Goal: Task Accomplishment & Management: Manage account settings

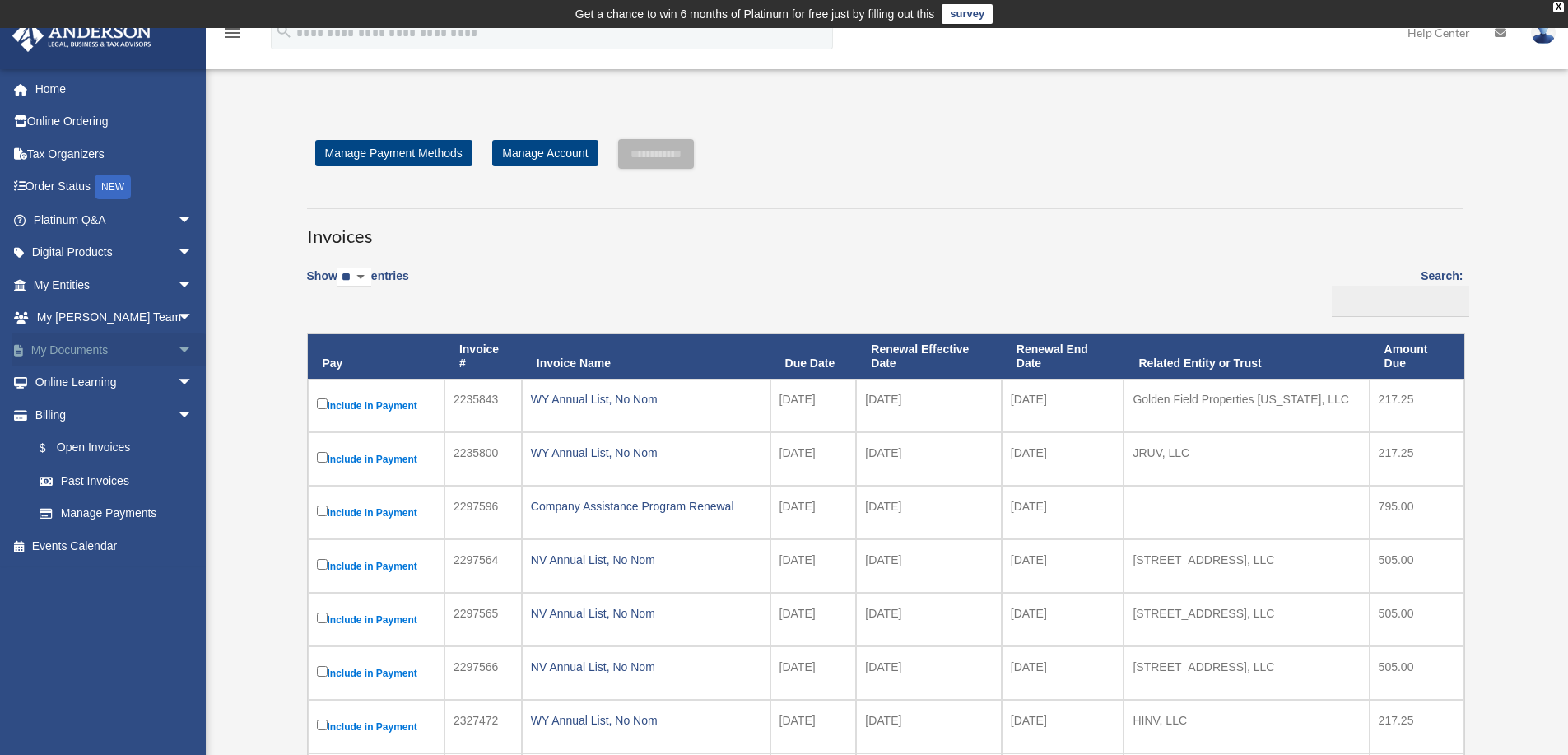
click at [177, 349] on span "arrow_drop_down" at bounding box center [193, 350] width 33 height 34
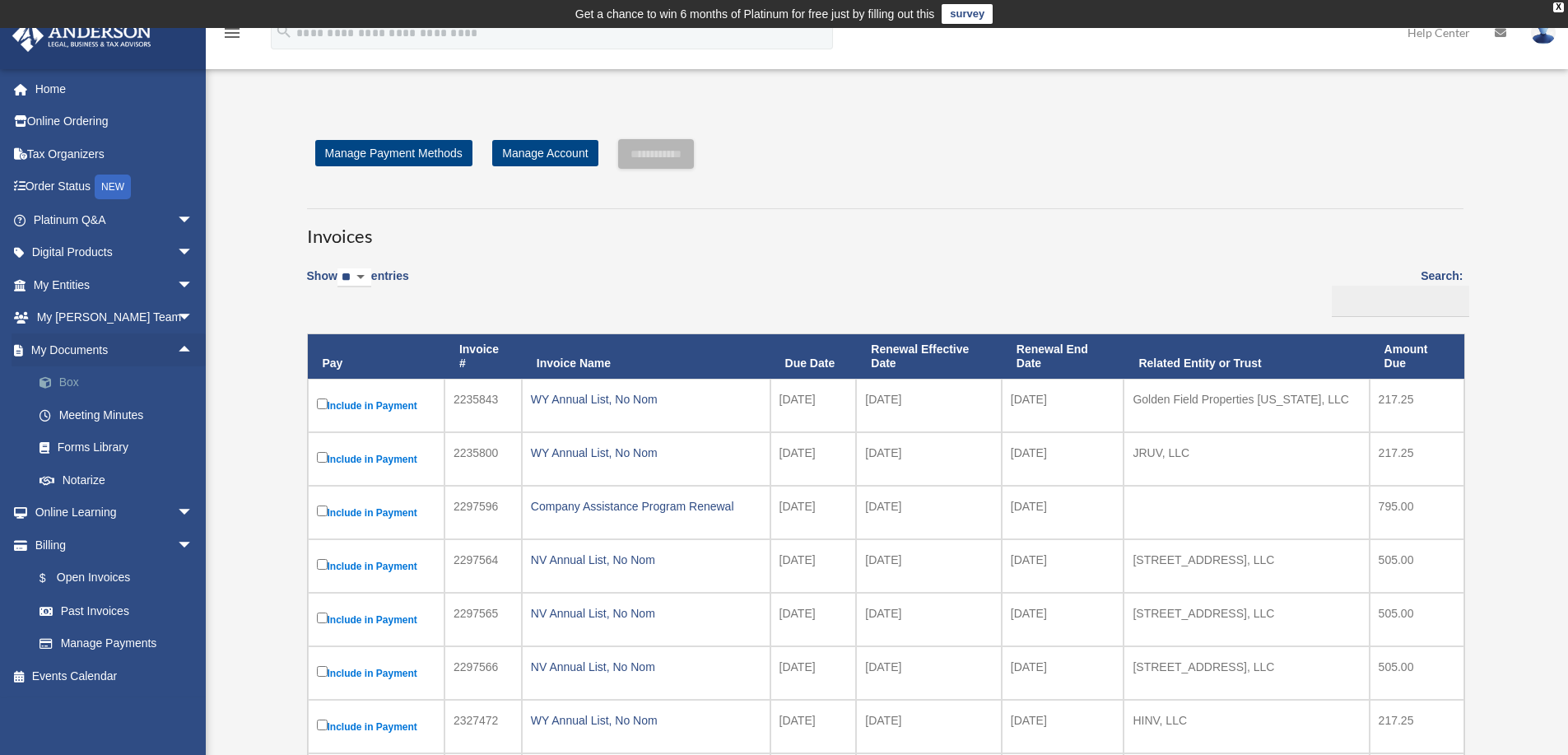
click at [76, 380] on link "Box" at bounding box center [121, 383] width 195 height 33
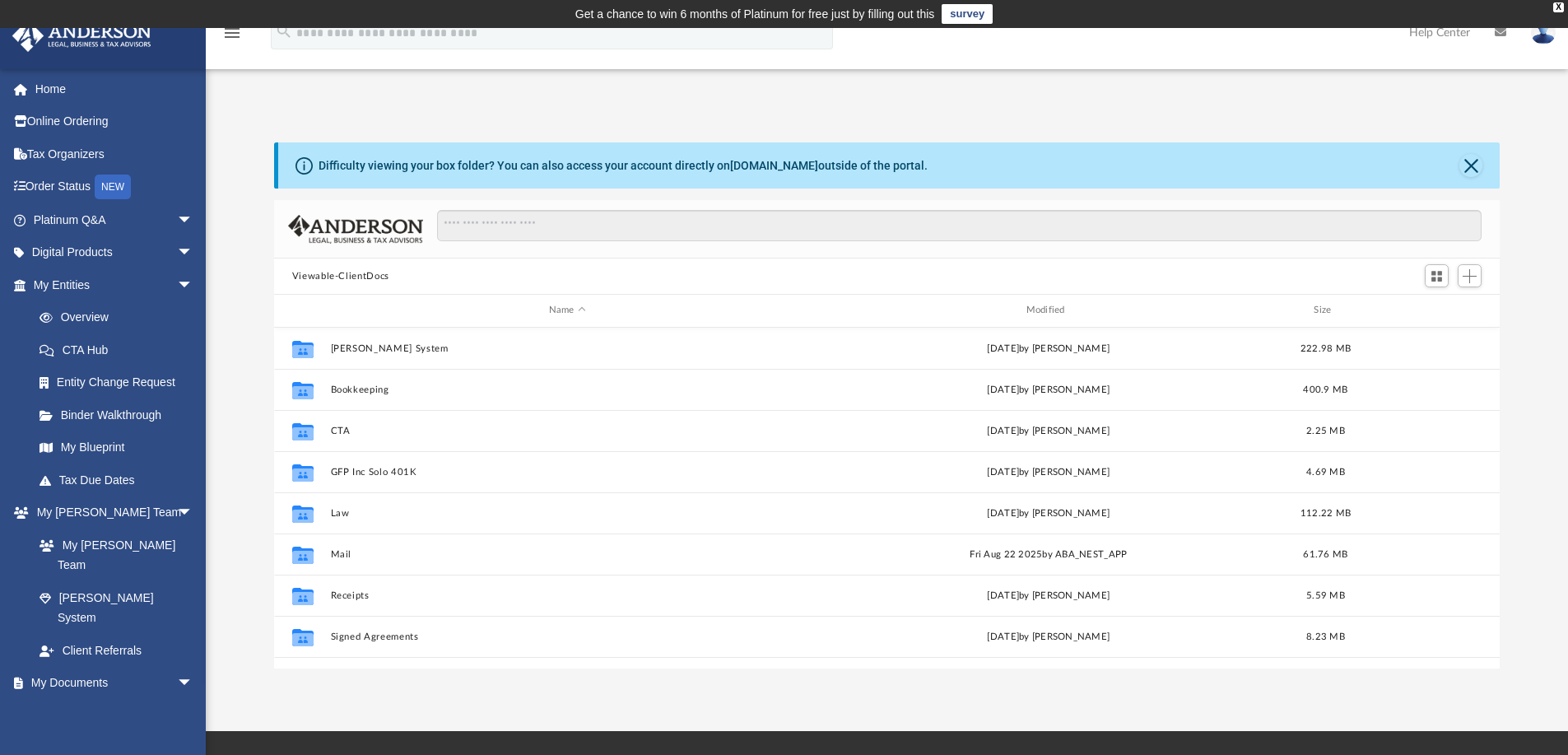
scroll to position [362, 1213]
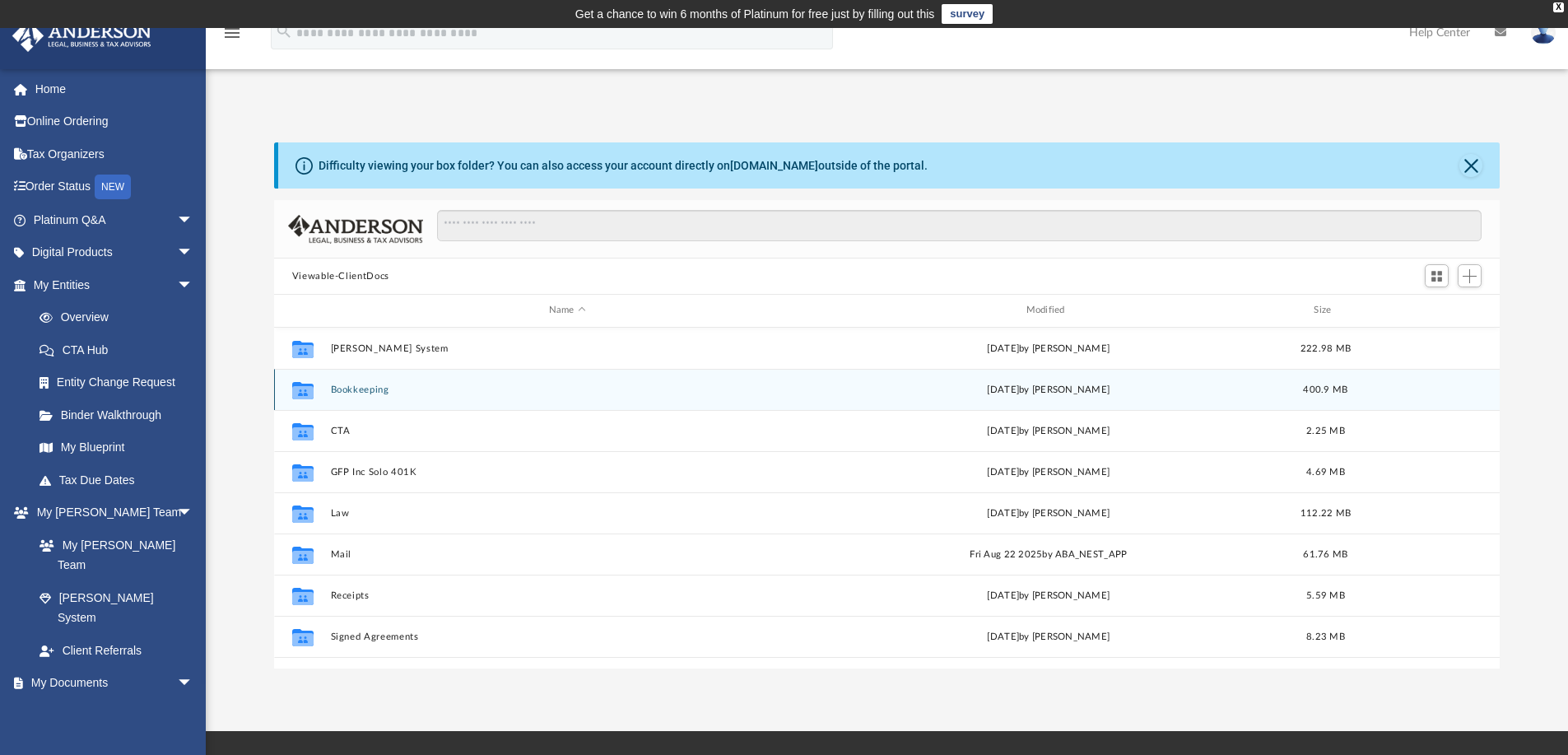
click at [343, 392] on button "Bookkeeping" at bounding box center [567, 389] width 474 height 11
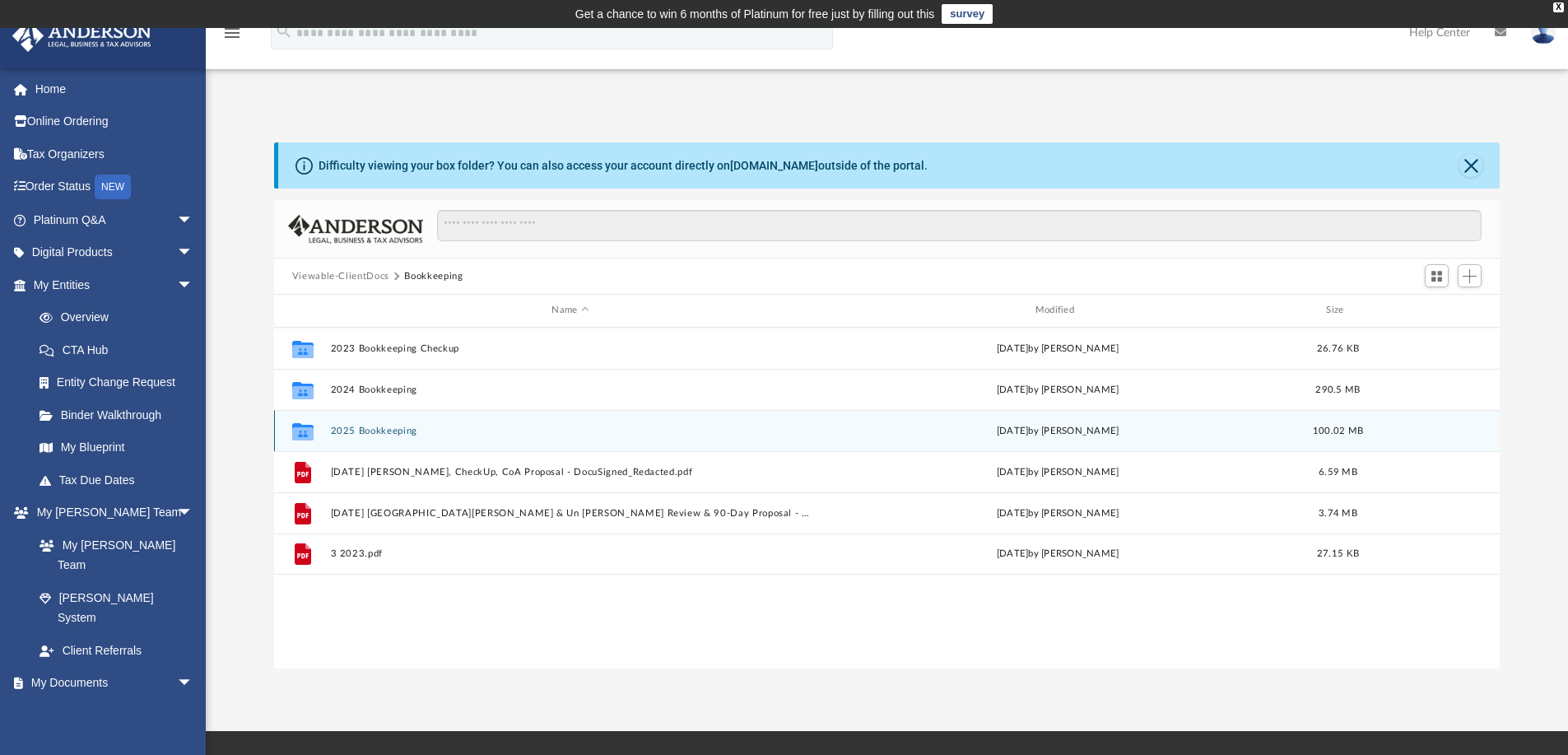
click at [376, 437] on div "Collaborated Folder 2025 Bookkeeping [DATE] by [PERSON_NAME] 100.02 MB" at bounding box center [887, 430] width 1226 height 41
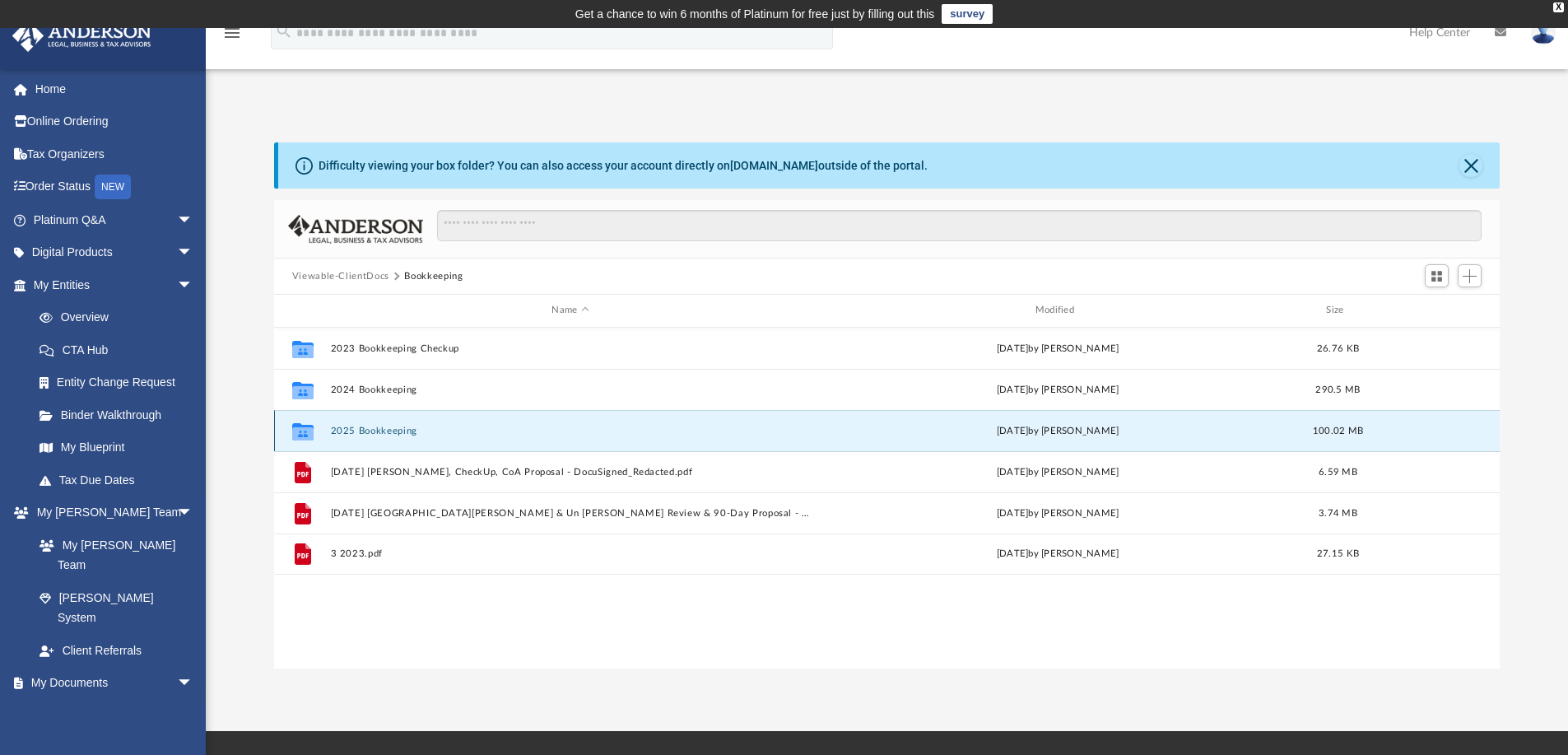
click at [359, 432] on button "2025 Bookkeeping" at bounding box center [570, 430] width 480 height 11
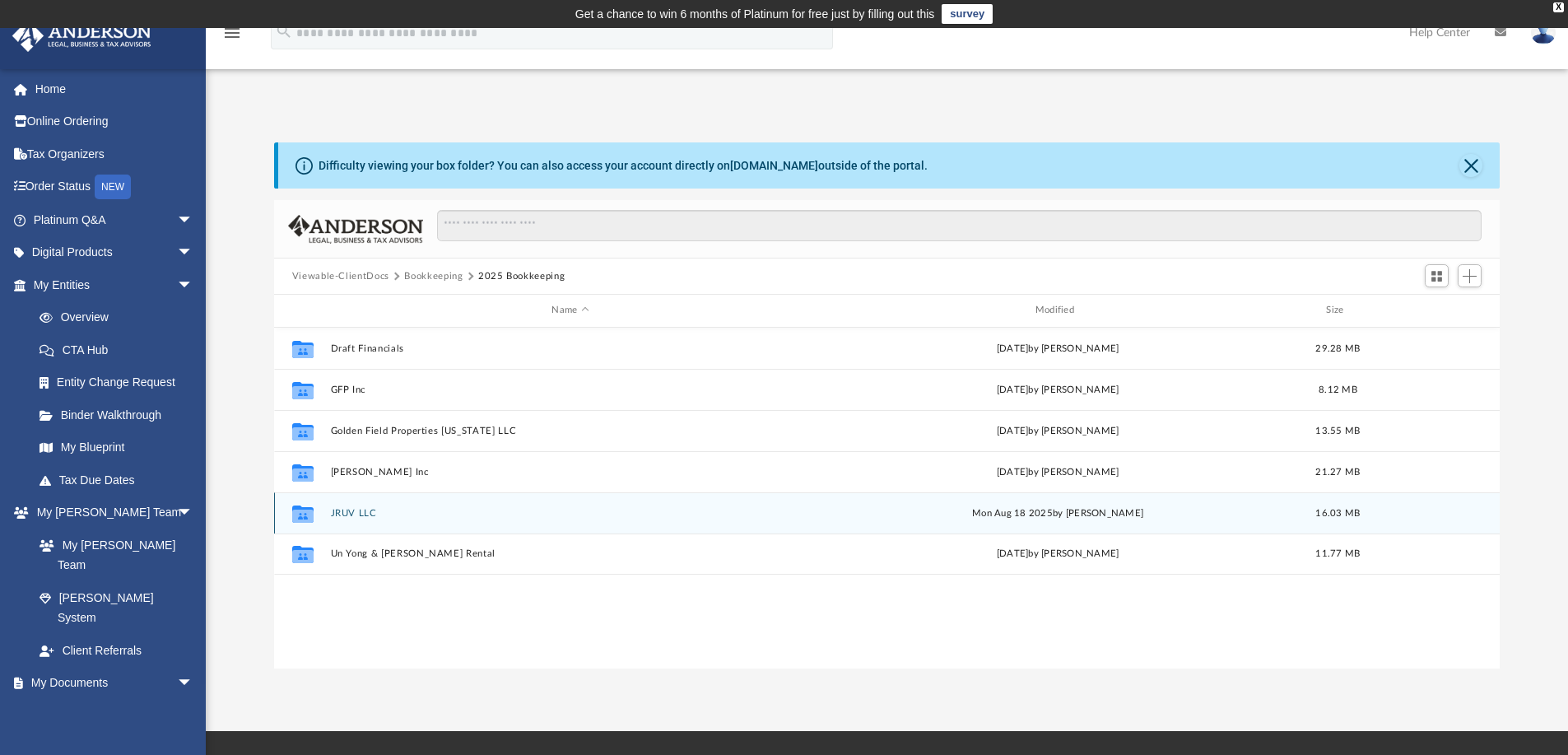
click at [358, 513] on button "JRUV LLC" at bounding box center [570, 513] width 480 height 11
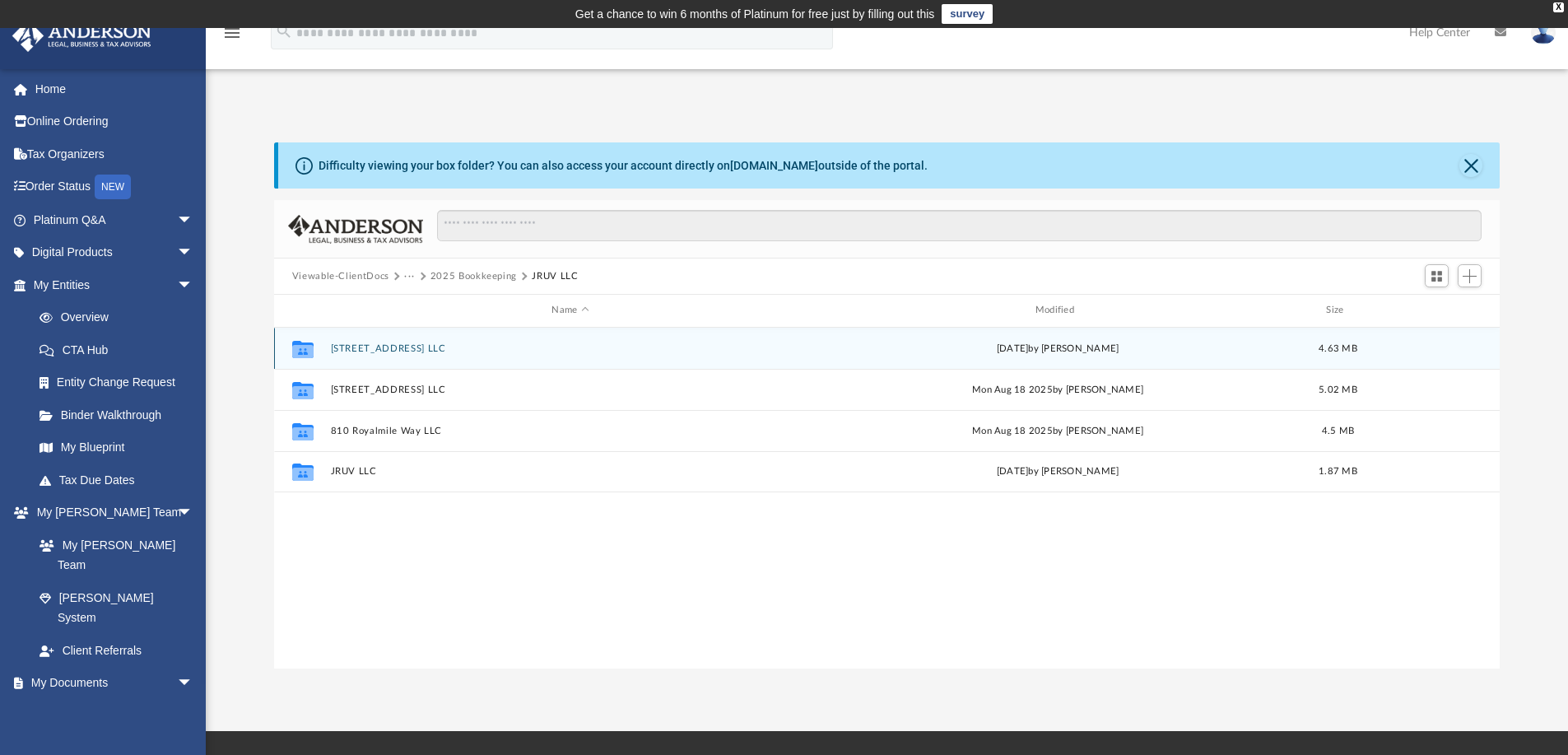
click at [393, 346] on button "[STREET_ADDRESS] LLC" at bounding box center [570, 349] width 480 height 11
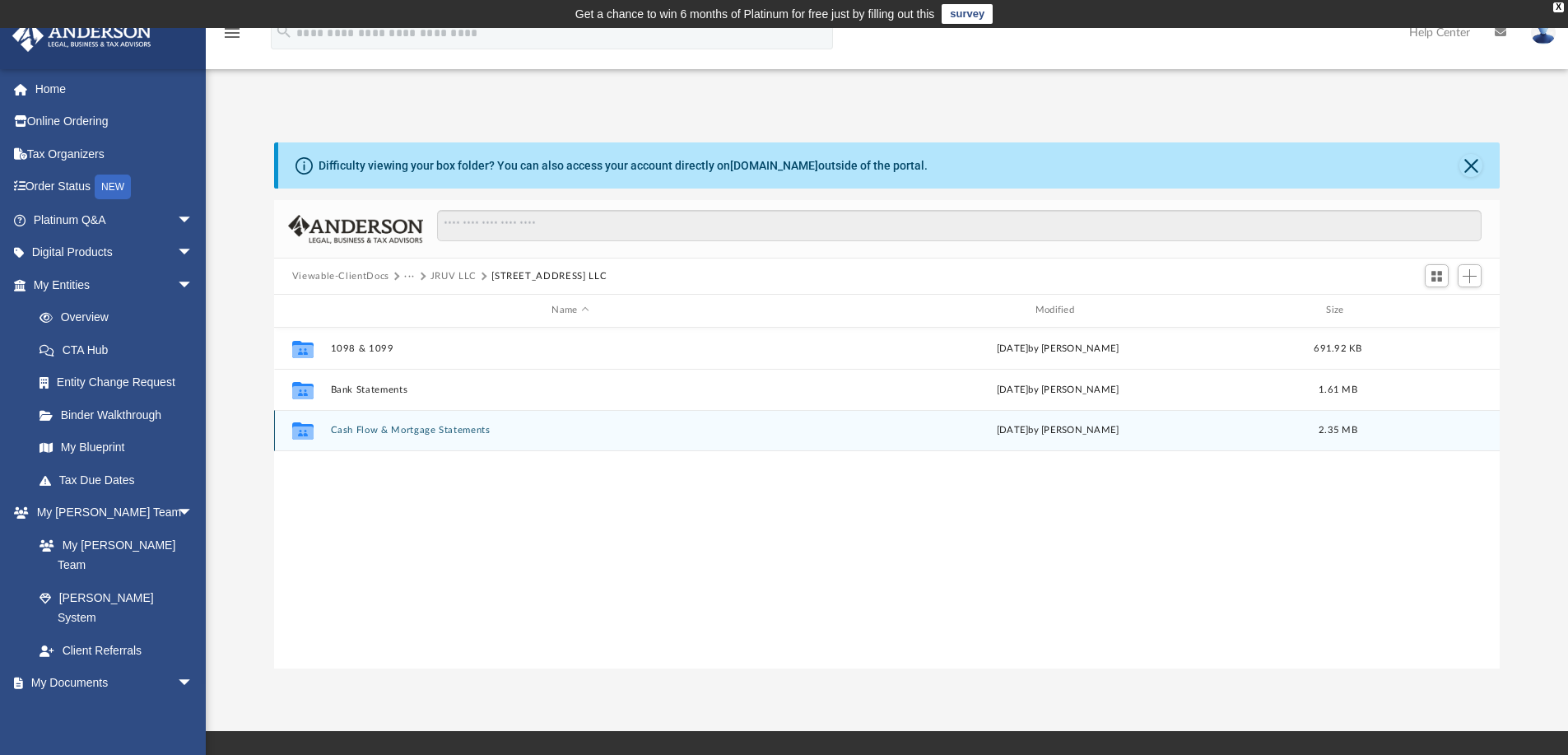
click at [436, 425] on button "Cash Flow & Mortgage Statements" at bounding box center [570, 430] width 480 height 11
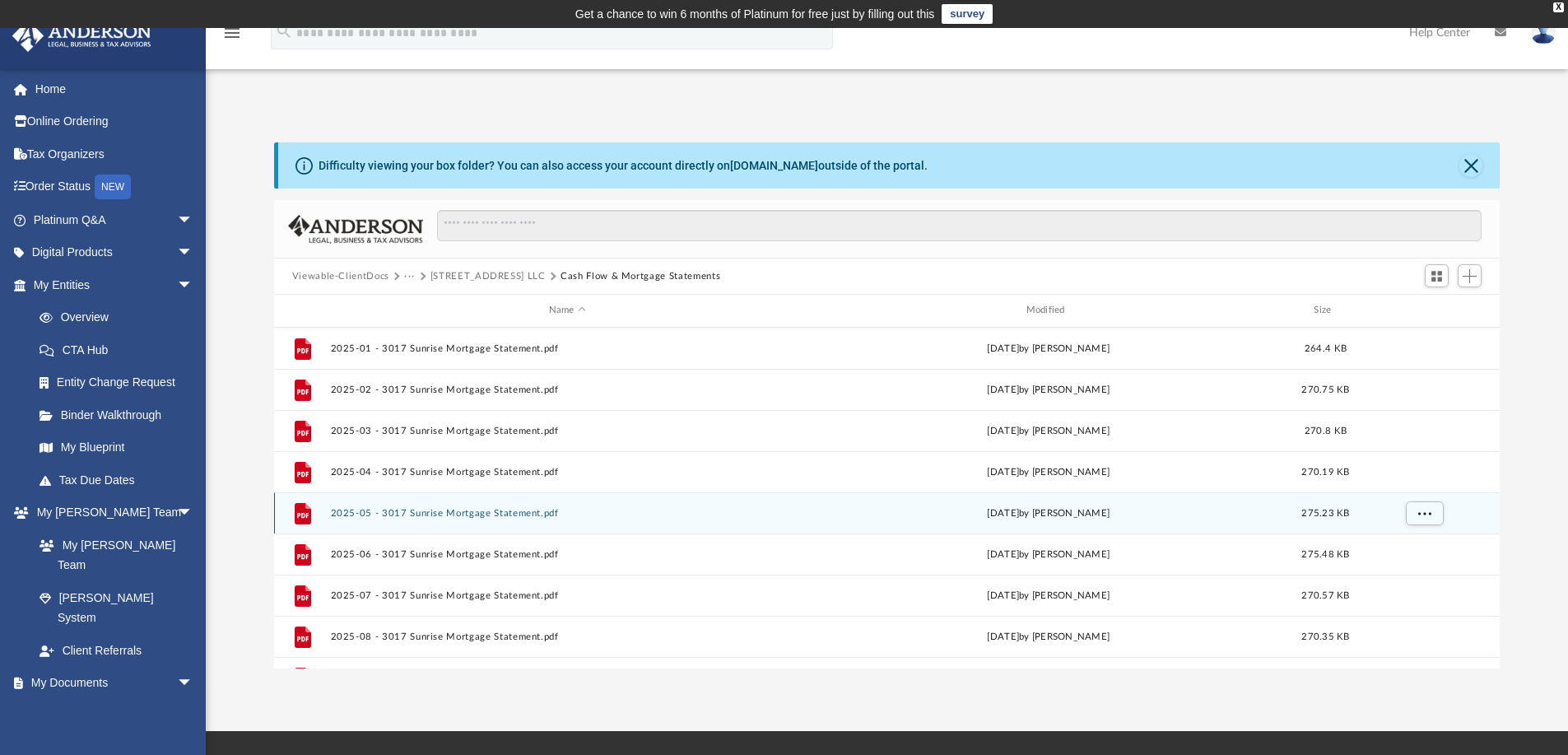
scroll to position [83, 0]
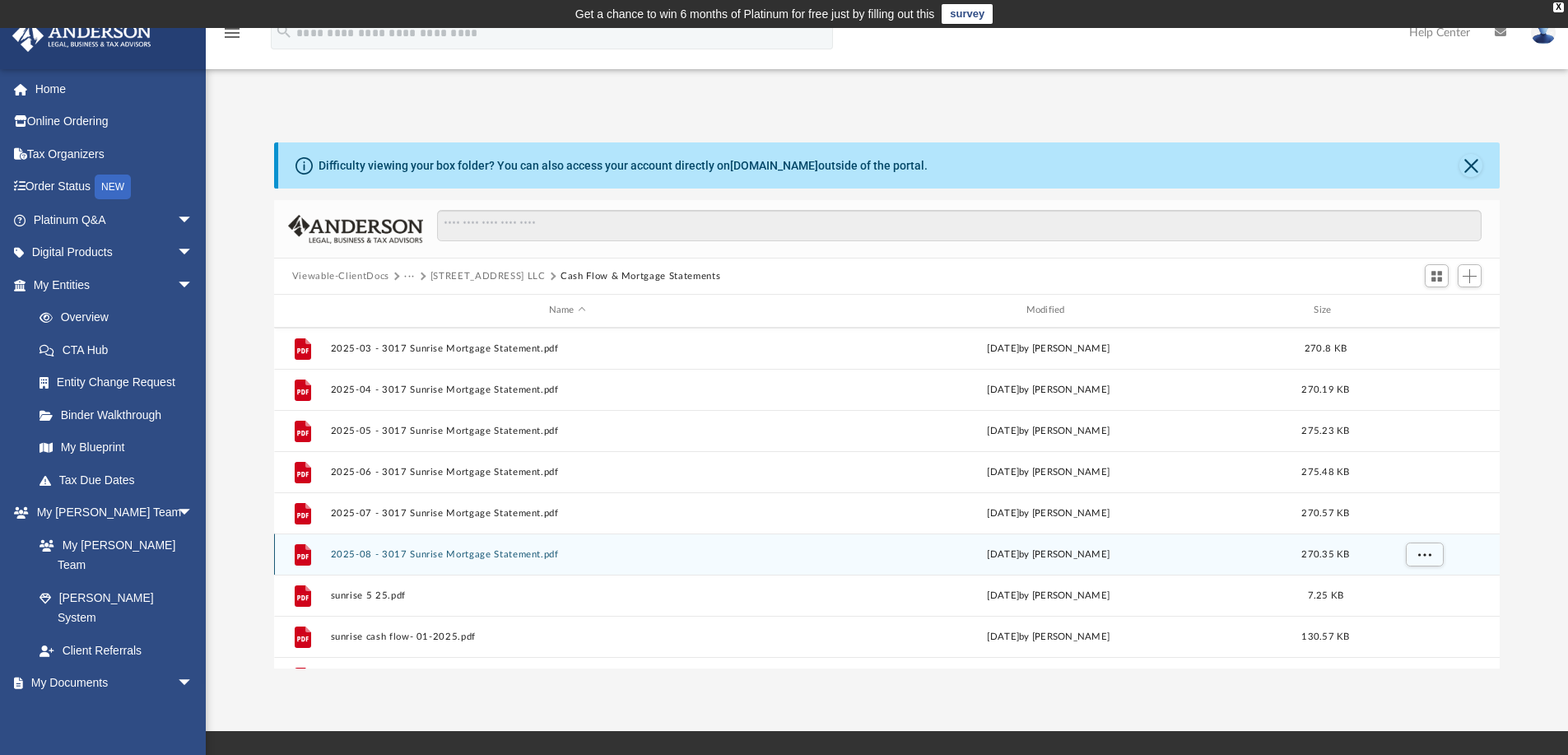
click at [656, 549] on button "2025-08 - 3017 Sunrise Mortgage Statement.pdf" at bounding box center [567, 554] width 474 height 11
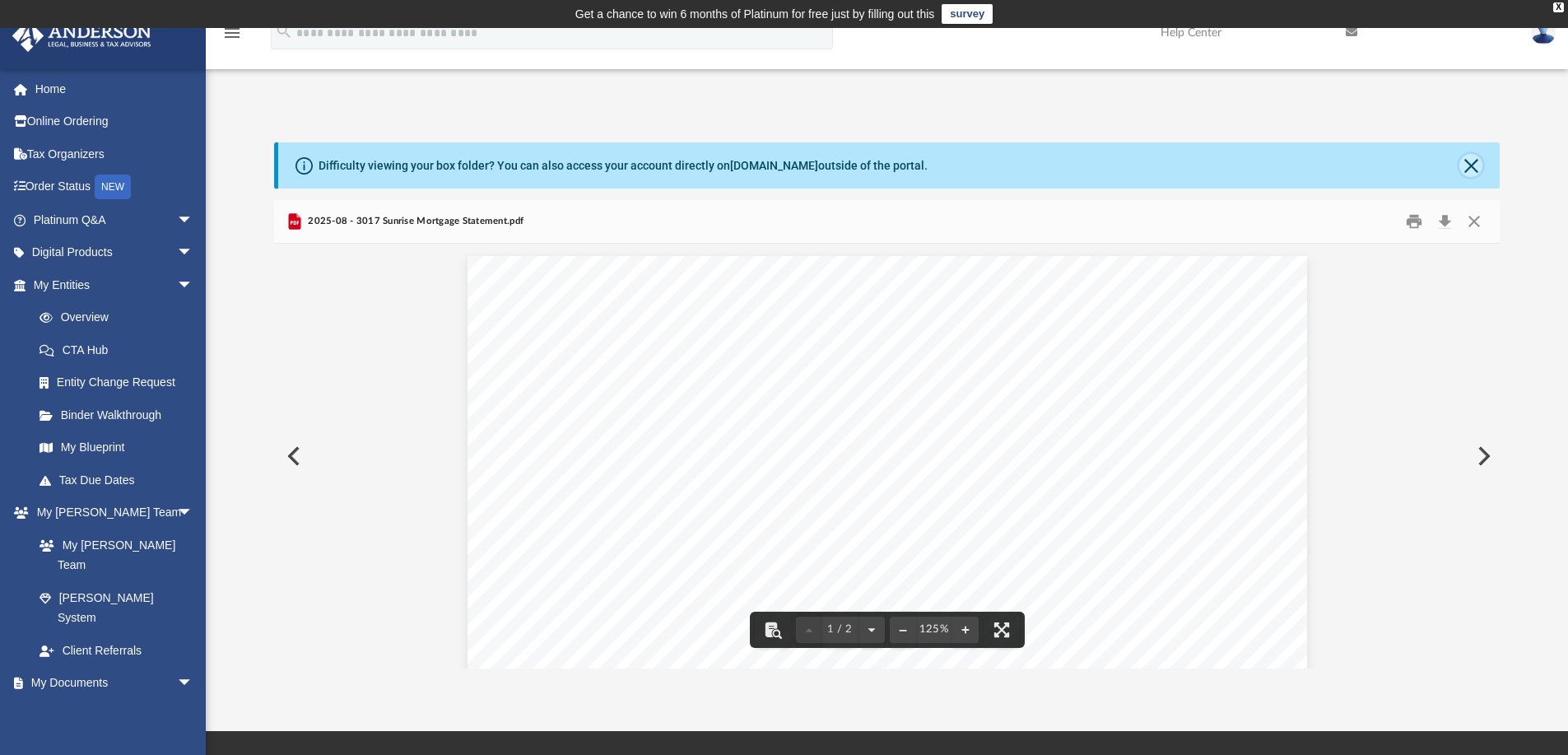
click at [1471, 167] on button "Close" at bounding box center [1471, 165] width 23 height 23
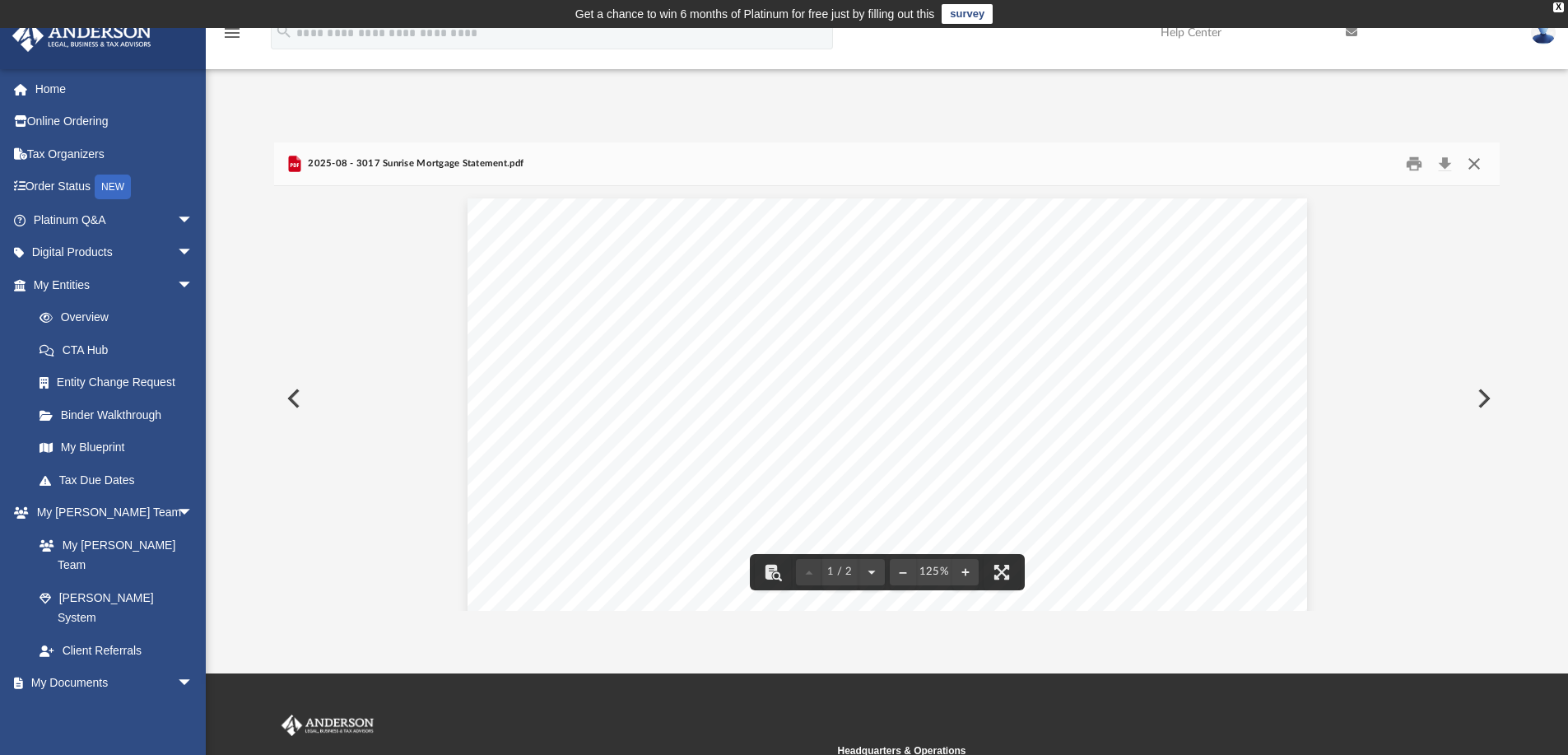
click at [1471, 161] on button "Close" at bounding box center [1474, 164] width 30 height 26
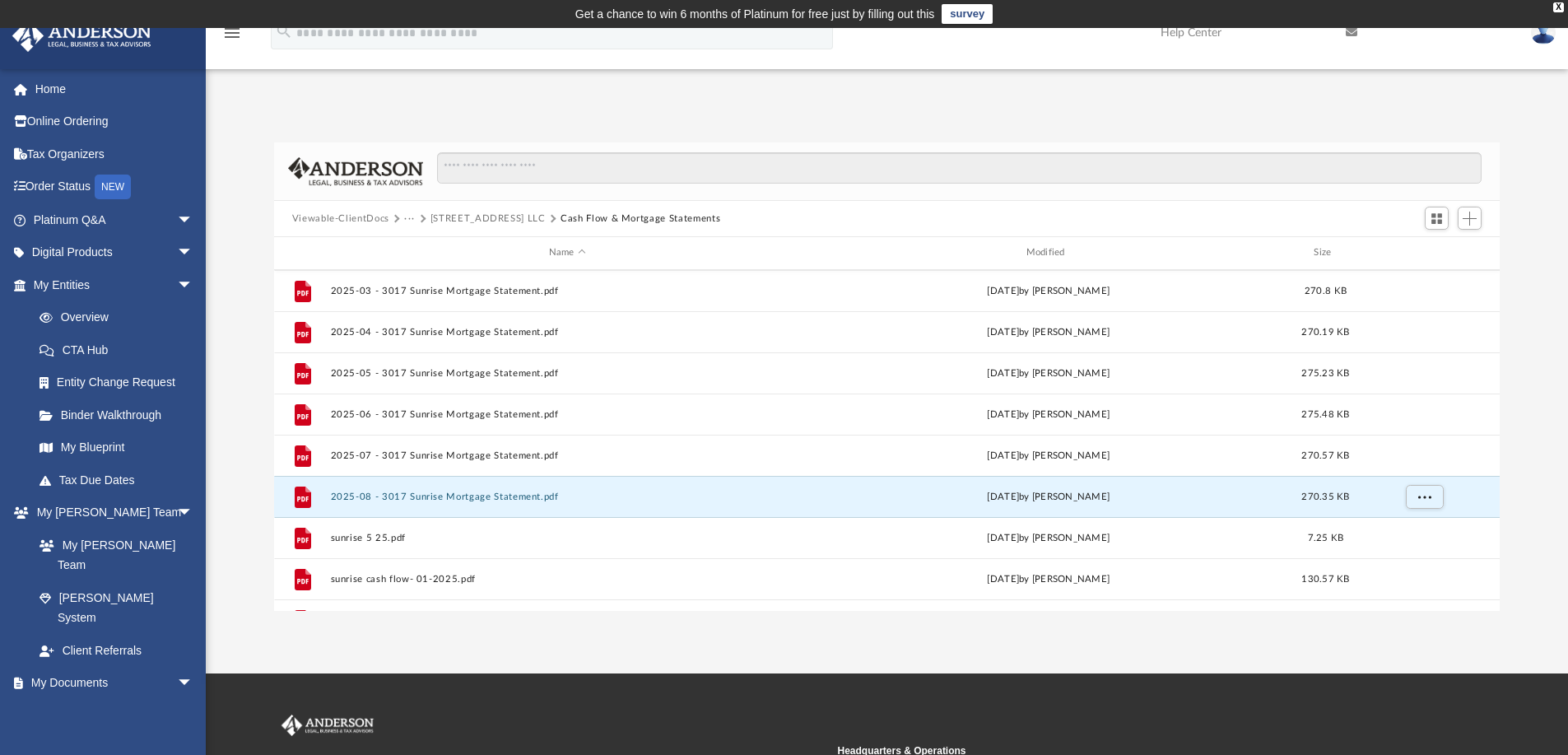
click at [354, 216] on button "Viewable-ClientDocs" at bounding box center [341, 219] width 97 height 15
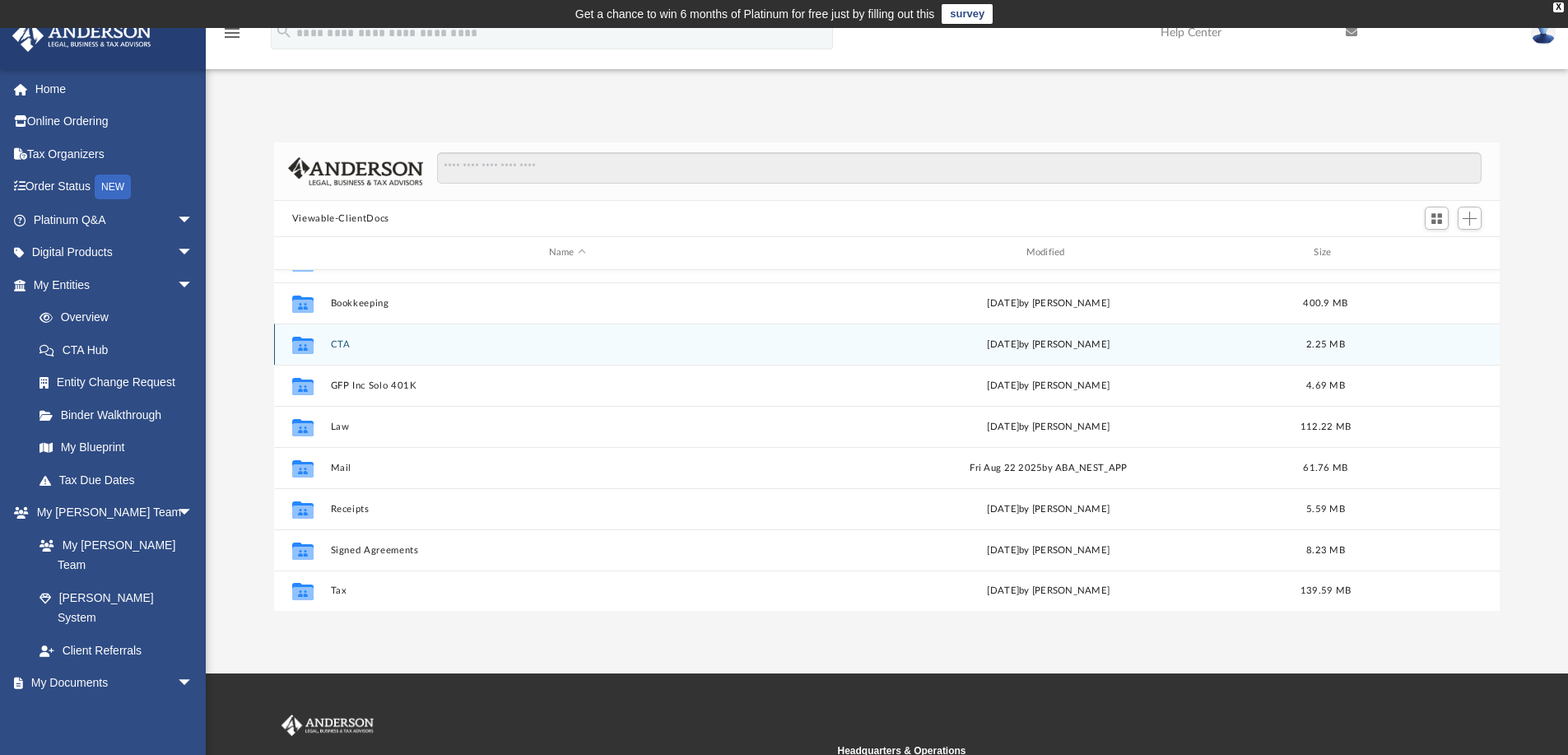
scroll to position [0, 0]
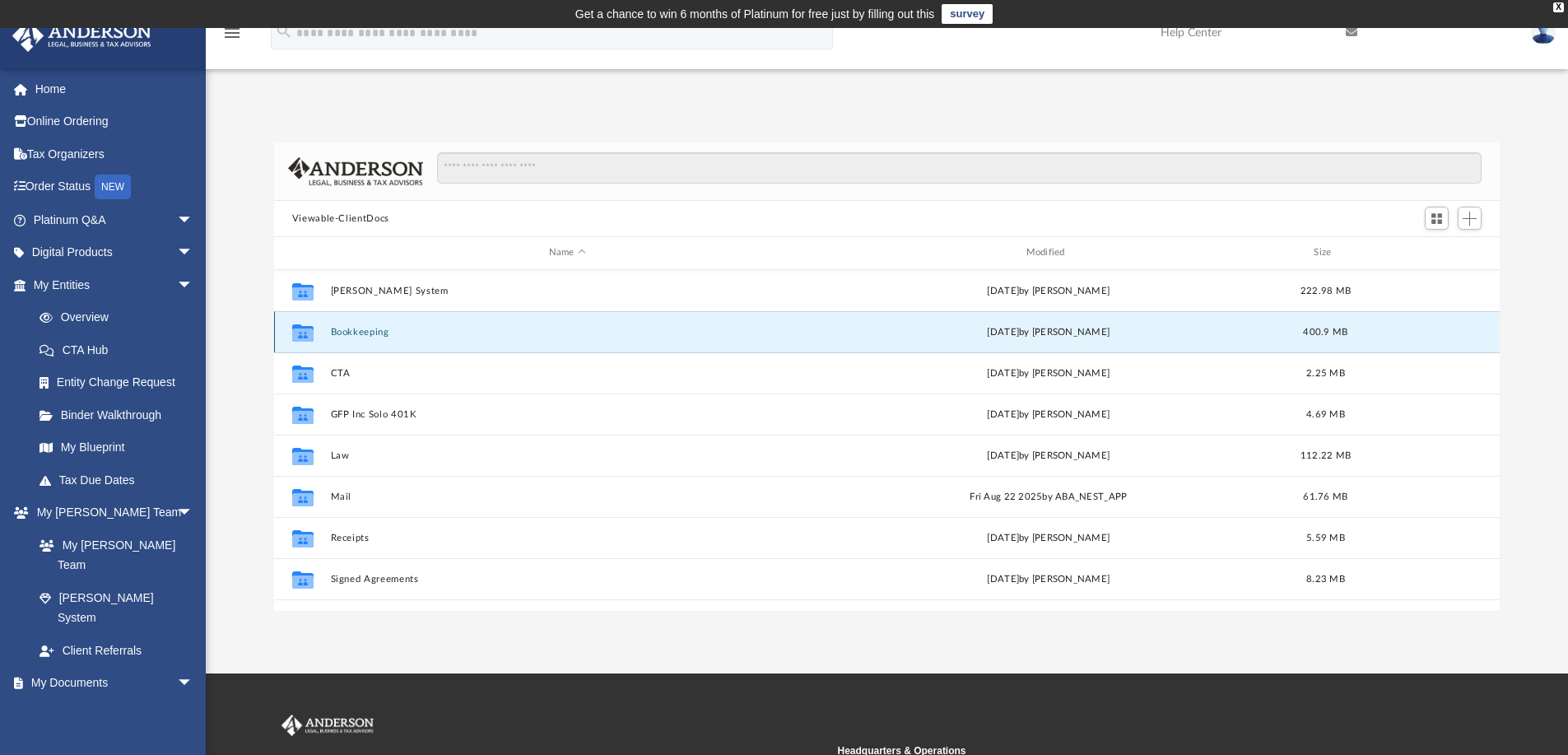
click at [376, 328] on button "Bookkeeping" at bounding box center [567, 332] width 474 height 11
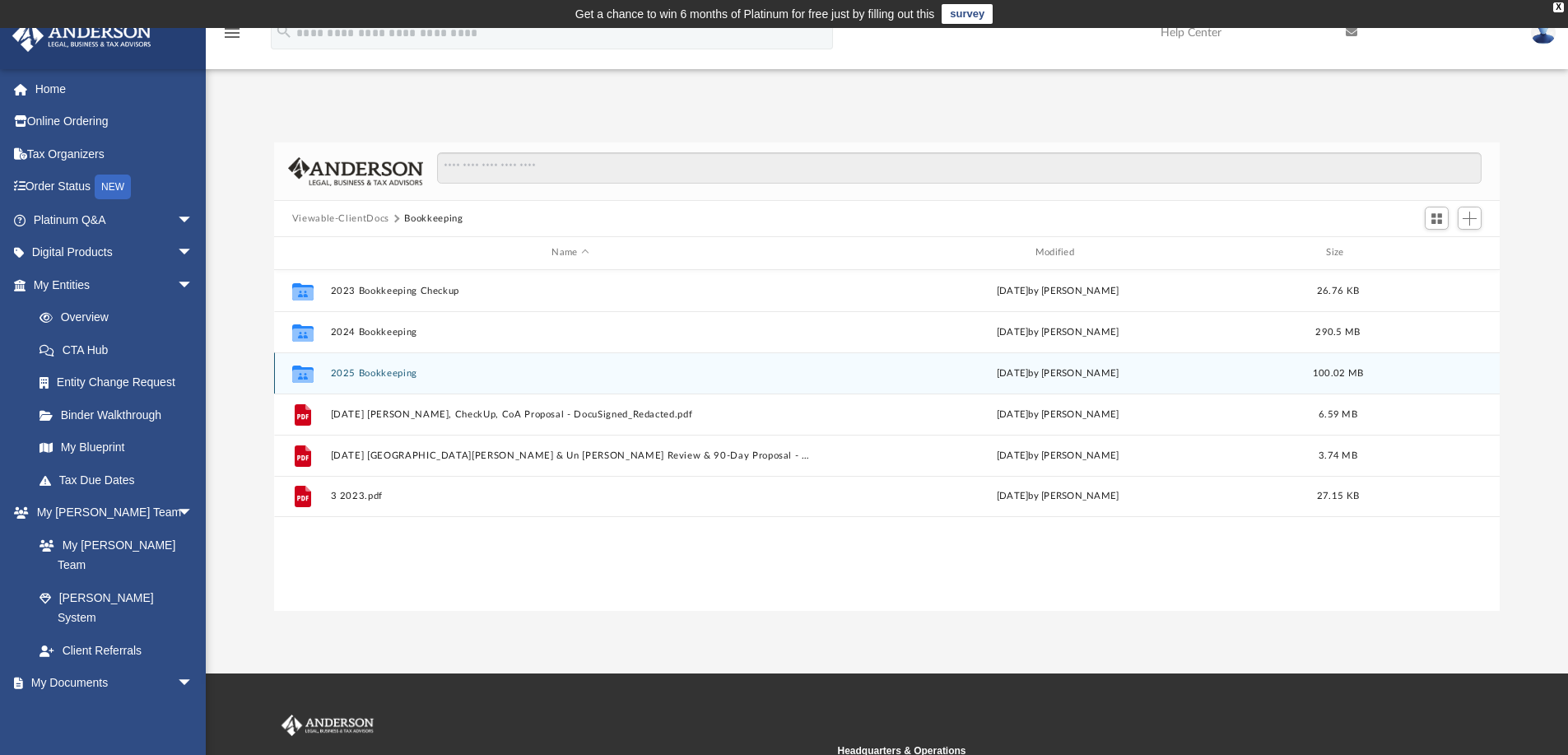
click at [365, 370] on button "2025 Bookkeeping" at bounding box center [570, 373] width 480 height 11
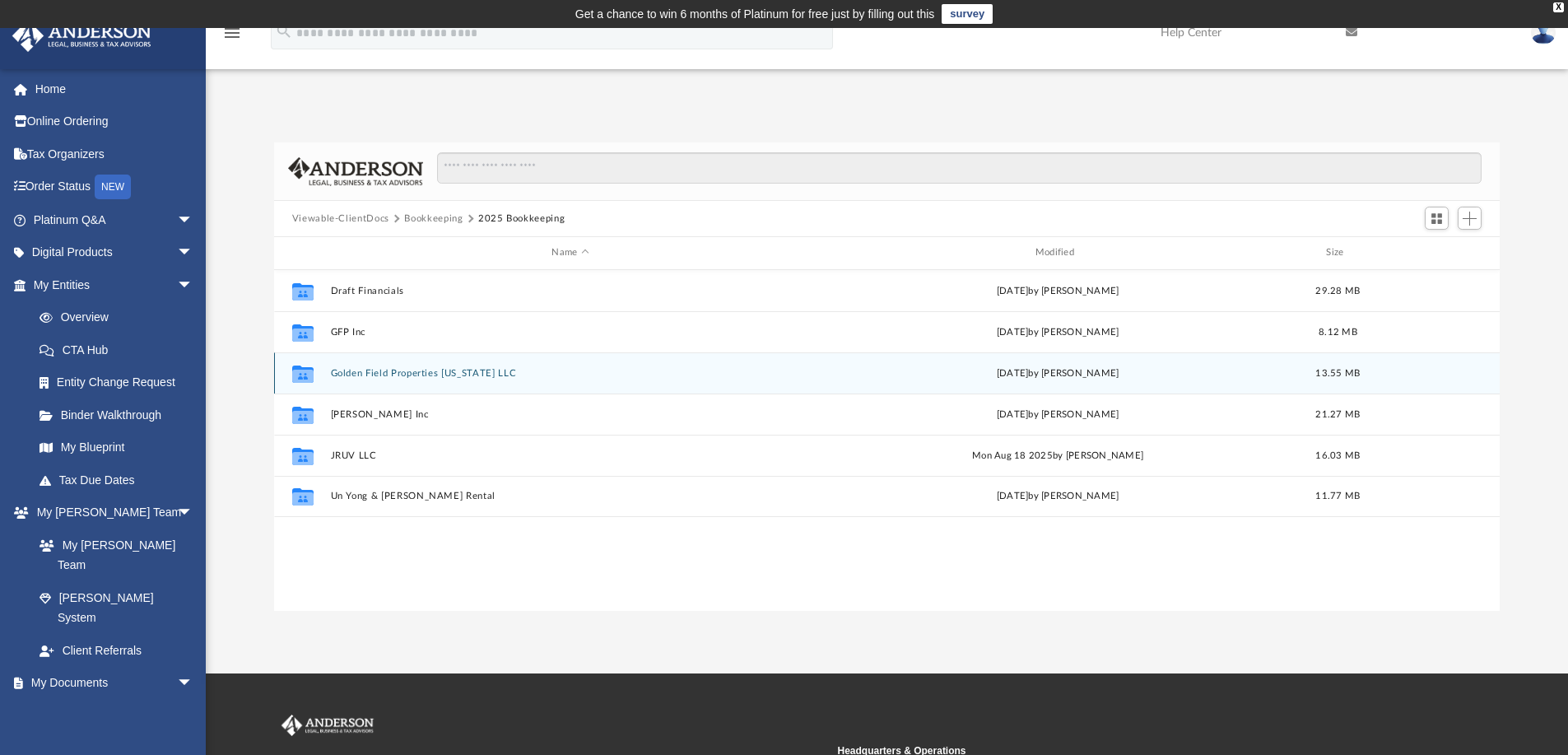
click at [435, 375] on button "Golden Field Properties [US_STATE] LLC" at bounding box center [570, 373] width 480 height 11
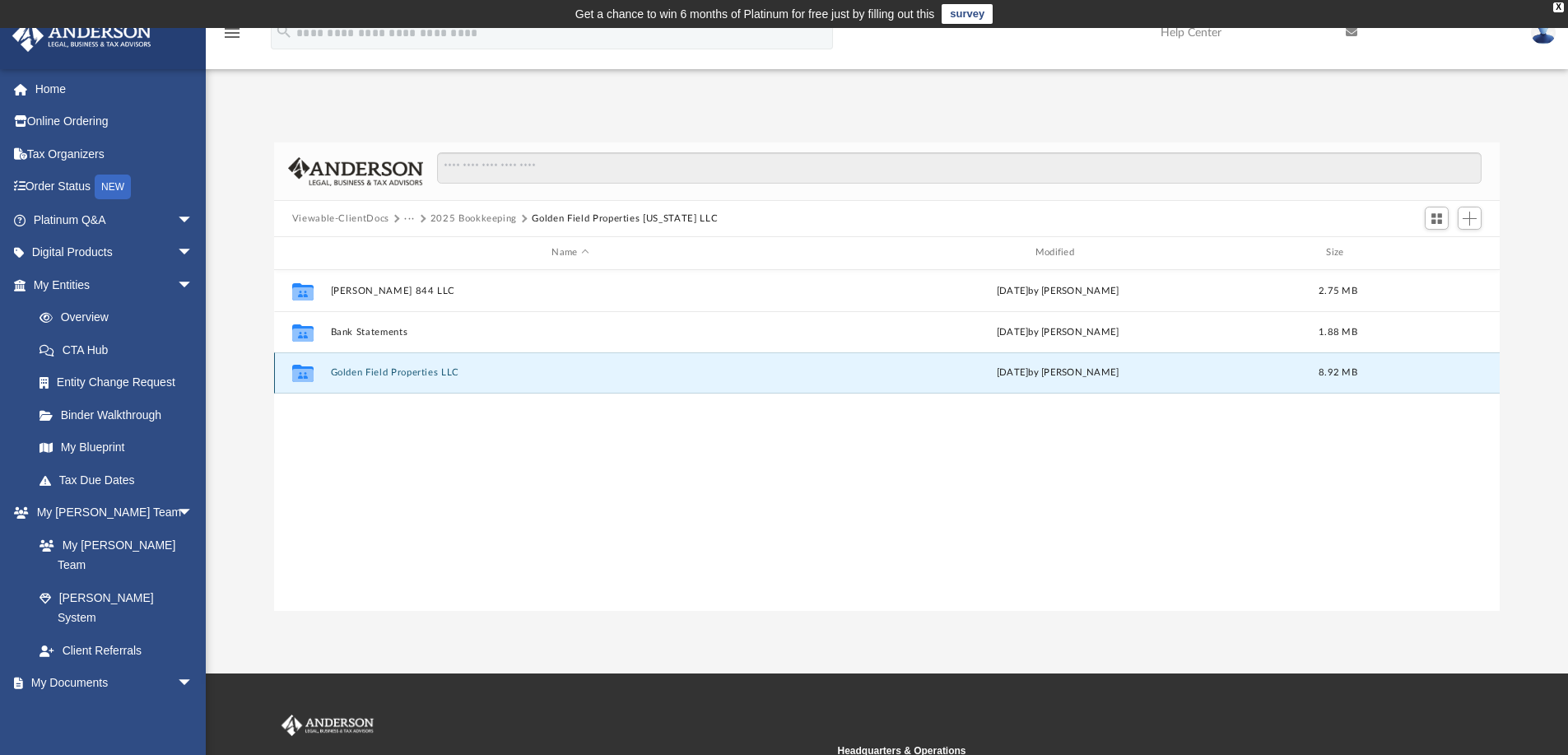
click at [377, 368] on button "Golden Field Properties LLC" at bounding box center [570, 373] width 480 height 11
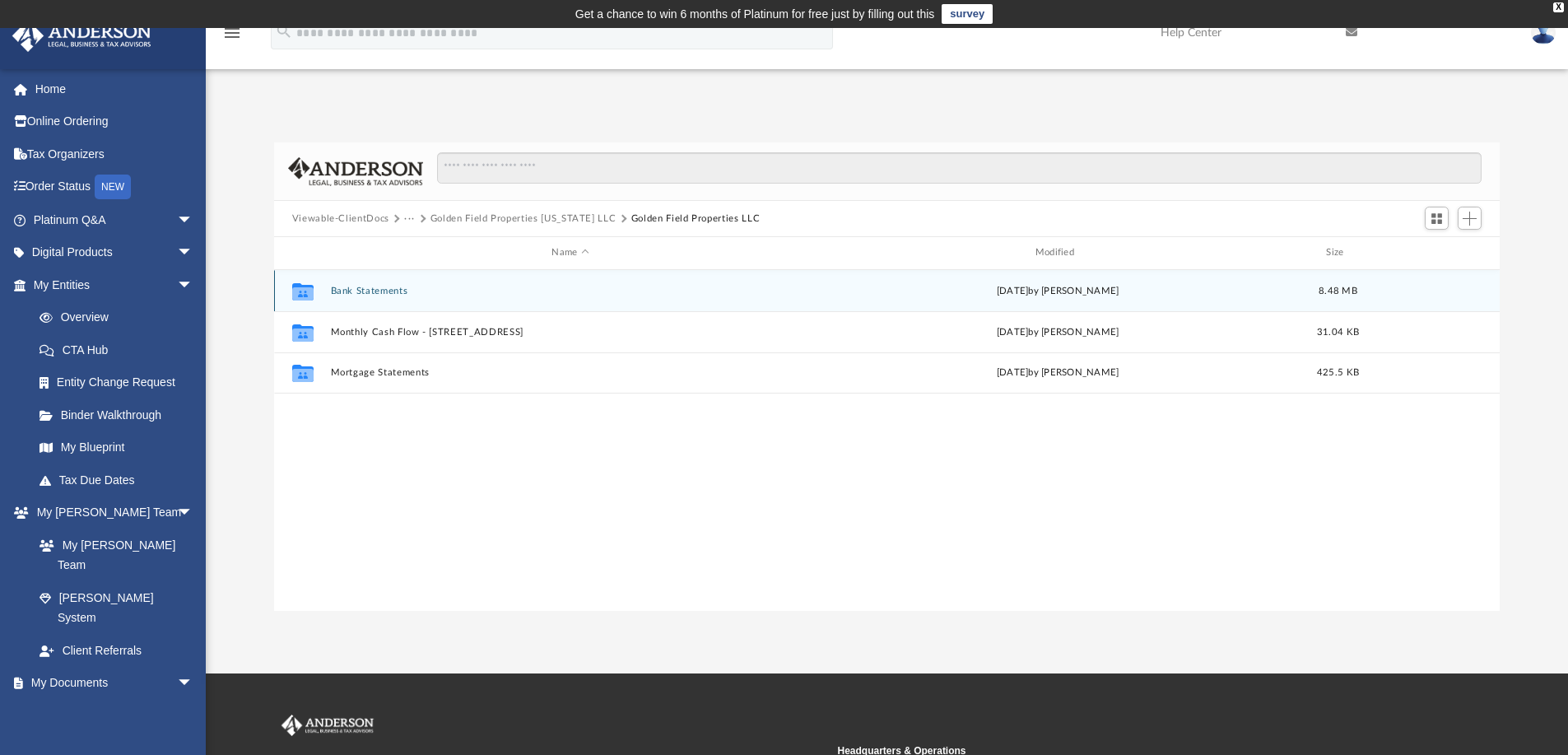
click at [391, 291] on button "Bank Statements" at bounding box center [570, 291] width 480 height 11
click at [363, 289] on button "Amegy Bank" at bounding box center [570, 291] width 480 height 11
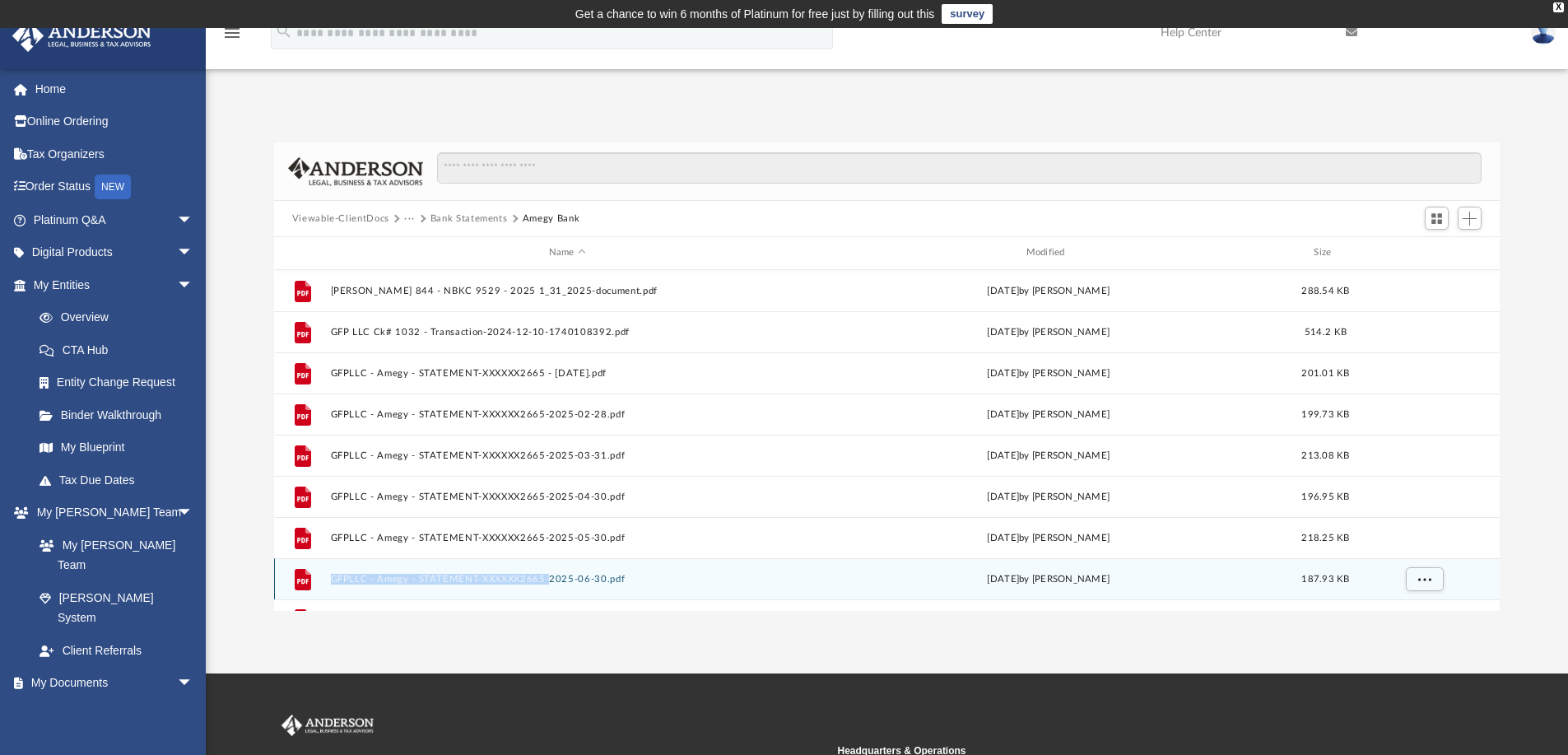
drag, startPoint x: 325, startPoint y: 579, endPoint x: 547, endPoint y: 584, distance: 222.1
click at [547, 584] on div "File GFPLLC - Amegy - STATEMENT-XXXXXX2665-2025-06-30.pdf [DATE] by [PERSON_NAM…" at bounding box center [887, 579] width 1226 height 41
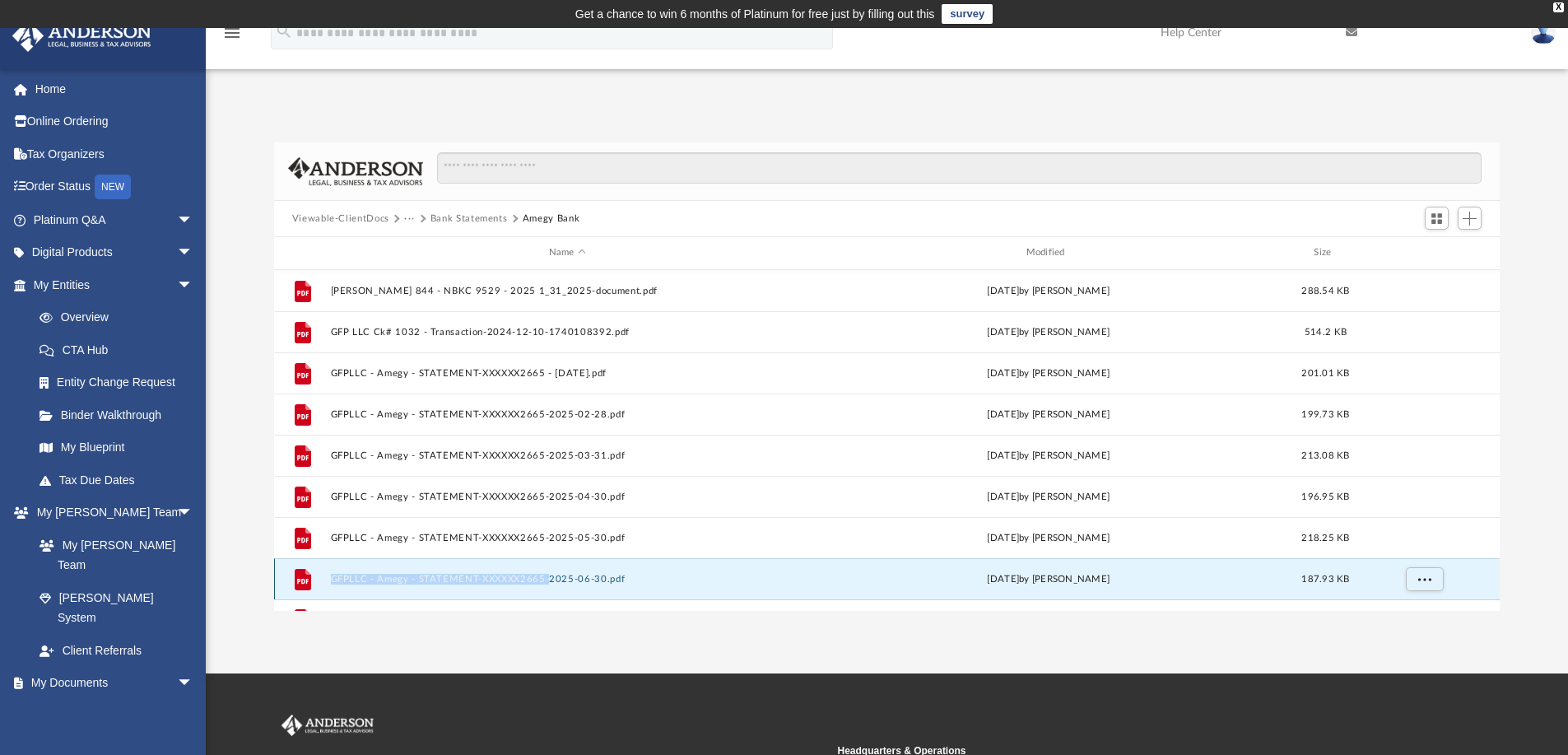
copy button "GFPLLC - Amegy - STATEMENT-XXXXXX2665-"
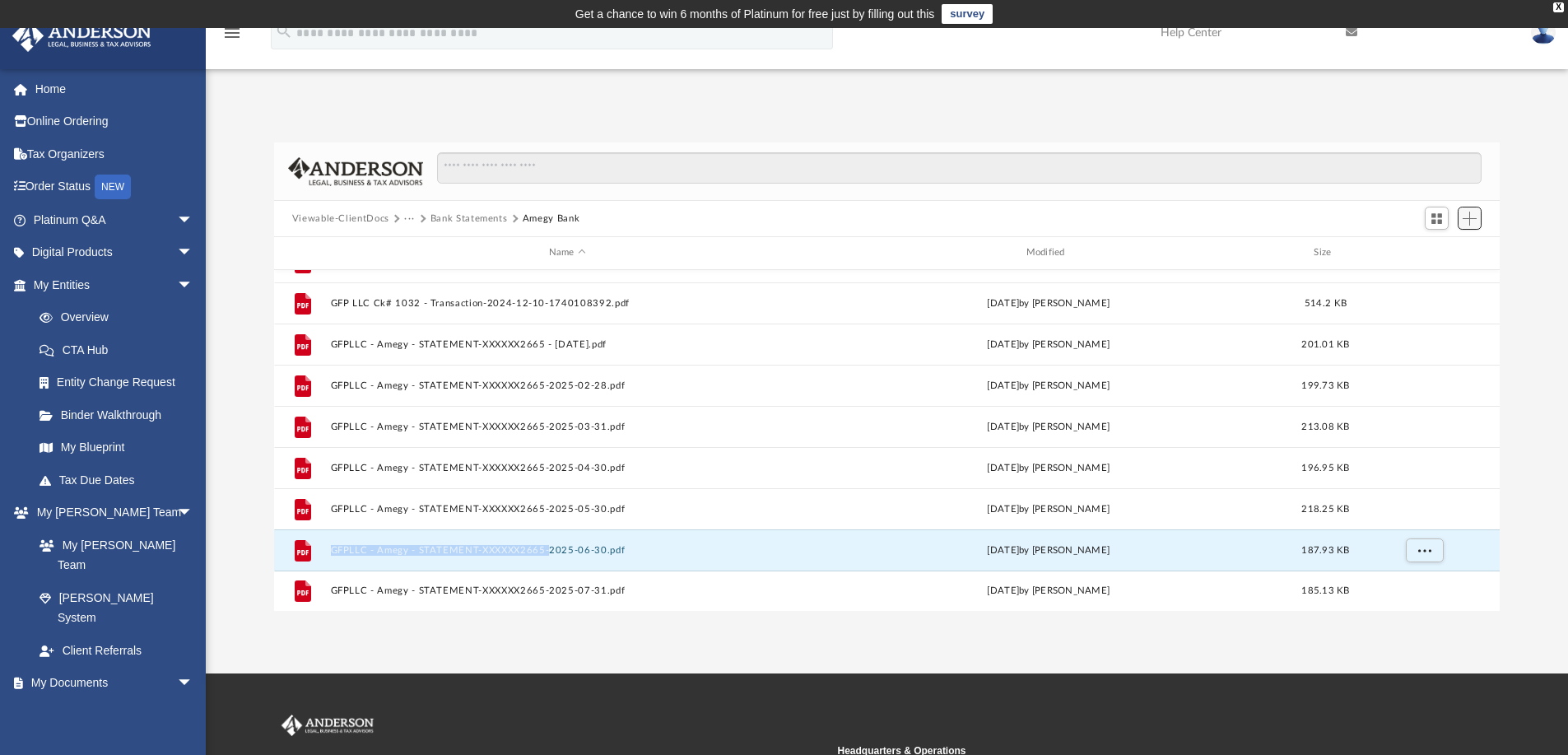
click at [1468, 218] on span "Add" at bounding box center [1469, 218] width 14 height 14
click at [1426, 250] on li "Upload" at bounding box center [1446, 250] width 53 height 17
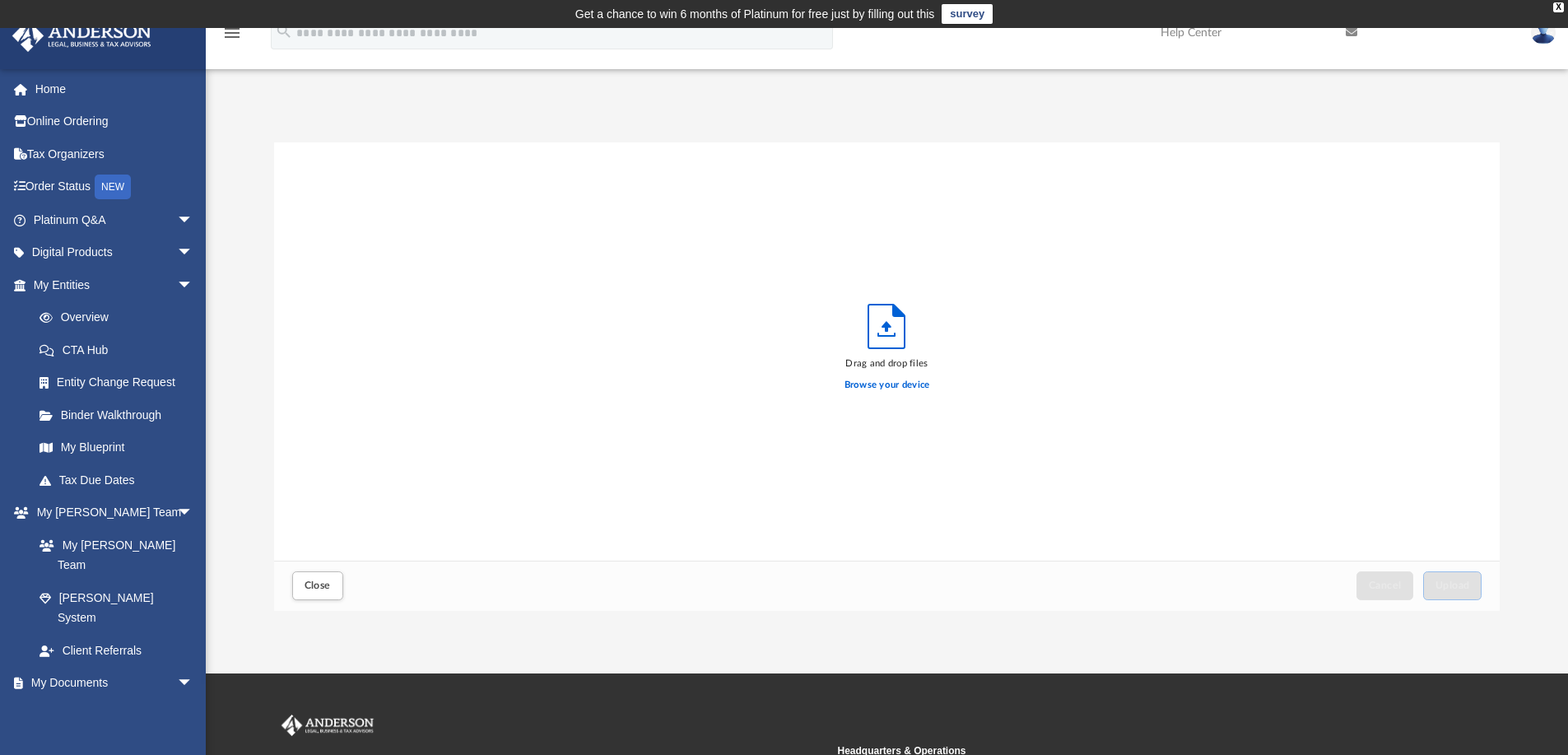
scroll to position [405, 1213]
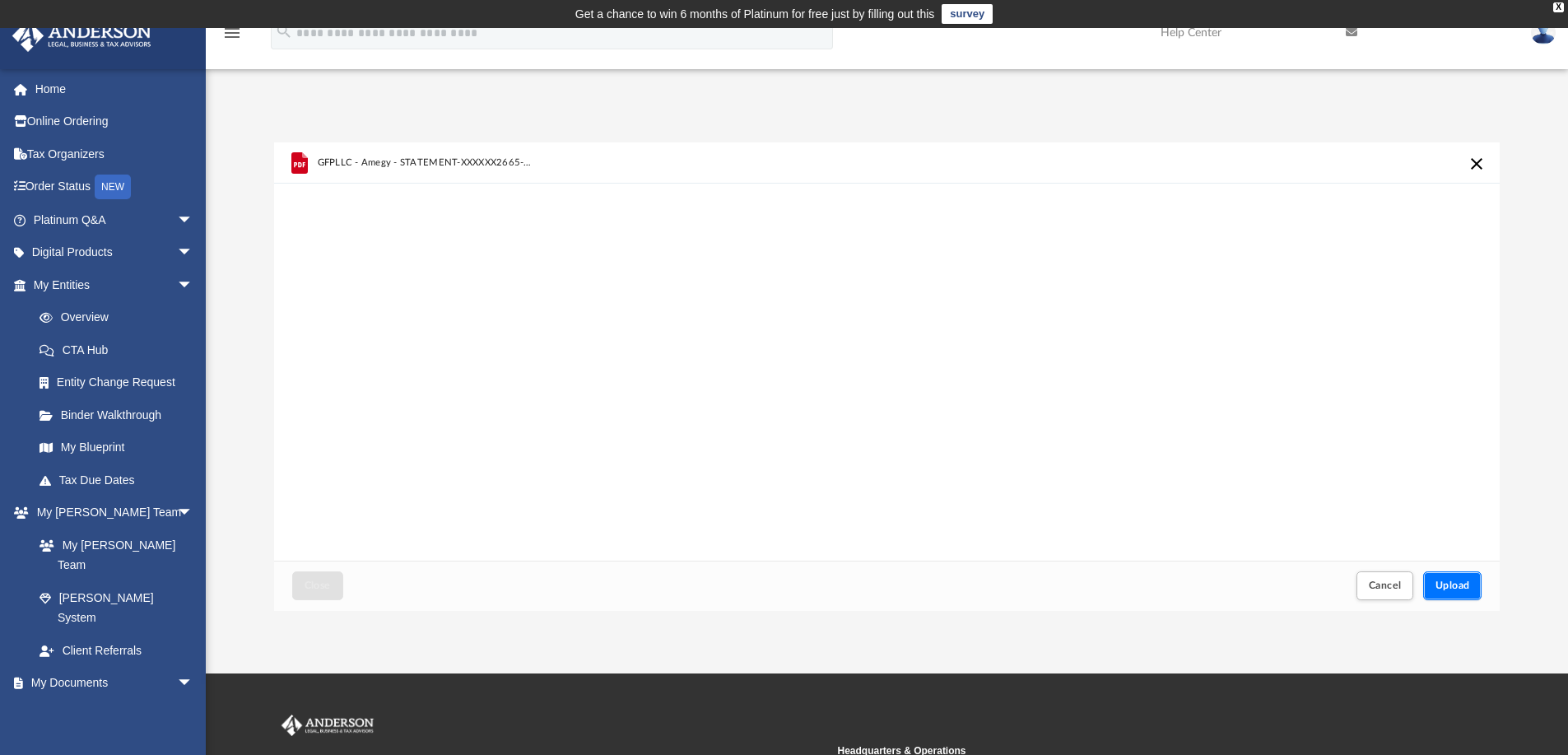
click at [1462, 588] on span "Upload" at bounding box center [1452, 586] width 35 height 10
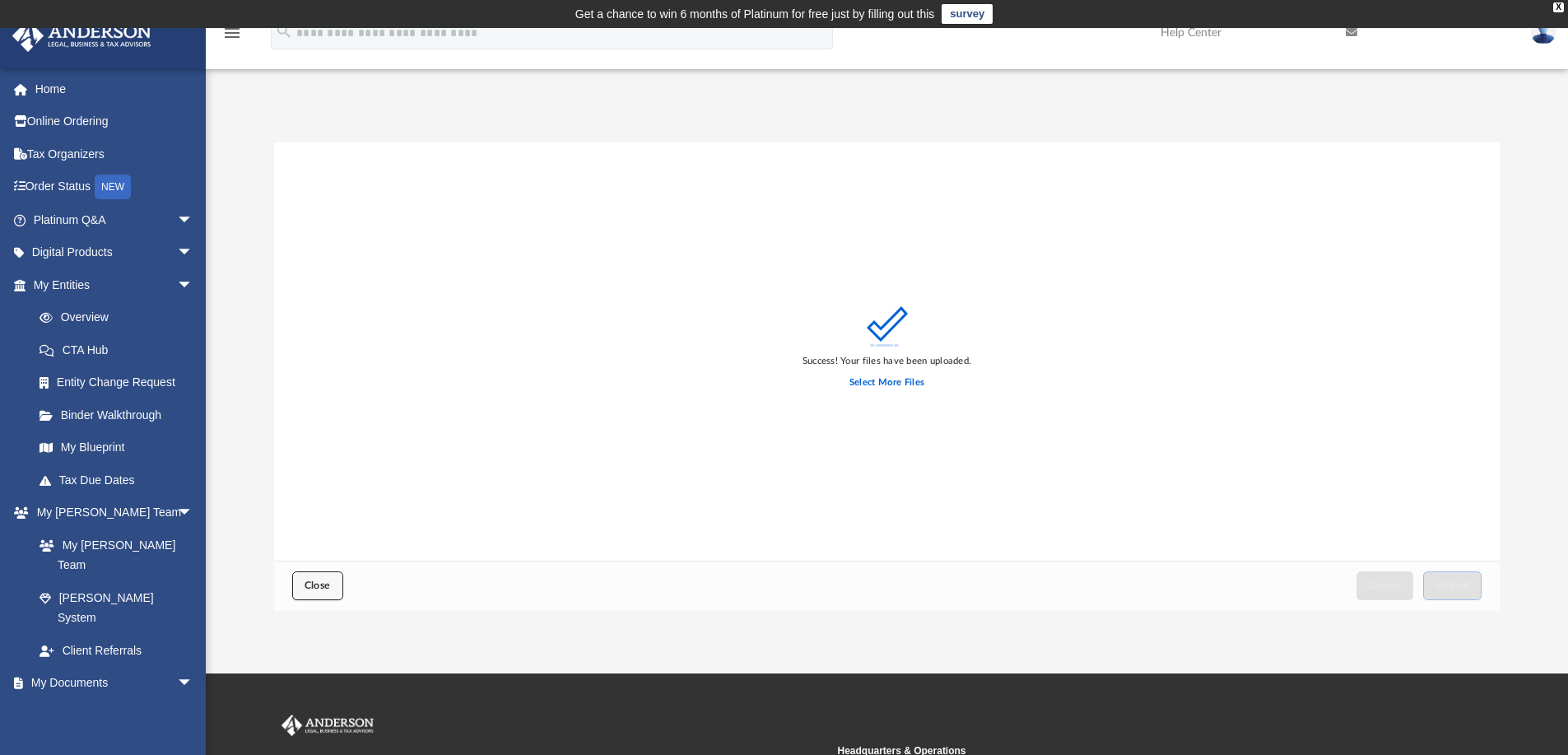
click at [312, 582] on span "Close" at bounding box center [318, 586] width 26 height 10
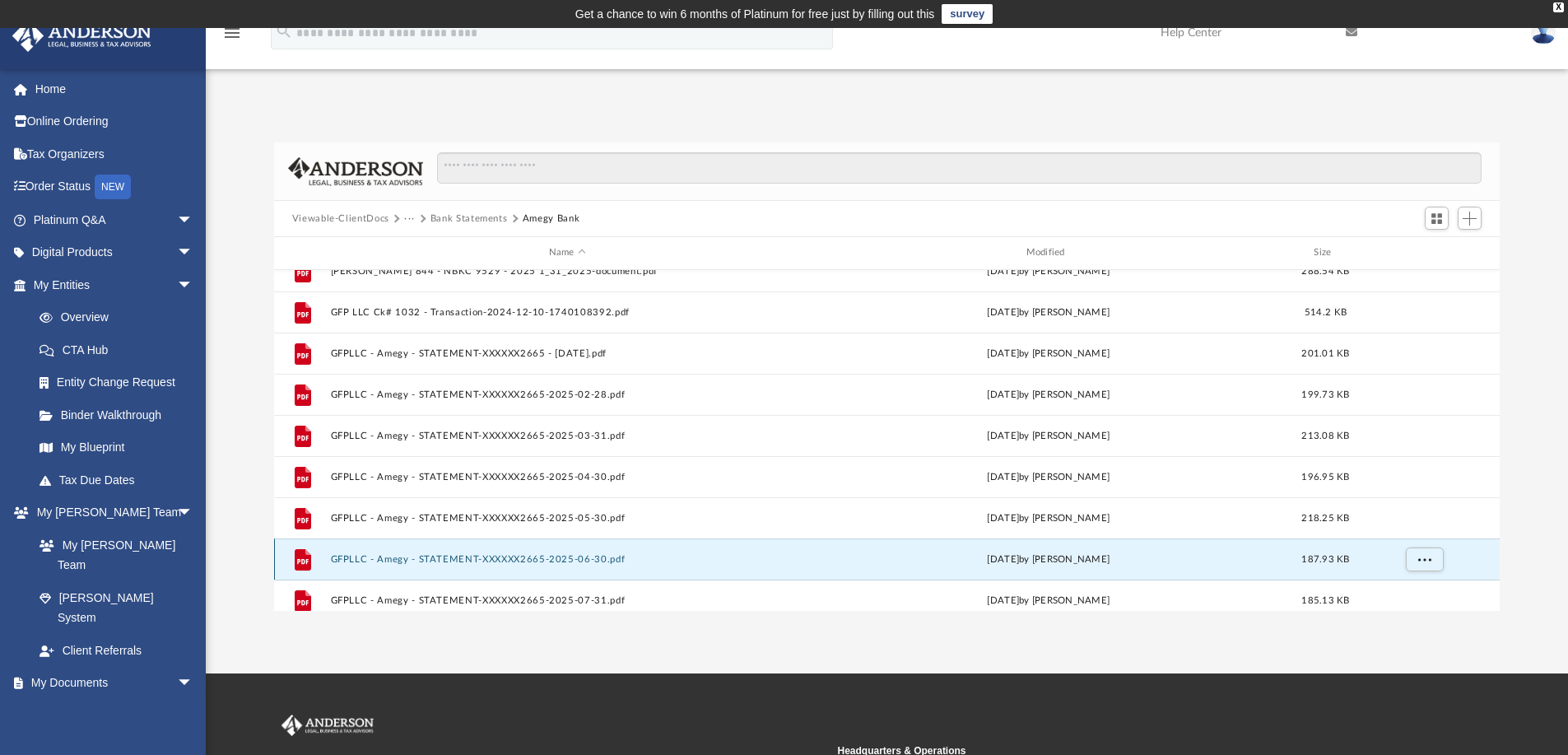
scroll to position [0, 0]
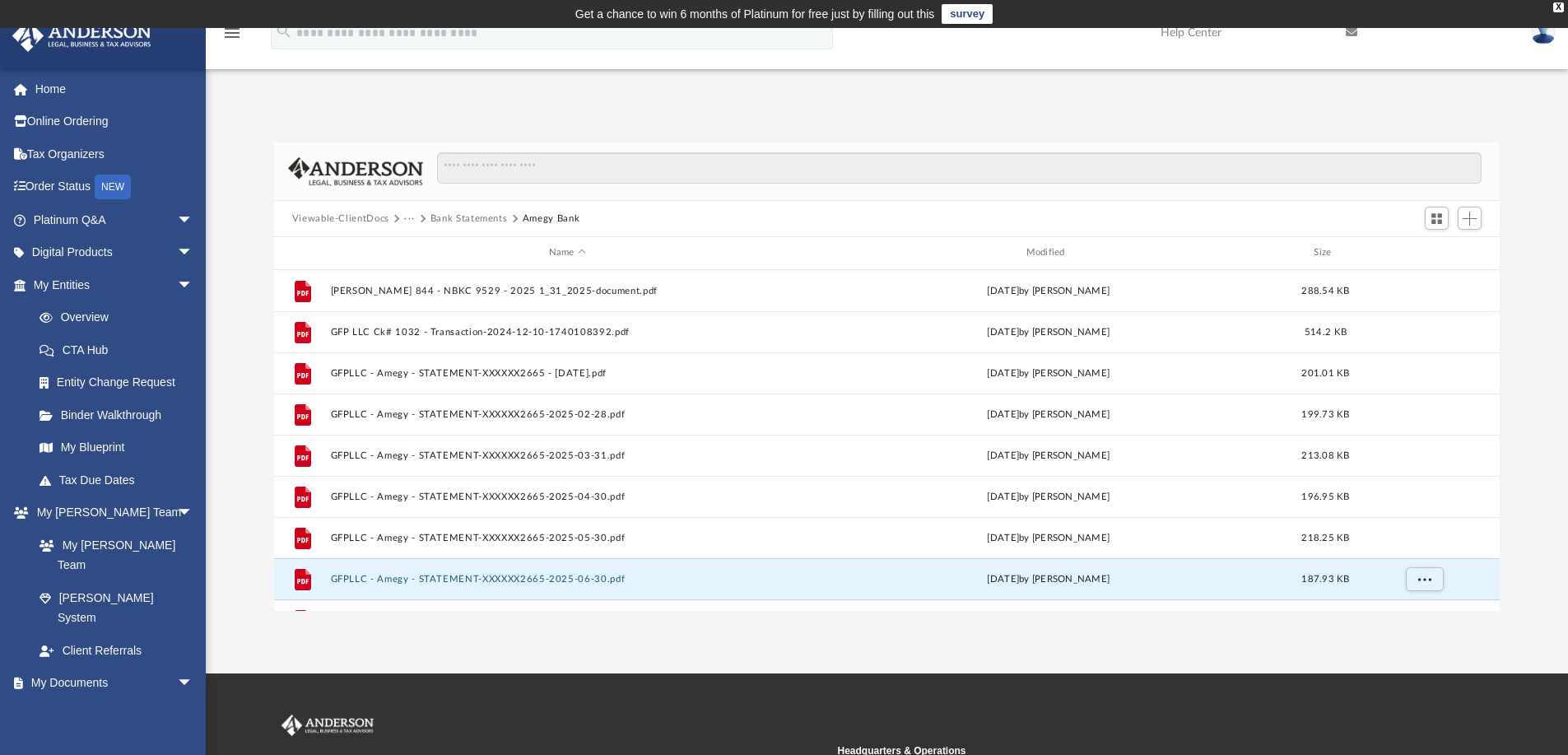
click at [465, 221] on button "Bank Statements" at bounding box center [469, 219] width 78 height 15
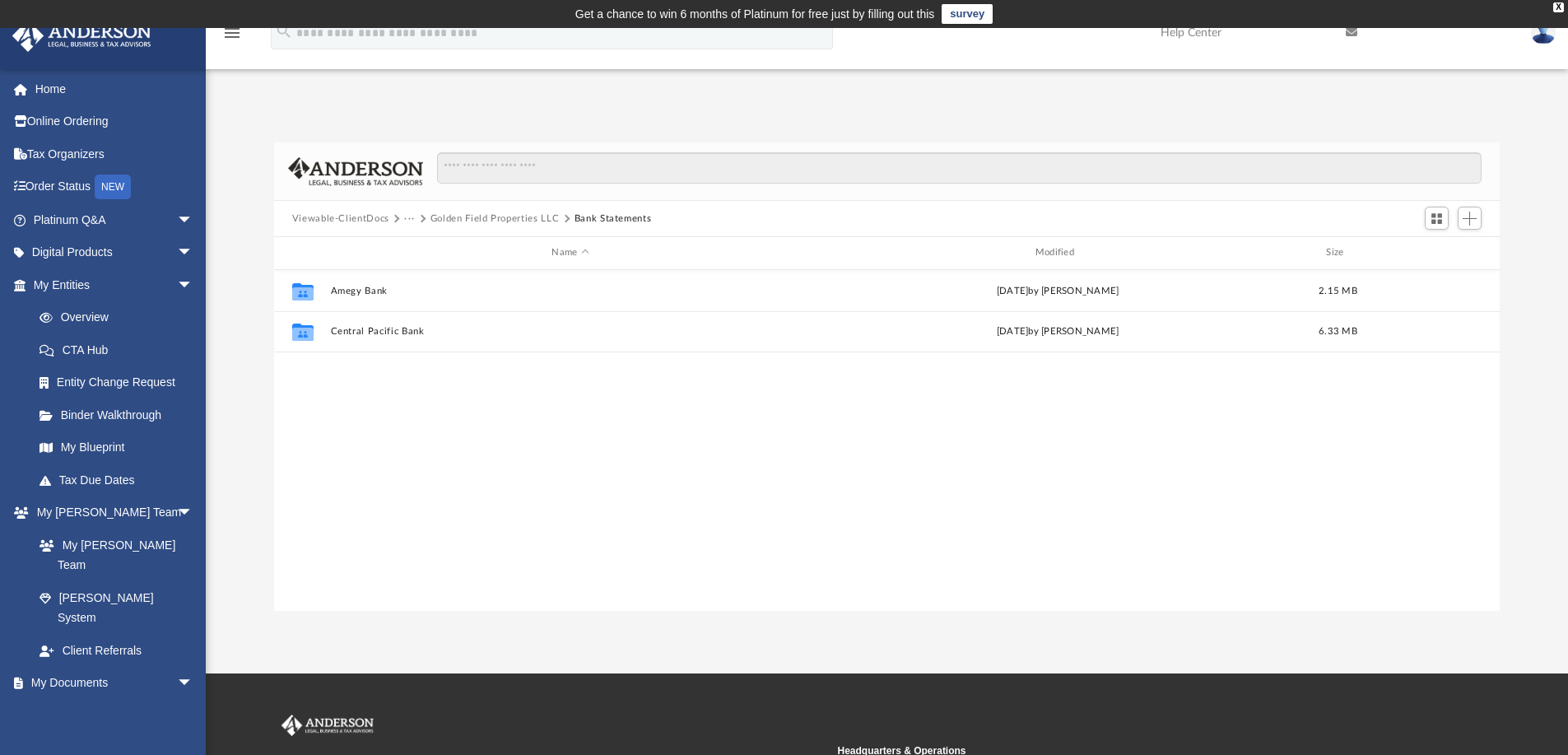
click at [467, 221] on button "Golden Field Properties LLC" at bounding box center [495, 219] width 129 height 15
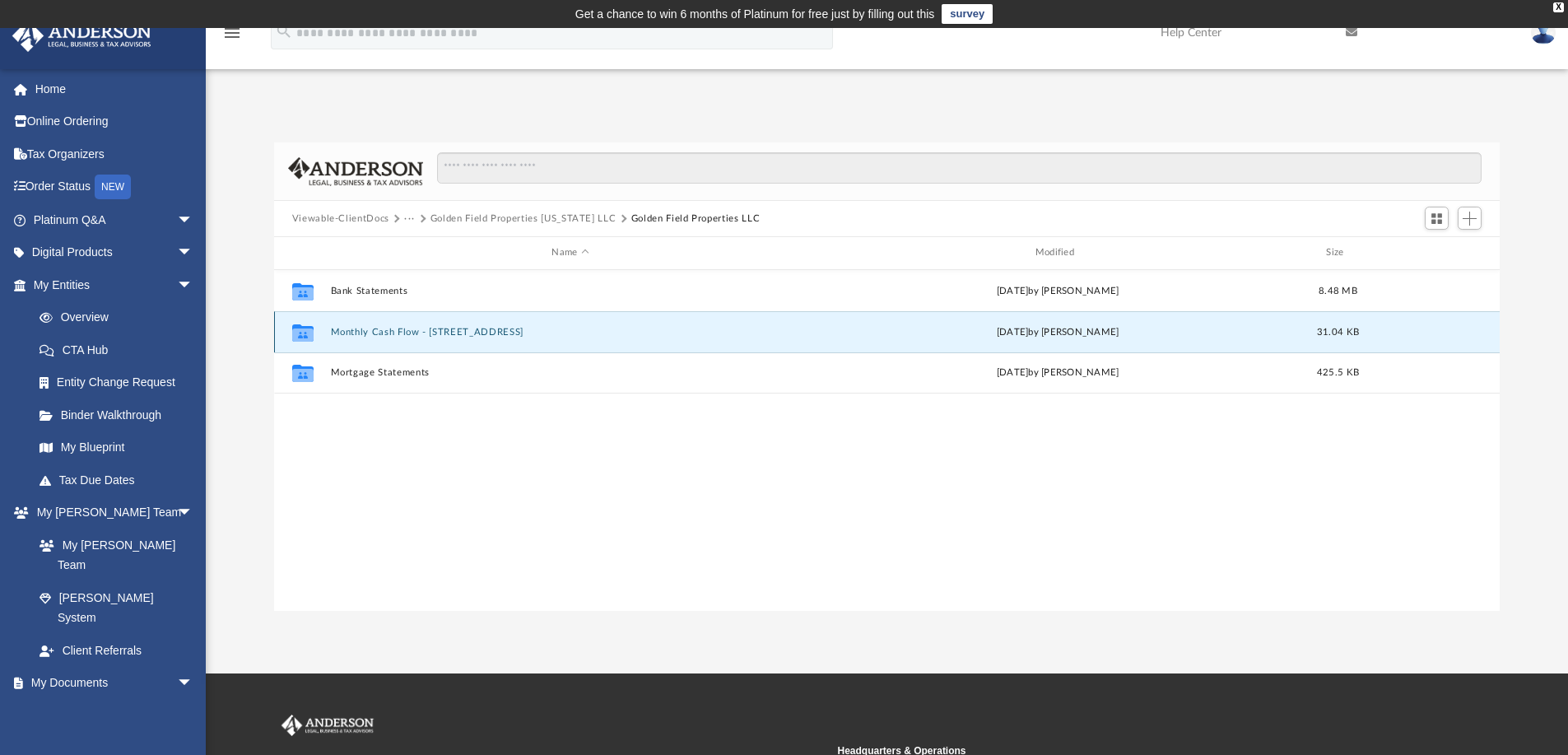
click at [405, 335] on button "Monthly Cash Flow - [STREET_ADDRESS]" at bounding box center [570, 332] width 480 height 11
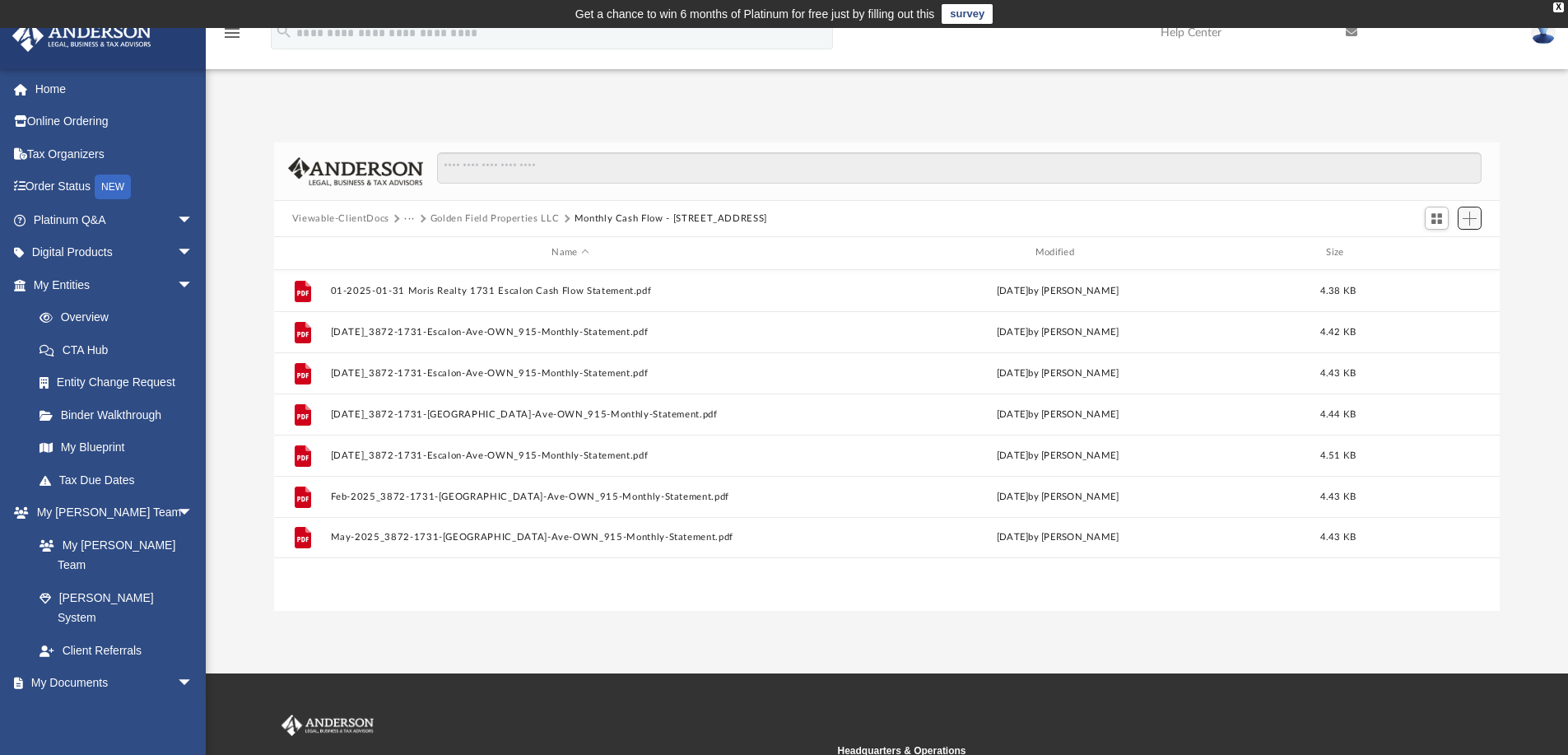
click at [1469, 221] on span "Add" at bounding box center [1469, 218] width 14 height 14
click at [1445, 252] on li "Upload" at bounding box center [1446, 250] width 53 height 17
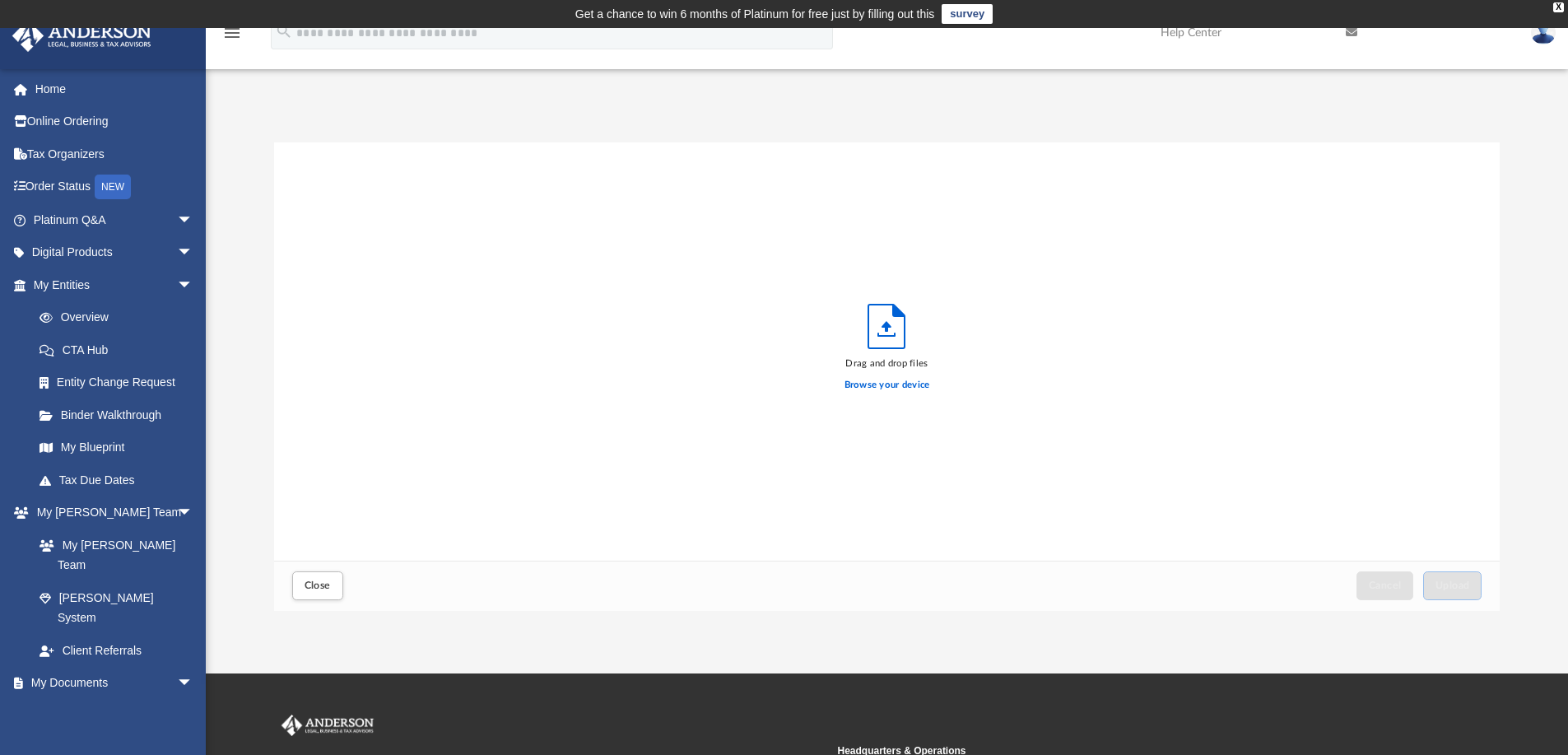
scroll to position [405, 1213]
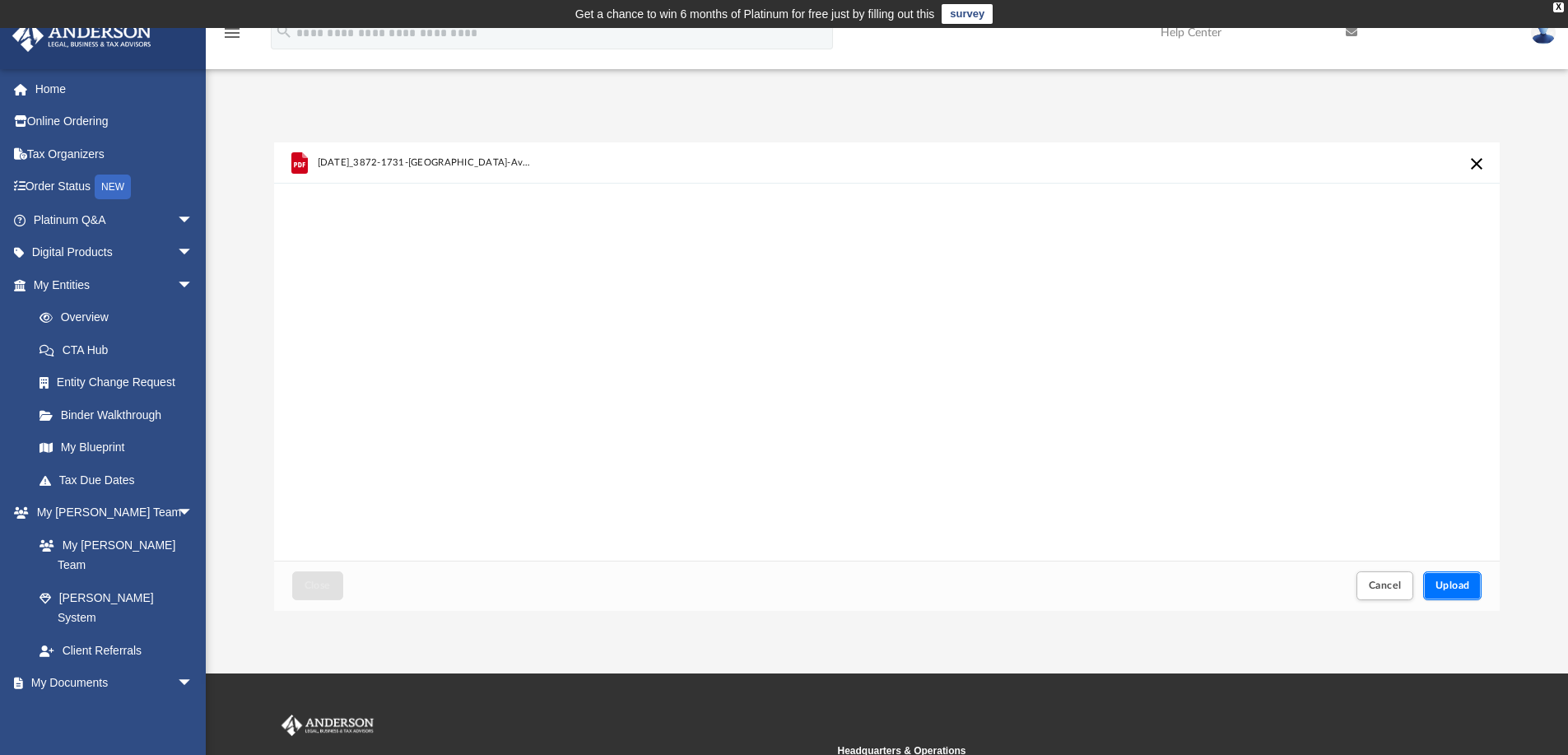
click at [1447, 581] on span "Upload" at bounding box center [1452, 586] width 35 height 10
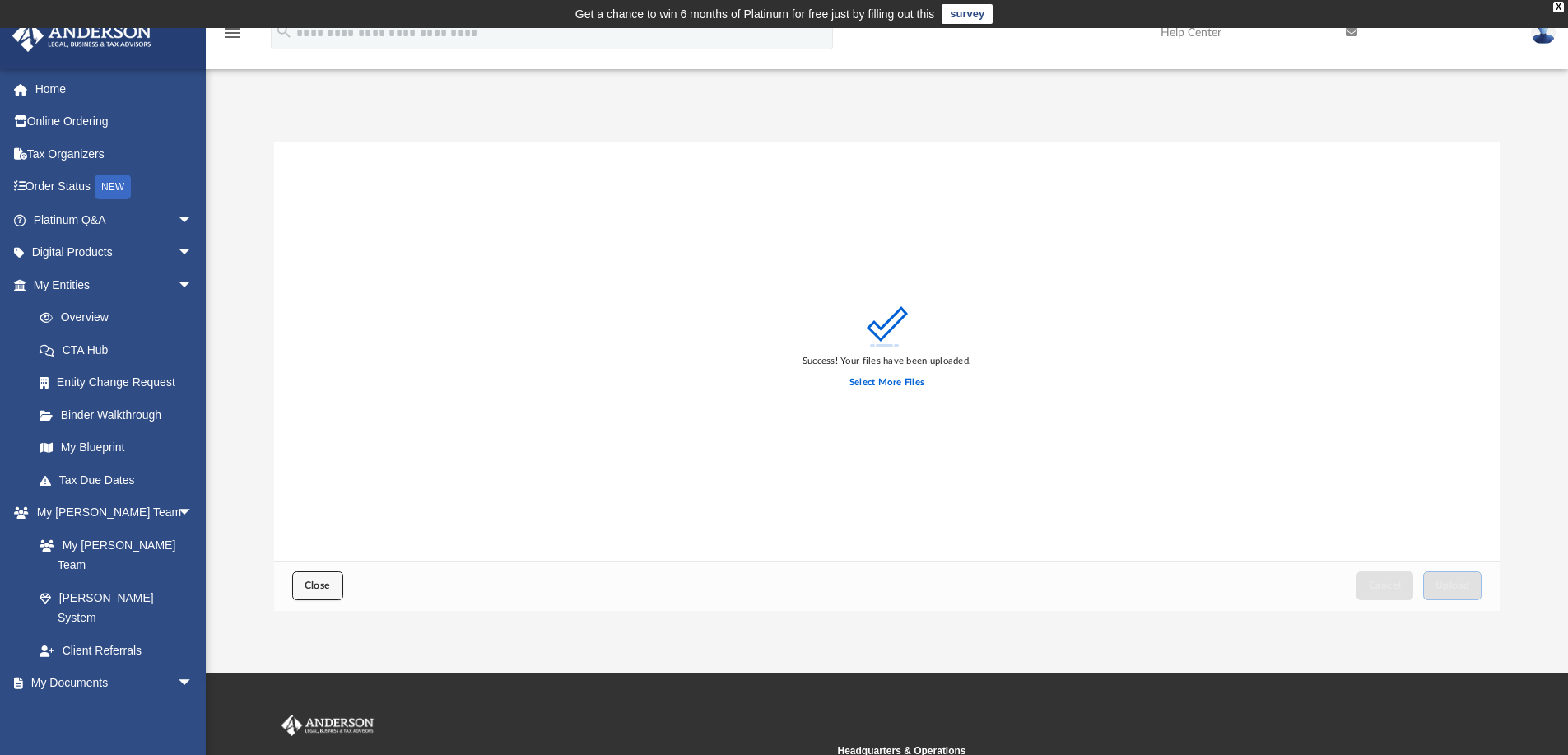
click at [318, 586] on span "Close" at bounding box center [318, 586] width 26 height 10
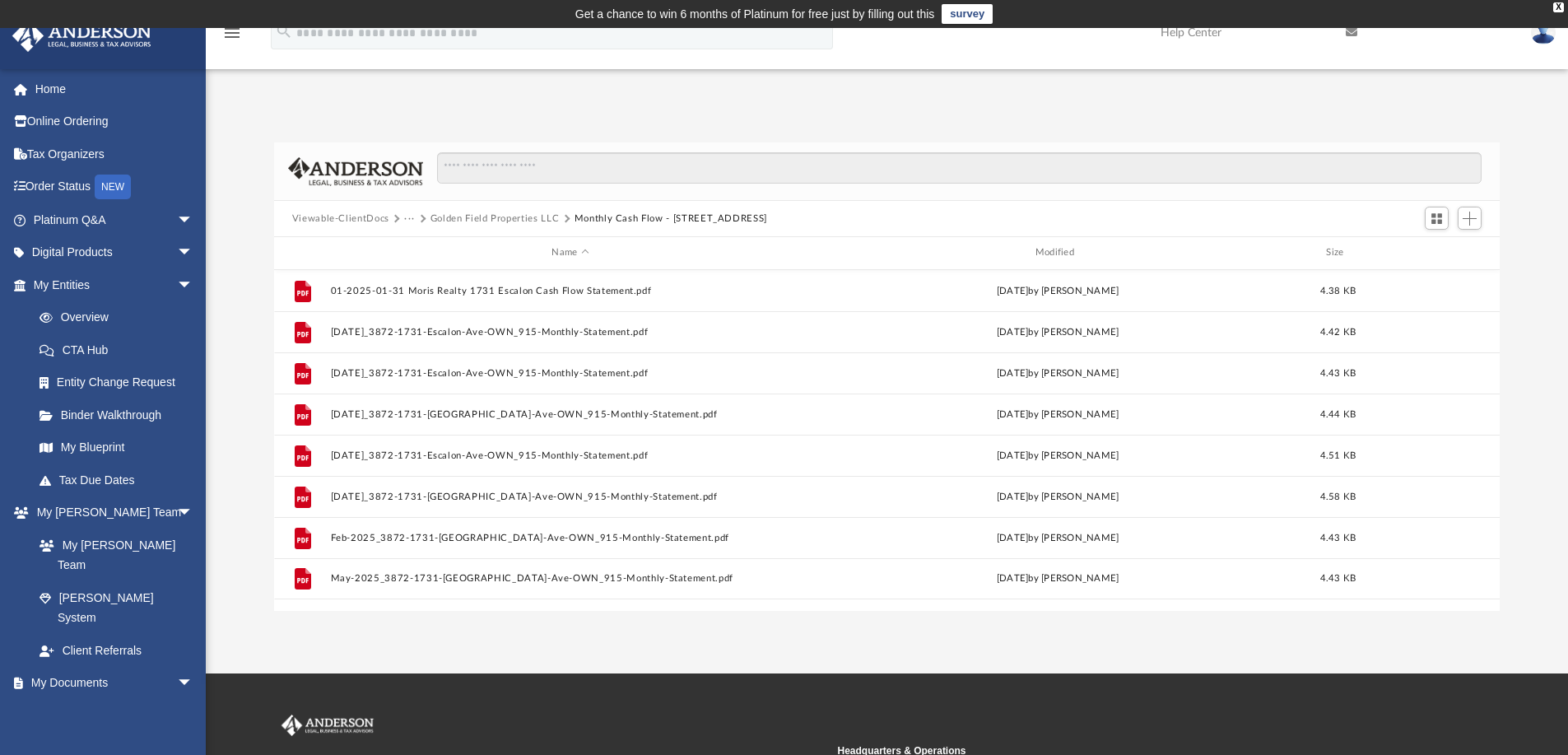
click at [631, 222] on button "Monthly Cash Flow - [STREET_ADDRESS]" at bounding box center [670, 219] width 192 height 15
click at [526, 217] on button "Golden Field Properties LLC" at bounding box center [495, 219] width 129 height 15
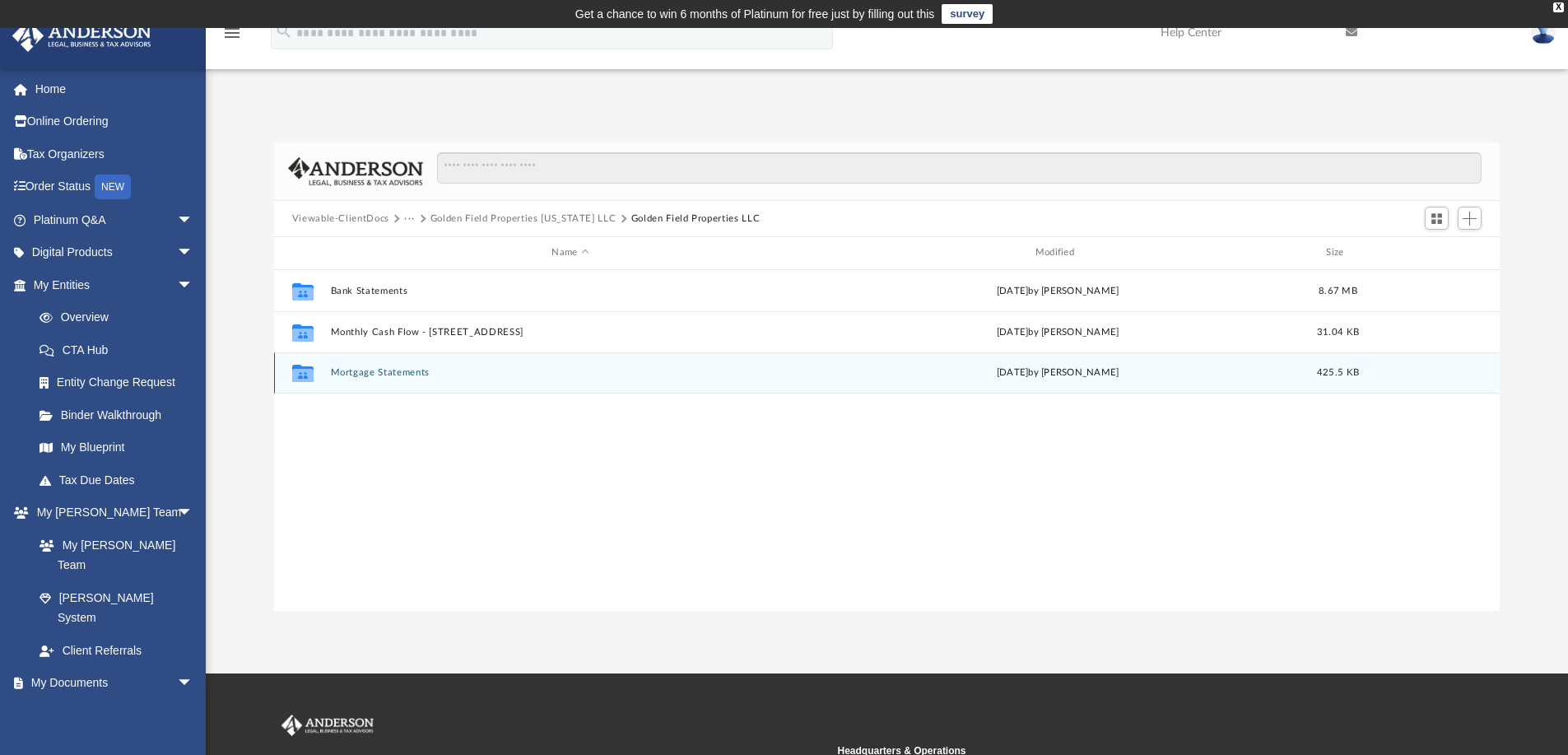
click at [405, 369] on button "Mortgage Statements" at bounding box center [570, 373] width 480 height 11
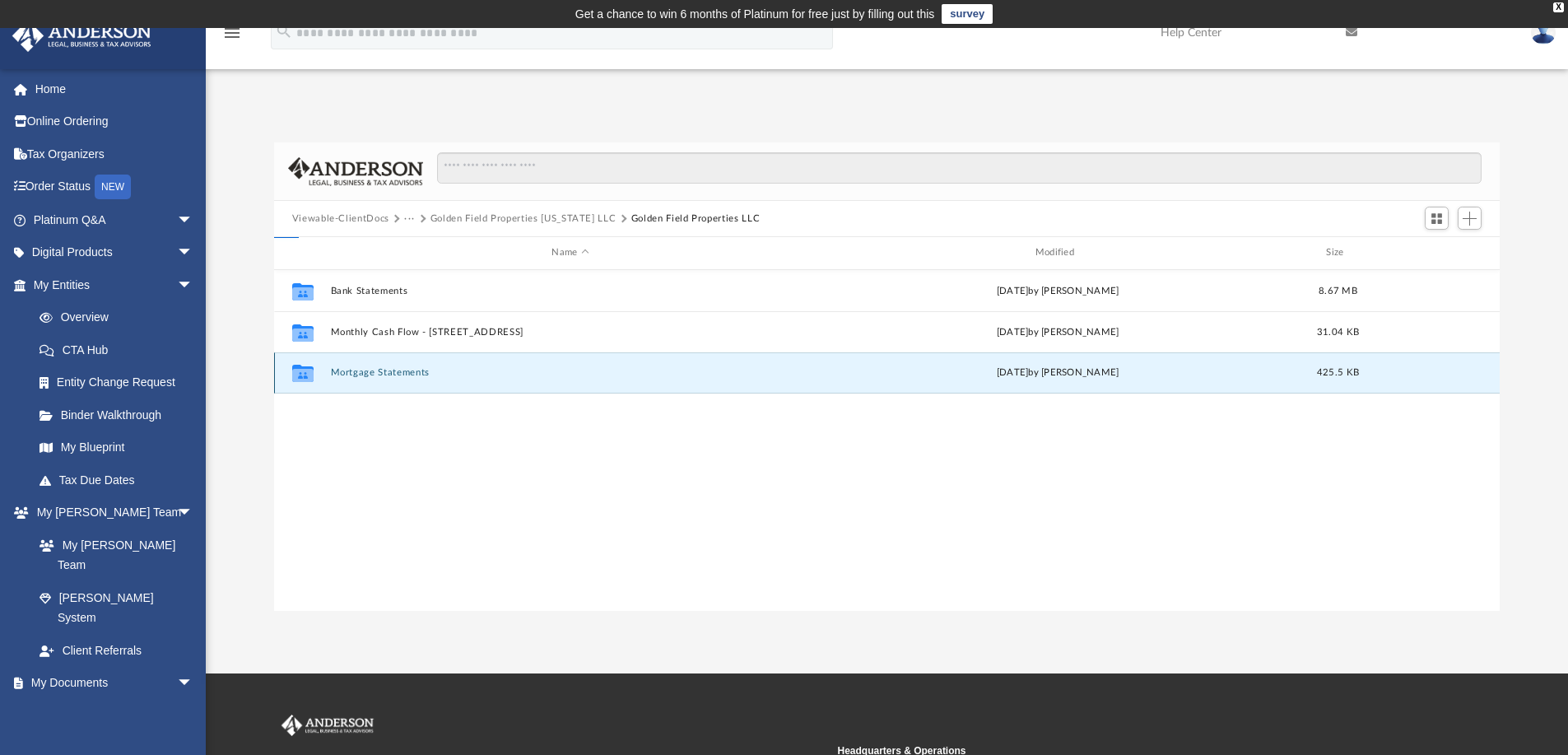
click at [405, 369] on button "Mortgage Statements" at bounding box center [570, 373] width 480 height 11
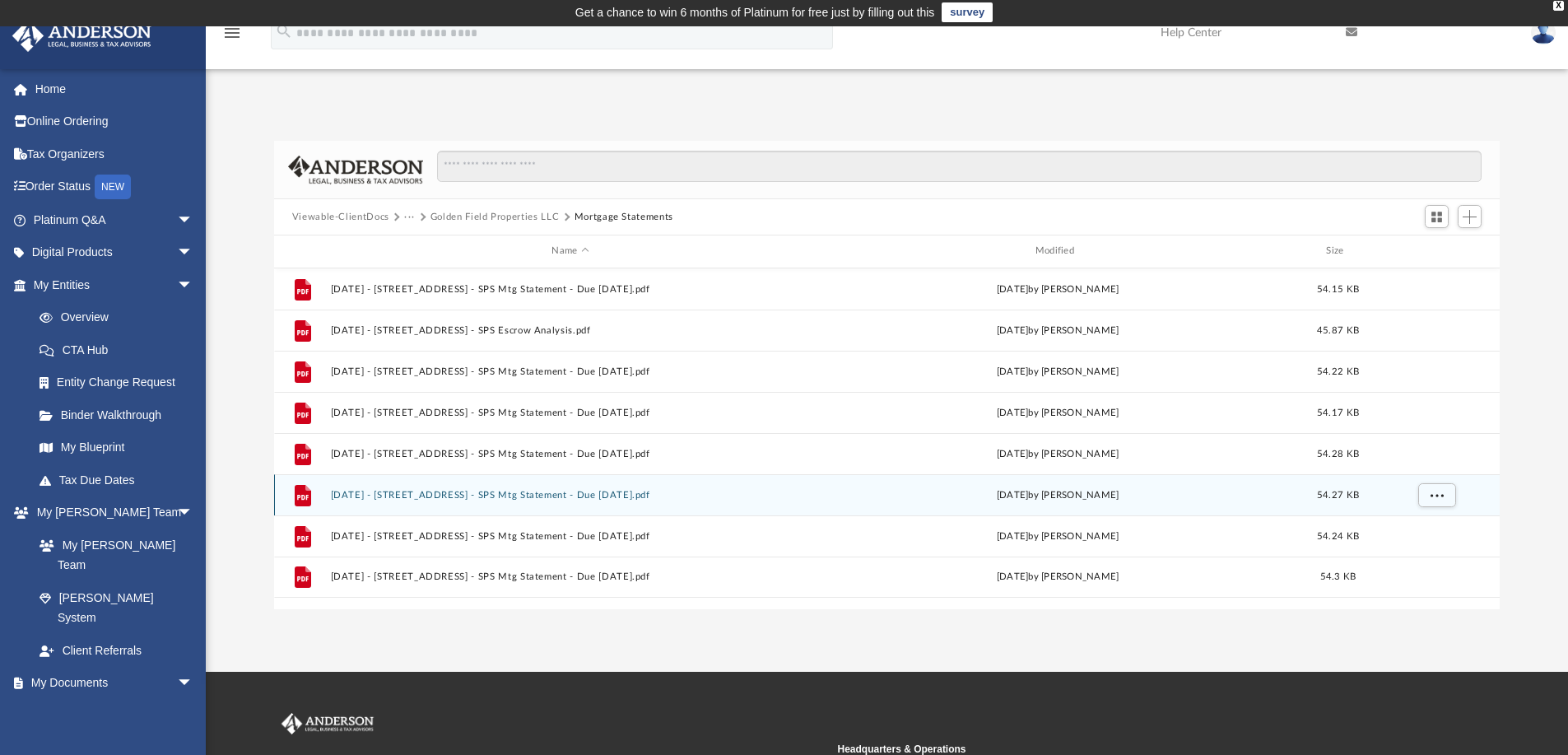
scroll to position [0, 0]
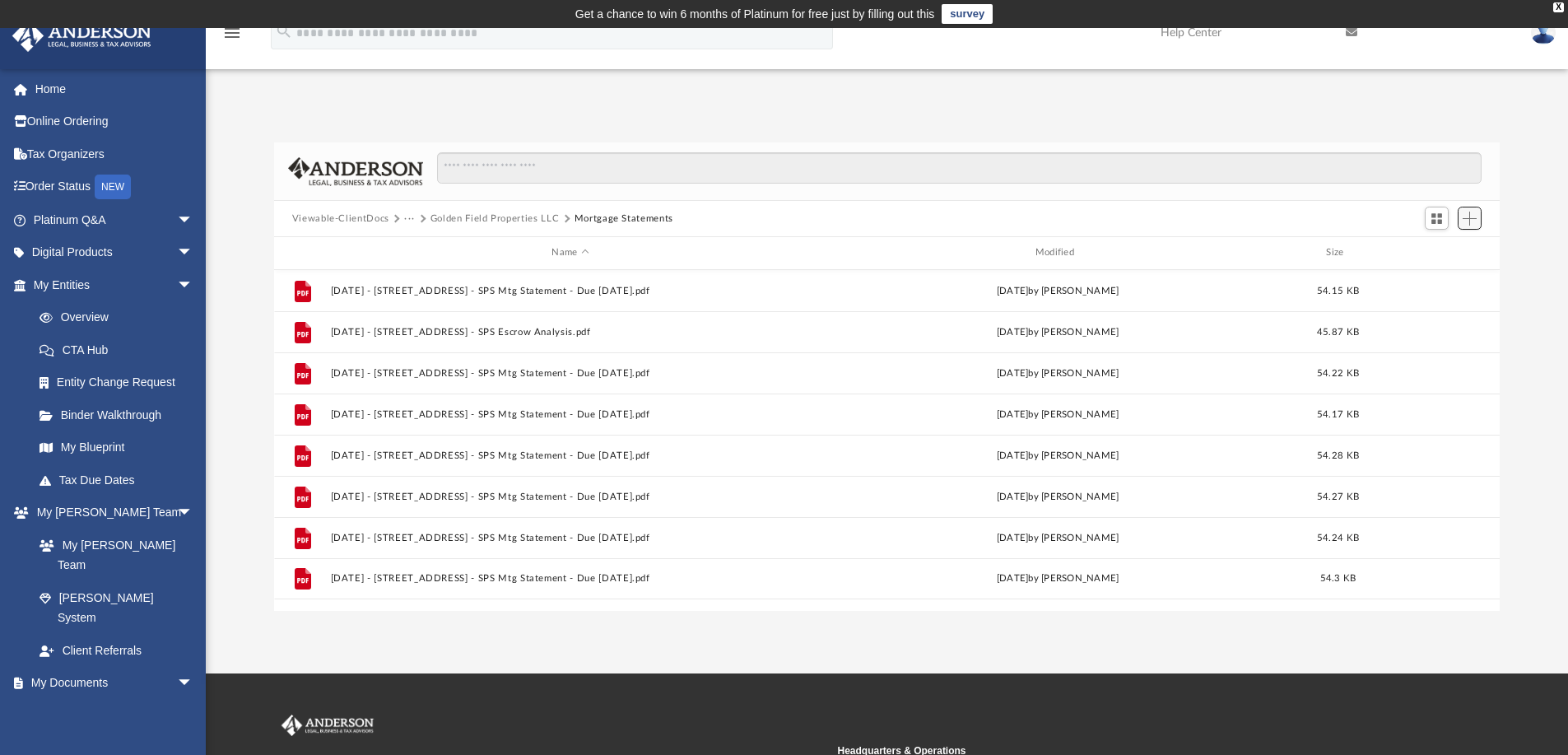
click at [1475, 223] on span "Add" at bounding box center [1469, 218] width 14 height 14
click at [1448, 249] on li "Upload" at bounding box center [1446, 250] width 53 height 17
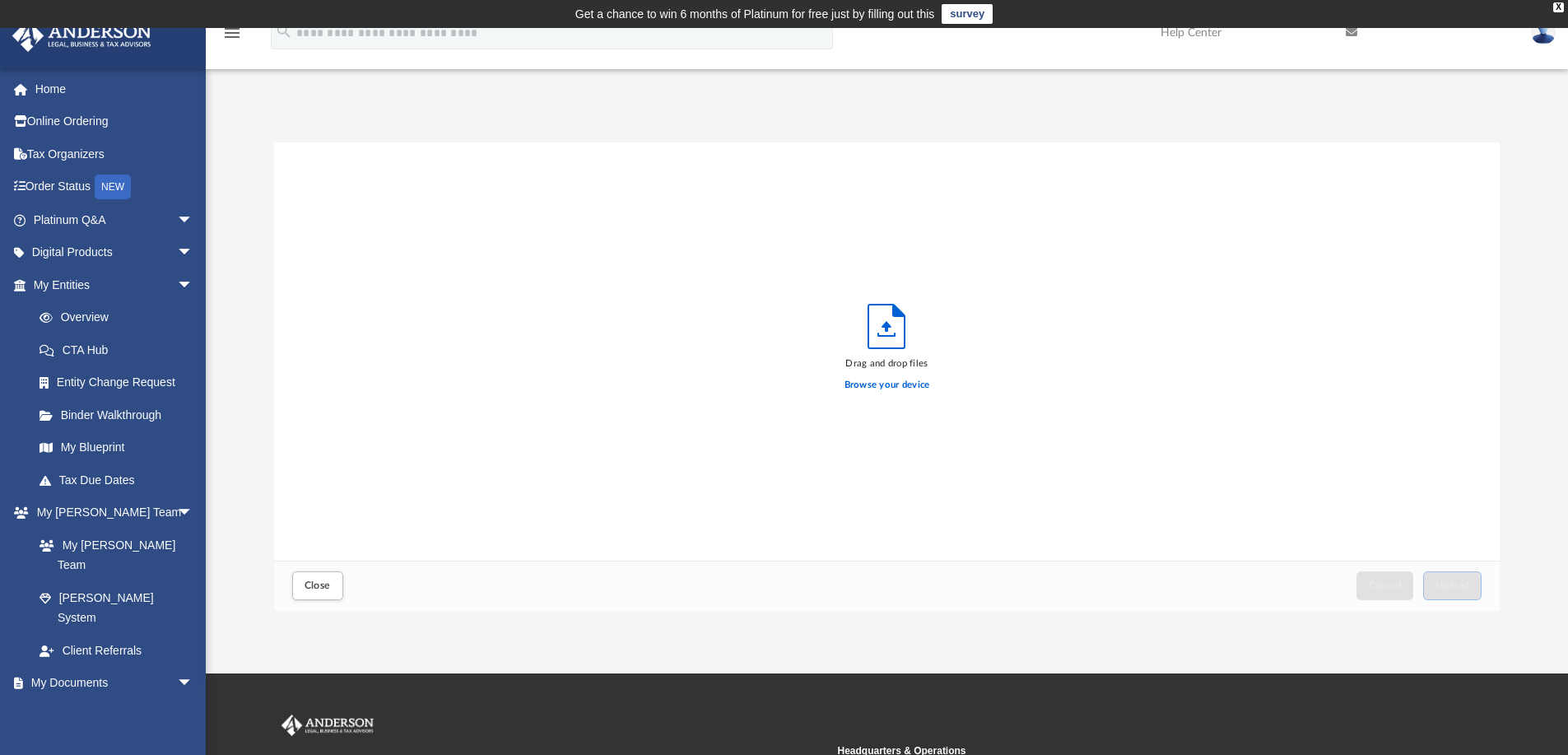
scroll to position [405, 1213]
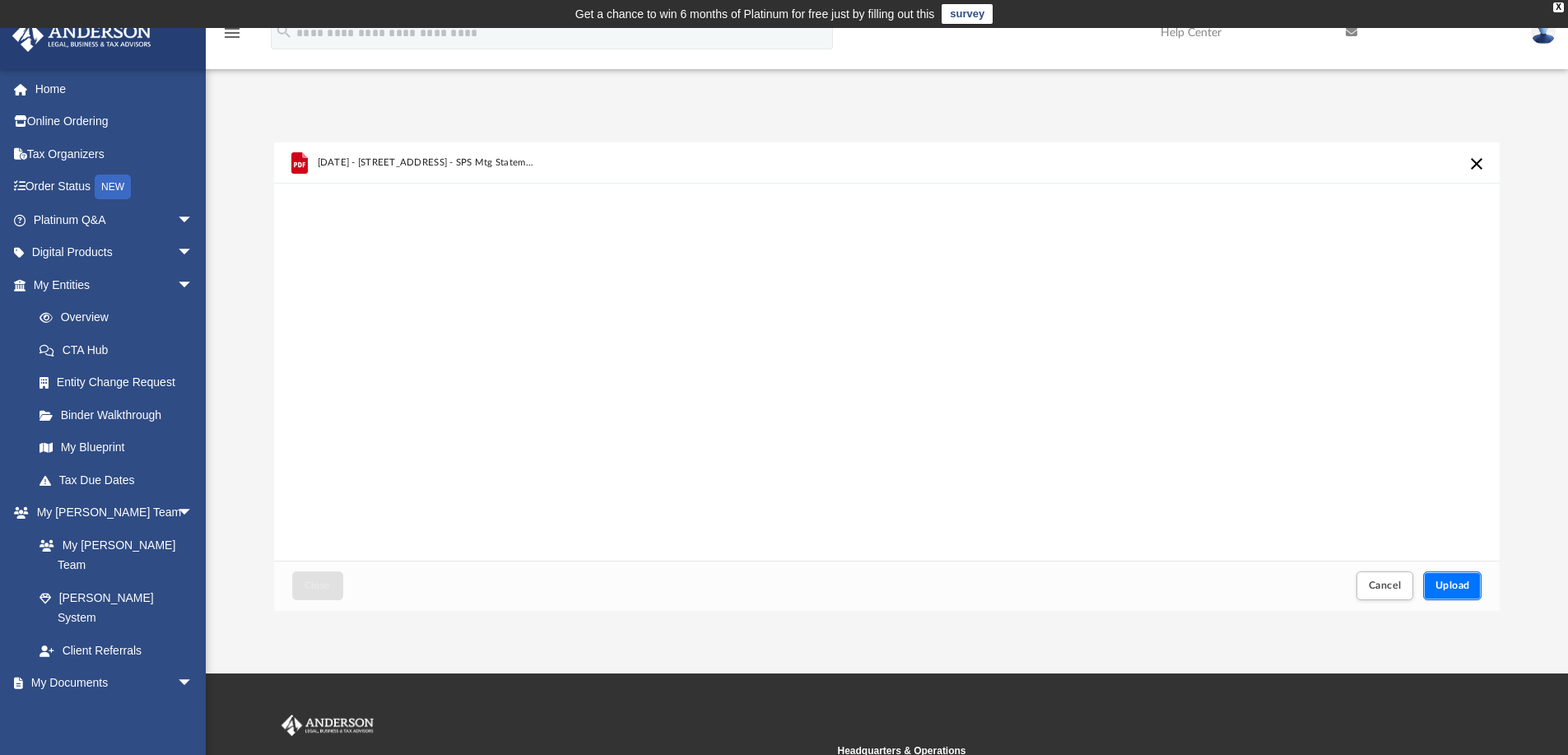
click at [1451, 584] on span "Upload" at bounding box center [1452, 586] width 35 height 10
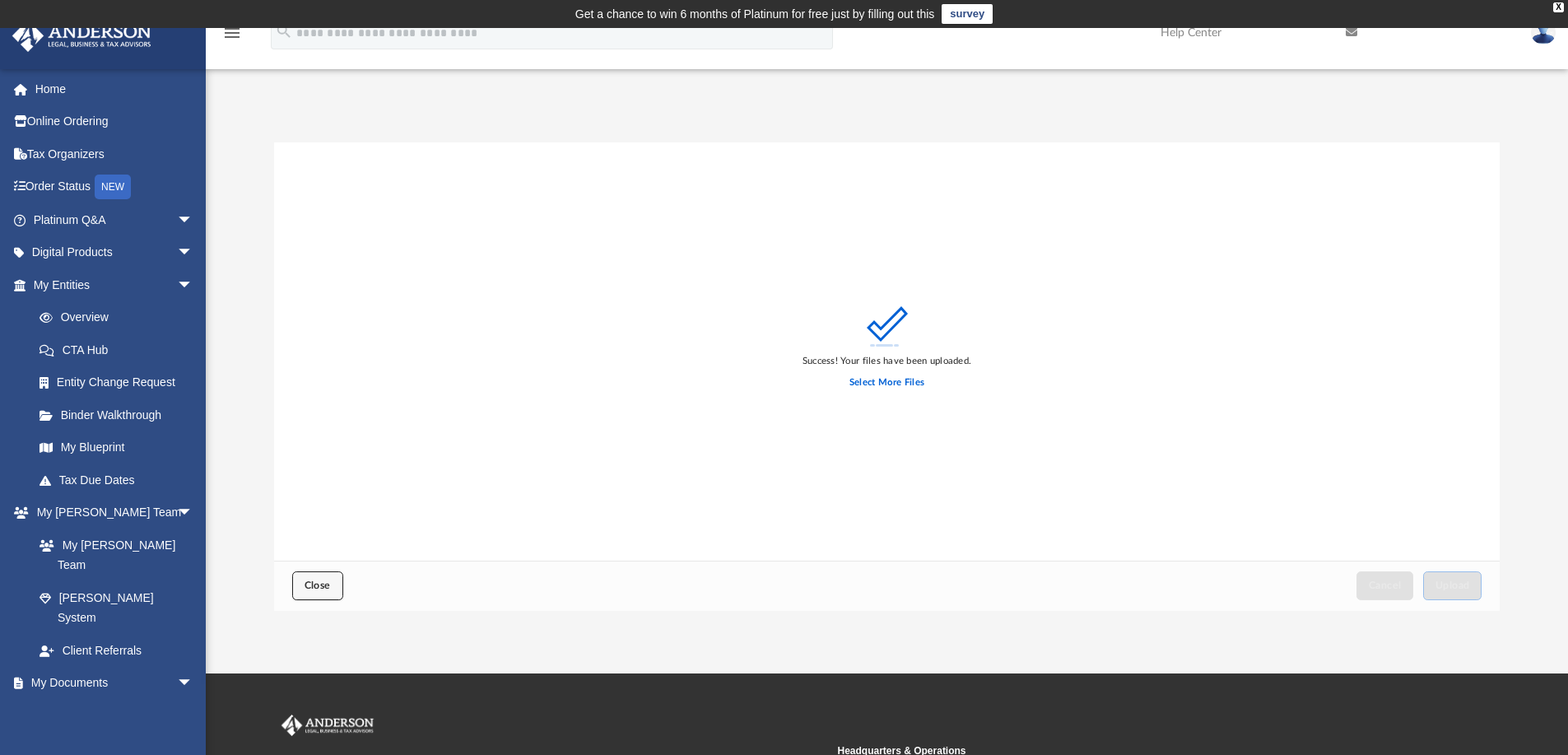
click at [310, 577] on button "Close" at bounding box center [318, 586] width 51 height 29
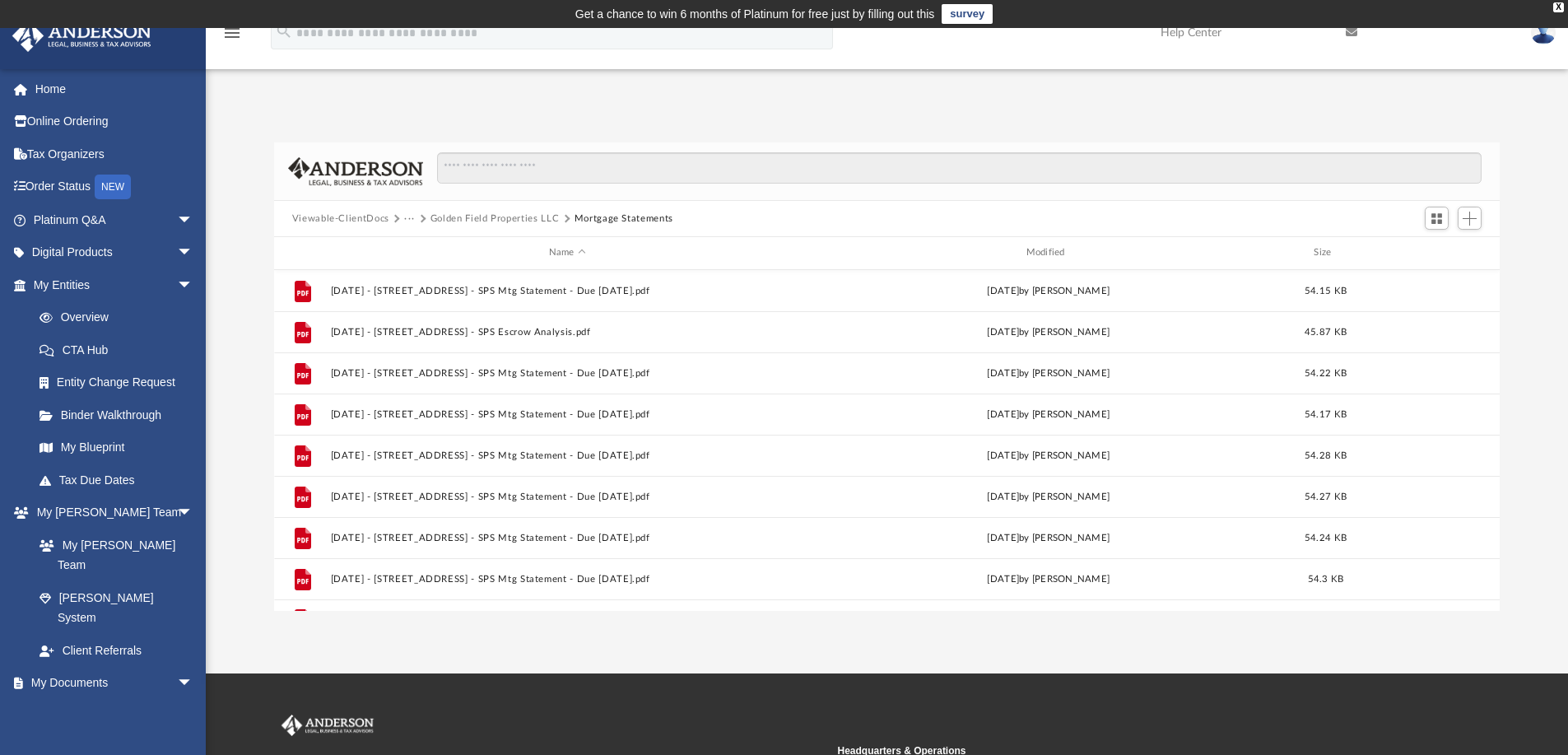
click at [481, 218] on button "Golden Field Properties LLC" at bounding box center [495, 219] width 129 height 15
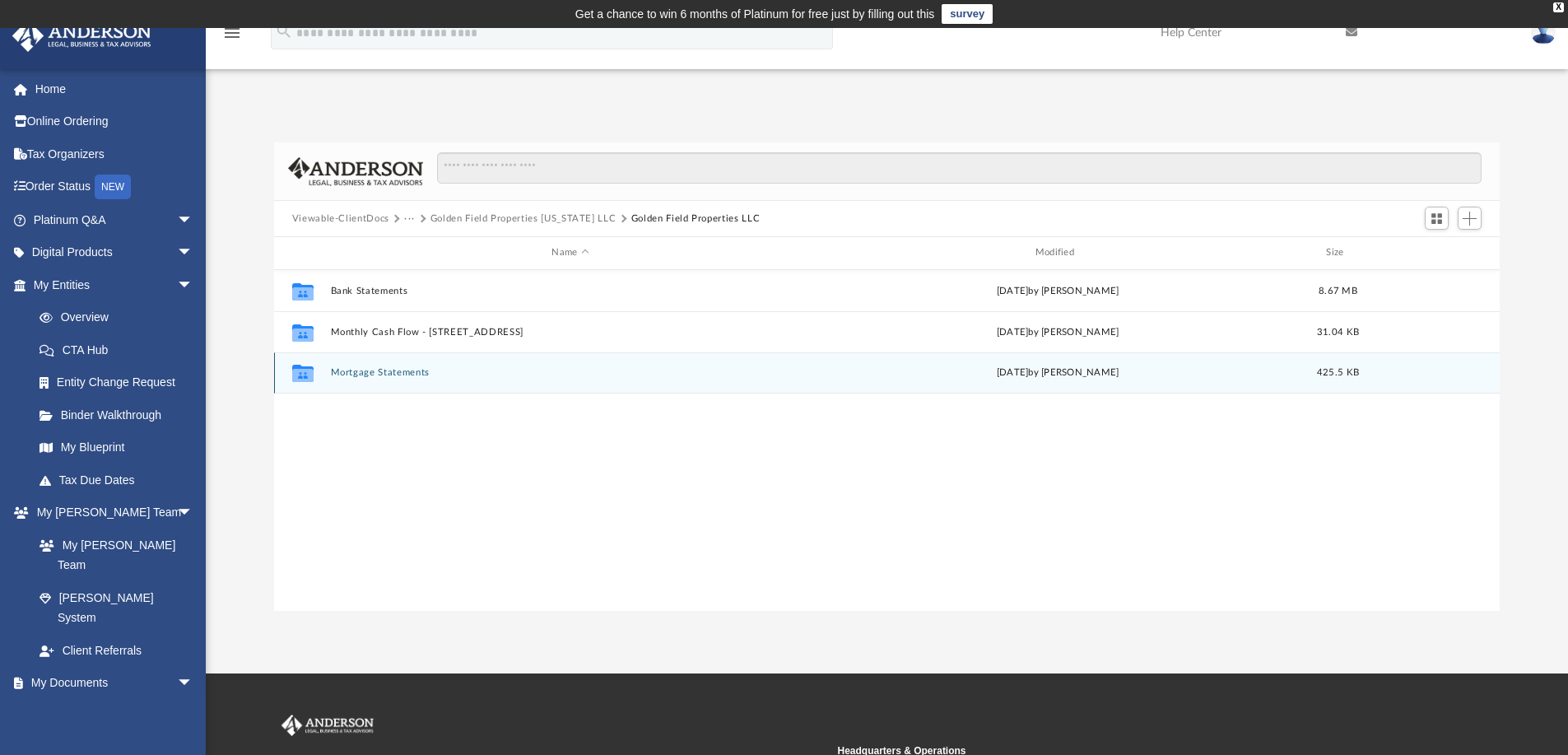
click at [414, 372] on button "Mortgage Statements" at bounding box center [570, 373] width 480 height 11
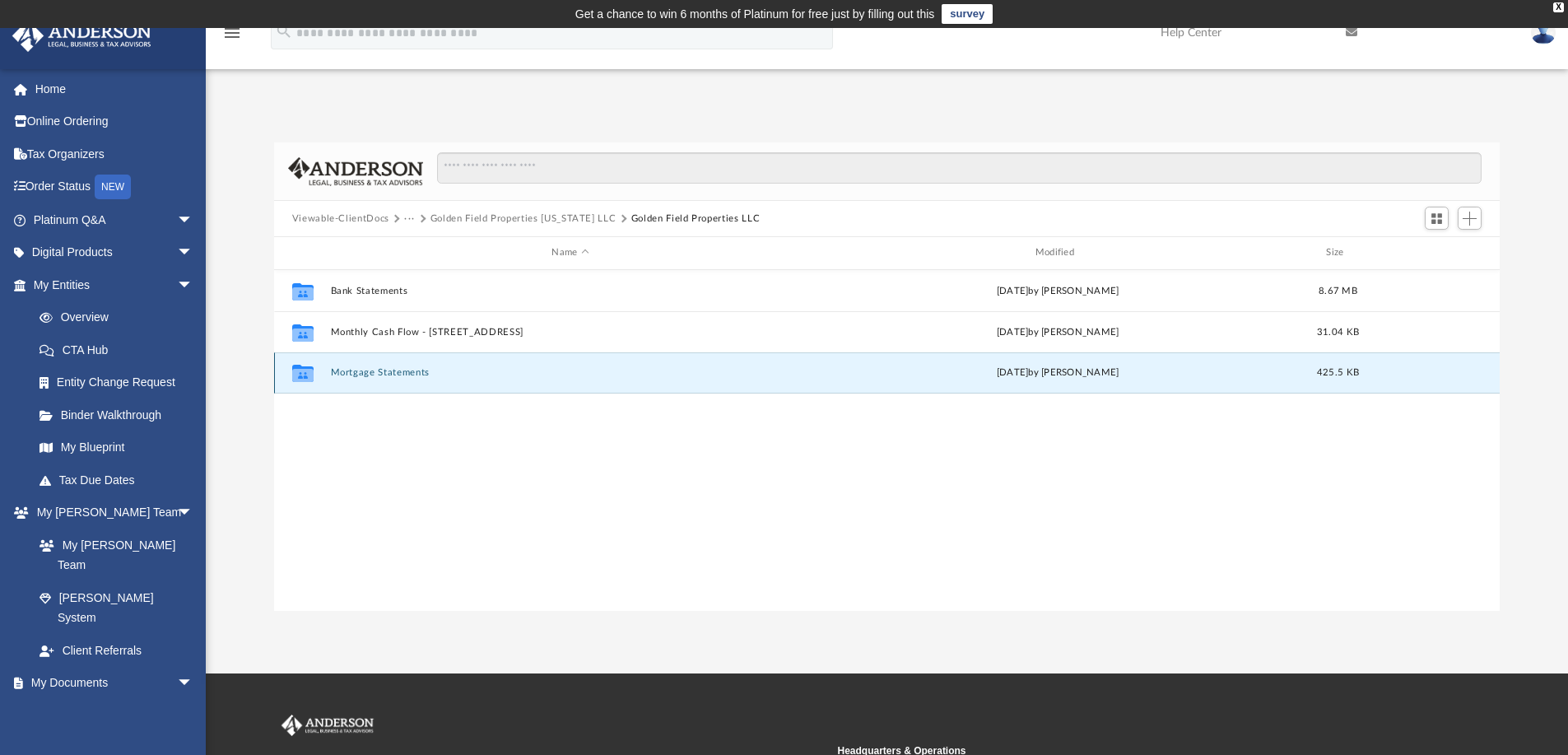
click at [414, 372] on button "Mortgage Statements" at bounding box center [570, 373] width 480 height 11
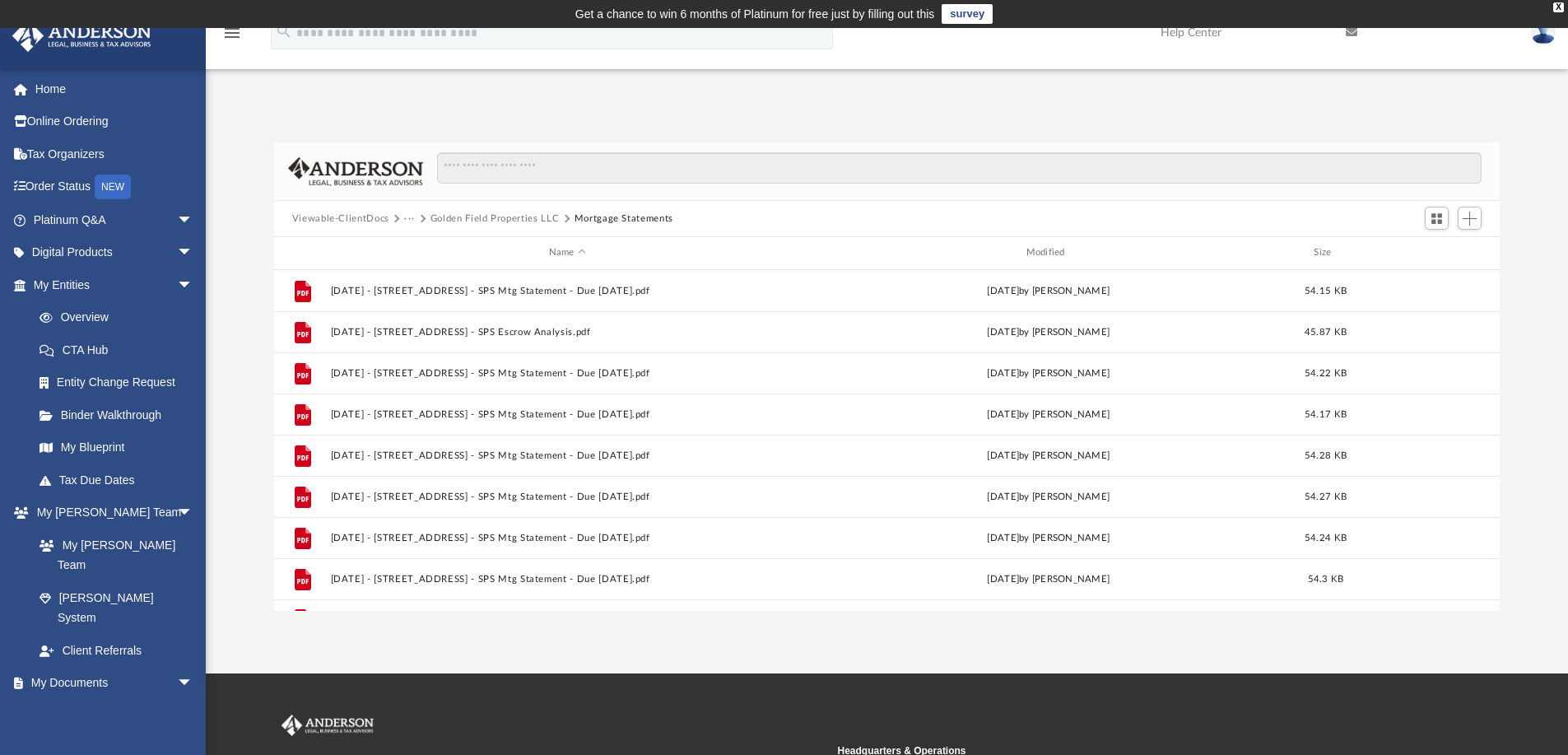
click at [505, 218] on button "Golden Field Properties LLC" at bounding box center [495, 219] width 129 height 15
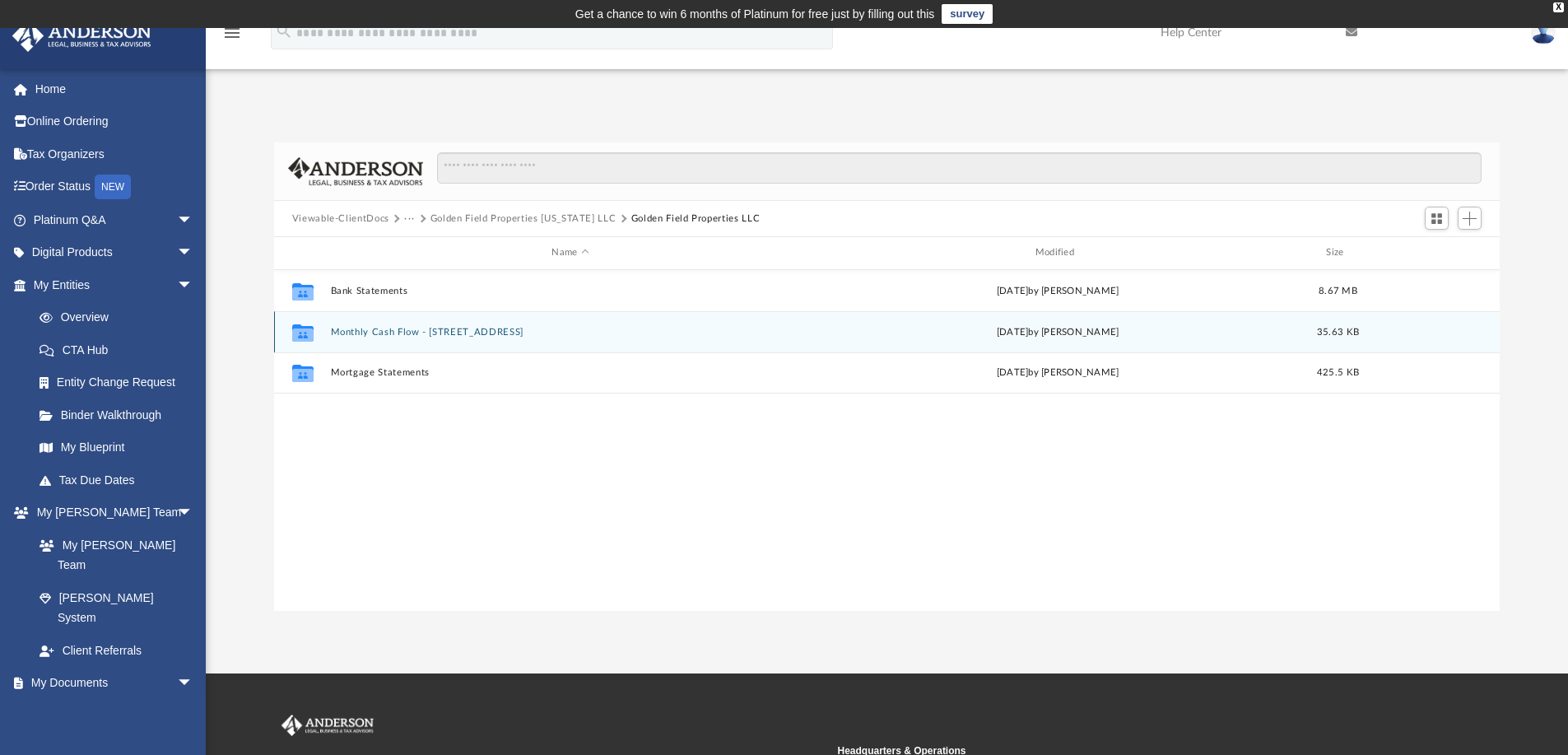
click at [441, 324] on div "Collaborated Folder Monthly Cash Flow - [STREET_ADDRESS] [DATE] by [PERSON_NAME…" at bounding box center [887, 332] width 1226 height 41
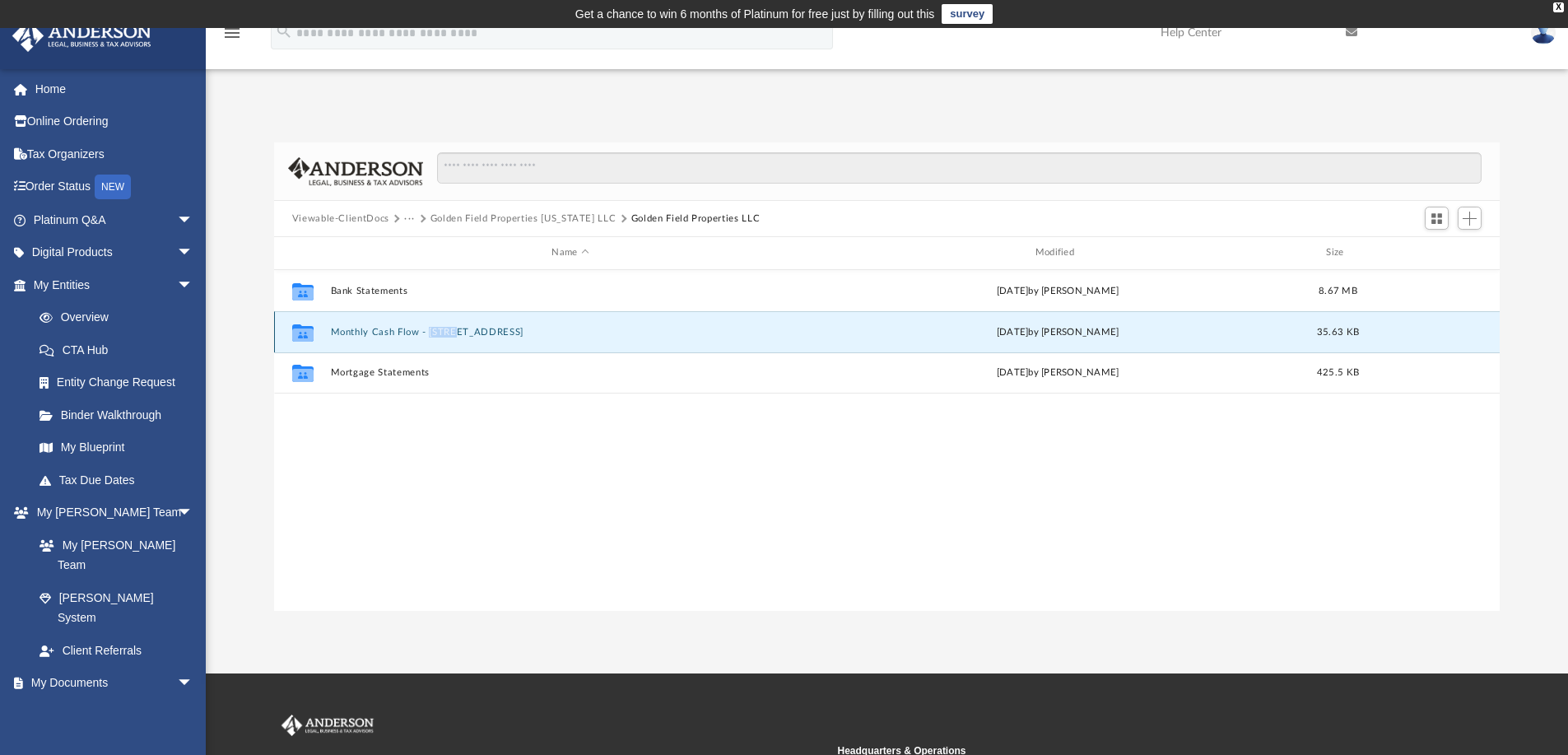
click at [441, 324] on div "Collaborated Folder Monthly Cash Flow - [STREET_ADDRESS] [DATE] by [PERSON_NAME…" at bounding box center [887, 332] width 1226 height 41
click at [387, 330] on button "Monthly Cash Flow - [STREET_ADDRESS]" at bounding box center [570, 332] width 480 height 11
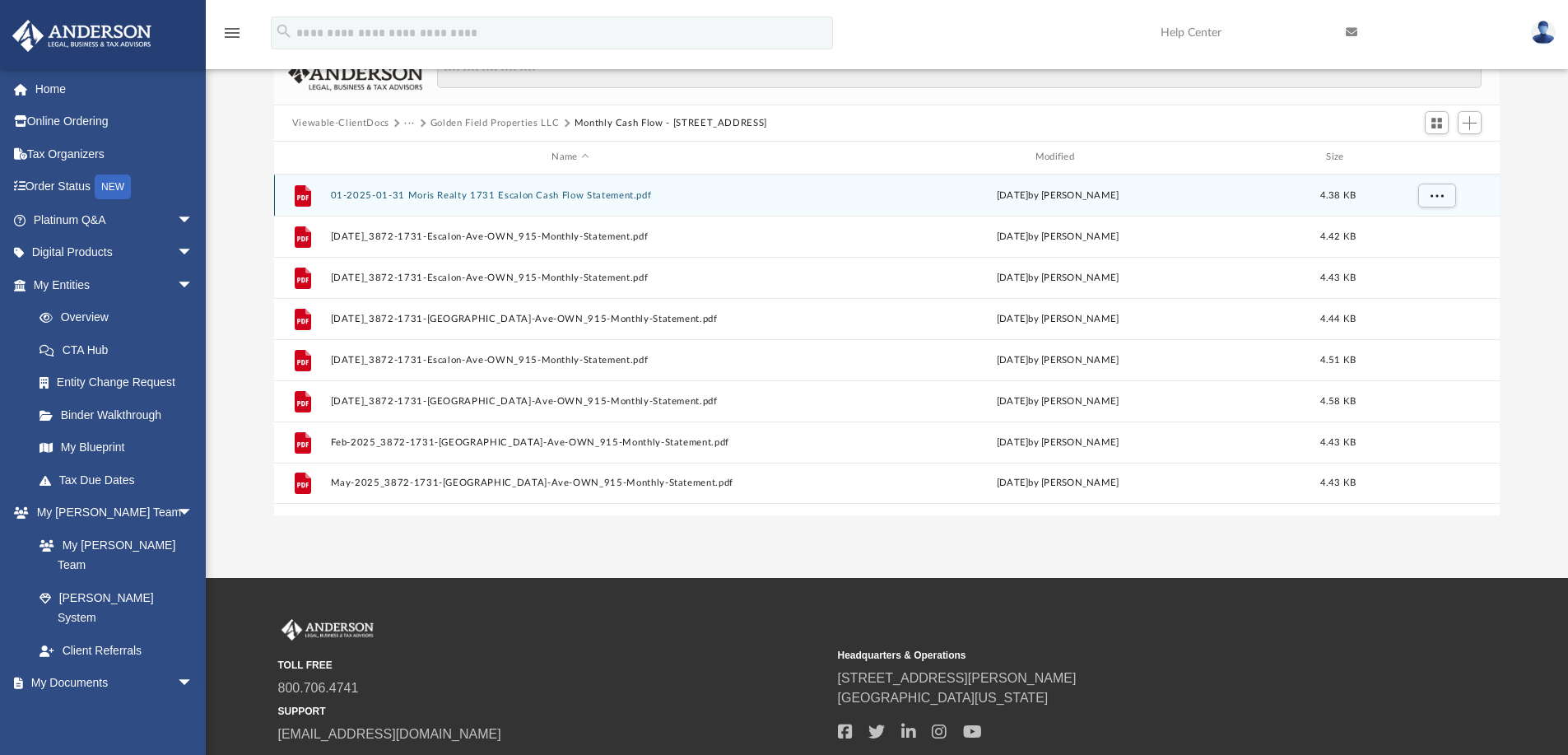
scroll to position [0, 0]
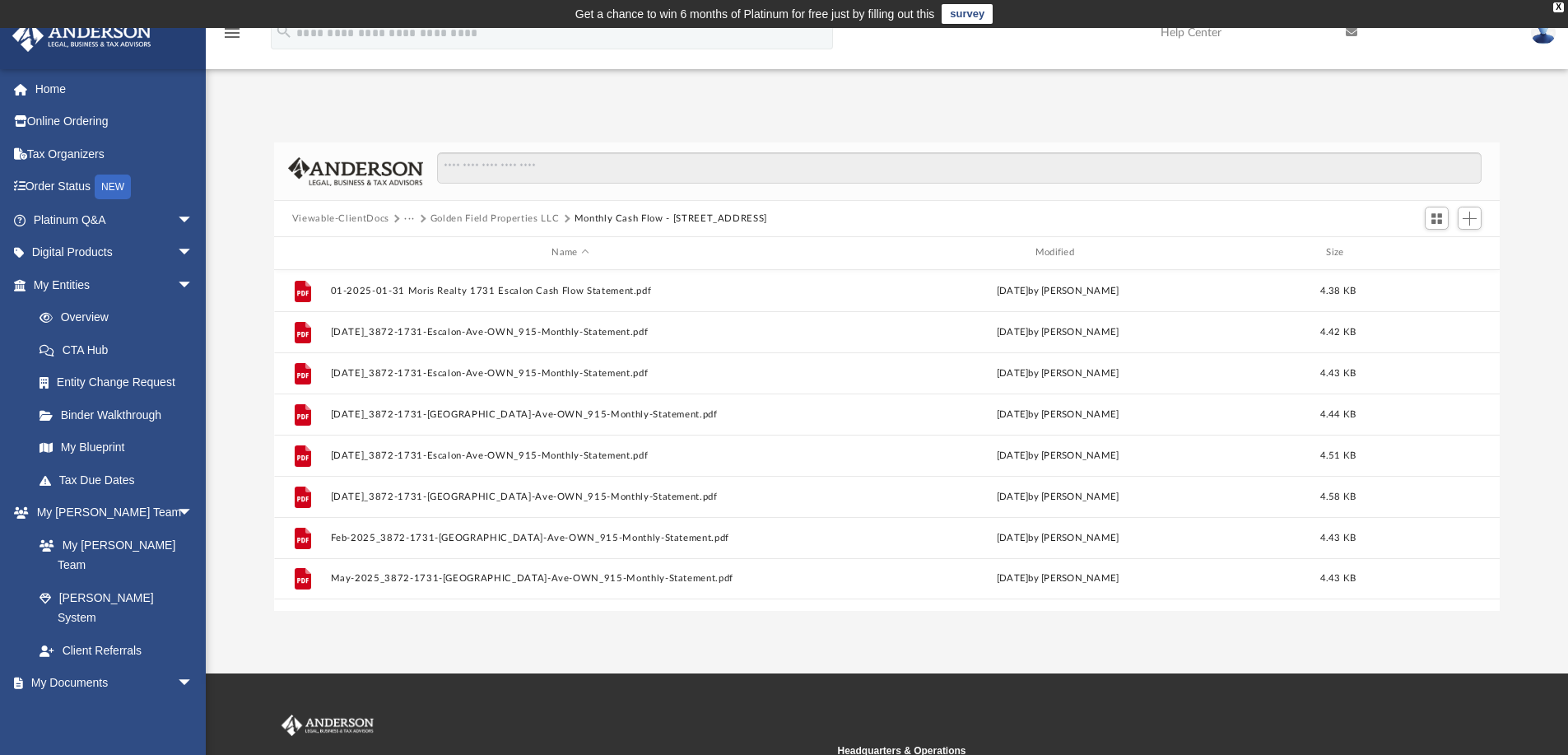
click at [462, 214] on button "Golden Field Properties LLC" at bounding box center [495, 219] width 129 height 15
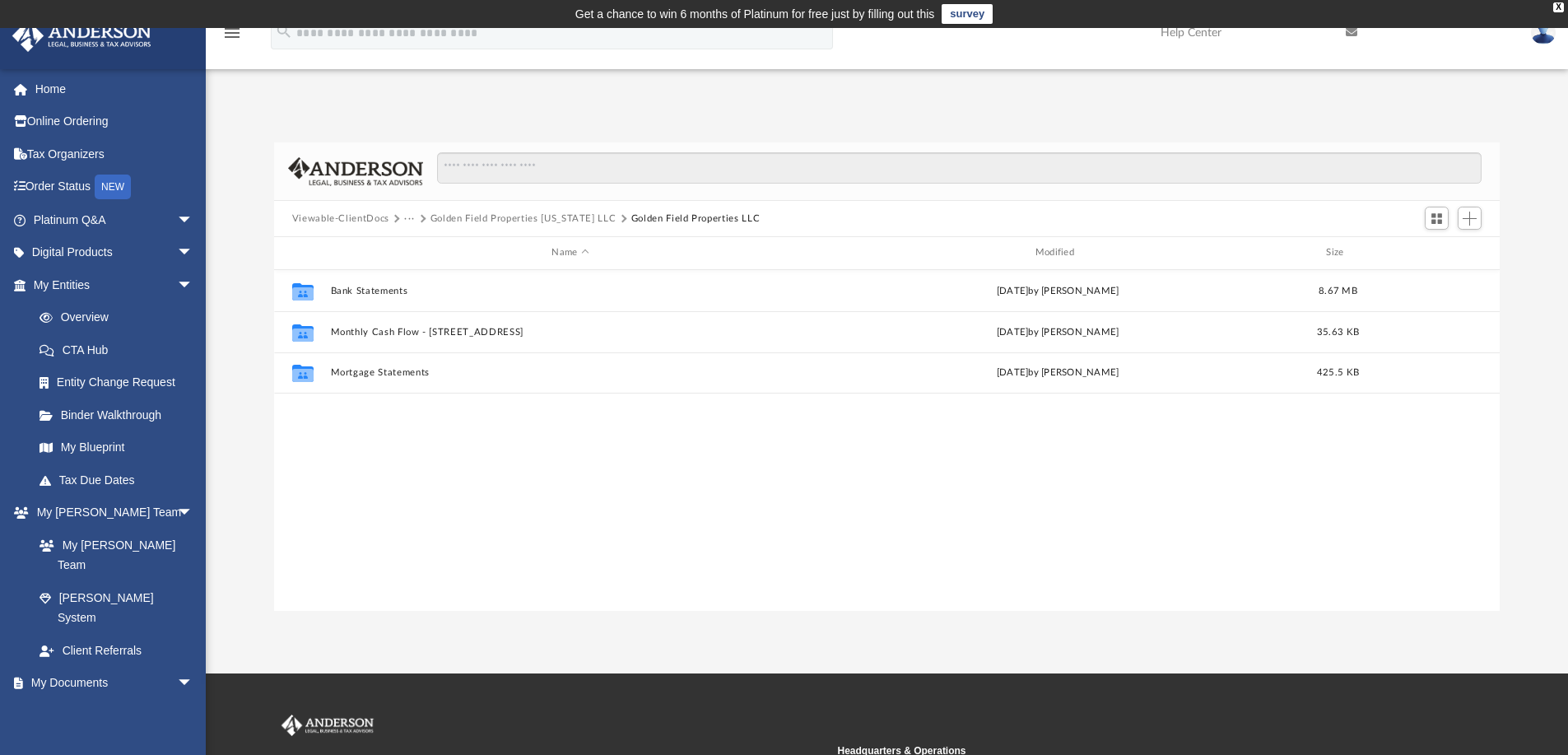
click at [409, 219] on button "···" at bounding box center [409, 219] width 11 height 15
click at [476, 273] on li "2025 Bookkeeping" at bounding box center [456, 273] width 86 height 17
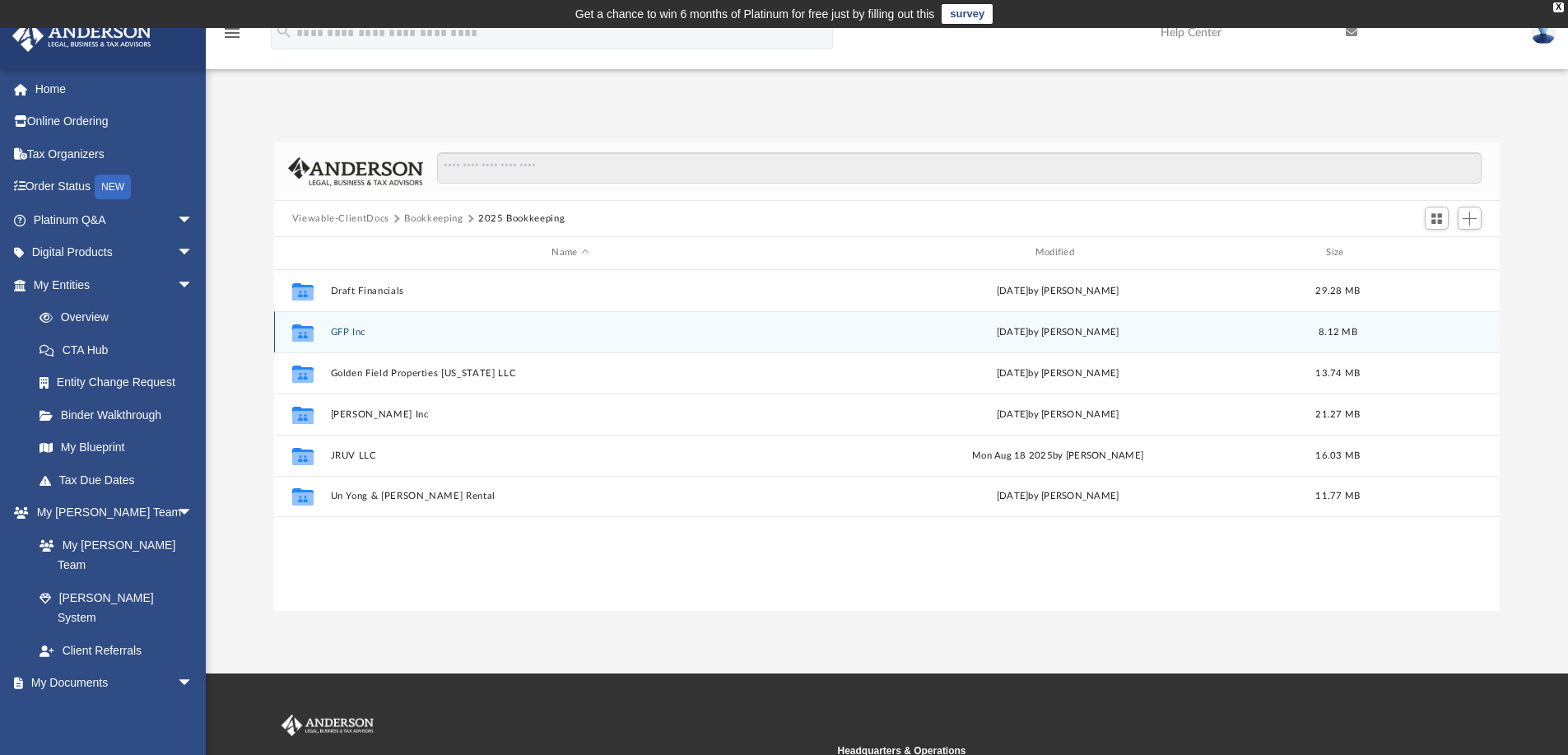
click at [349, 327] on button "GFP Inc" at bounding box center [570, 332] width 480 height 11
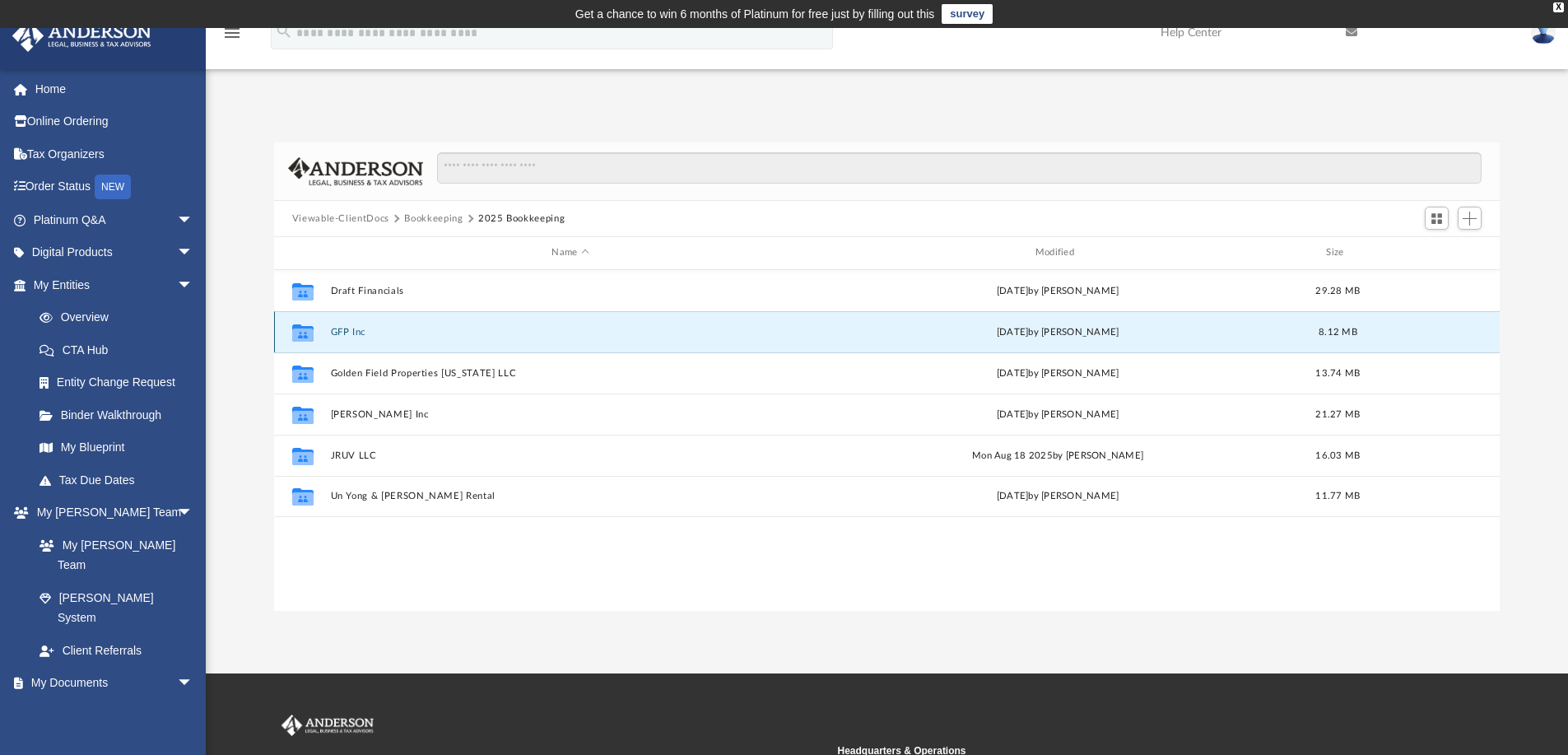
click at [349, 327] on button "GFP Inc" at bounding box center [570, 332] width 480 height 11
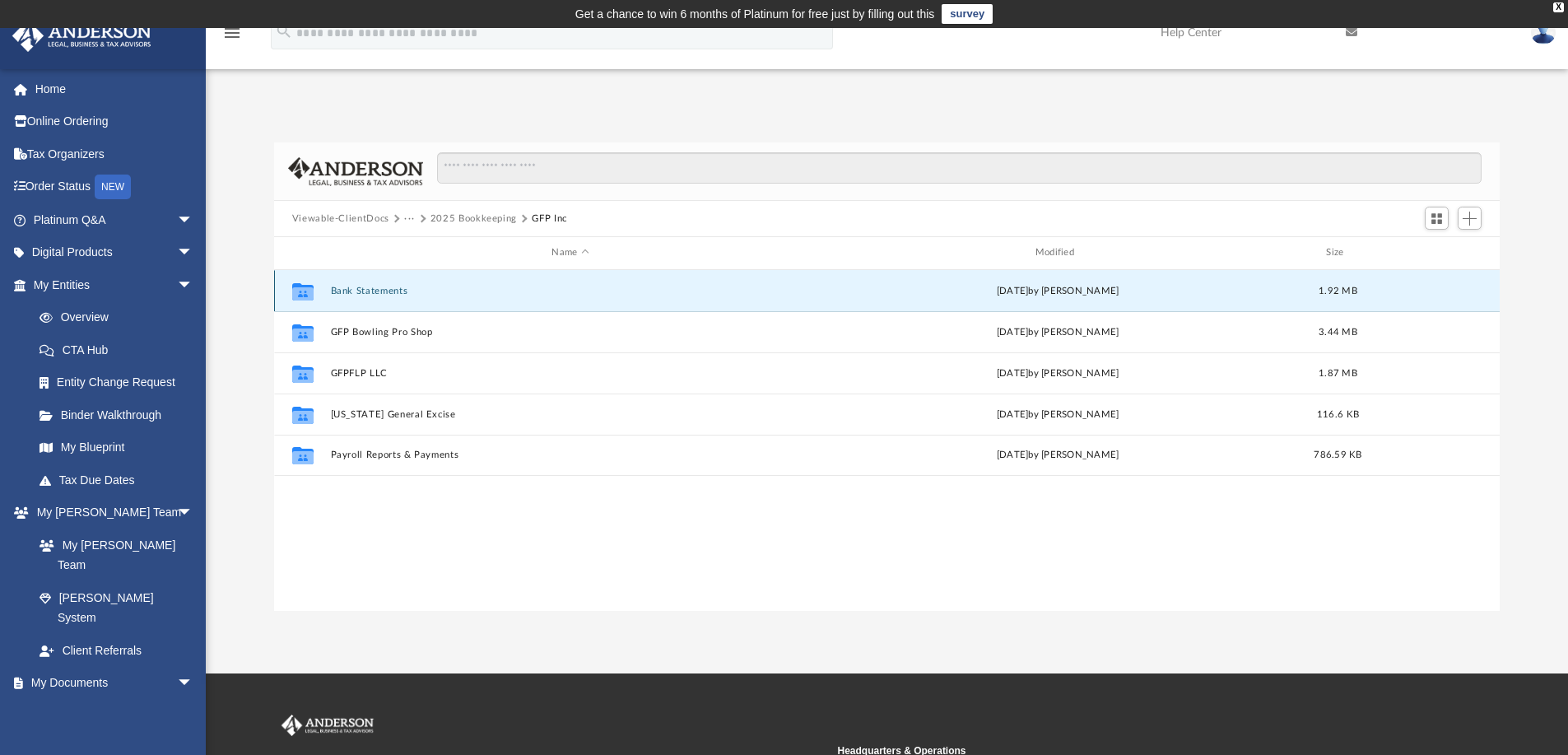
click at [375, 287] on button "Bank Statements" at bounding box center [570, 291] width 480 height 11
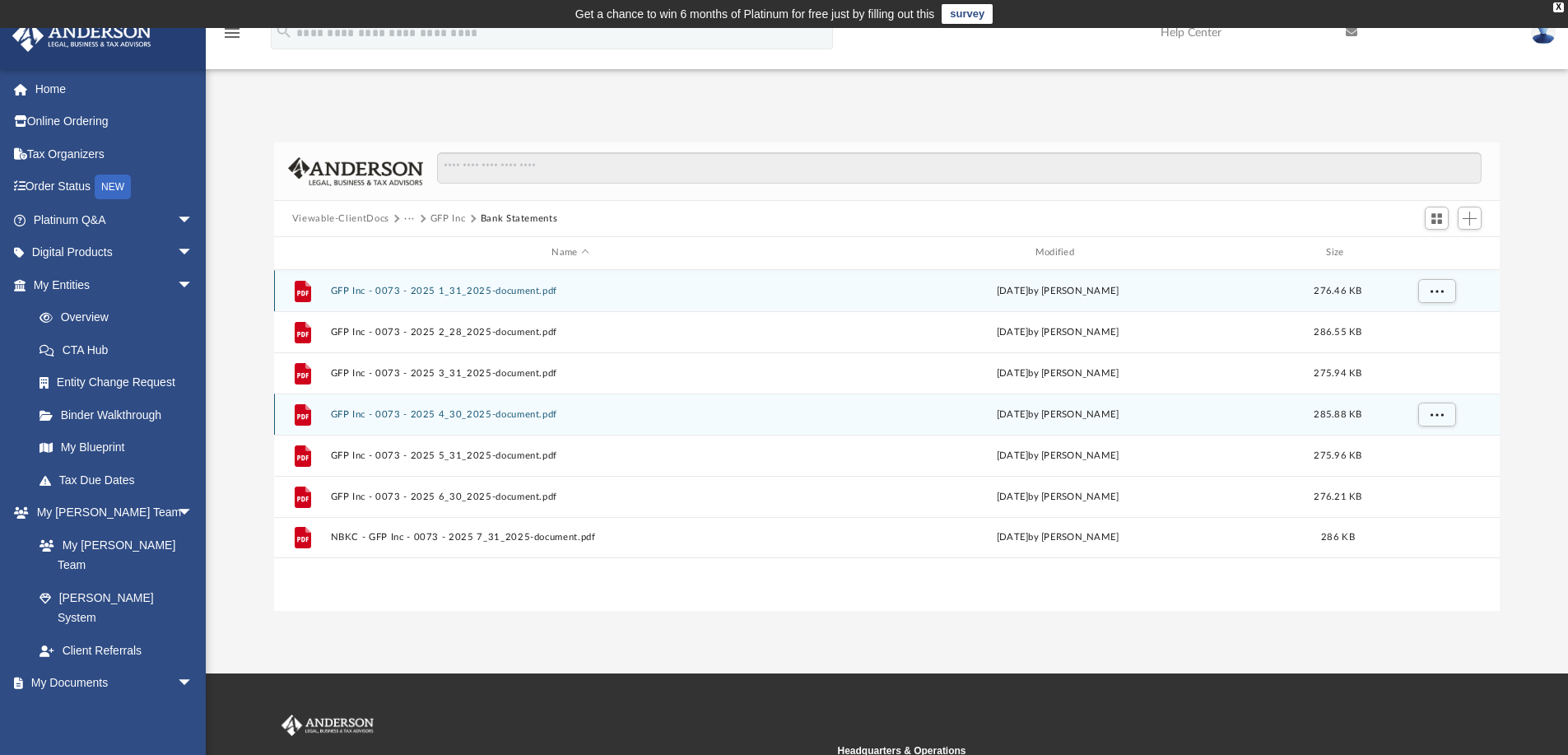
scroll to position [83, 0]
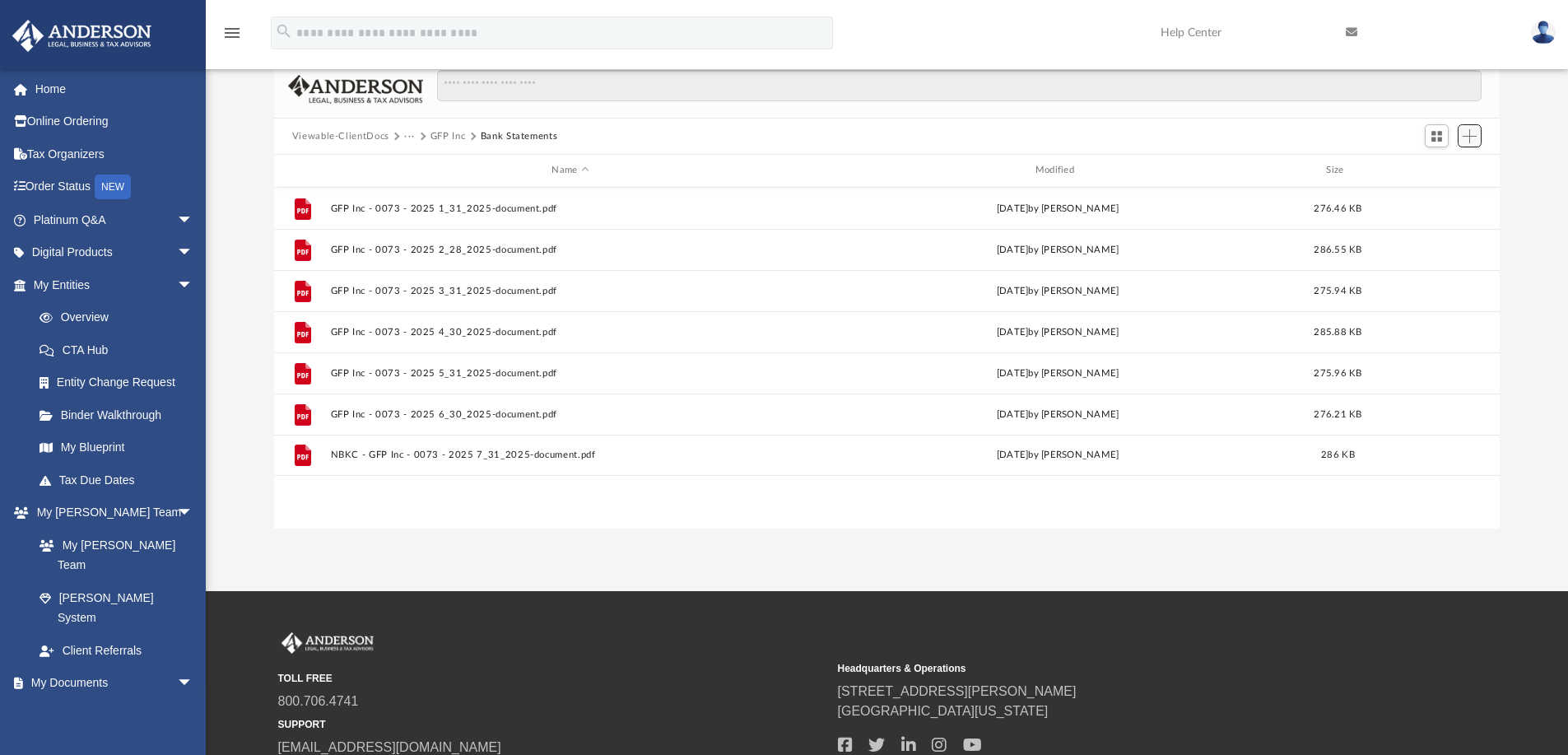
click at [1471, 137] on span "Add" at bounding box center [1469, 135] width 14 height 14
click at [1444, 159] on li "Upload" at bounding box center [1446, 168] width 53 height 17
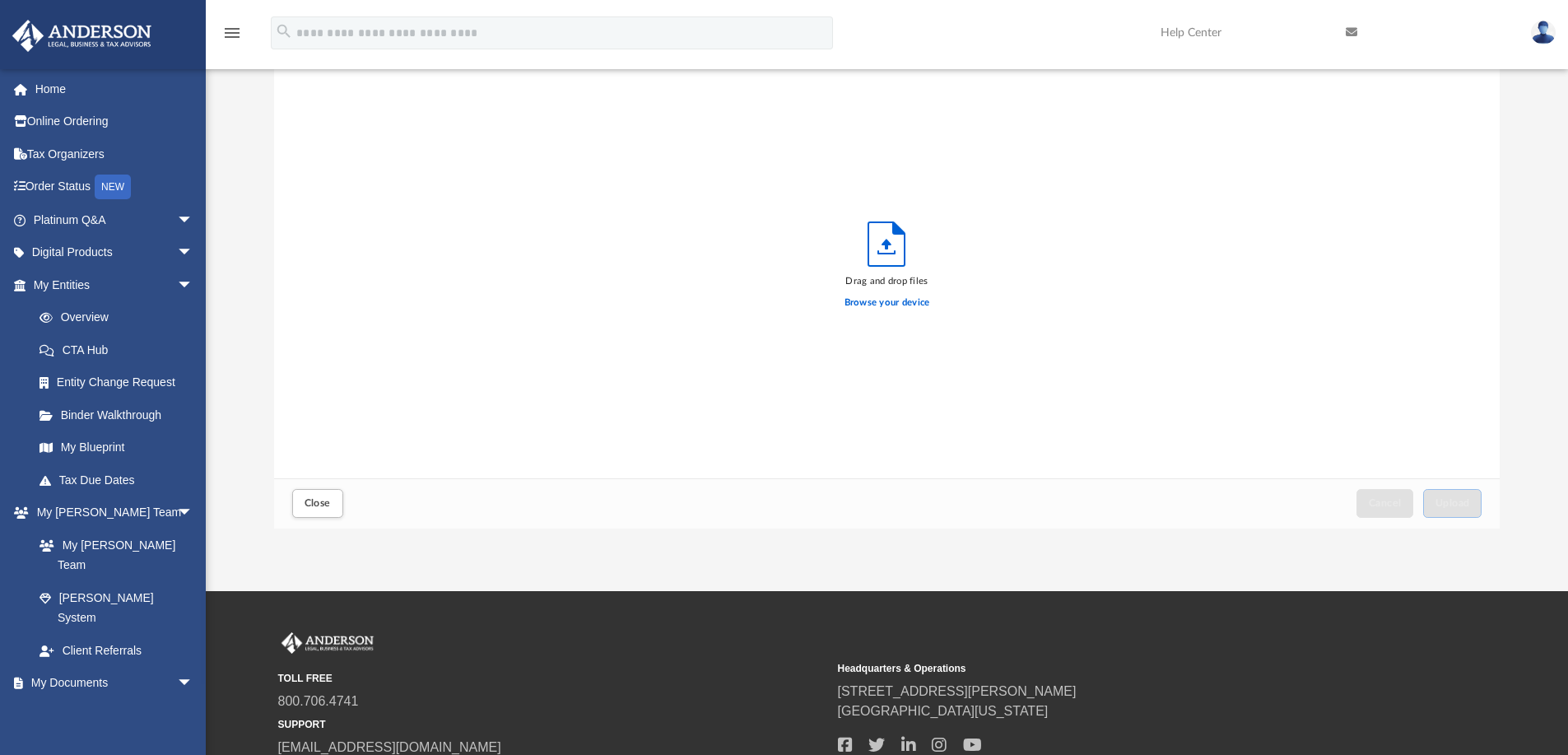
scroll to position [405, 1213]
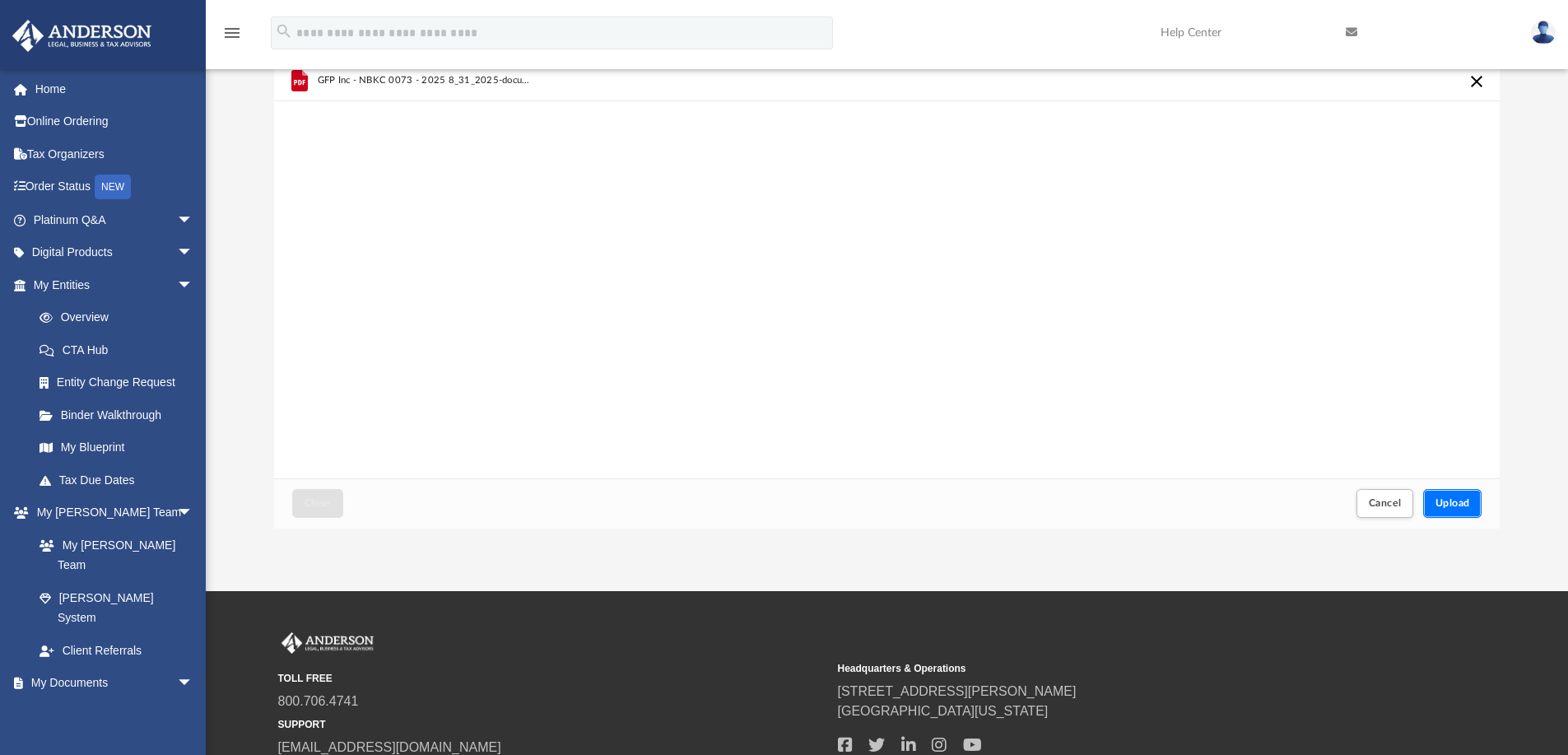
click at [1452, 495] on button "Upload" at bounding box center [1452, 503] width 59 height 29
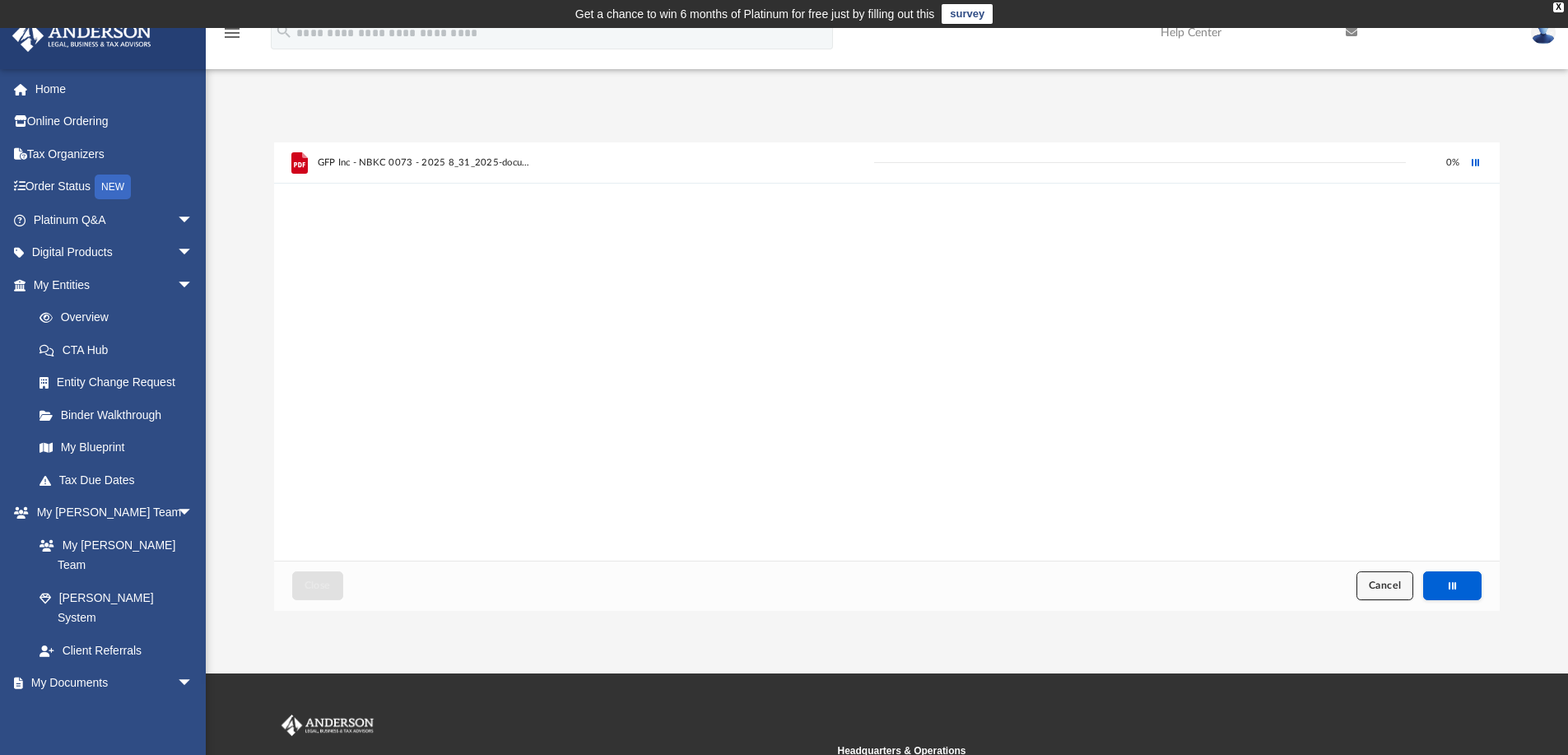
click at [1383, 581] on span "Cancel" at bounding box center [1386, 586] width 33 height 10
click at [1457, 587] on span "Upload" at bounding box center [1452, 586] width 35 height 10
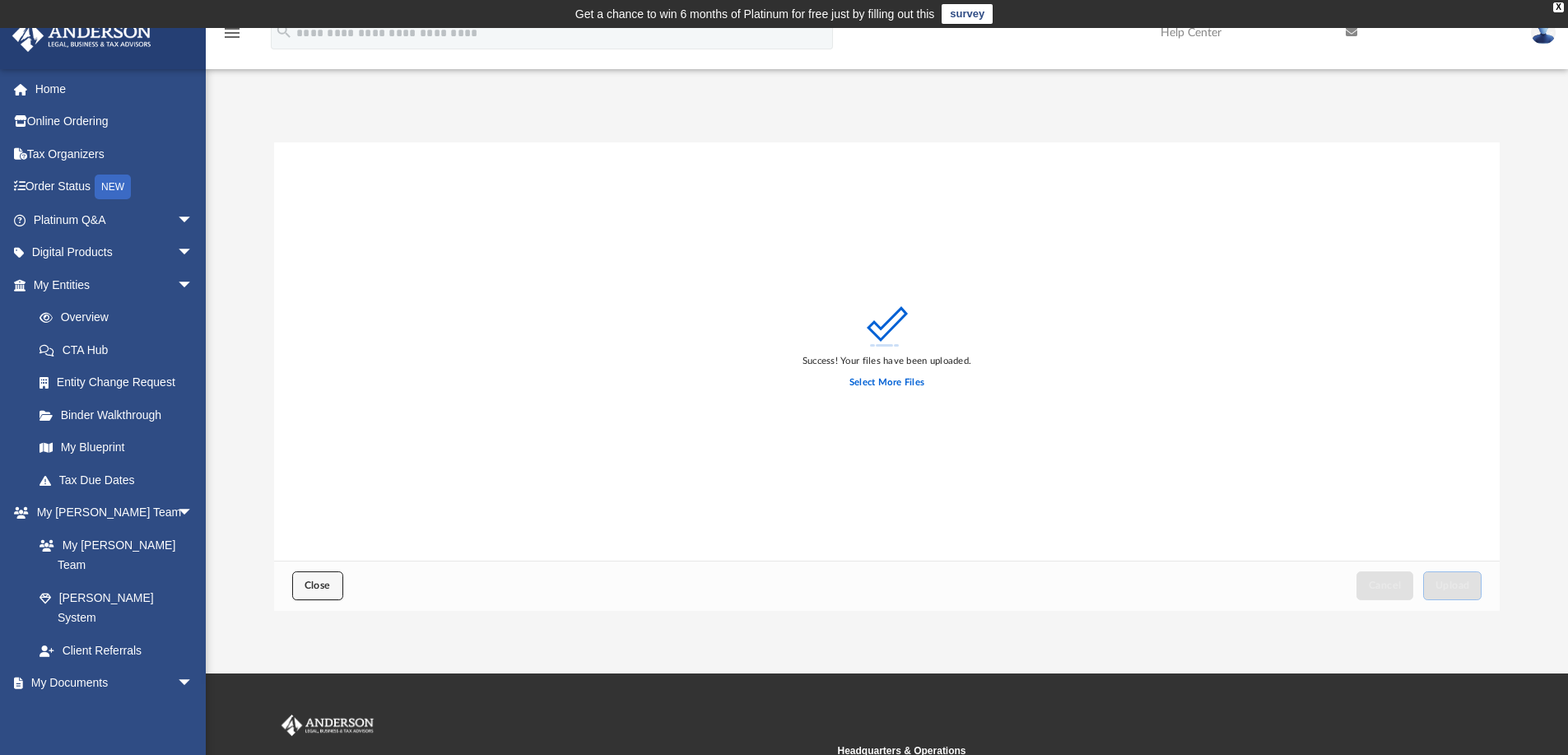
click at [317, 593] on button "Close" at bounding box center [318, 586] width 51 height 29
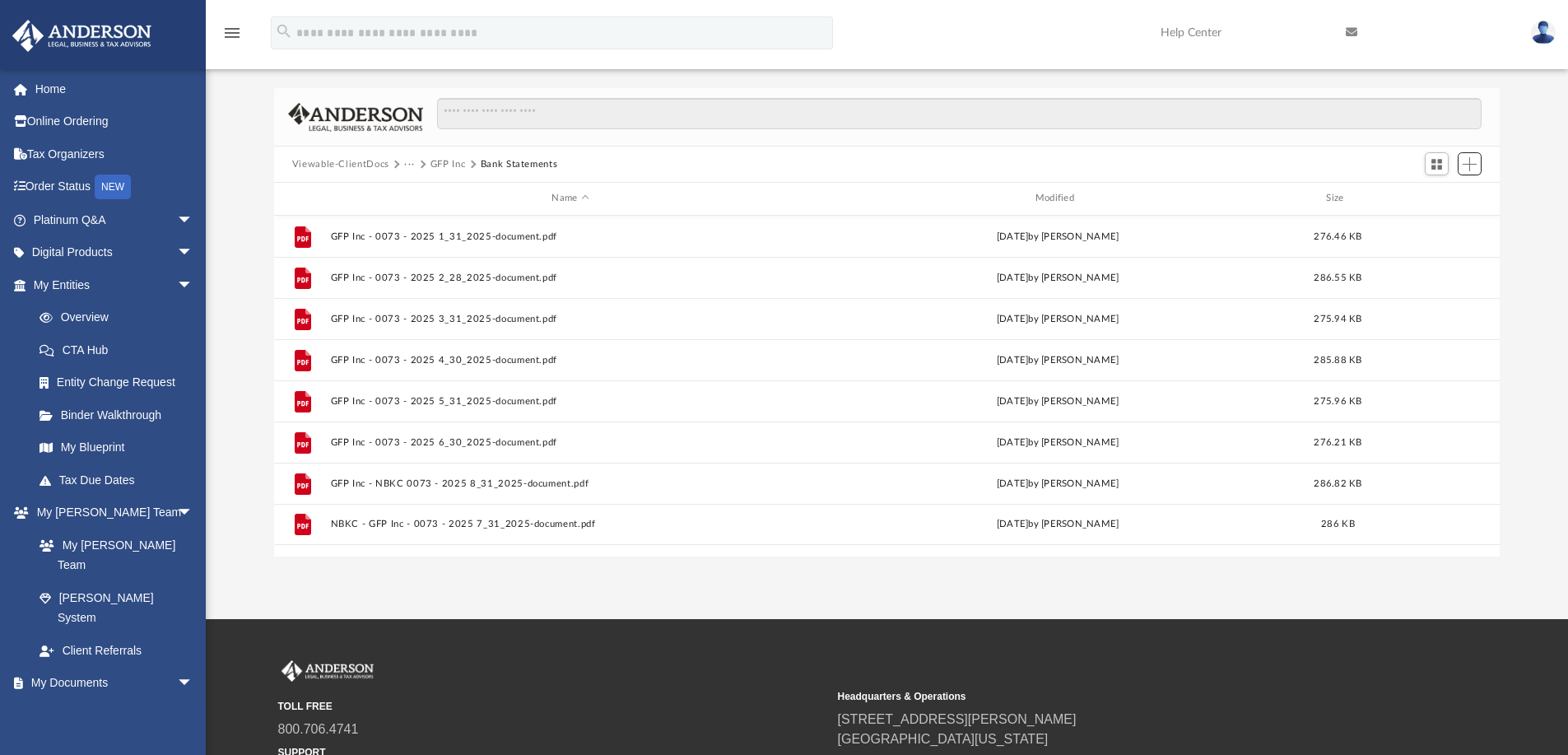
scroll to position [83, 0]
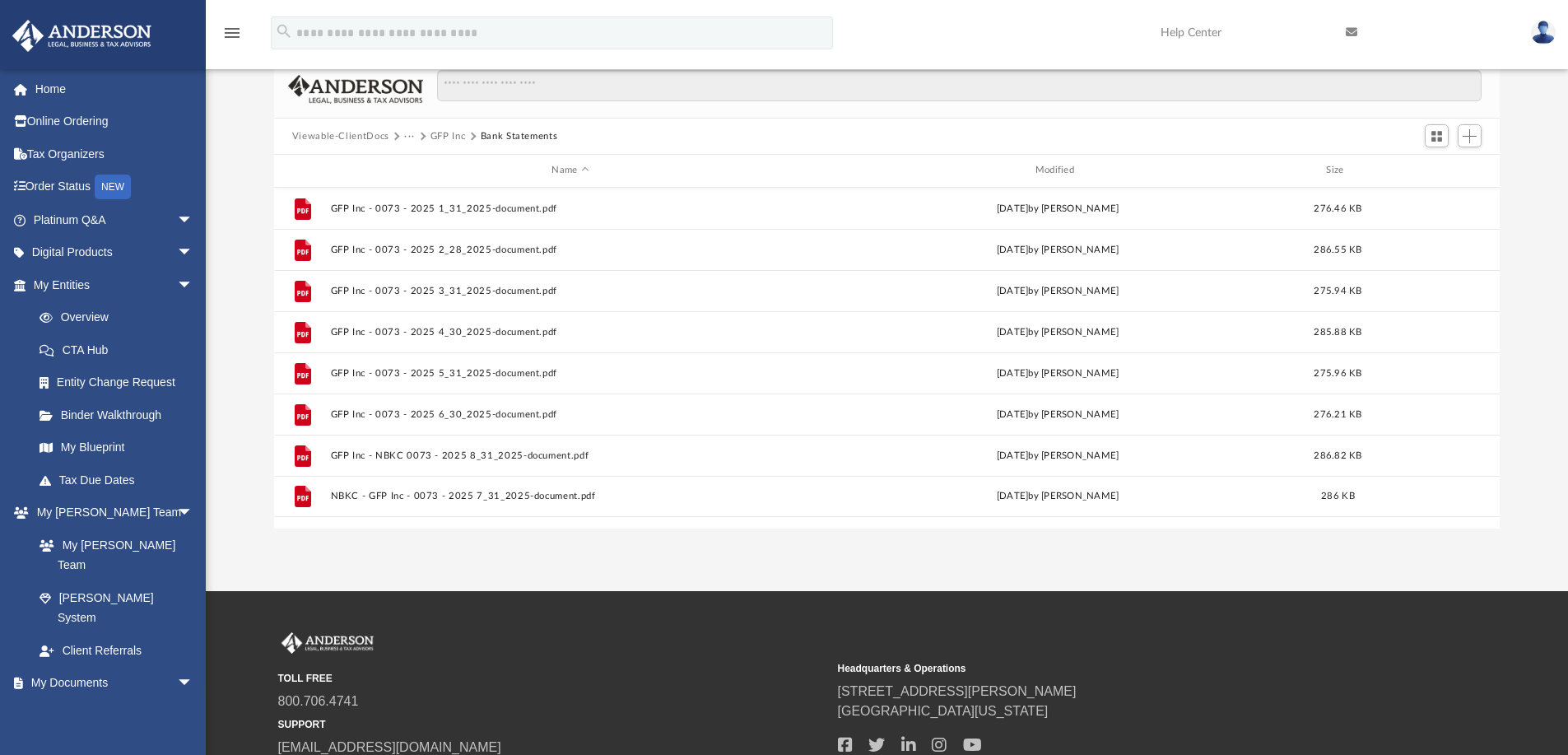
click at [438, 133] on button "GFP Inc" at bounding box center [448, 136] width 36 height 15
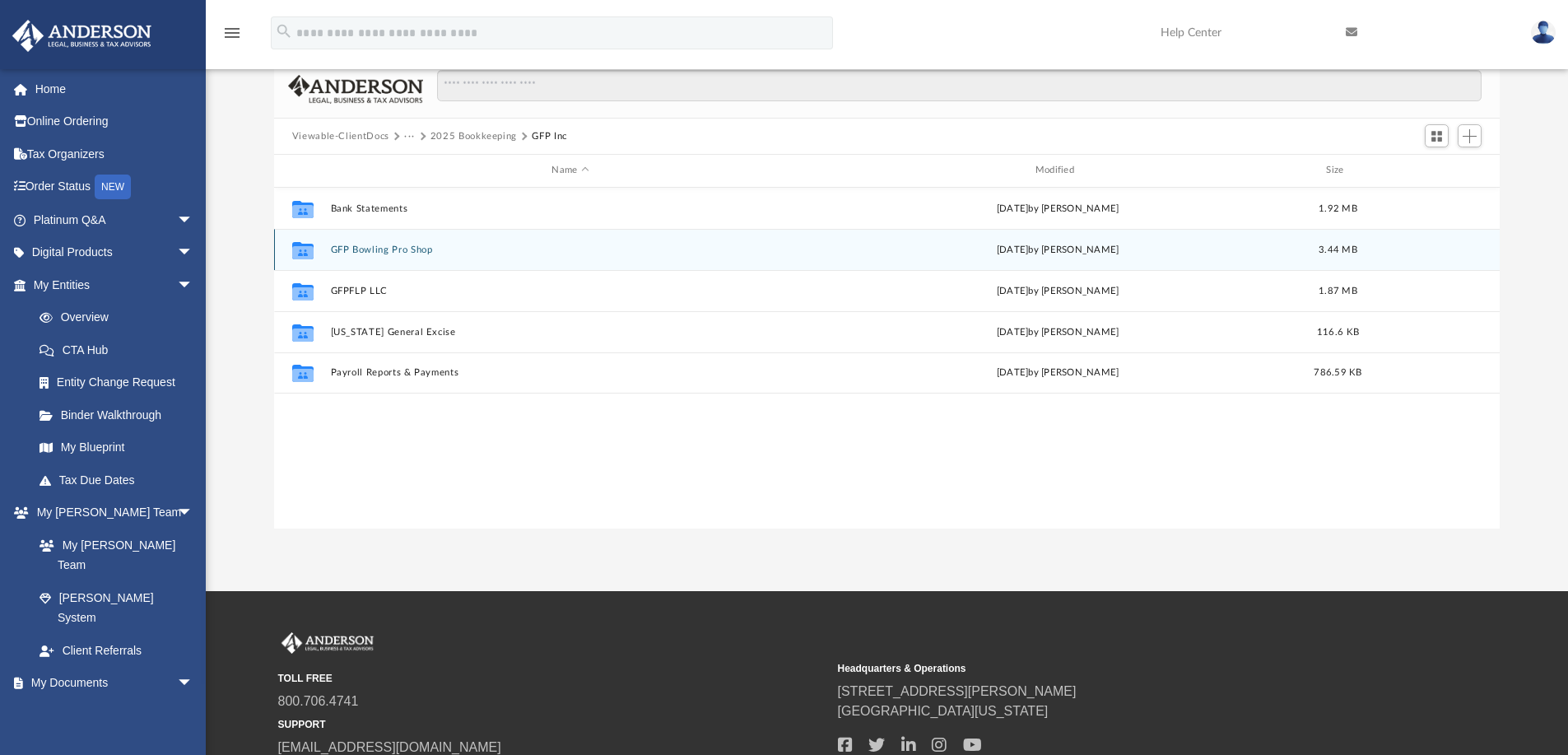
click at [396, 249] on button "GFP Bowling Pro Shop" at bounding box center [570, 249] width 480 height 11
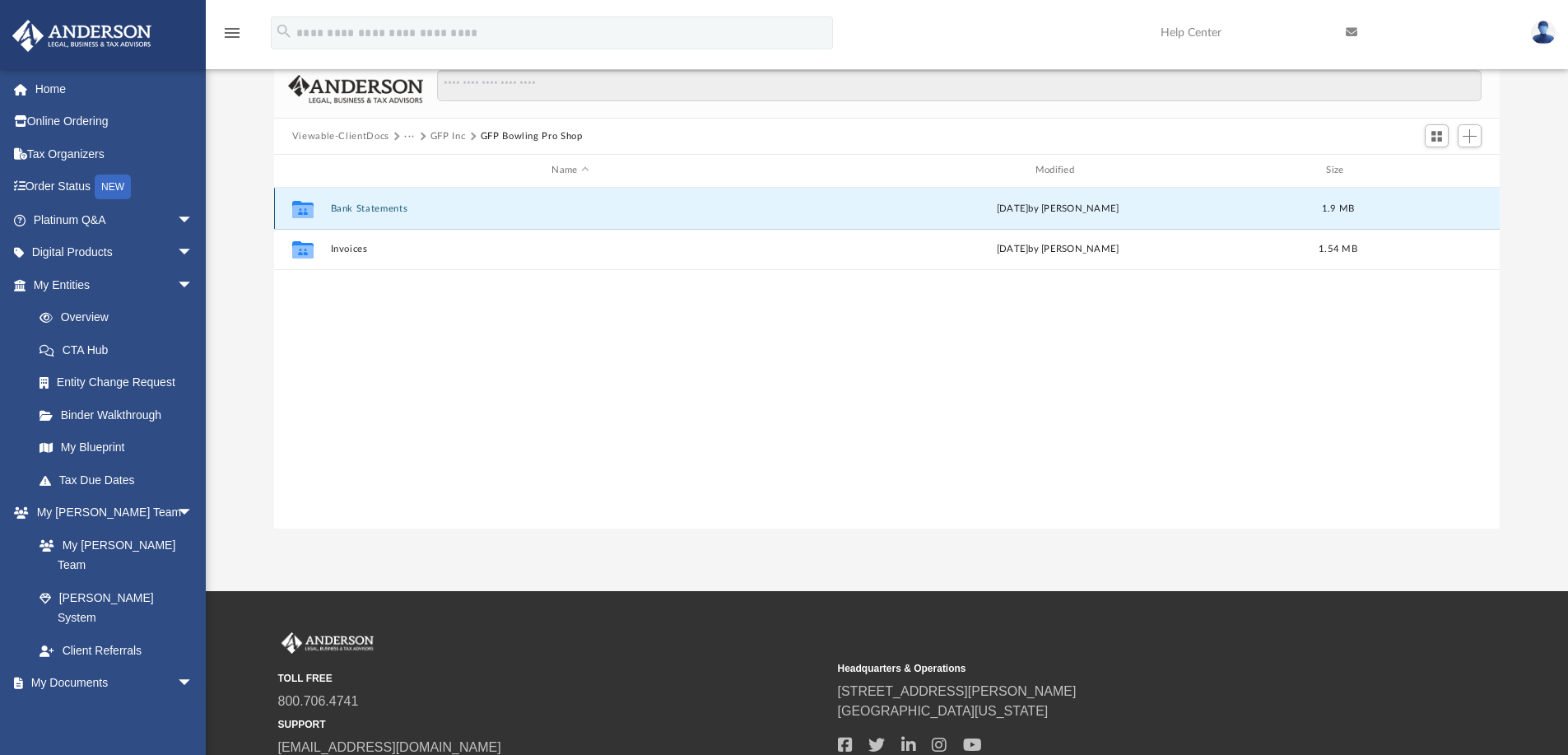
click at [379, 205] on button "Bank Statements" at bounding box center [570, 208] width 480 height 11
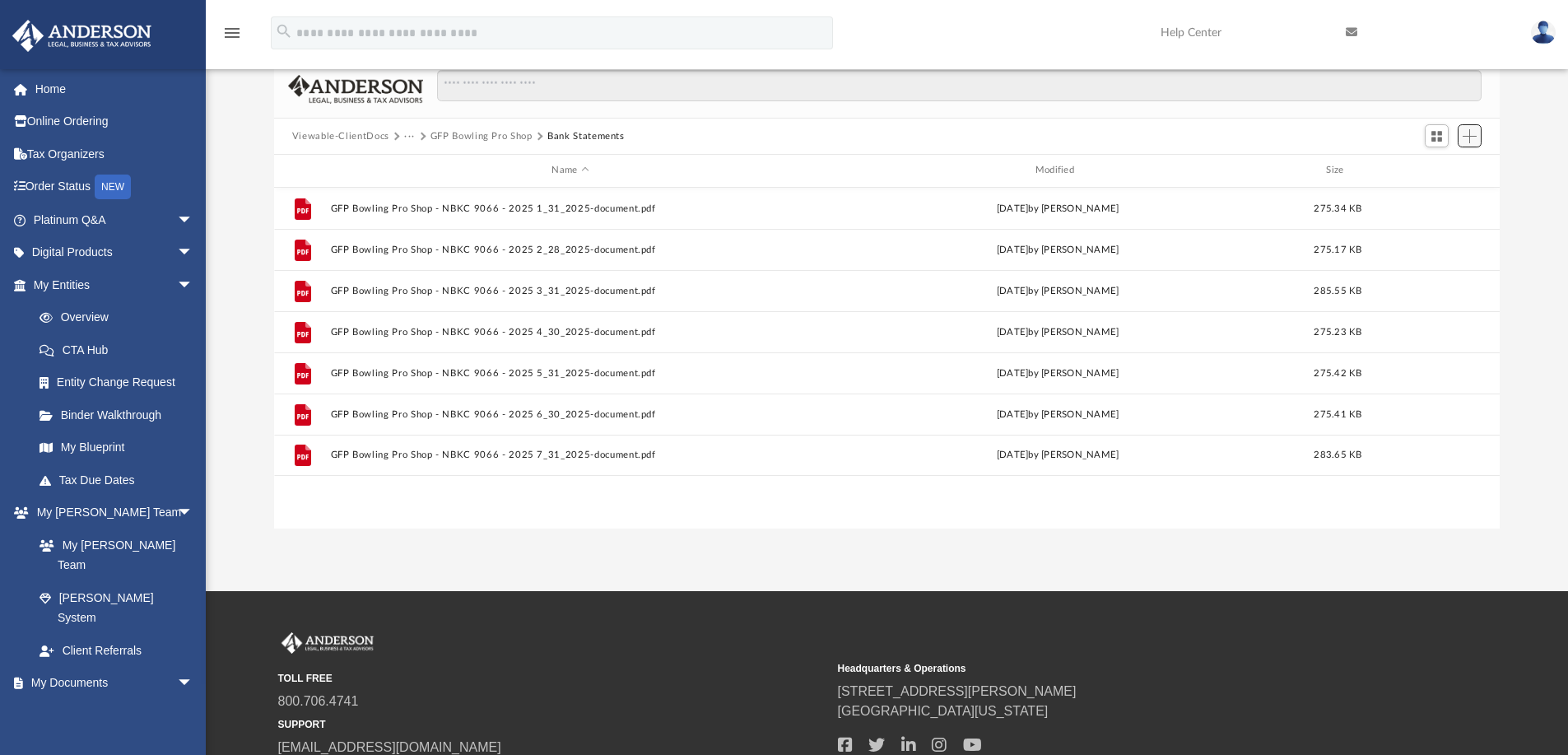
click at [1469, 133] on span "Add" at bounding box center [1469, 135] width 14 height 14
click at [1439, 166] on li "Upload" at bounding box center [1446, 168] width 53 height 17
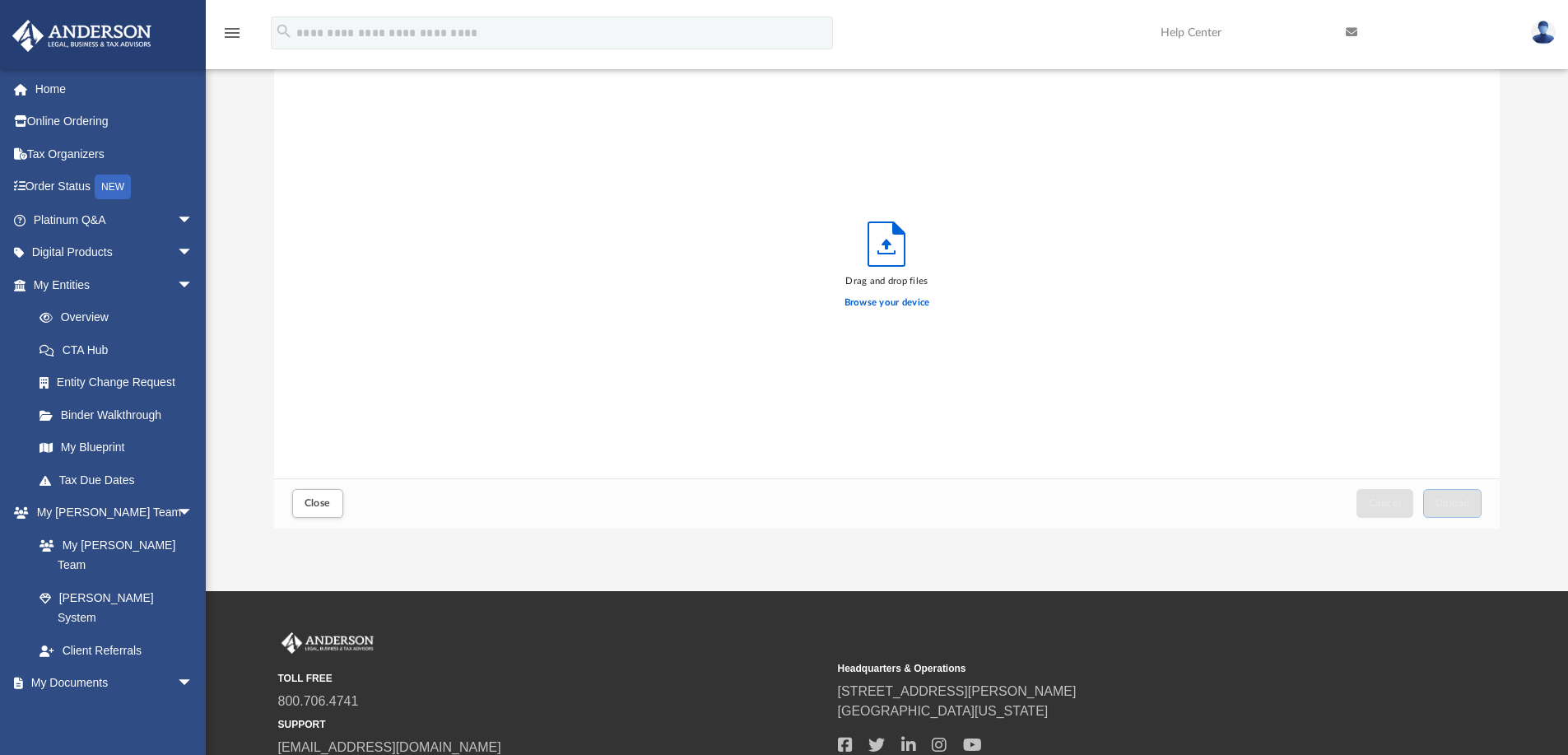
scroll to position [405, 1213]
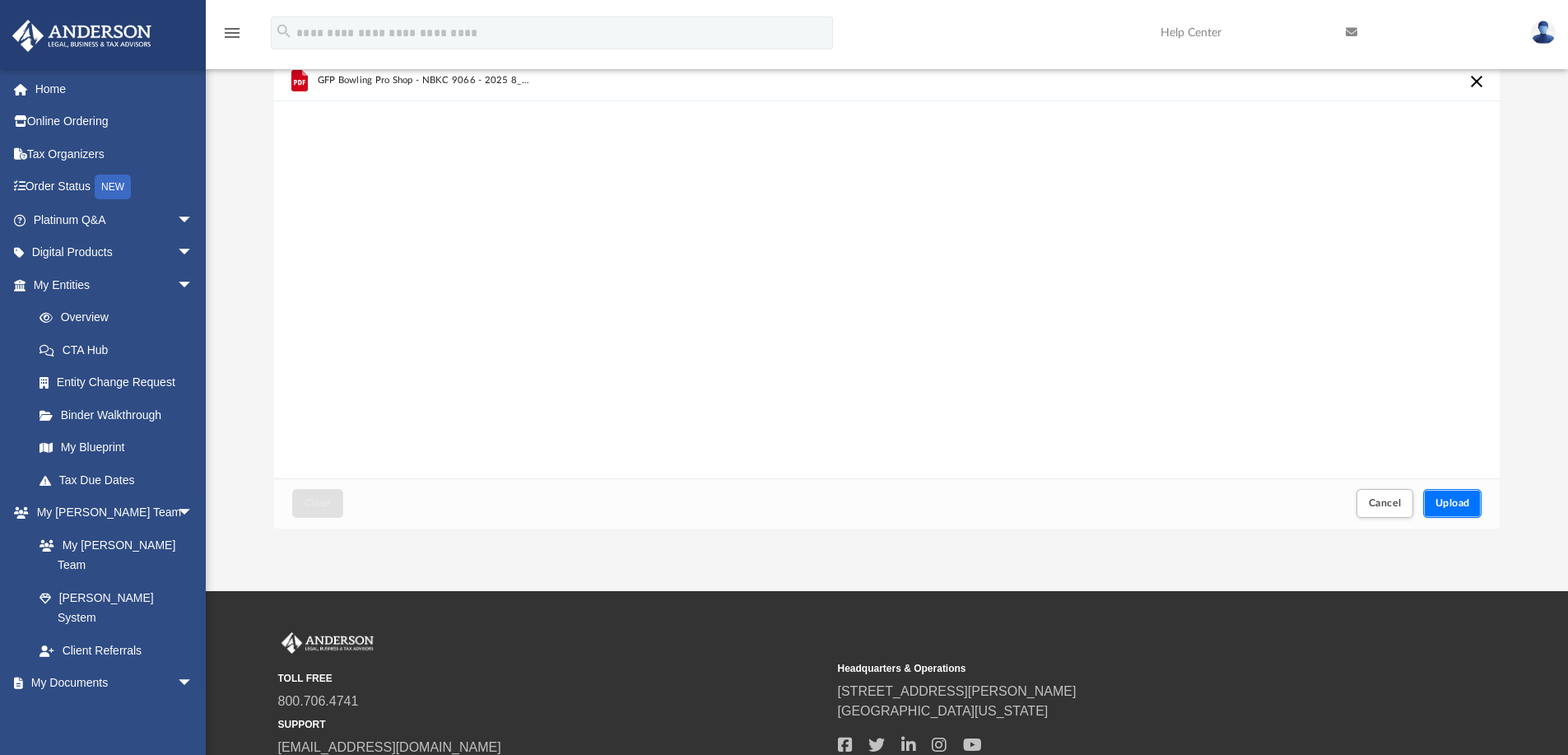
click at [1447, 504] on span "Upload" at bounding box center [1452, 503] width 35 height 10
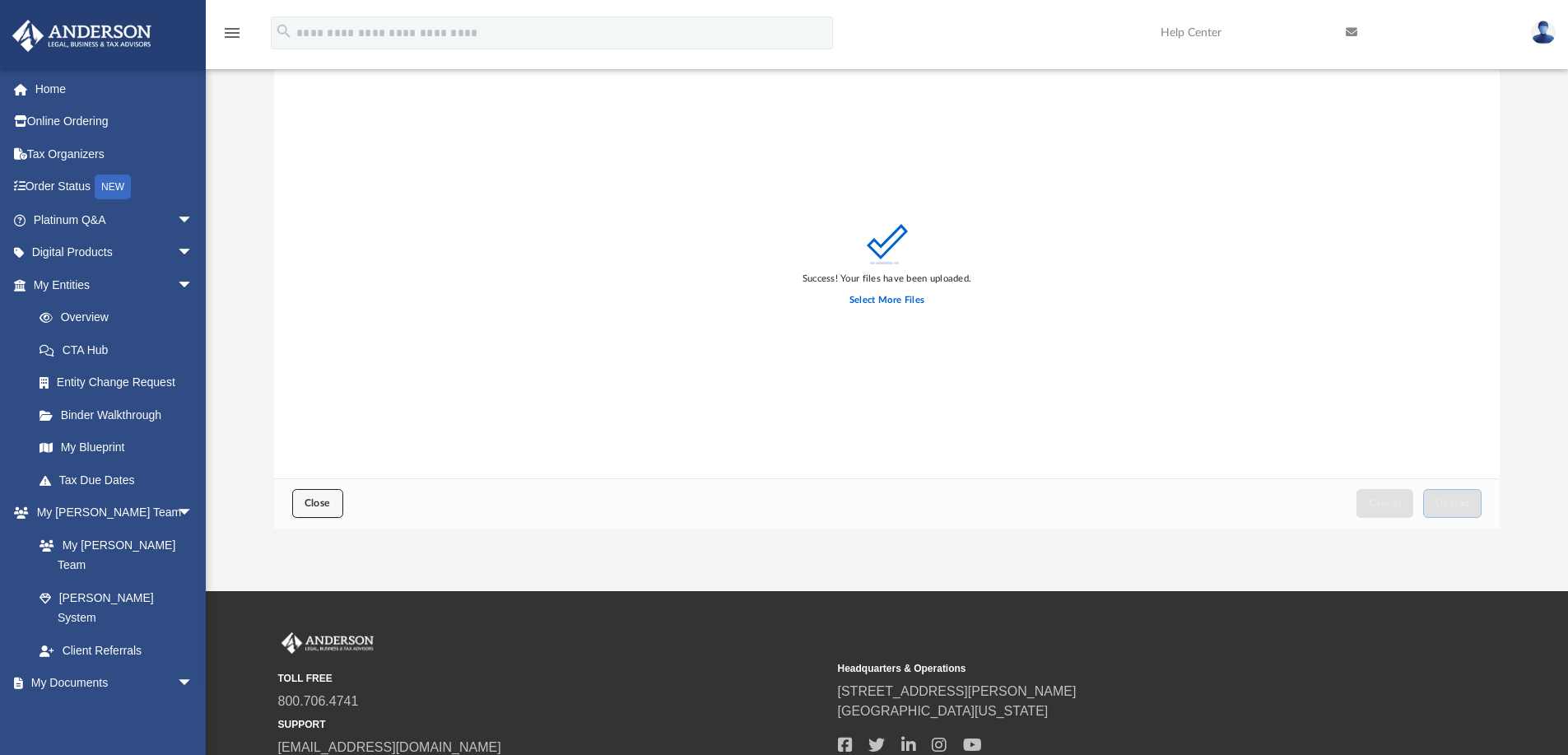
click at [310, 503] on span "Close" at bounding box center [318, 503] width 26 height 10
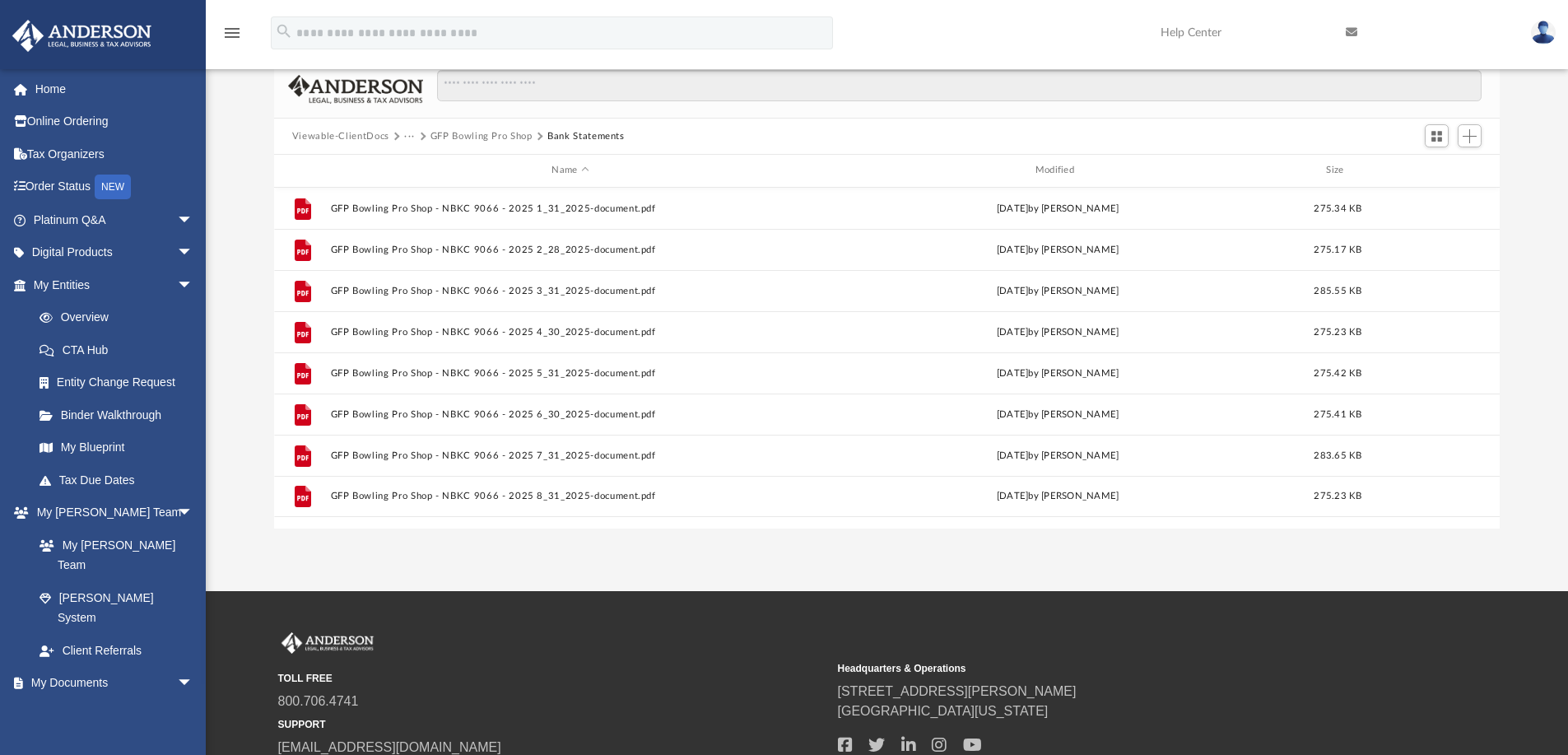
click at [409, 134] on button "···" at bounding box center [409, 136] width 11 height 15
click at [431, 218] on li "GFP Inc" at bounding box center [456, 216] width 86 height 17
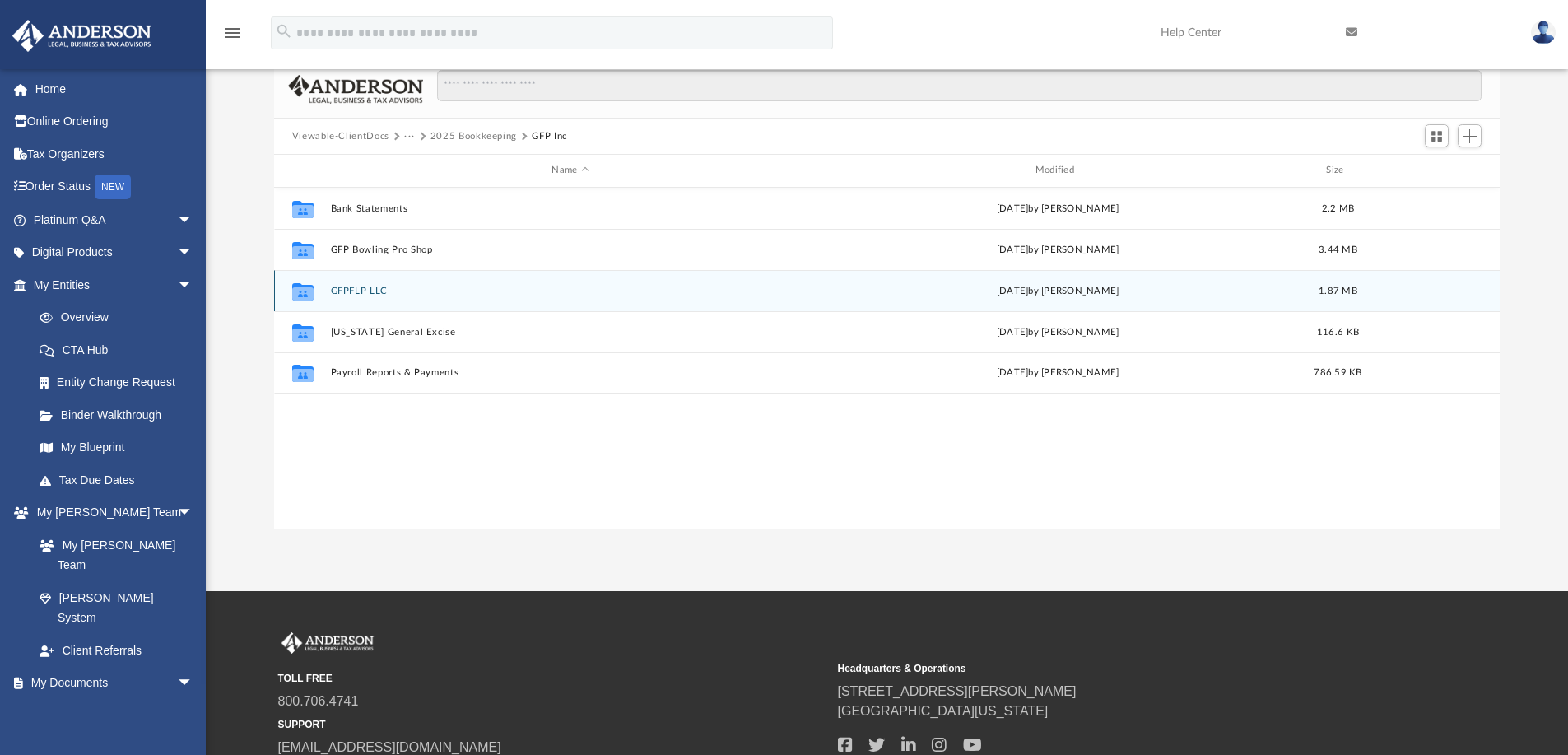
click at [363, 290] on button "GFPFLP LLC" at bounding box center [570, 291] width 480 height 11
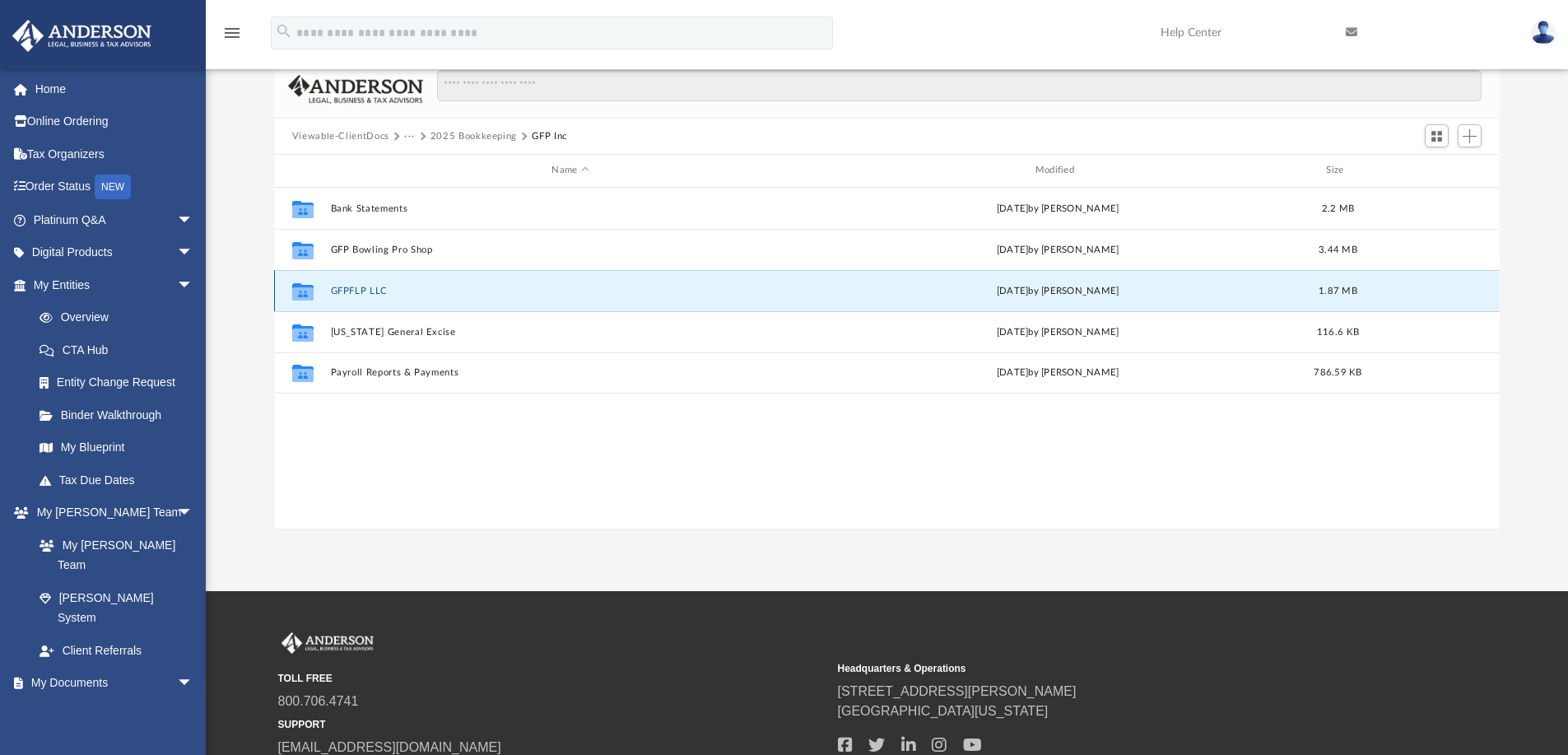
click at [363, 290] on button "GFPFLP LLC" at bounding box center [570, 291] width 480 height 11
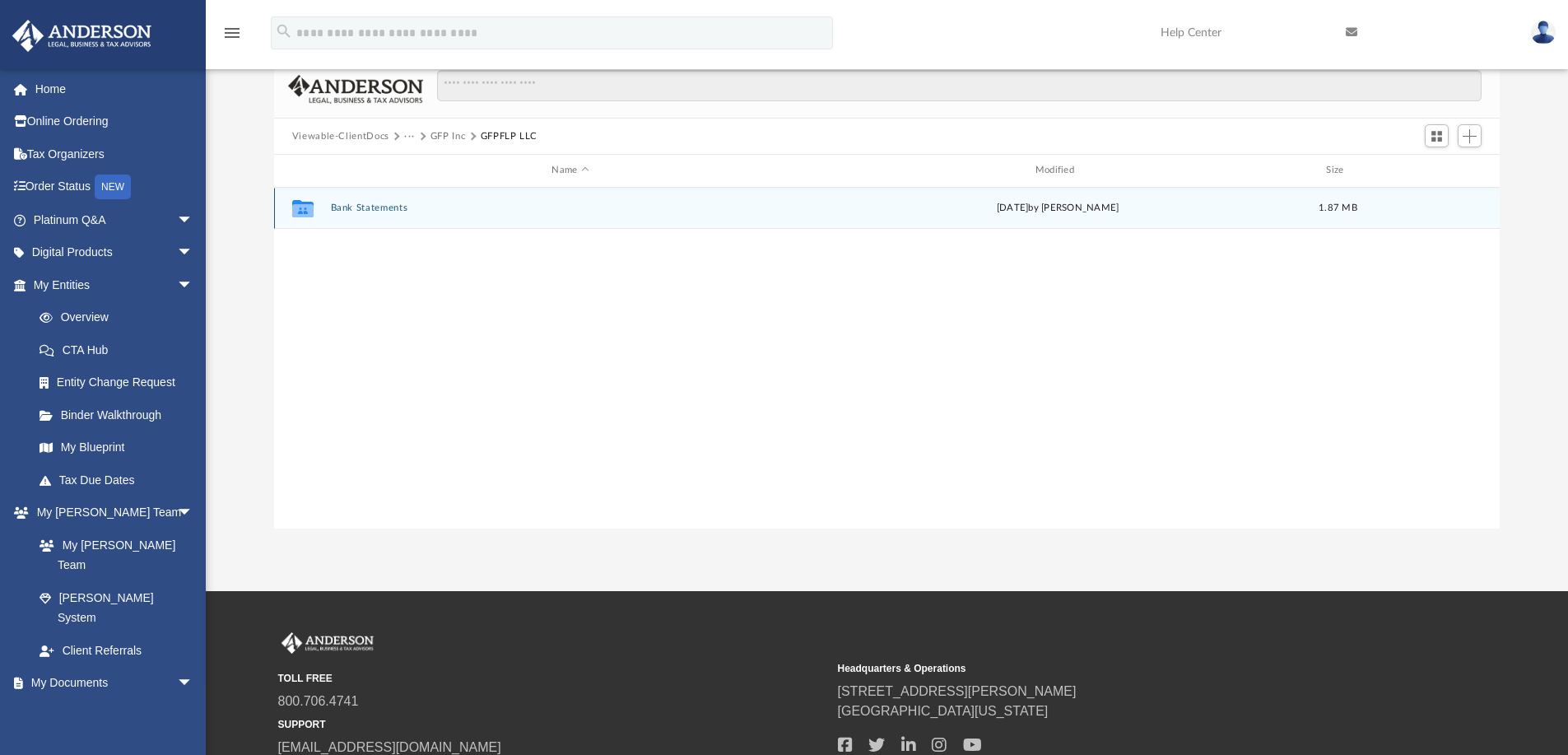
click at [348, 207] on button "Bank Statements" at bounding box center [570, 207] width 480 height 11
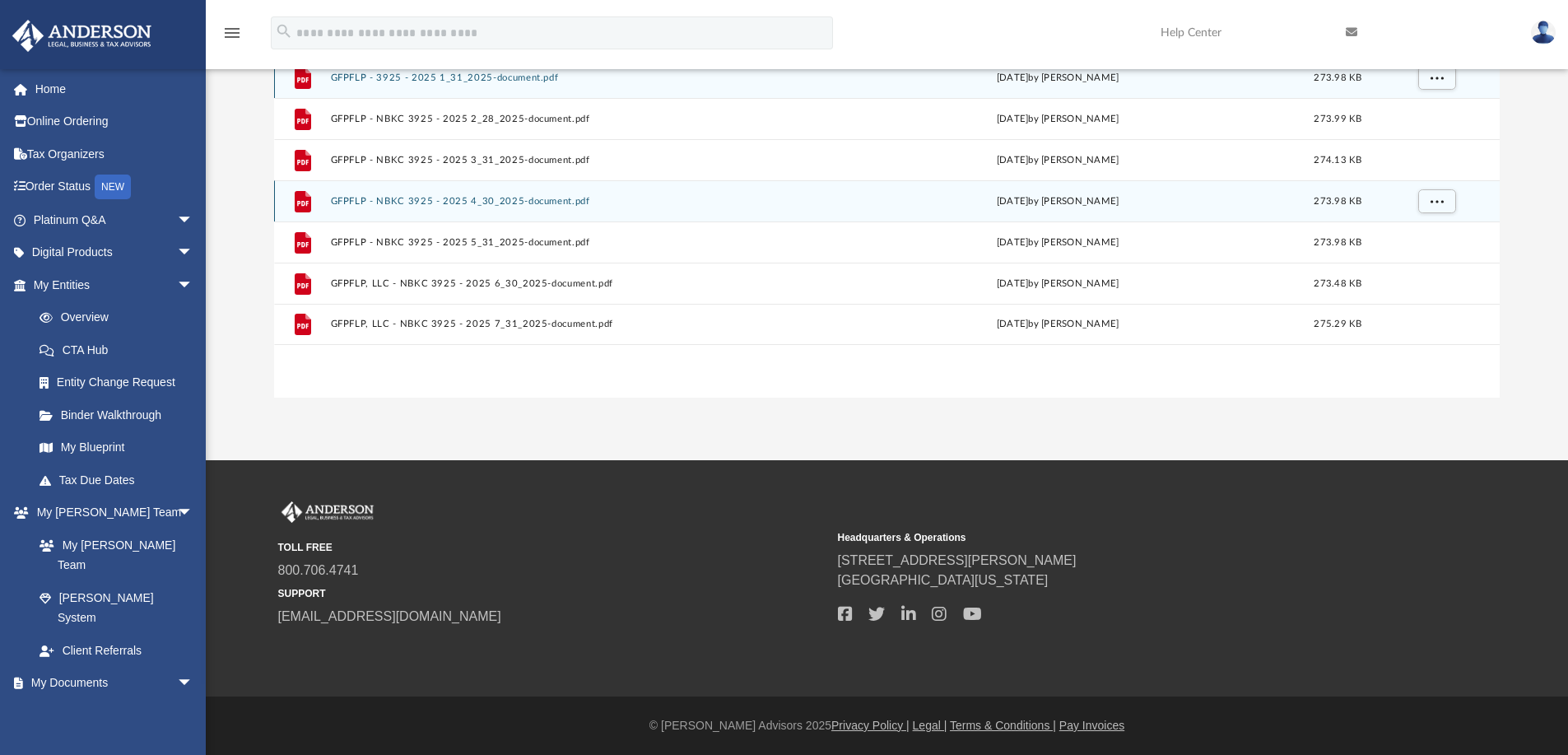
scroll to position [131, 0]
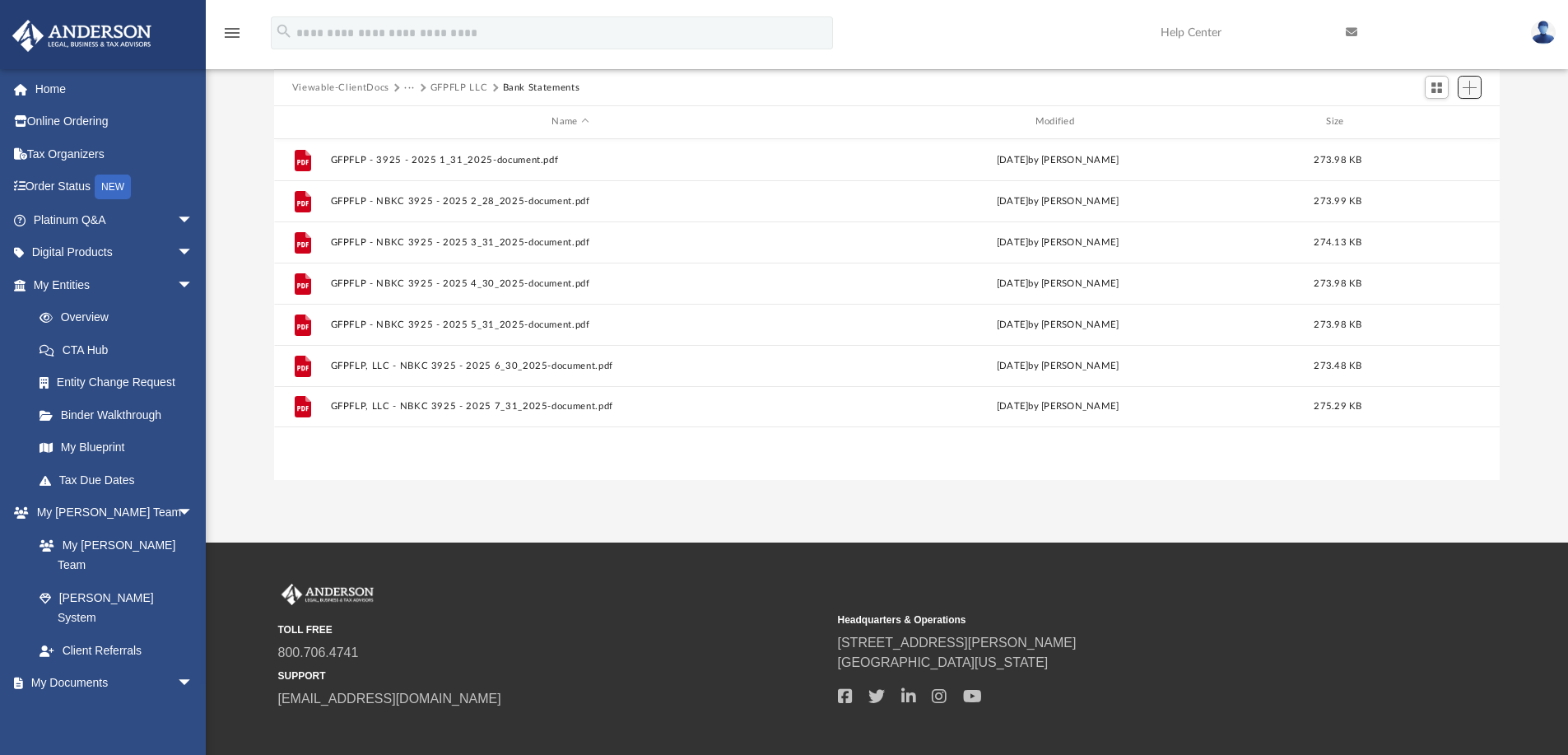
click at [1467, 87] on span "Add" at bounding box center [1469, 88] width 14 height 14
click at [1447, 124] on li "Upload" at bounding box center [1446, 120] width 53 height 17
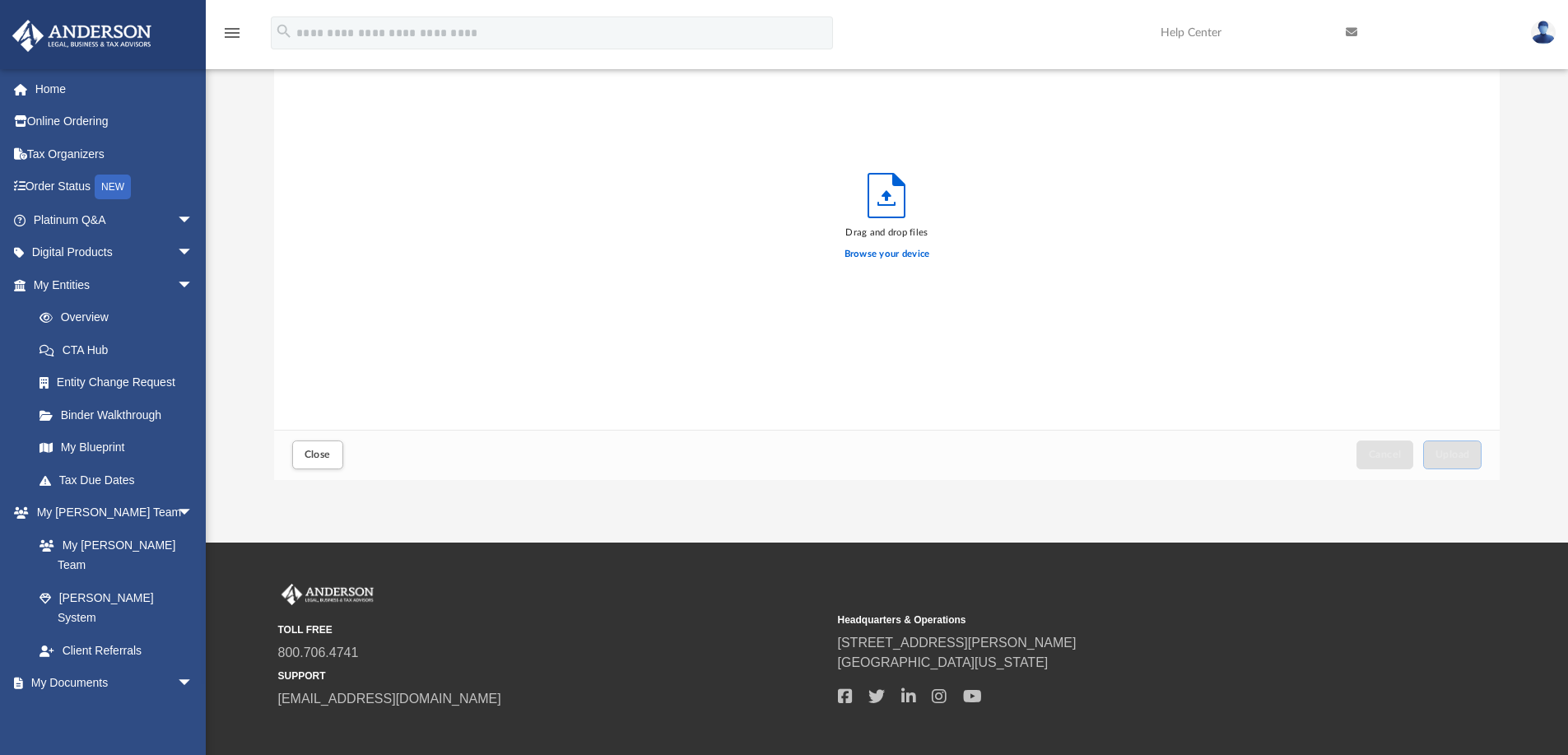
scroll to position [405, 1213]
click at [1454, 450] on span "Upload" at bounding box center [1452, 454] width 35 height 10
click at [324, 447] on button "Close" at bounding box center [318, 454] width 51 height 29
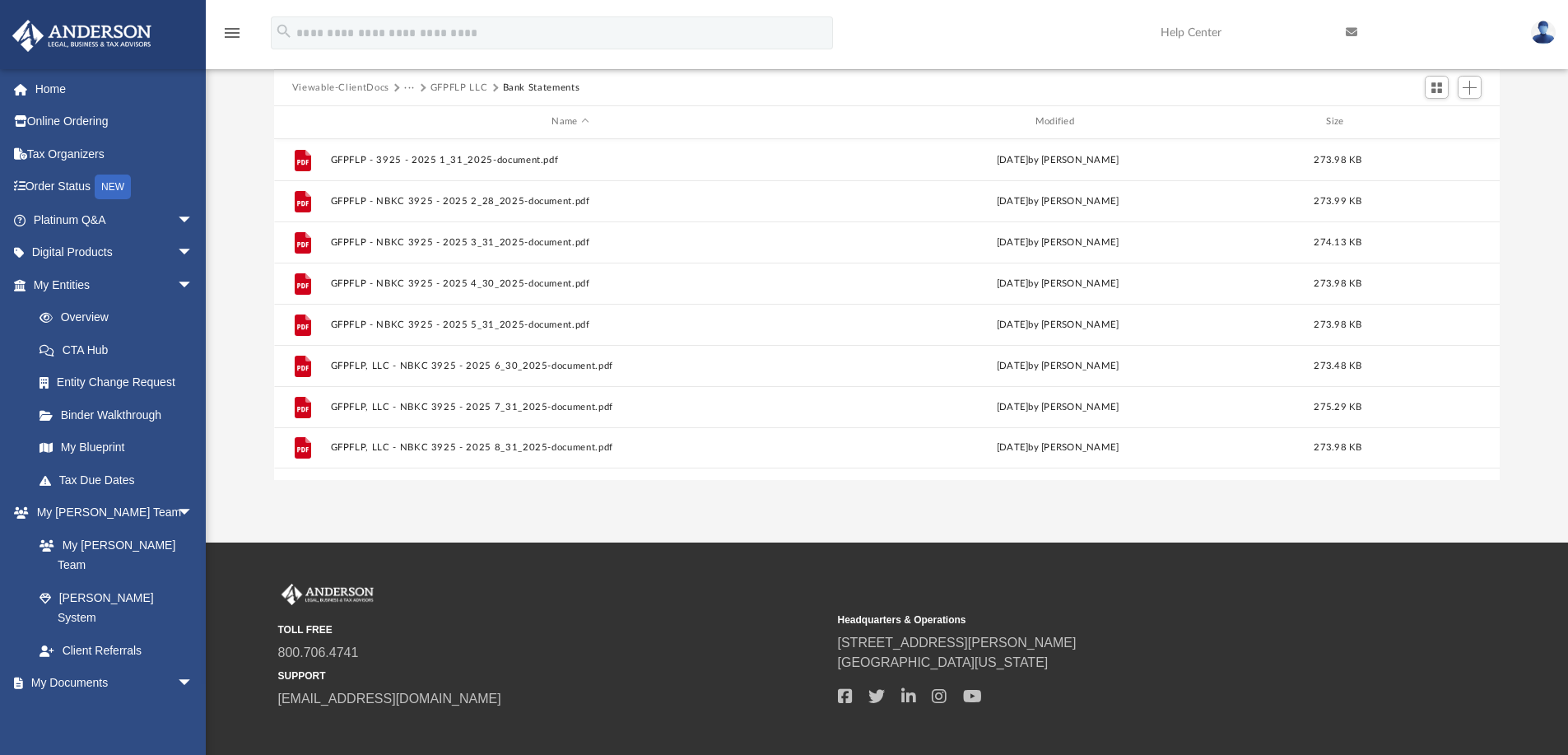
click at [405, 88] on button "···" at bounding box center [409, 88] width 11 height 15
click at [430, 145] on li "2025 Bookkeeping" at bounding box center [456, 141] width 86 height 17
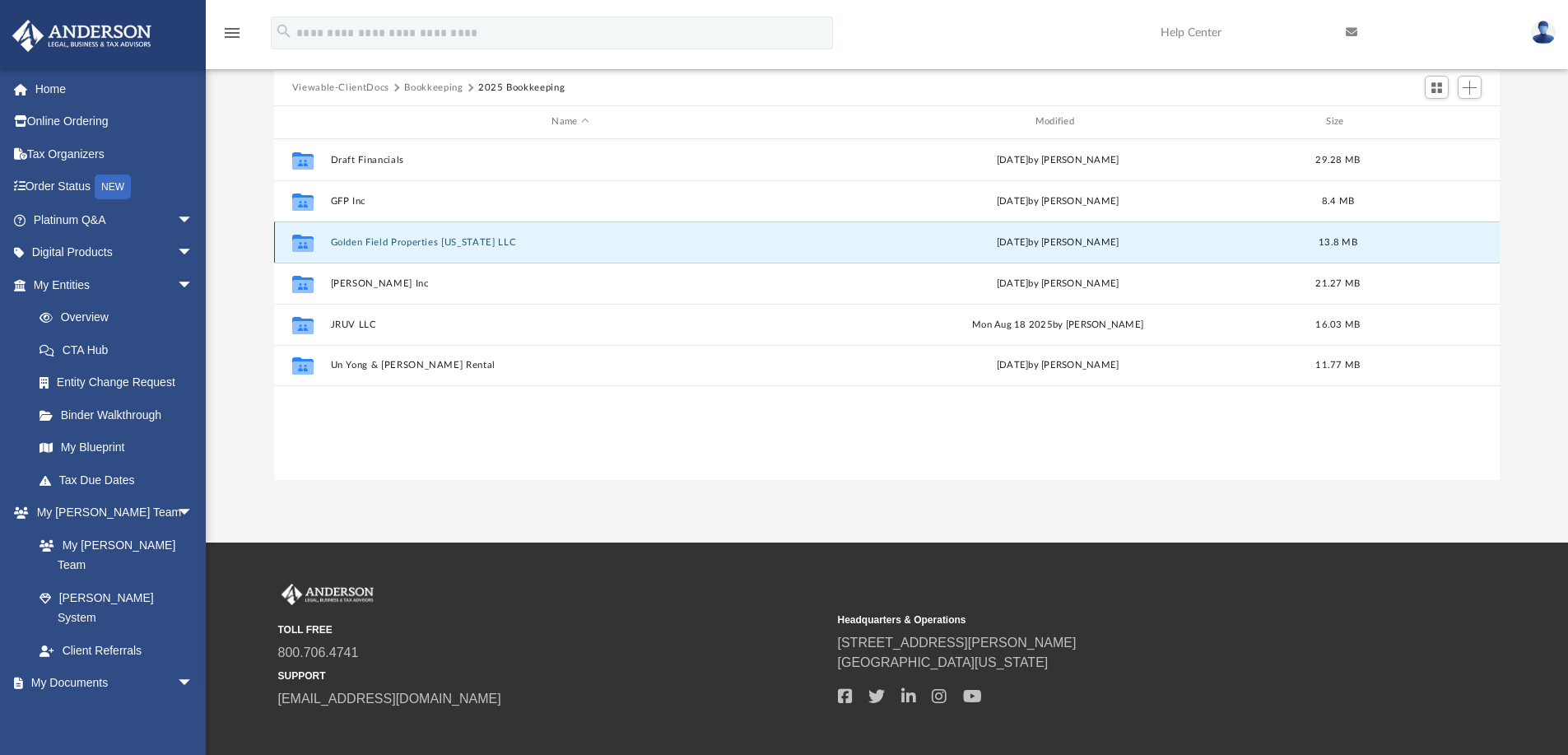
click at [386, 241] on button "Golden Field Properties [US_STATE] LLC" at bounding box center [570, 242] width 480 height 11
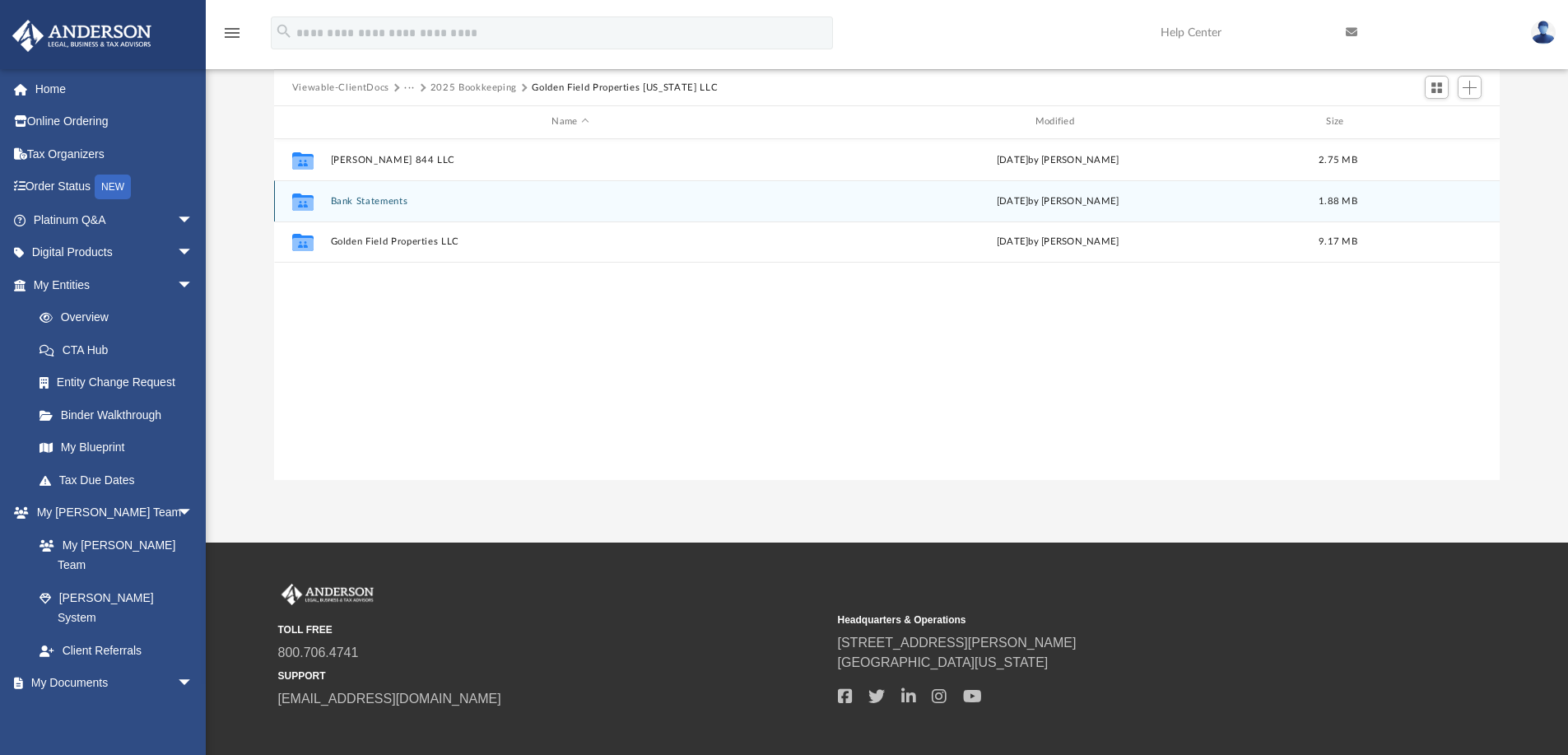
click at [380, 193] on div "Collaborated Folder Bank Statements [DATE] by [PERSON_NAME] 1.88 MB" at bounding box center [887, 201] width 1226 height 41
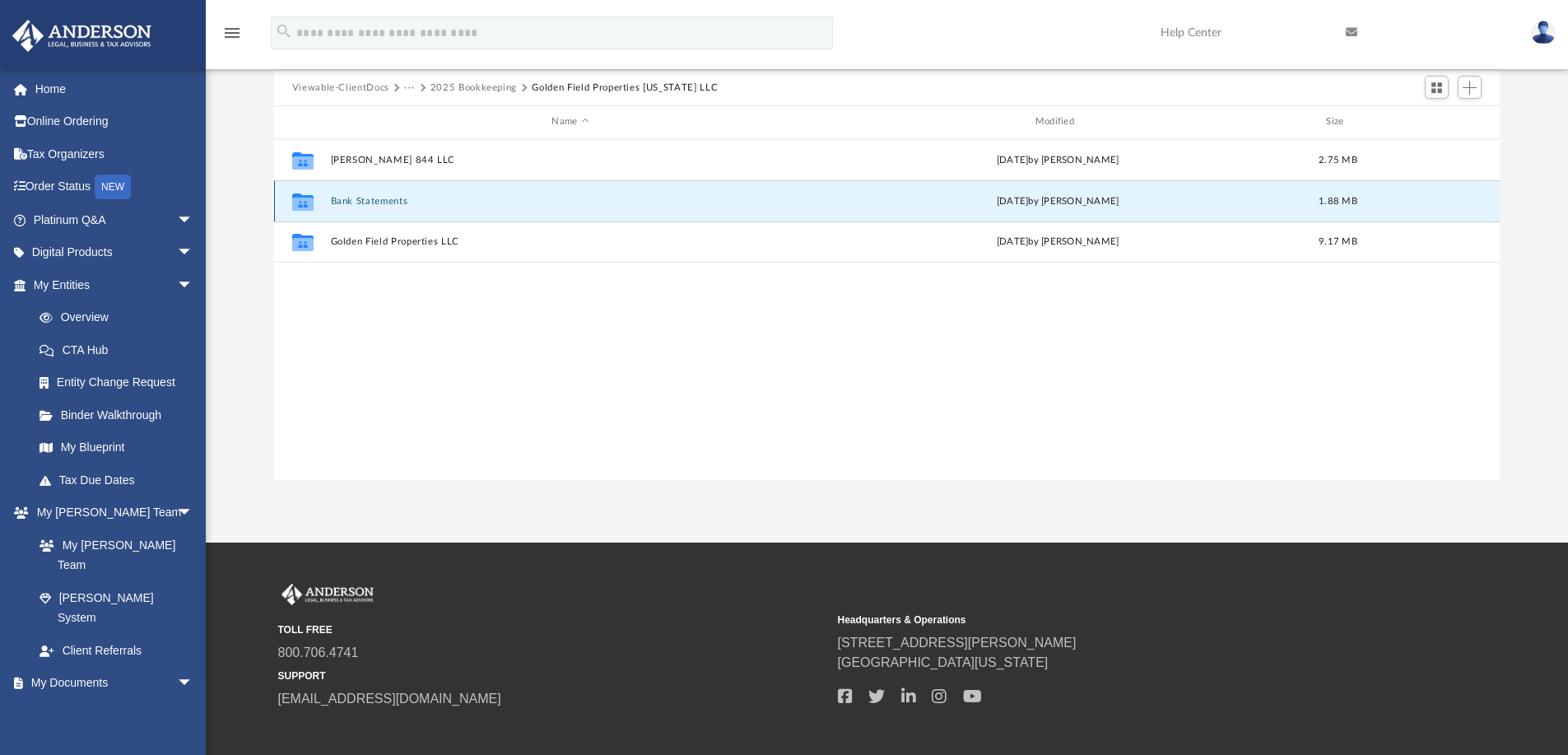
click at [378, 194] on div "Collaborated Folder Bank Statements [DATE] by [PERSON_NAME] 1.88 MB" at bounding box center [887, 201] width 1226 height 41
click at [415, 325] on div "Collaborated Folder [PERSON_NAME] 844 LLC [DATE] by [PERSON_NAME] 2.75 MB Colla…" at bounding box center [887, 310] width 1226 height 342
click at [358, 201] on button "Bank Statements" at bounding box center [570, 201] width 480 height 11
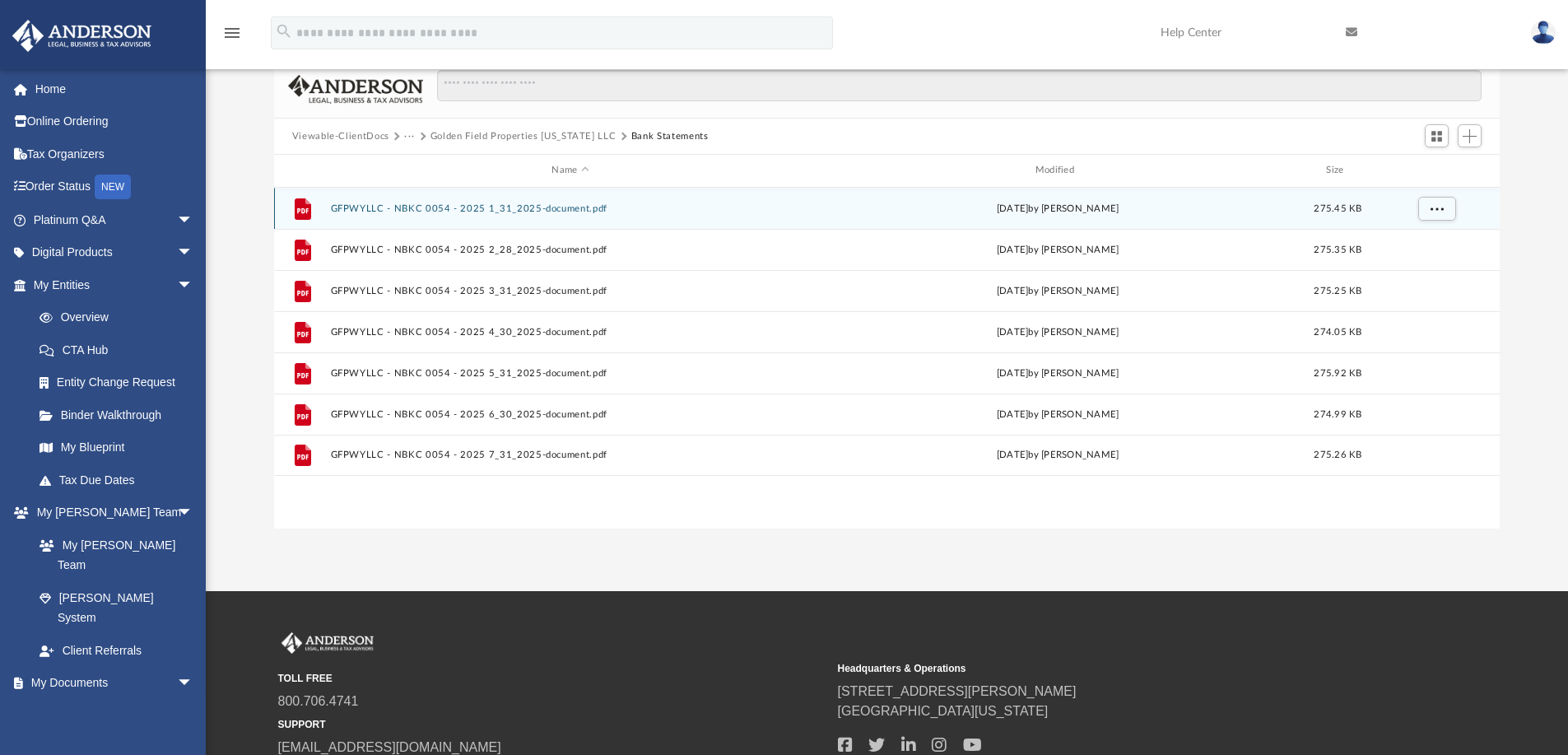
scroll to position [49, 0]
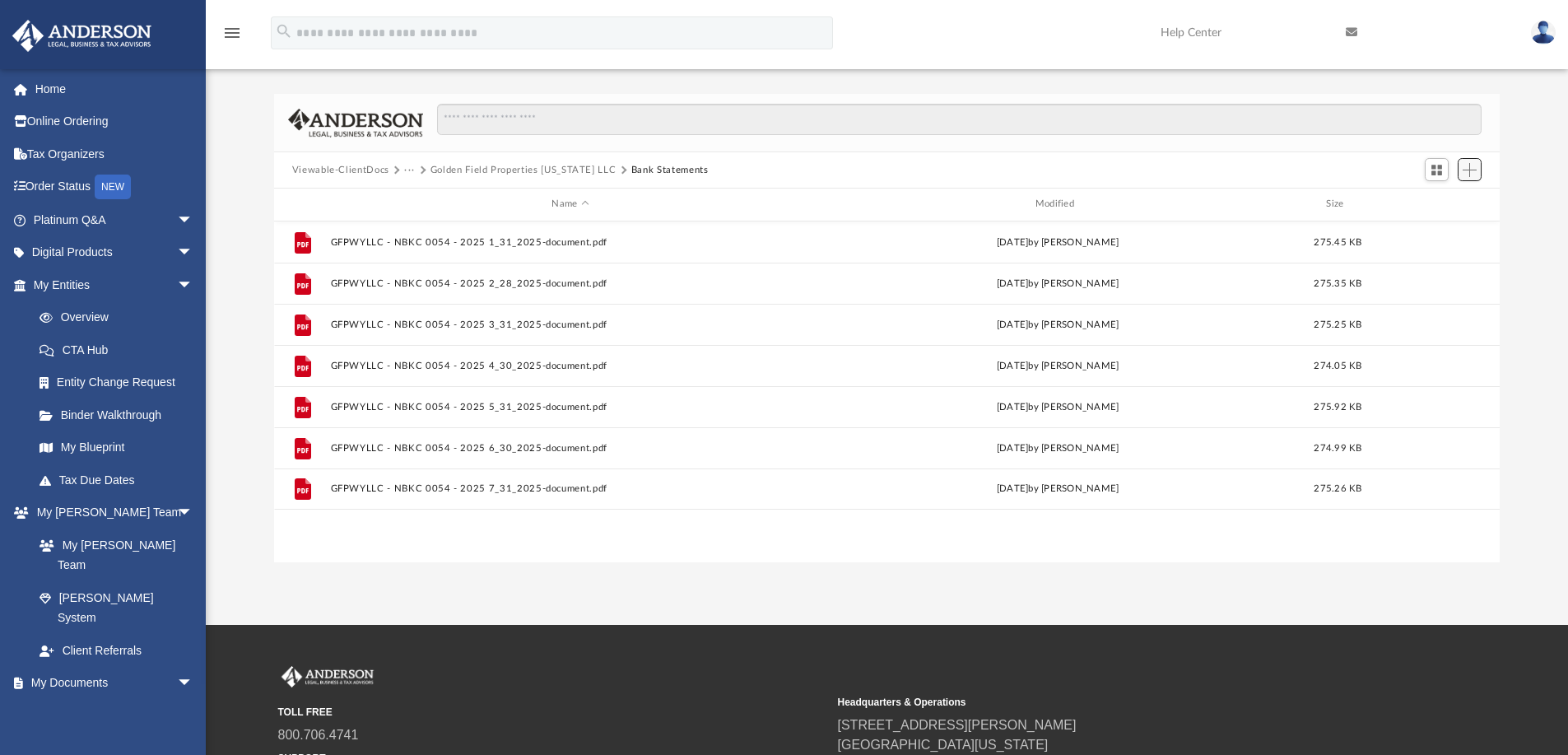
click at [1465, 162] on button "Add" at bounding box center [1470, 169] width 25 height 23
click at [1443, 194] on li "Upload" at bounding box center [1446, 202] width 53 height 17
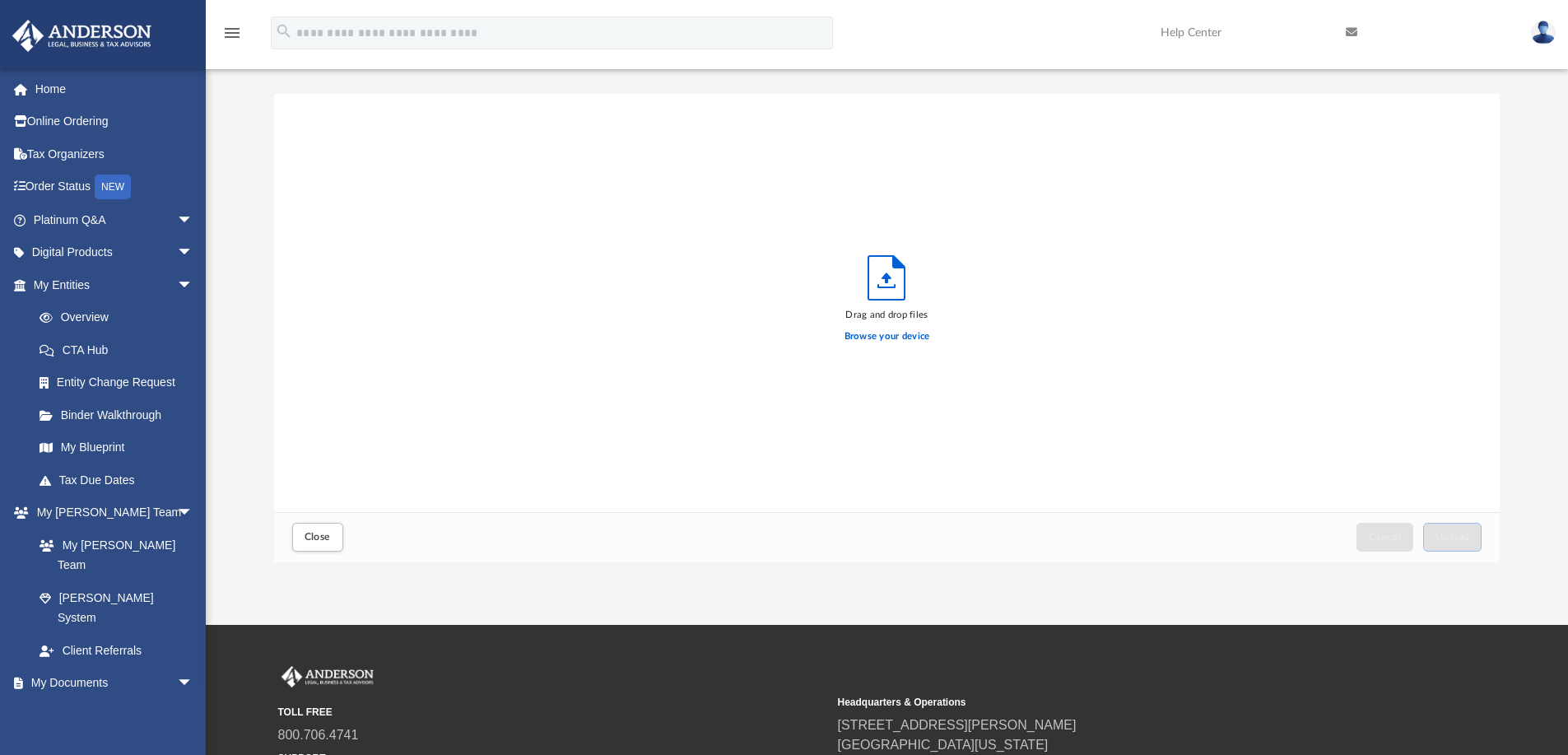
scroll to position [405, 1213]
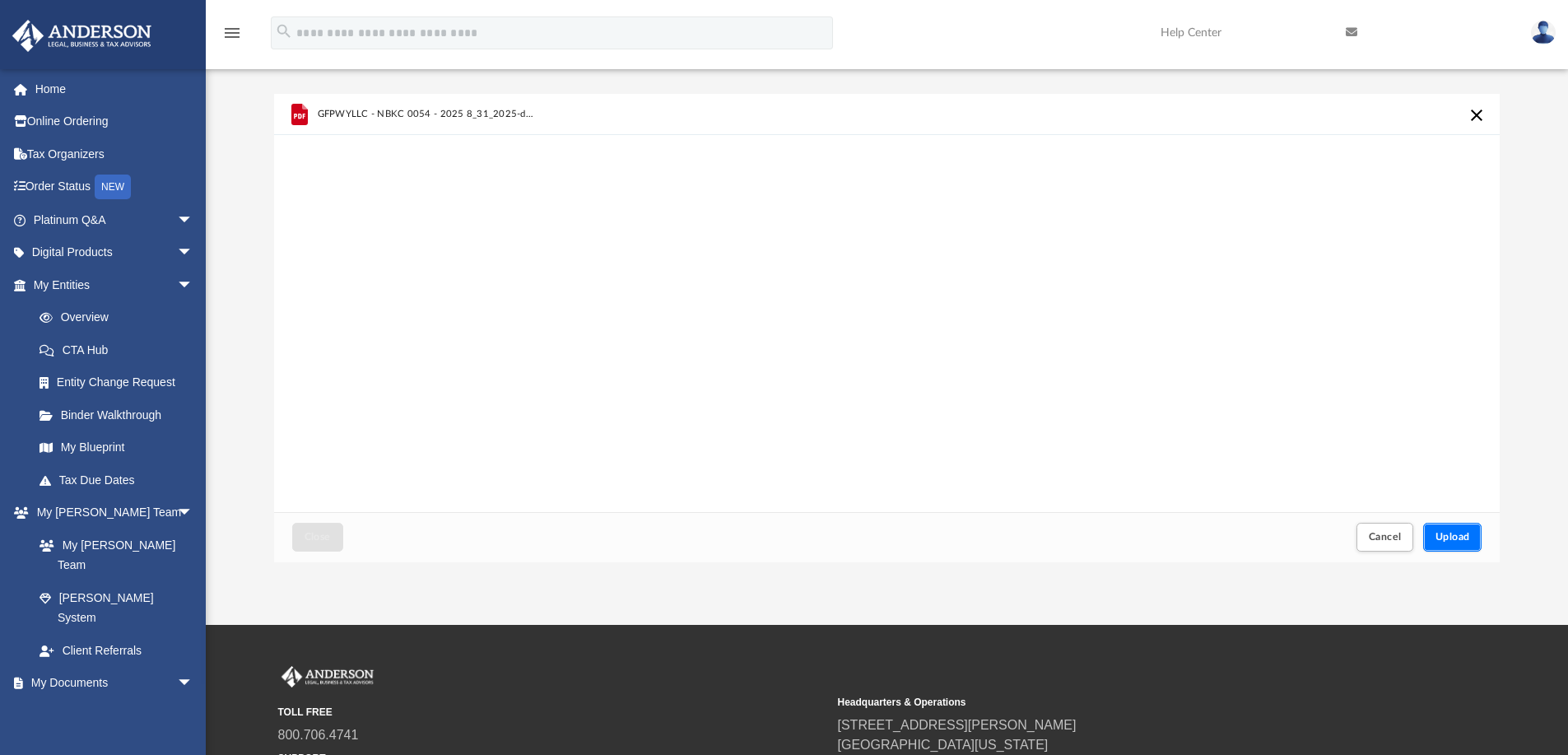
click at [1444, 530] on button "Upload" at bounding box center [1452, 537] width 59 height 29
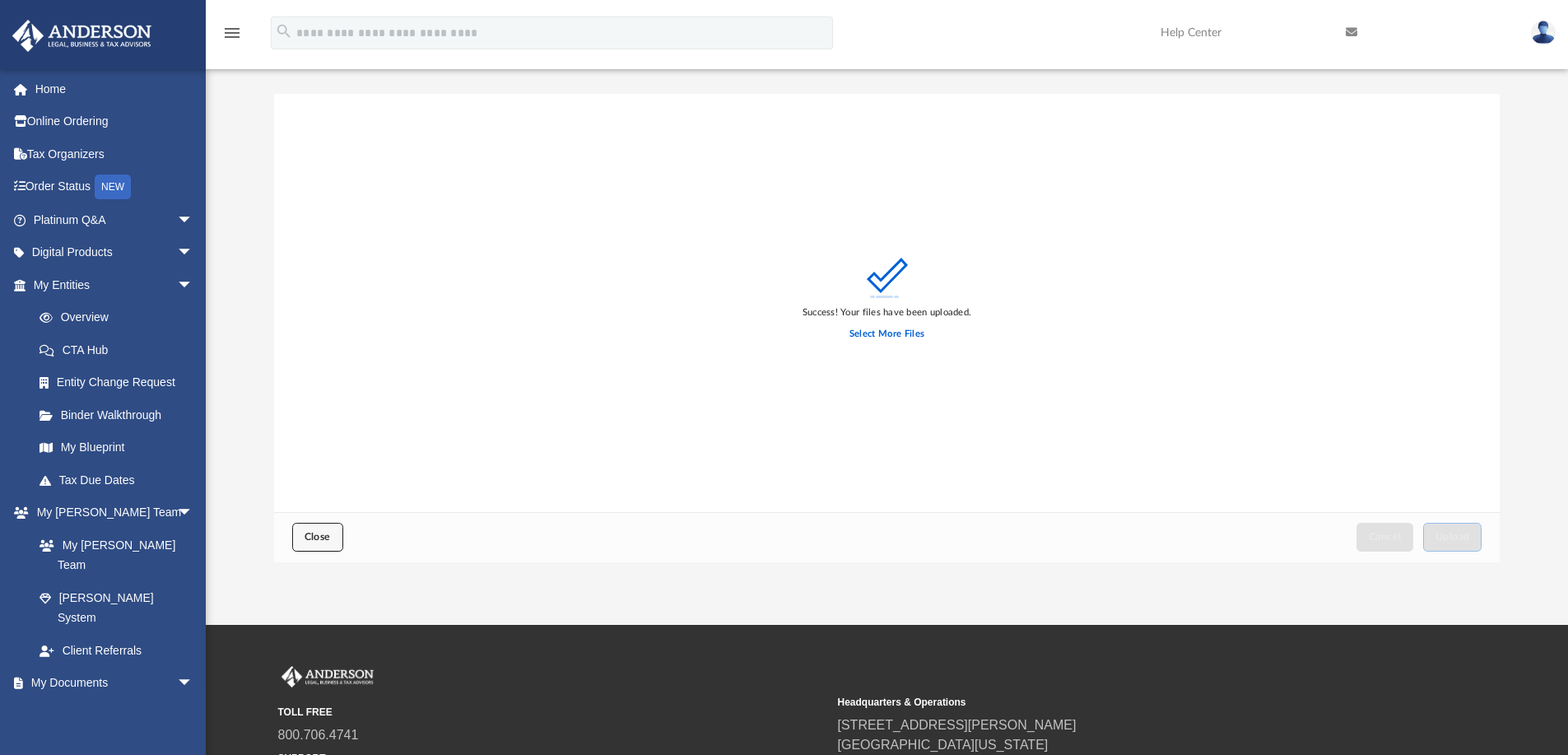
click at [303, 534] on button "Close" at bounding box center [318, 537] width 51 height 29
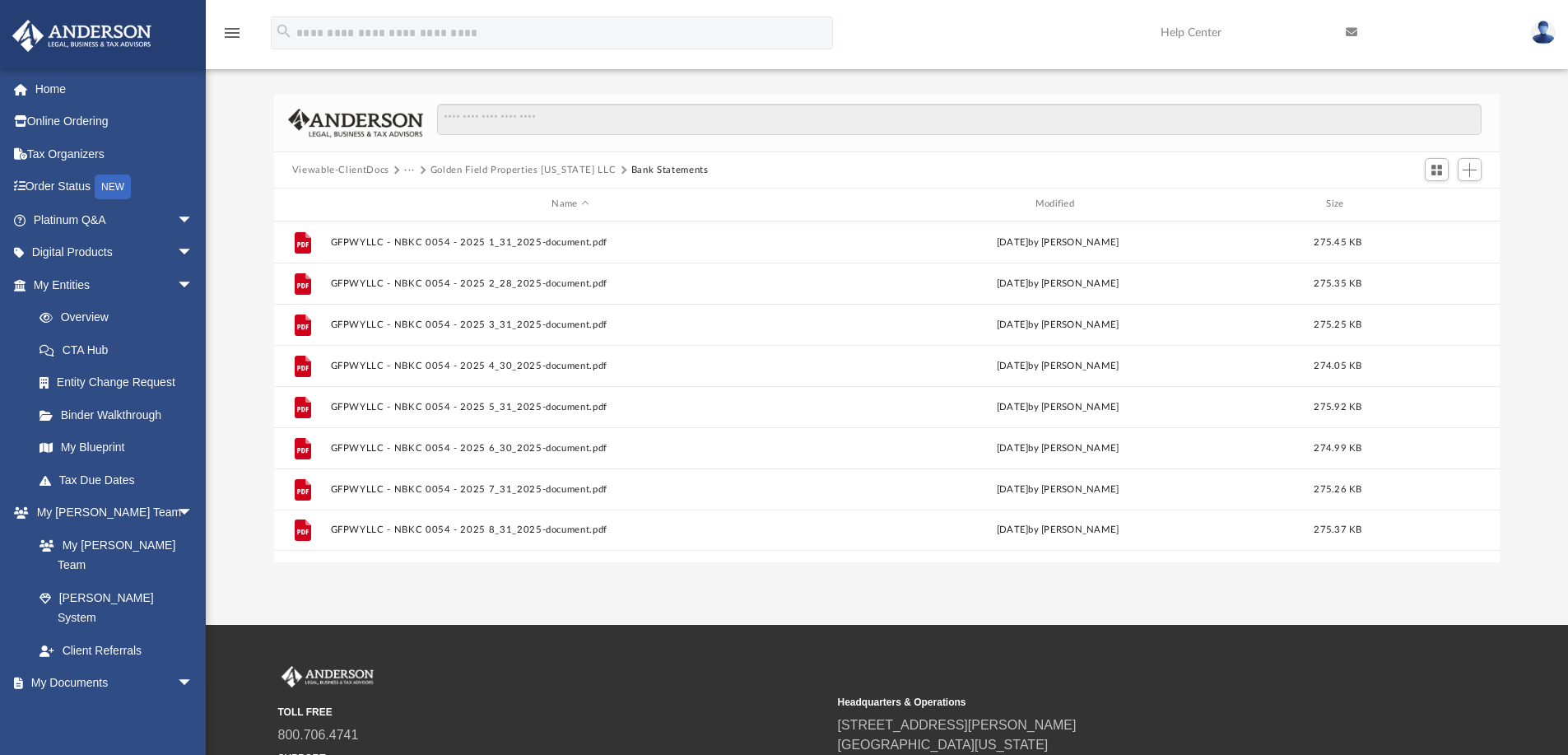
click at [533, 166] on button "Golden Field Properties [US_STATE] LLC" at bounding box center [523, 170] width 186 height 15
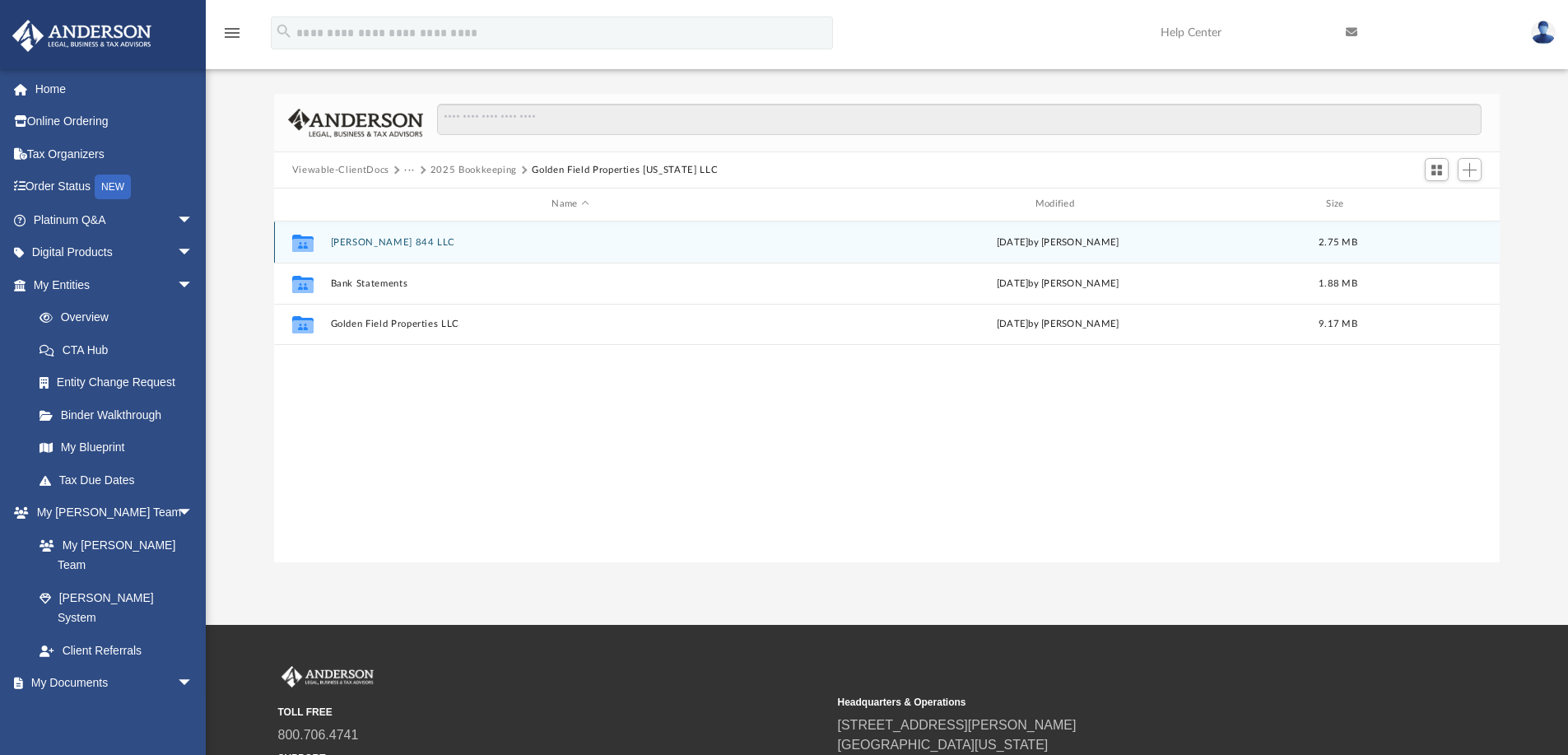
click at [355, 237] on button "[PERSON_NAME] 844 LLC" at bounding box center [570, 242] width 480 height 11
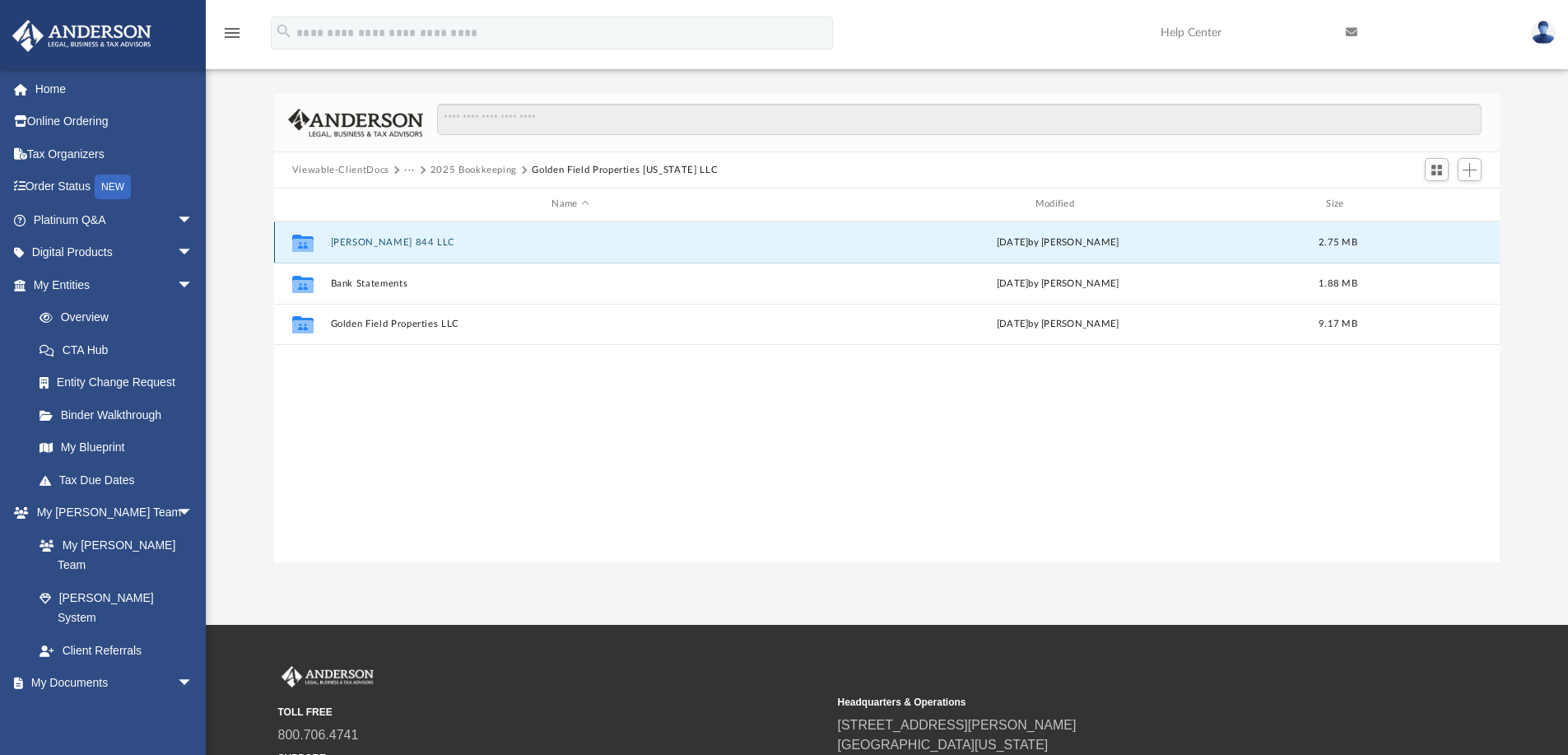
click at [355, 237] on button "[PERSON_NAME] 844 LLC" at bounding box center [570, 242] width 480 height 11
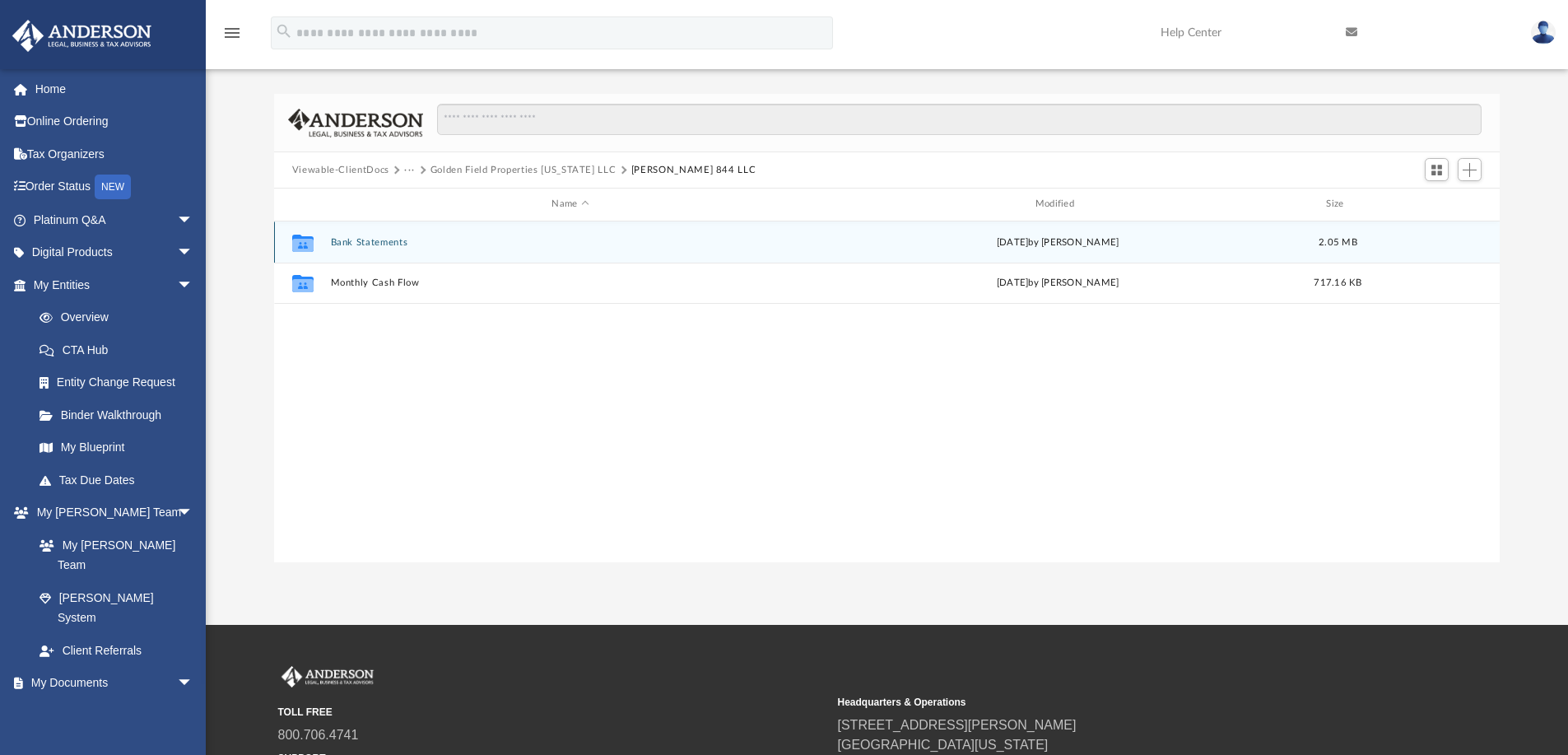
click at [357, 243] on button "Bank Statements" at bounding box center [570, 242] width 480 height 11
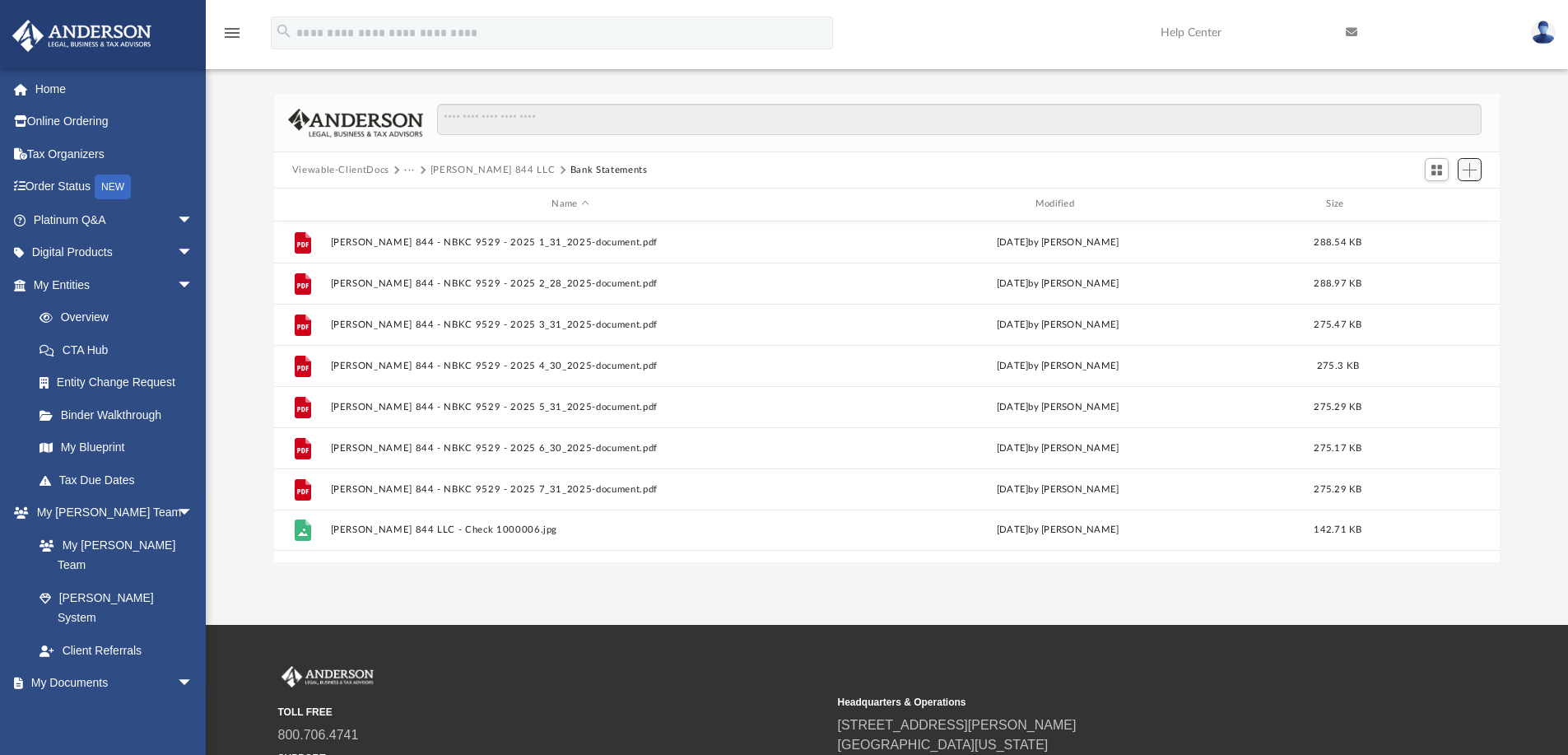
click at [1471, 165] on span "Add" at bounding box center [1469, 169] width 14 height 14
click at [1432, 198] on li "Upload" at bounding box center [1446, 202] width 53 height 17
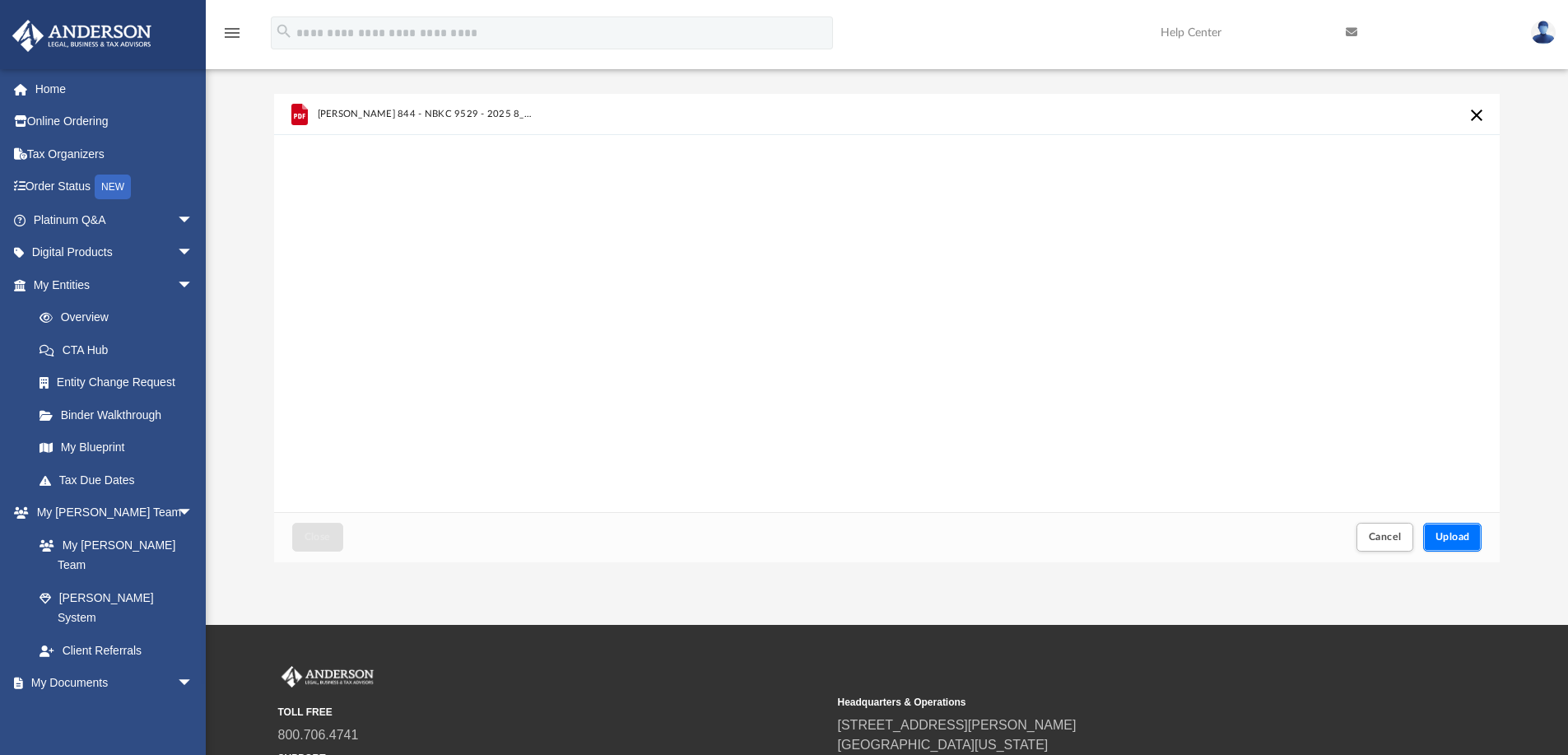
click at [1460, 538] on span "Upload" at bounding box center [1452, 537] width 35 height 10
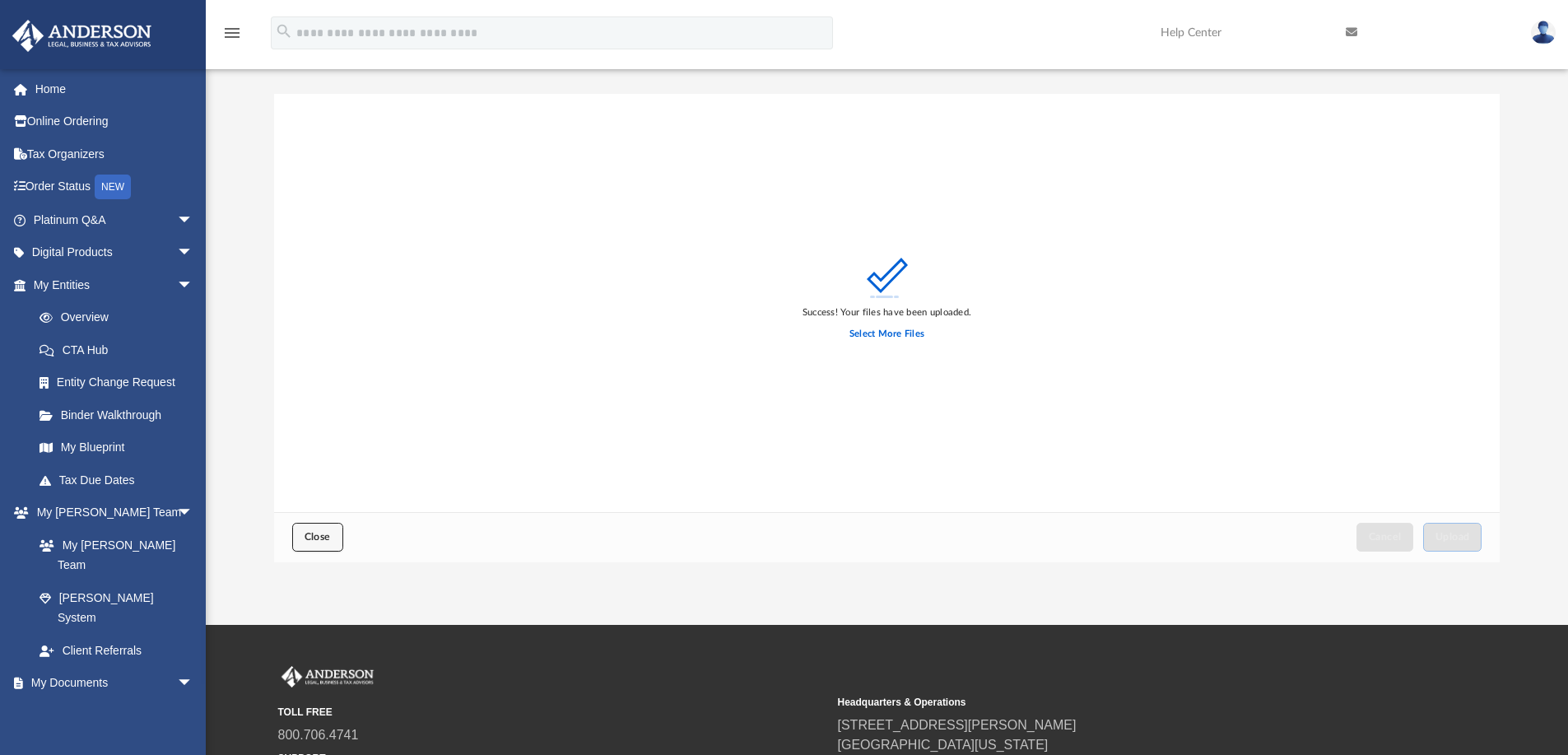
click at [307, 534] on span "Close" at bounding box center [318, 537] width 26 height 10
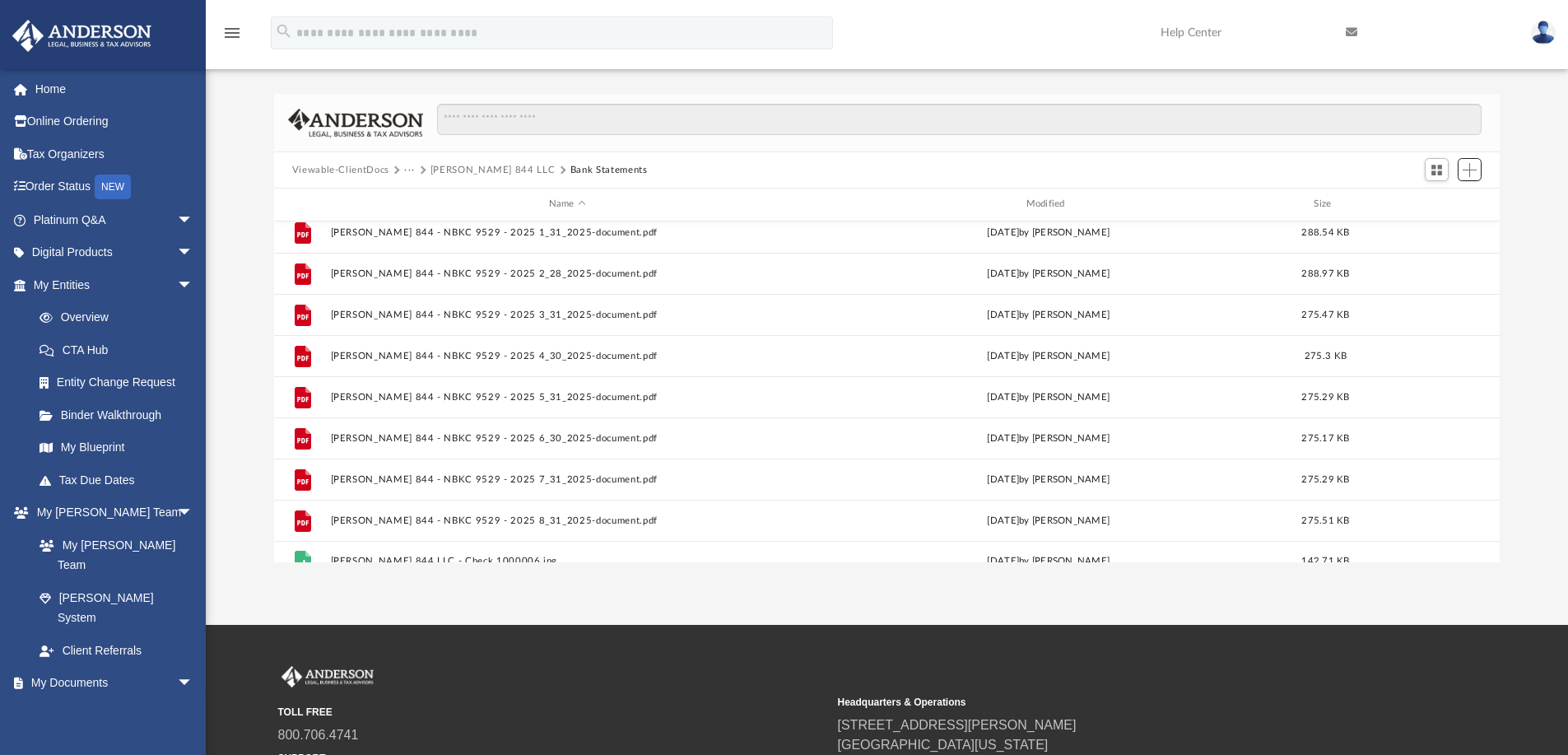
scroll to position [0, 0]
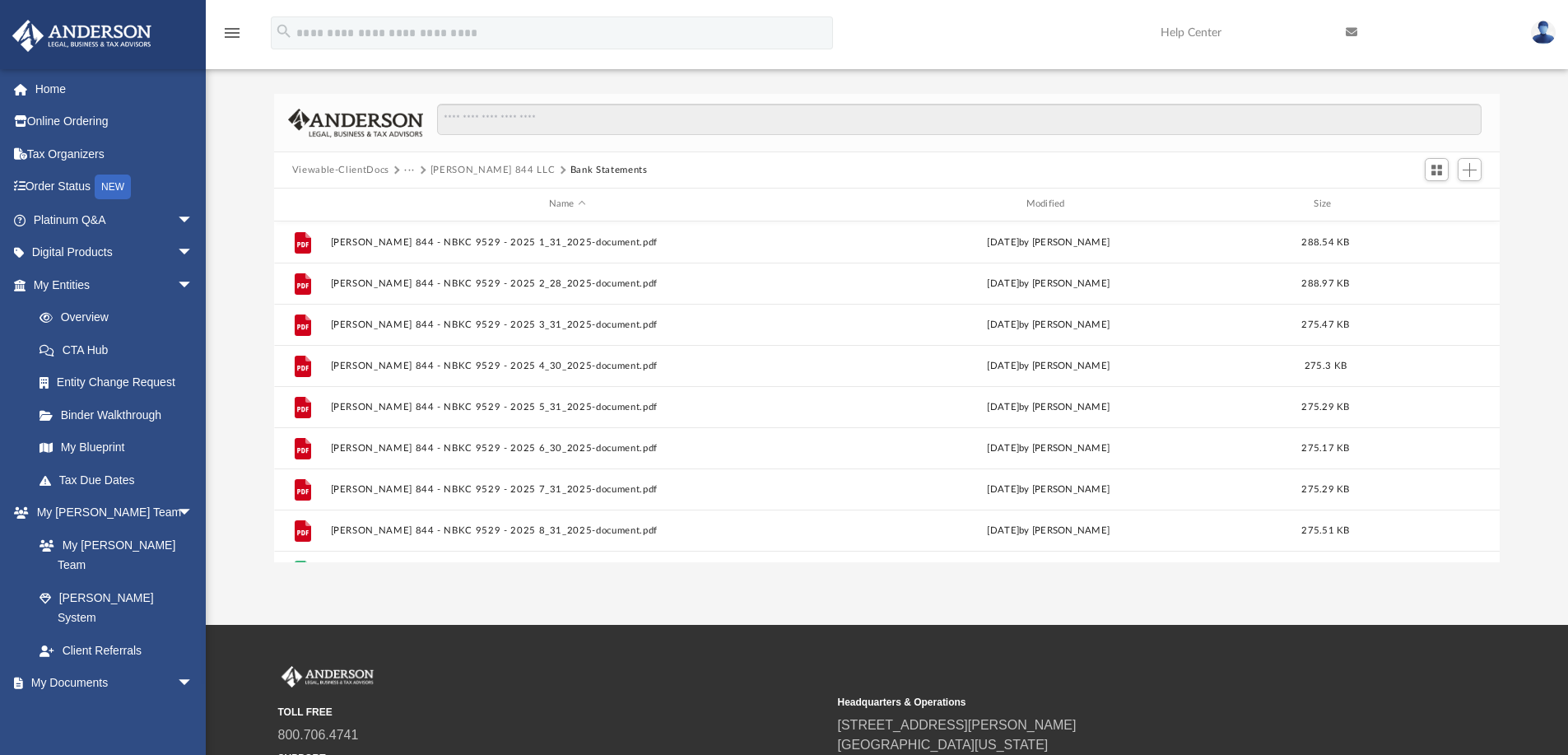
click at [481, 168] on button "[PERSON_NAME] 844 LLC" at bounding box center [493, 170] width 126 height 15
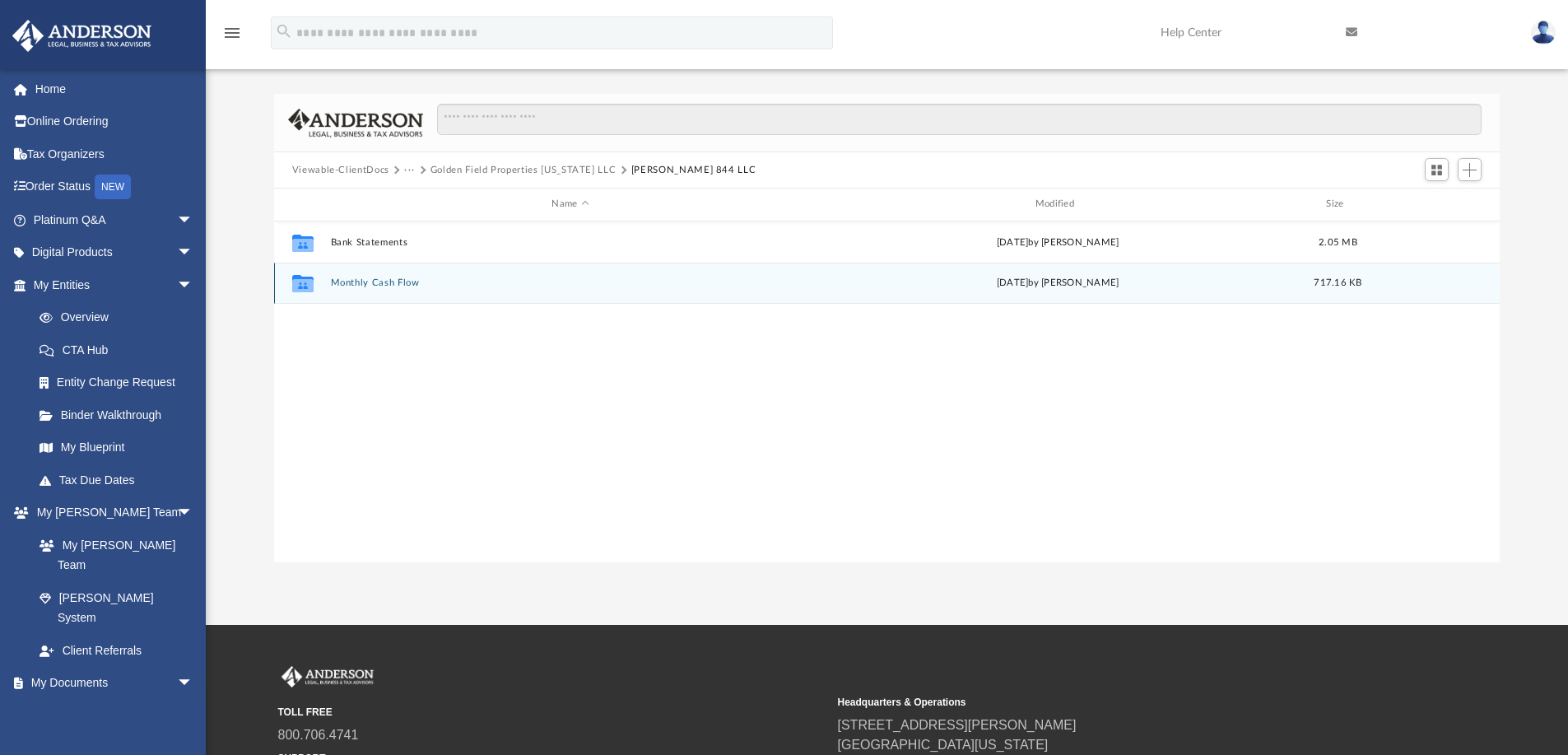
click at [405, 281] on button "Monthly Cash Flow" at bounding box center [570, 283] width 480 height 11
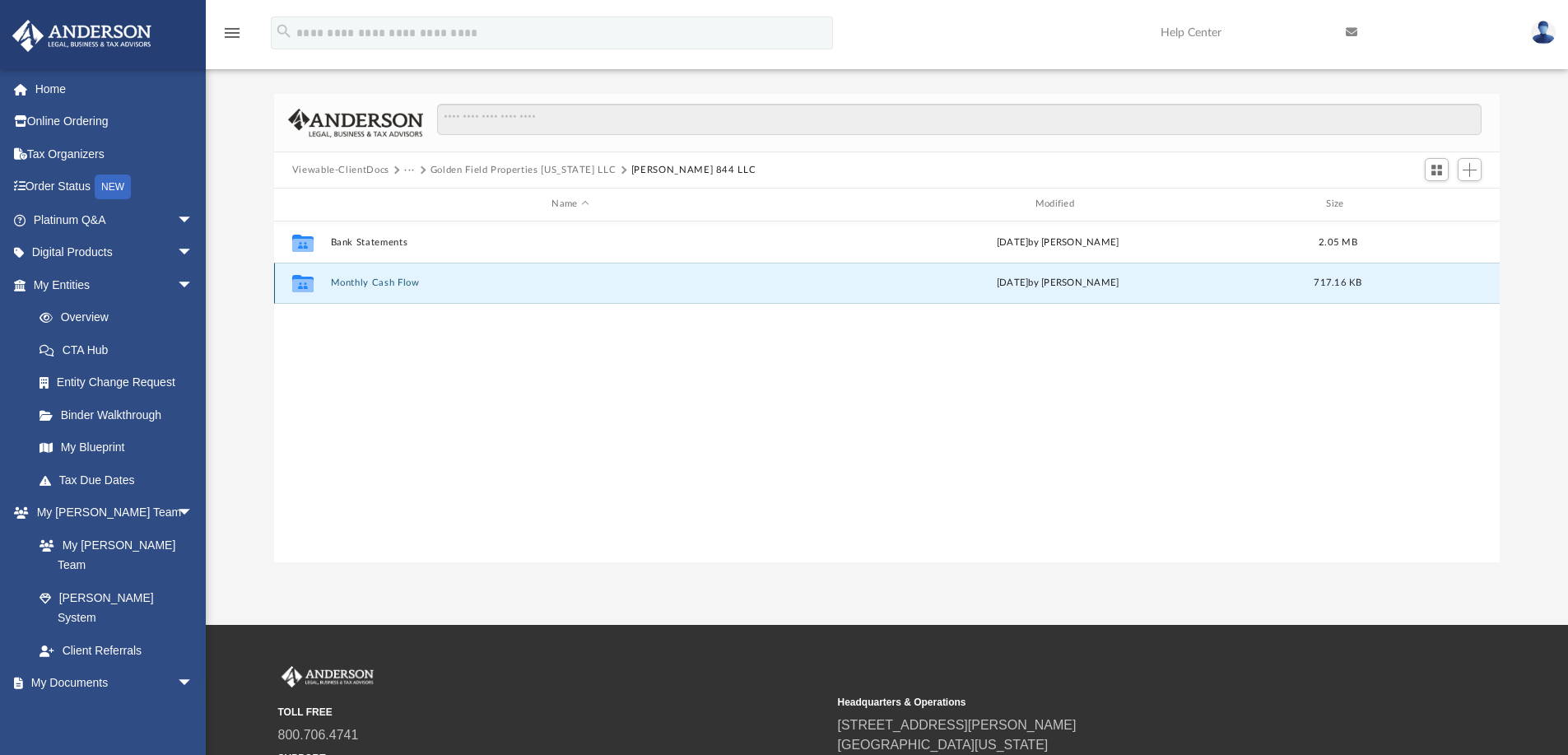
click at [405, 281] on button "Monthly Cash Flow" at bounding box center [570, 283] width 480 height 11
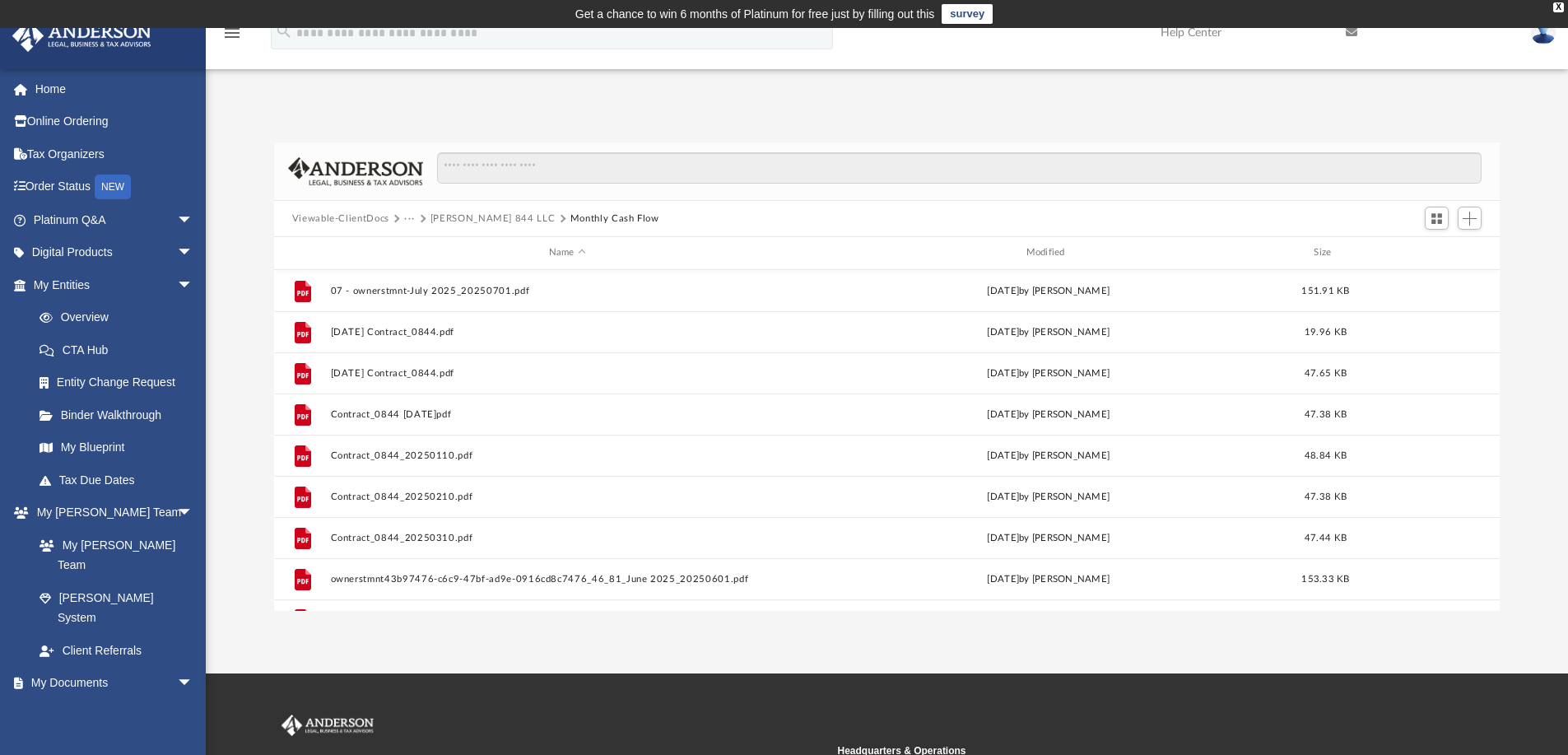
click at [464, 217] on button "[PERSON_NAME] 844 LLC" at bounding box center [493, 219] width 126 height 15
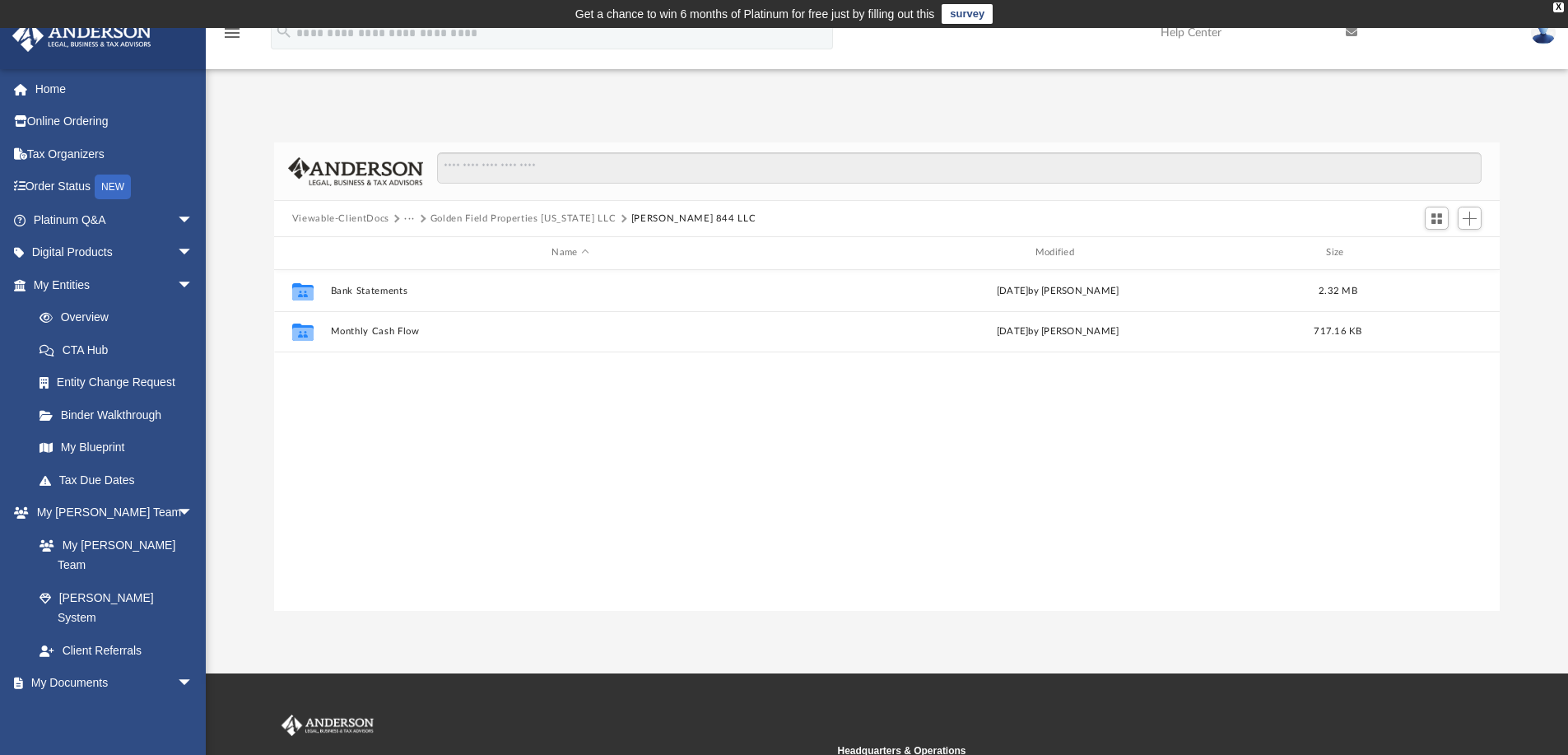
click at [490, 221] on button "Golden Field Properties [US_STATE] LLC" at bounding box center [523, 219] width 186 height 15
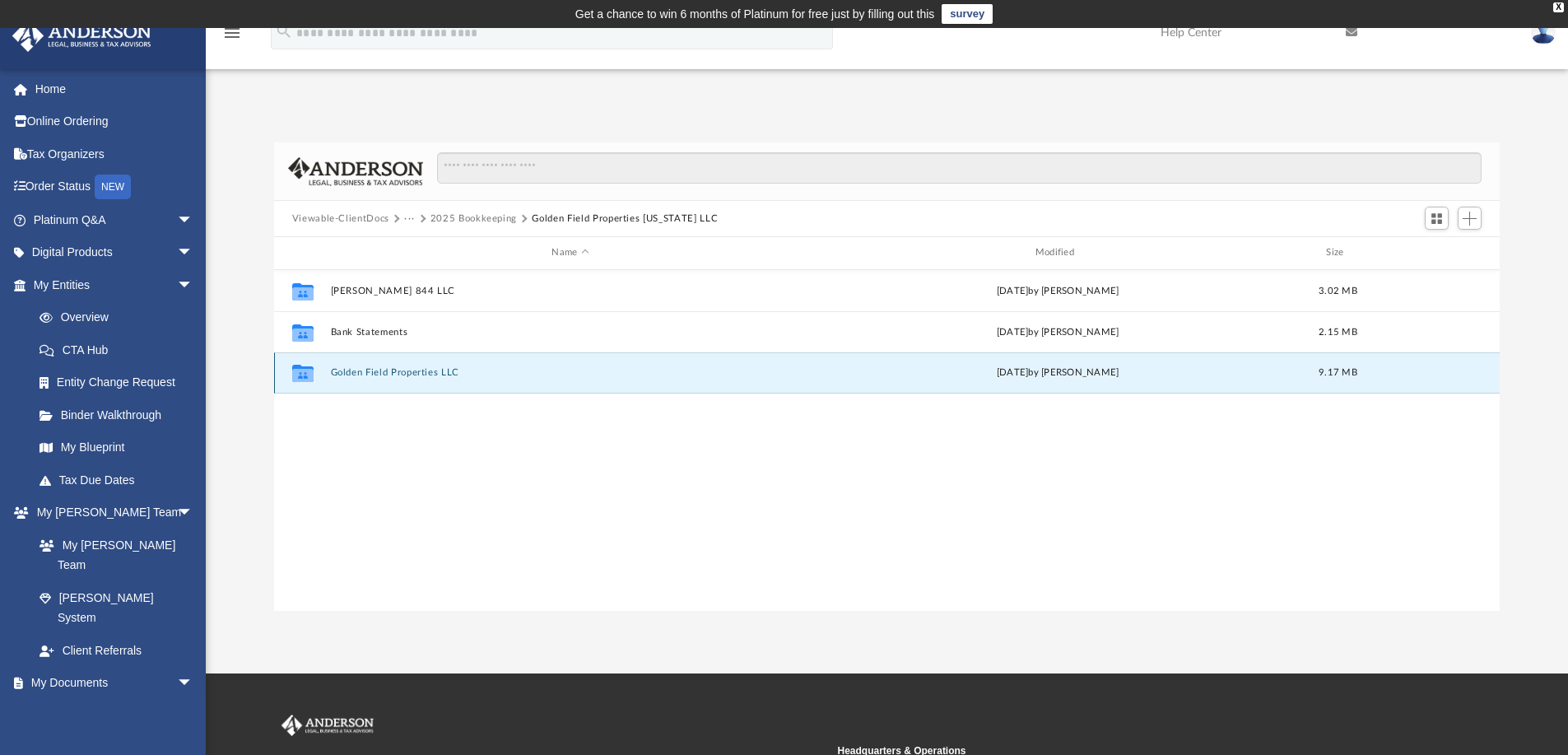
click at [386, 368] on button "Golden Field Properties LLC" at bounding box center [570, 373] width 480 height 11
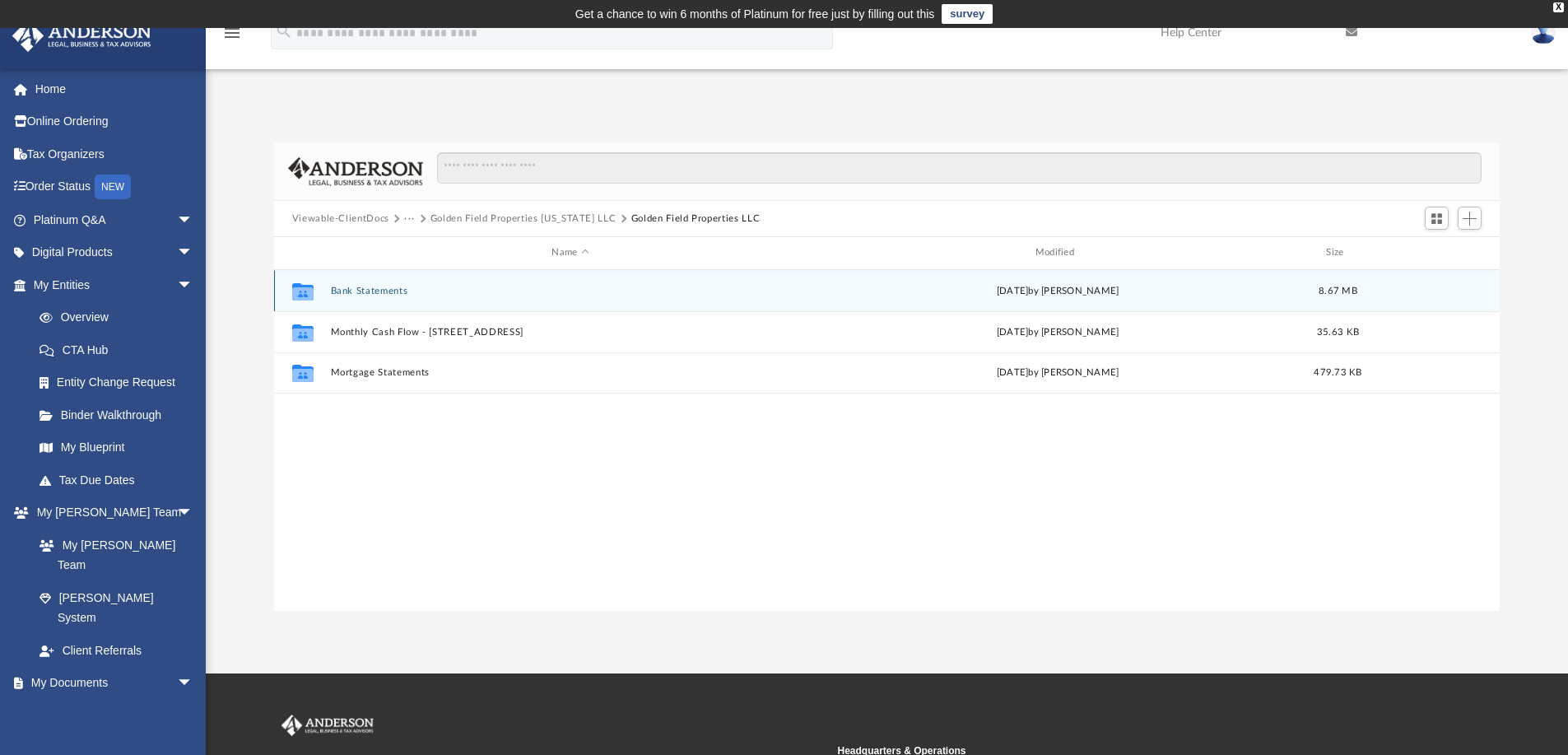
click at [378, 290] on button "Bank Statements" at bounding box center [570, 291] width 480 height 11
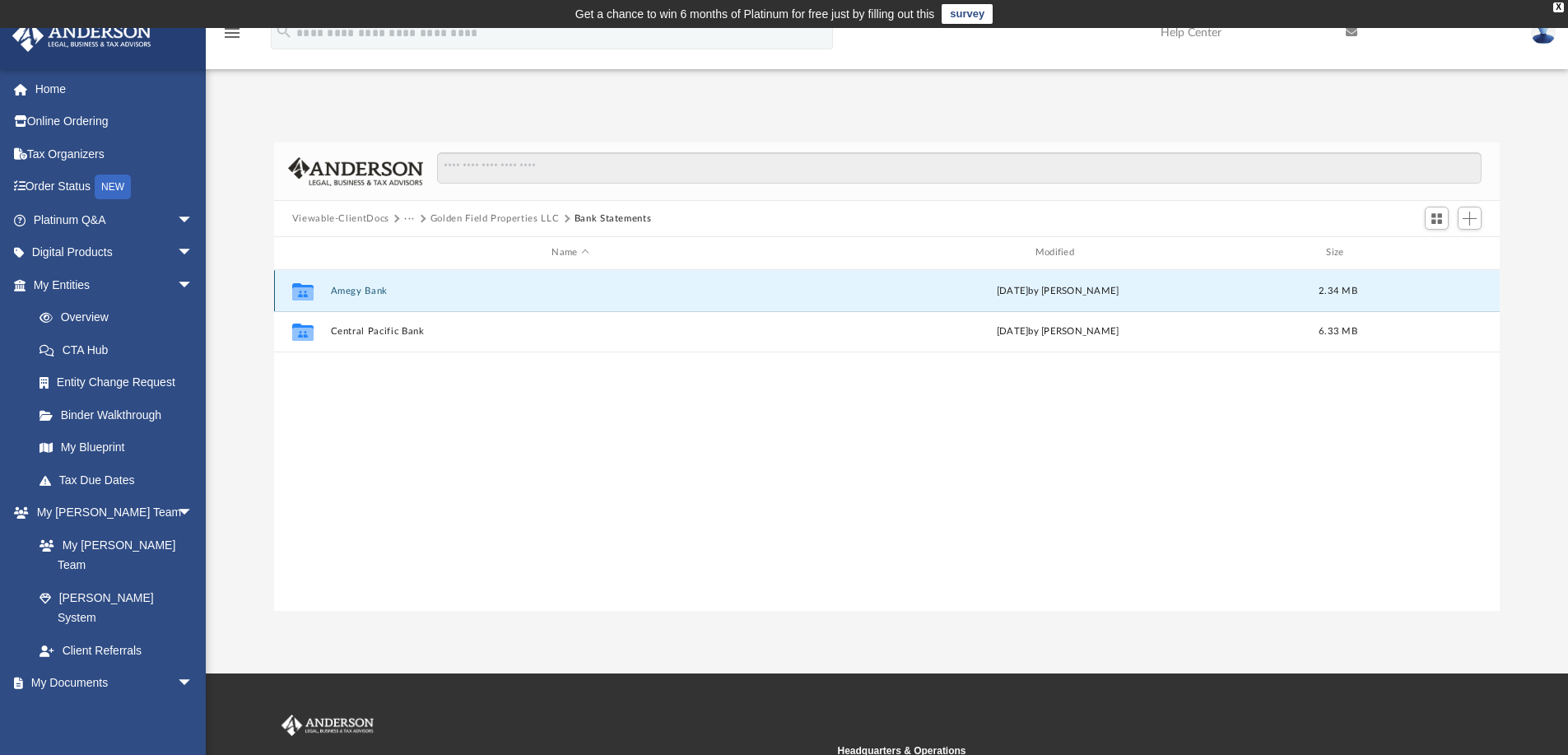
click at [379, 294] on button "Amegy Bank" at bounding box center [570, 291] width 480 height 11
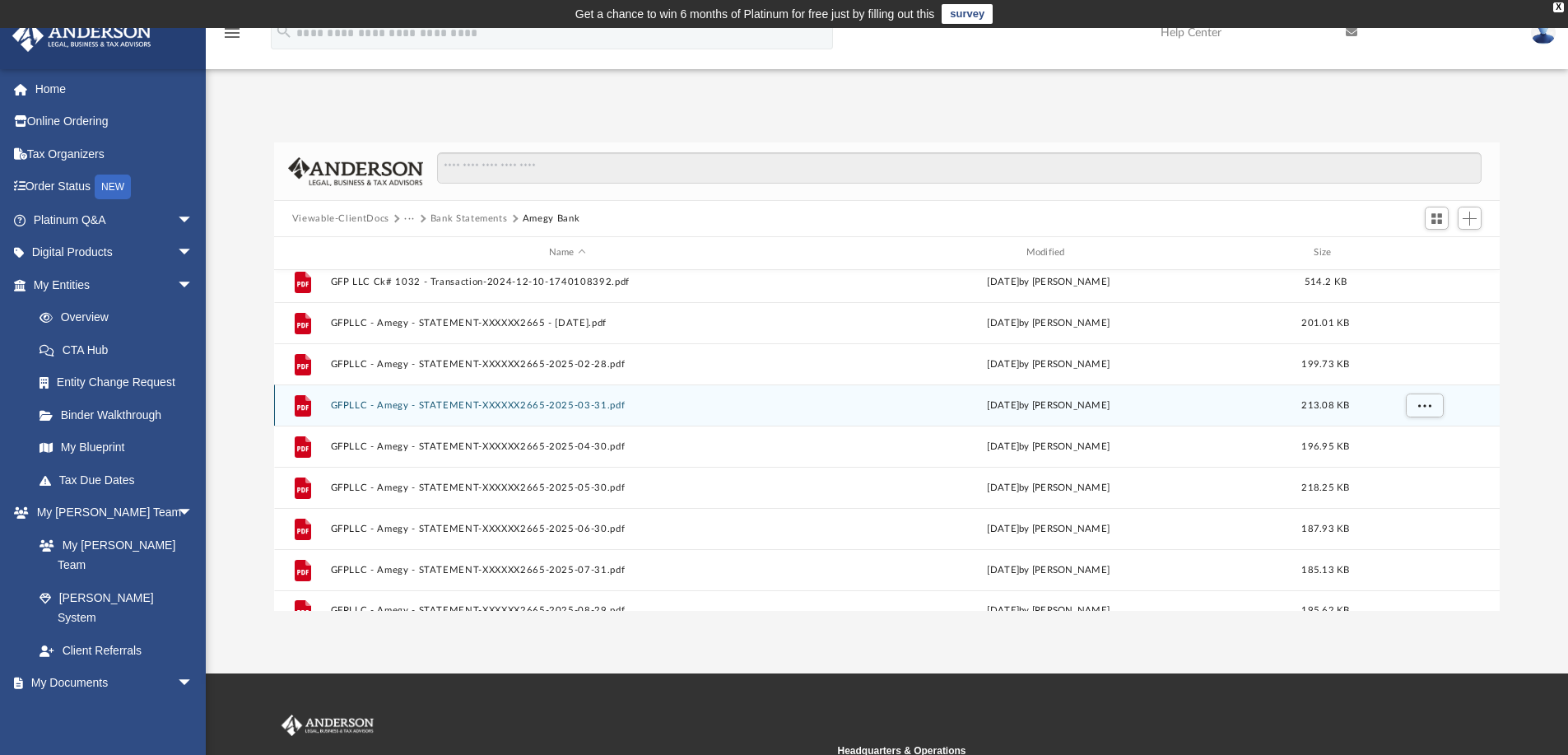
scroll to position [70, 0]
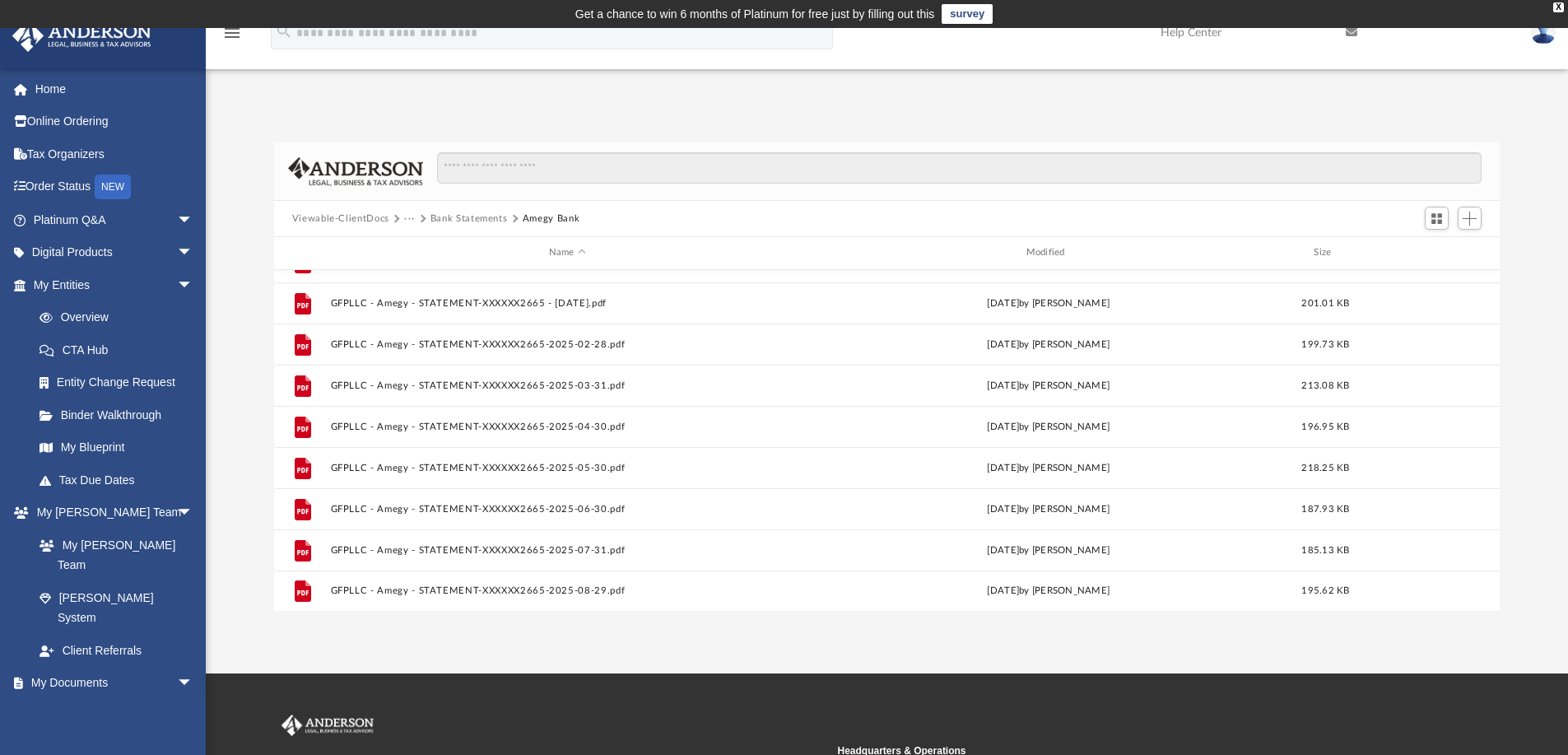
click at [481, 216] on button "Bank Statements" at bounding box center [469, 219] width 78 height 15
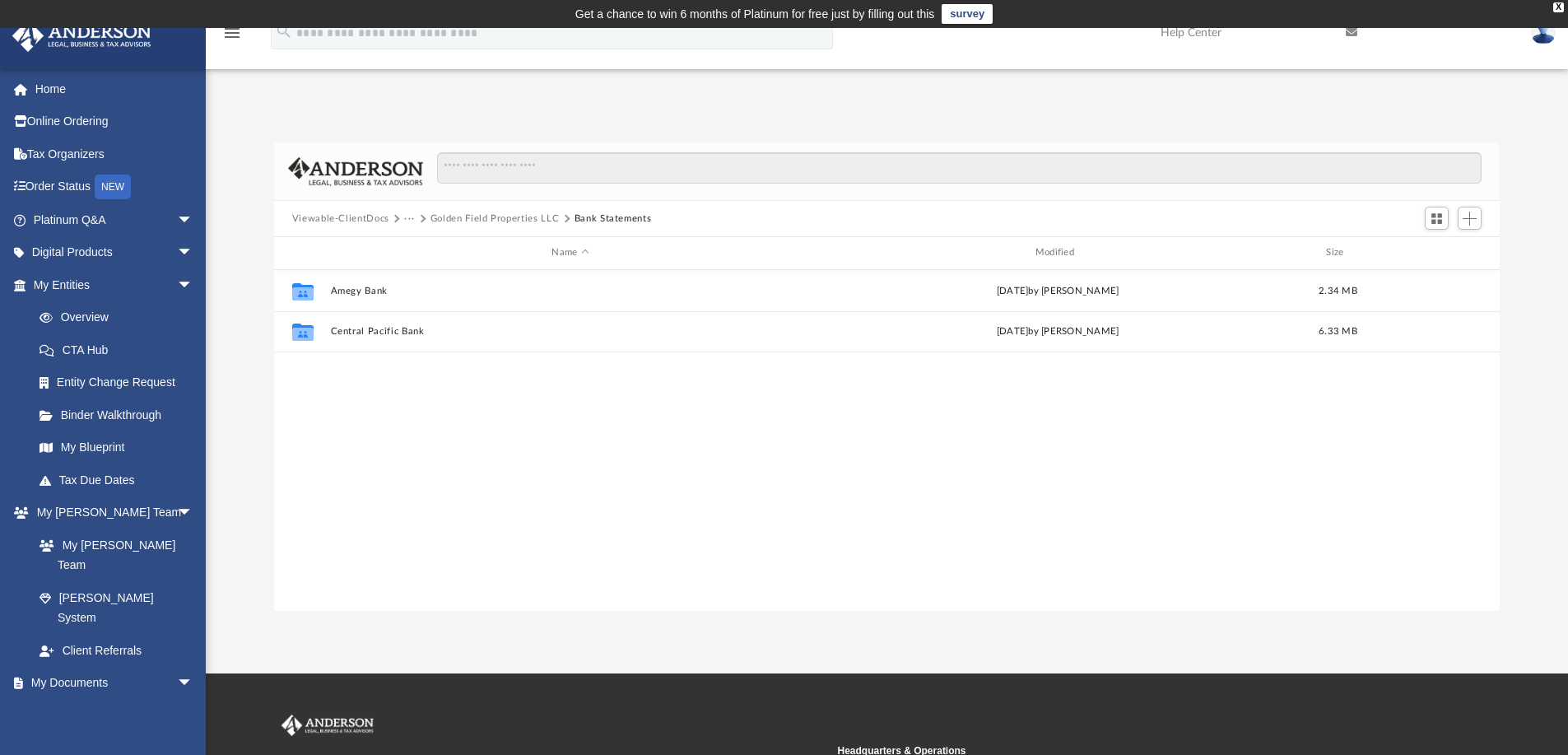
scroll to position [0, 0]
click at [444, 219] on button "Golden Field Properties LLC" at bounding box center [495, 219] width 129 height 15
click at [462, 213] on button "Golden Field Properties [US_STATE] LLC" at bounding box center [523, 219] width 186 height 15
click at [468, 216] on button "2025 Bookkeeping" at bounding box center [473, 219] width 87 height 15
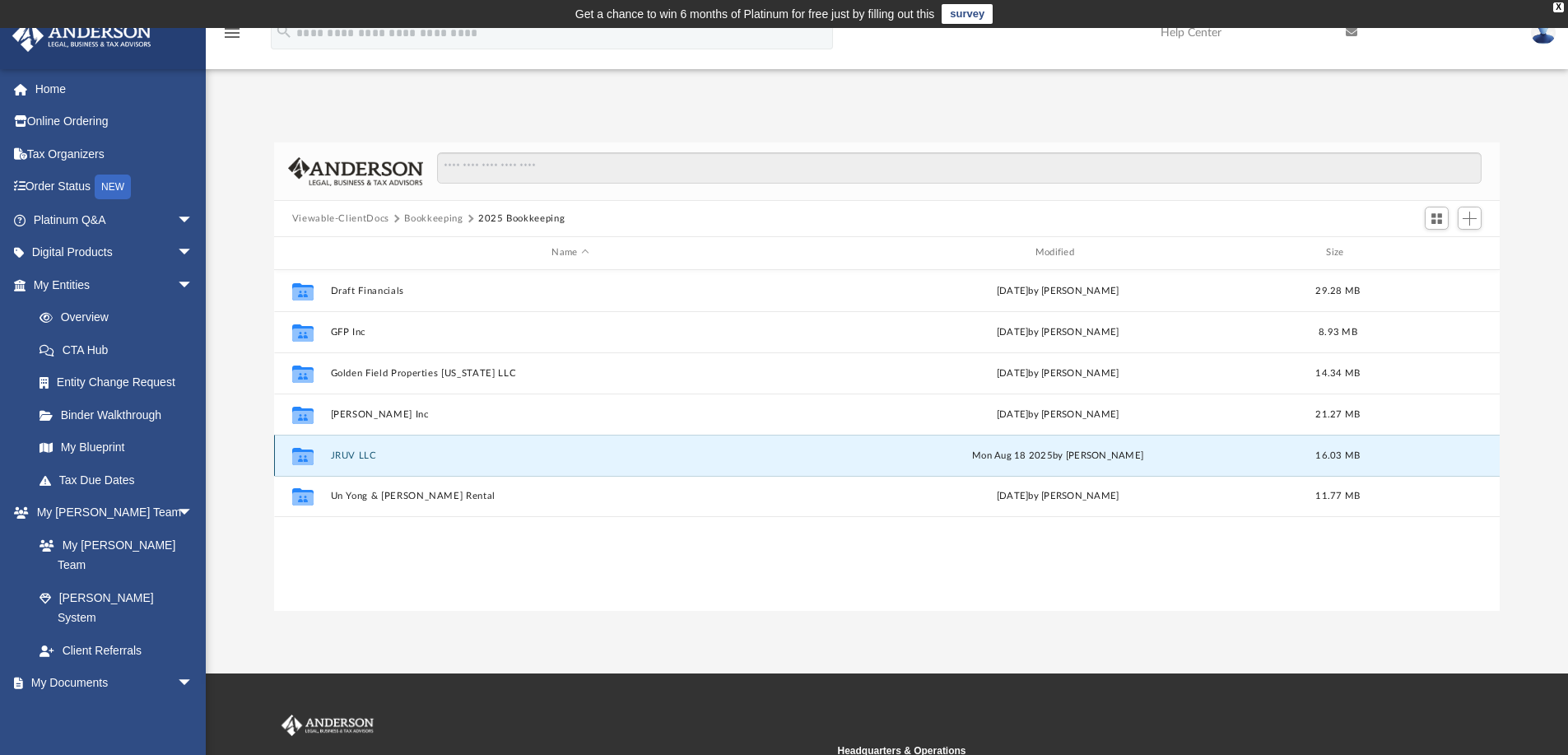
click at [362, 450] on button "JRUV LLC" at bounding box center [570, 455] width 480 height 11
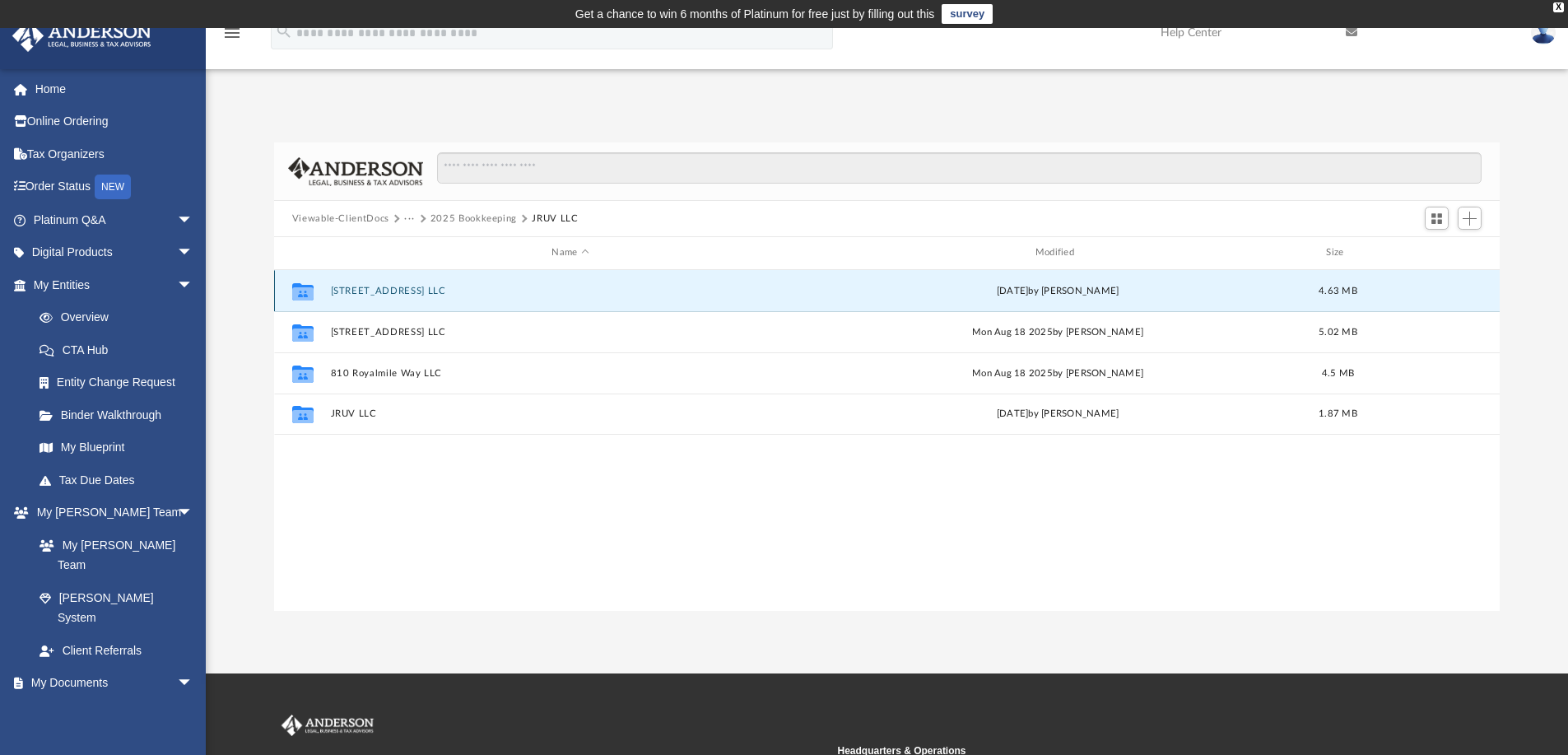
click at [438, 286] on button "[STREET_ADDRESS] LLC" at bounding box center [570, 291] width 480 height 11
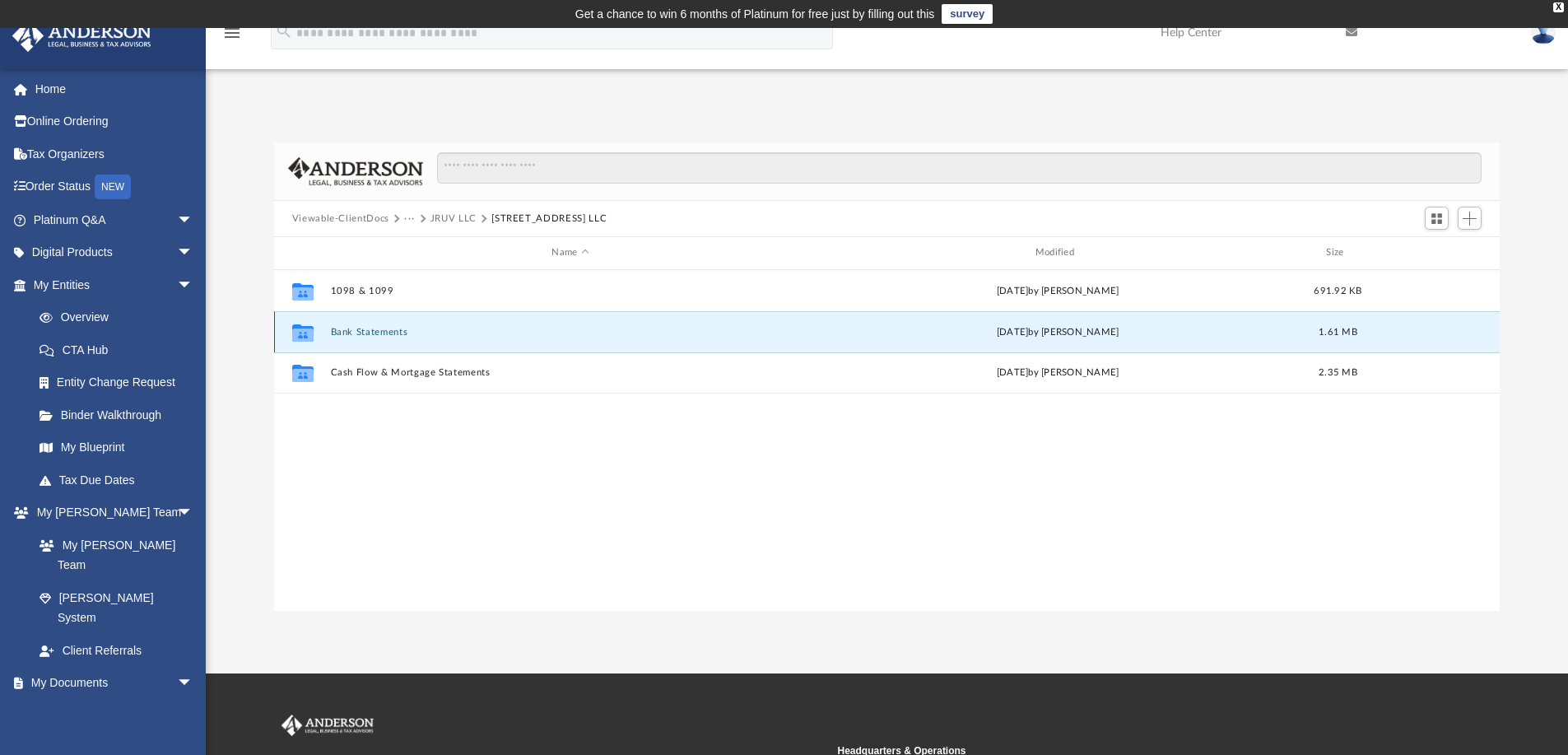
click at [392, 330] on button "Bank Statements" at bounding box center [570, 332] width 480 height 11
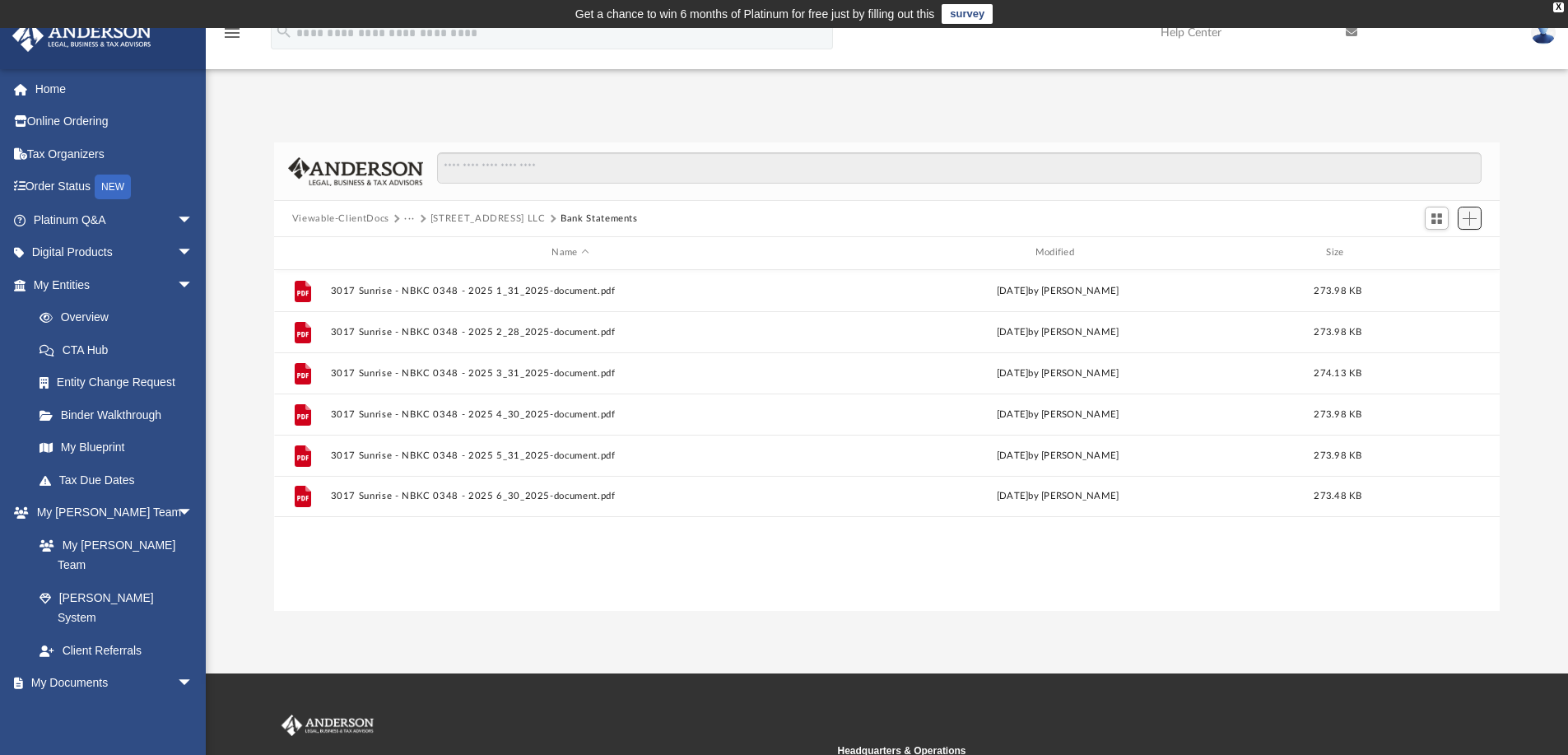
click at [1467, 222] on span "Add" at bounding box center [1469, 218] width 14 height 14
click at [1449, 251] on li "Upload" at bounding box center [1446, 250] width 53 height 17
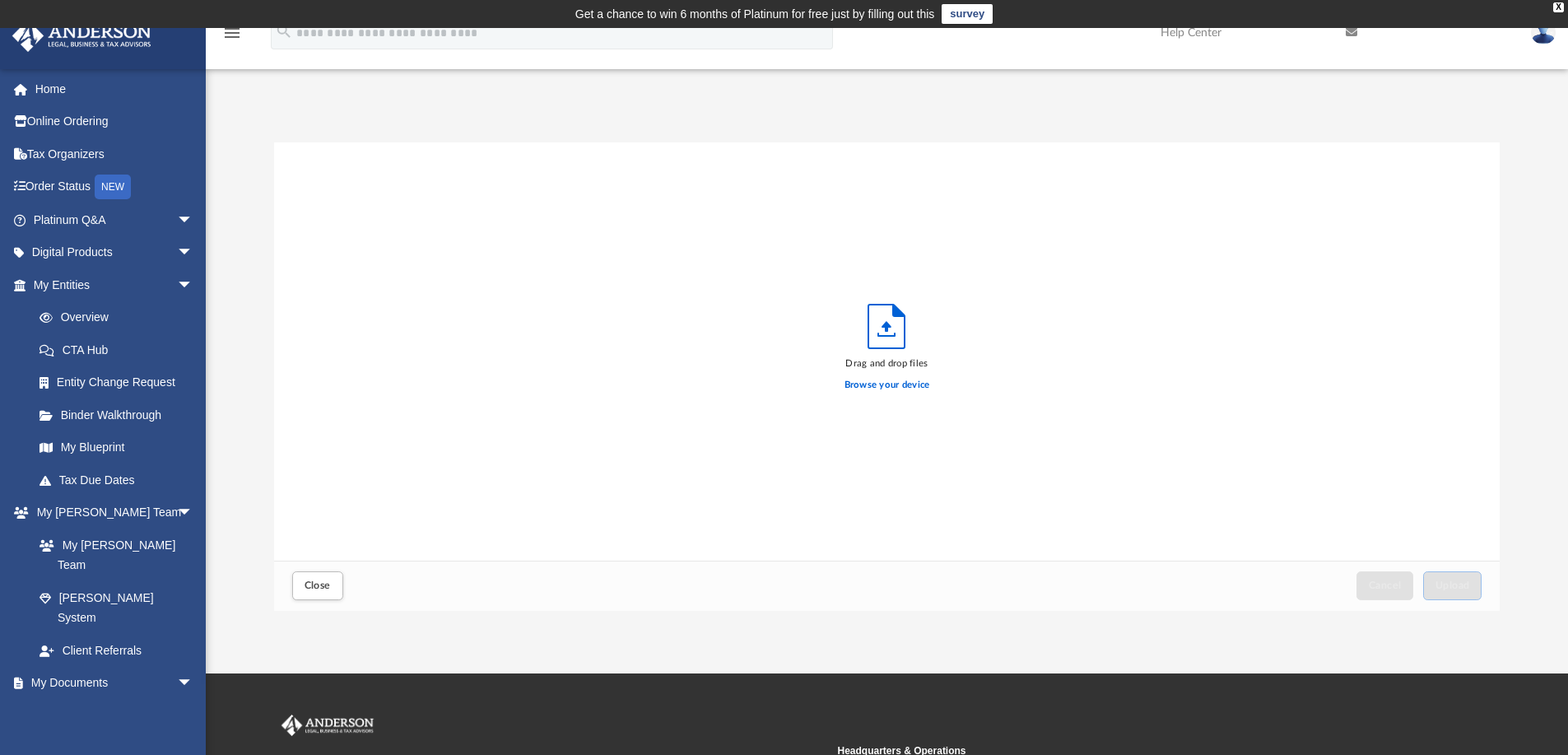
scroll to position [405, 1213]
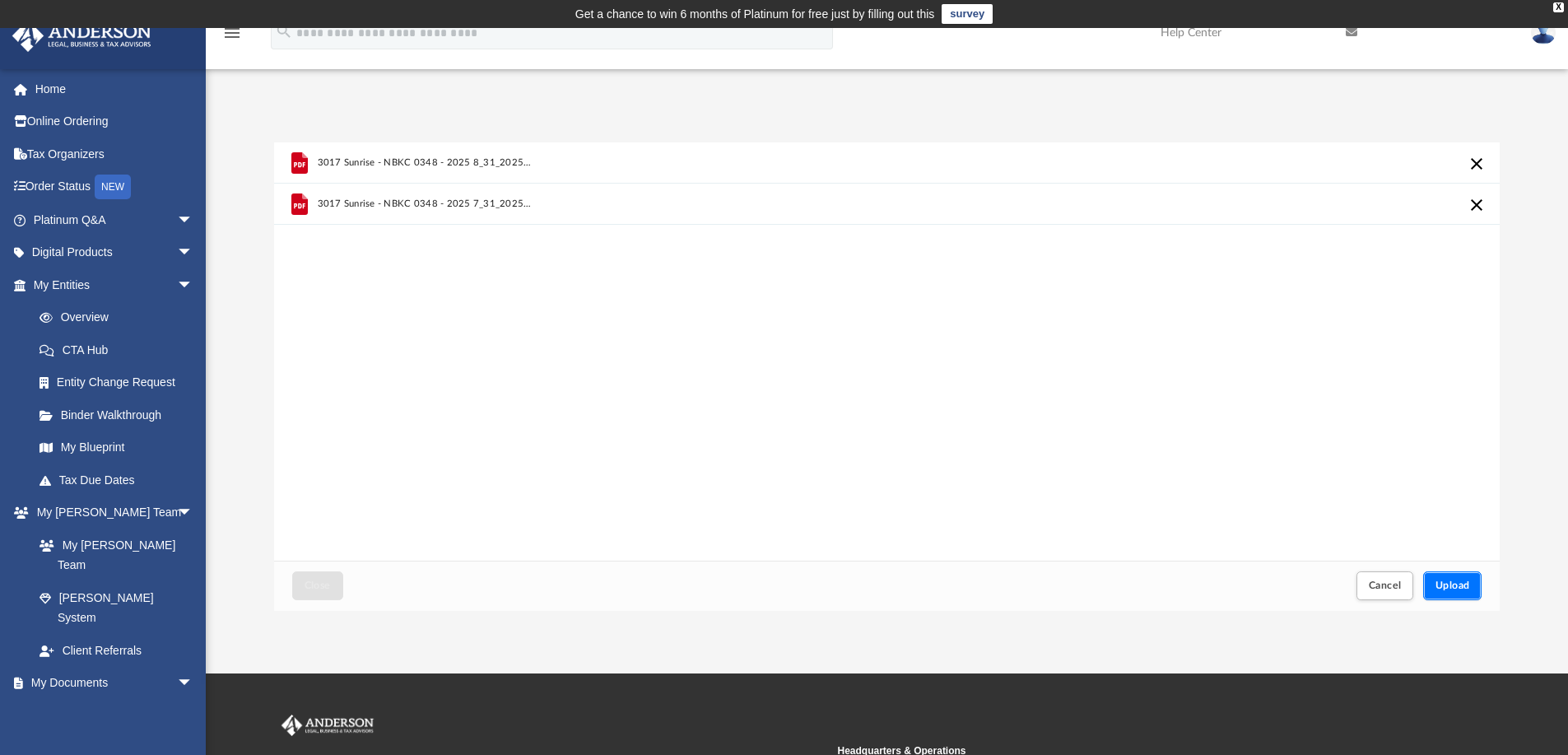
click at [1457, 581] on span "Upload" at bounding box center [1452, 586] width 35 height 10
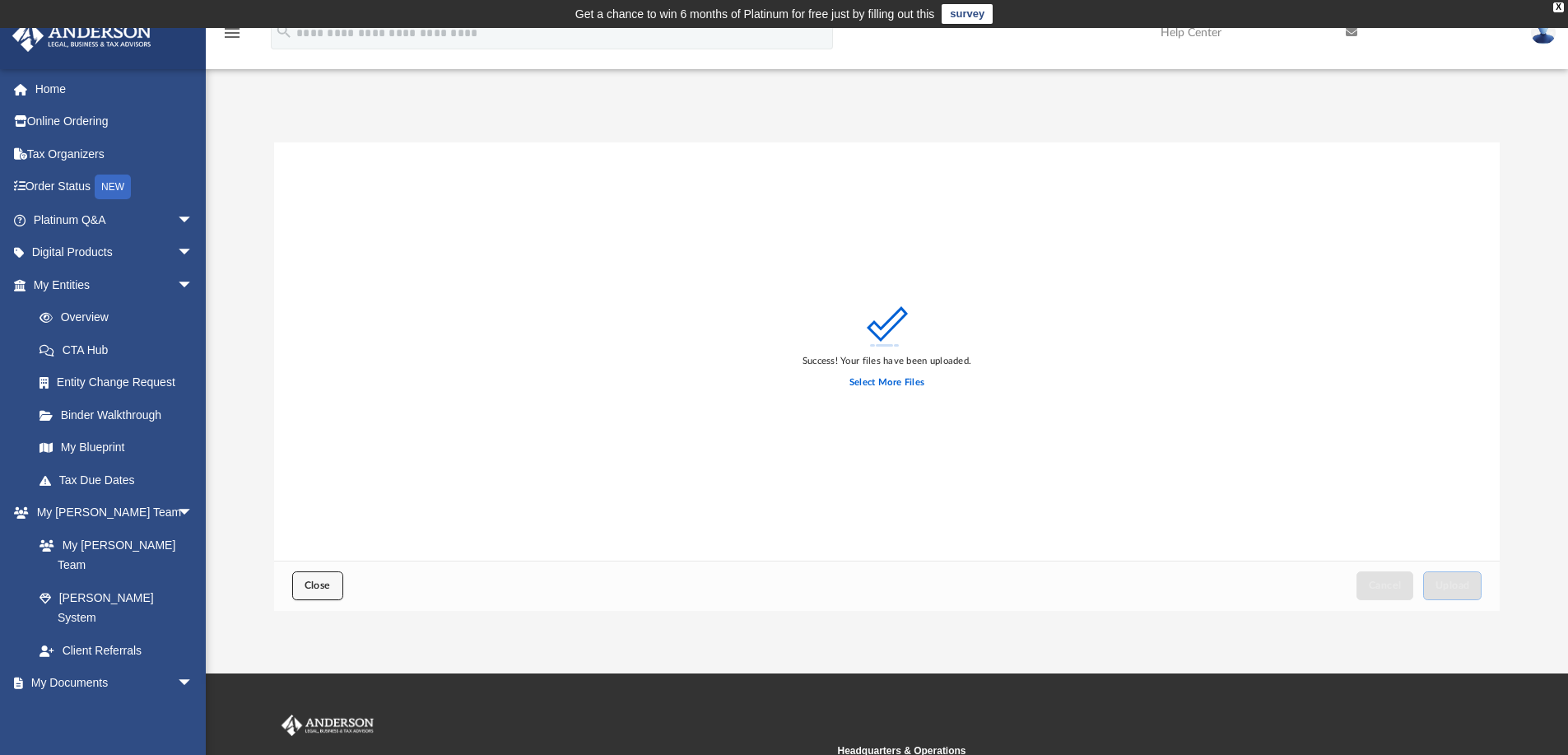
click at [305, 590] on span "Close" at bounding box center [318, 586] width 26 height 10
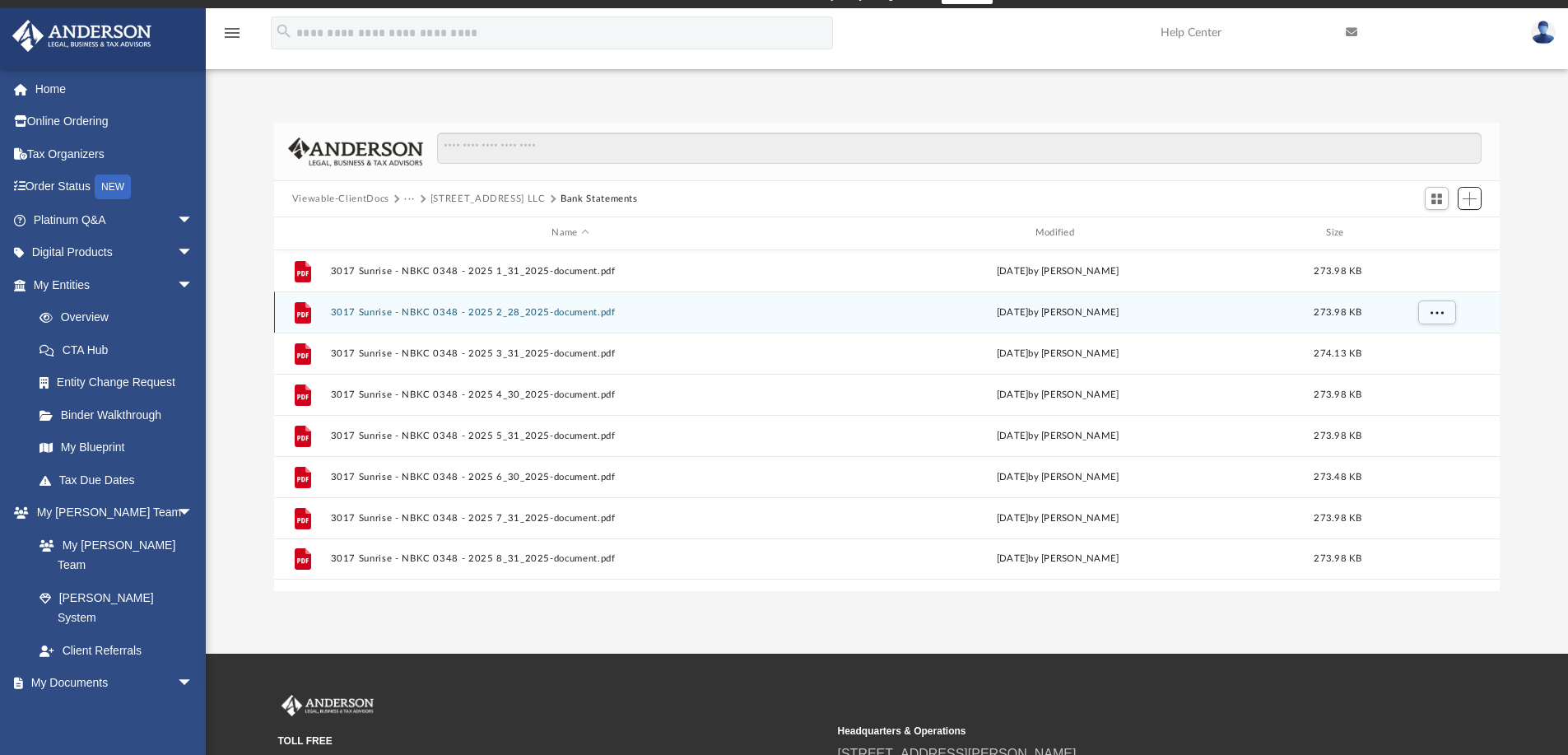
scroll to position [0, 0]
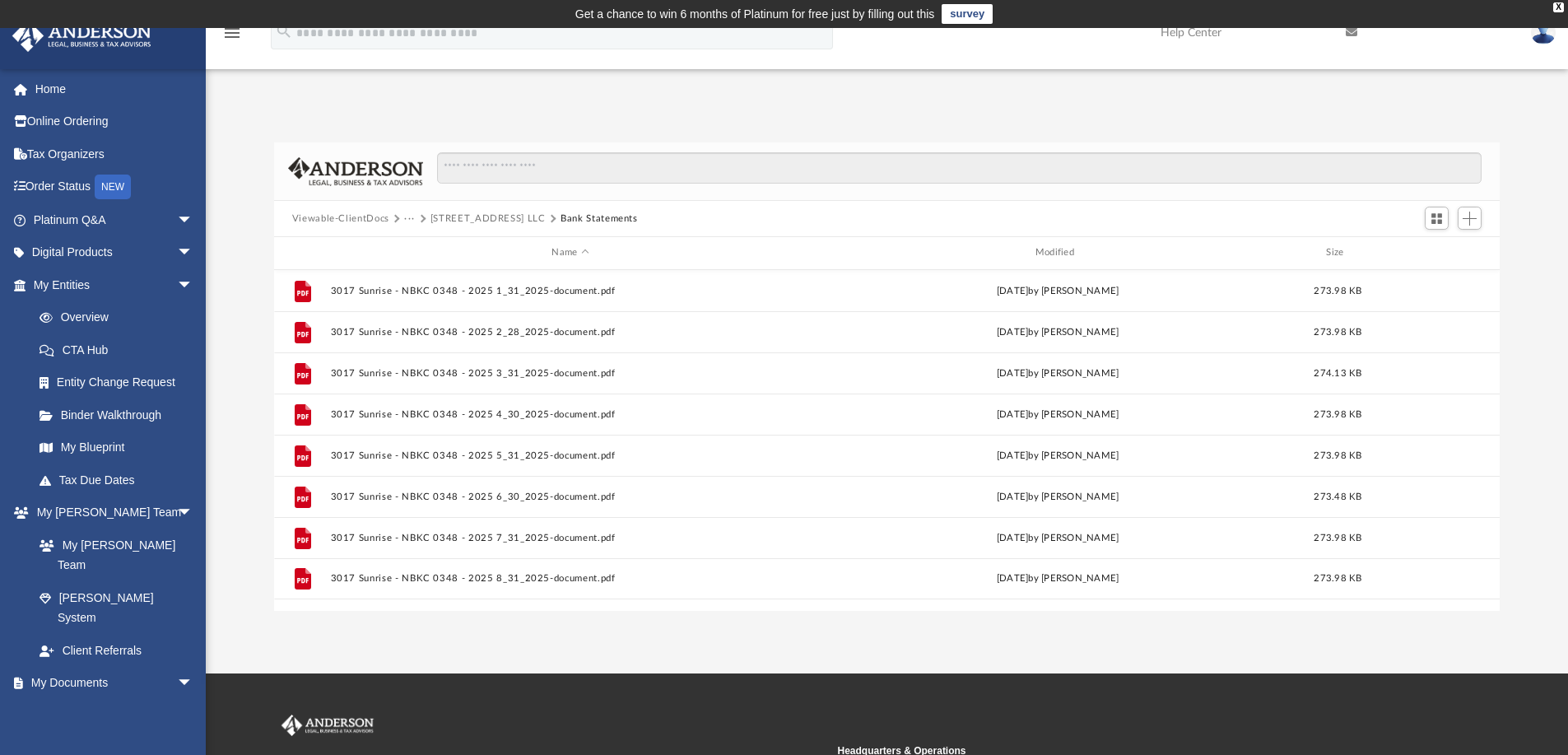
click at [486, 219] on button "[STREET_ADDRESS] LLC" at bounding box center [488, 219] width 116 height 15
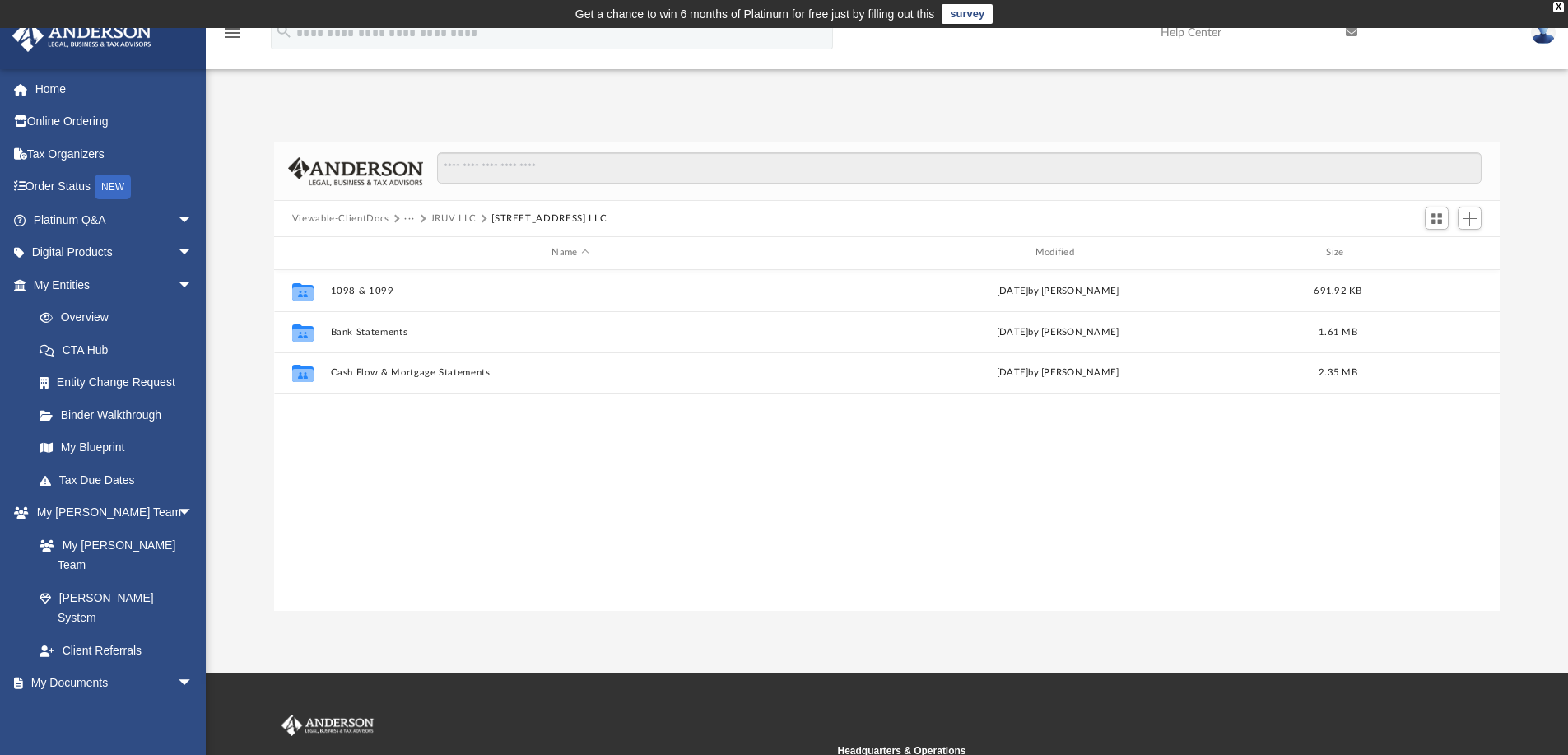
click at [456, 216] on button "JRUV LLC" at bounding box center [453, 219] width 46 height 15
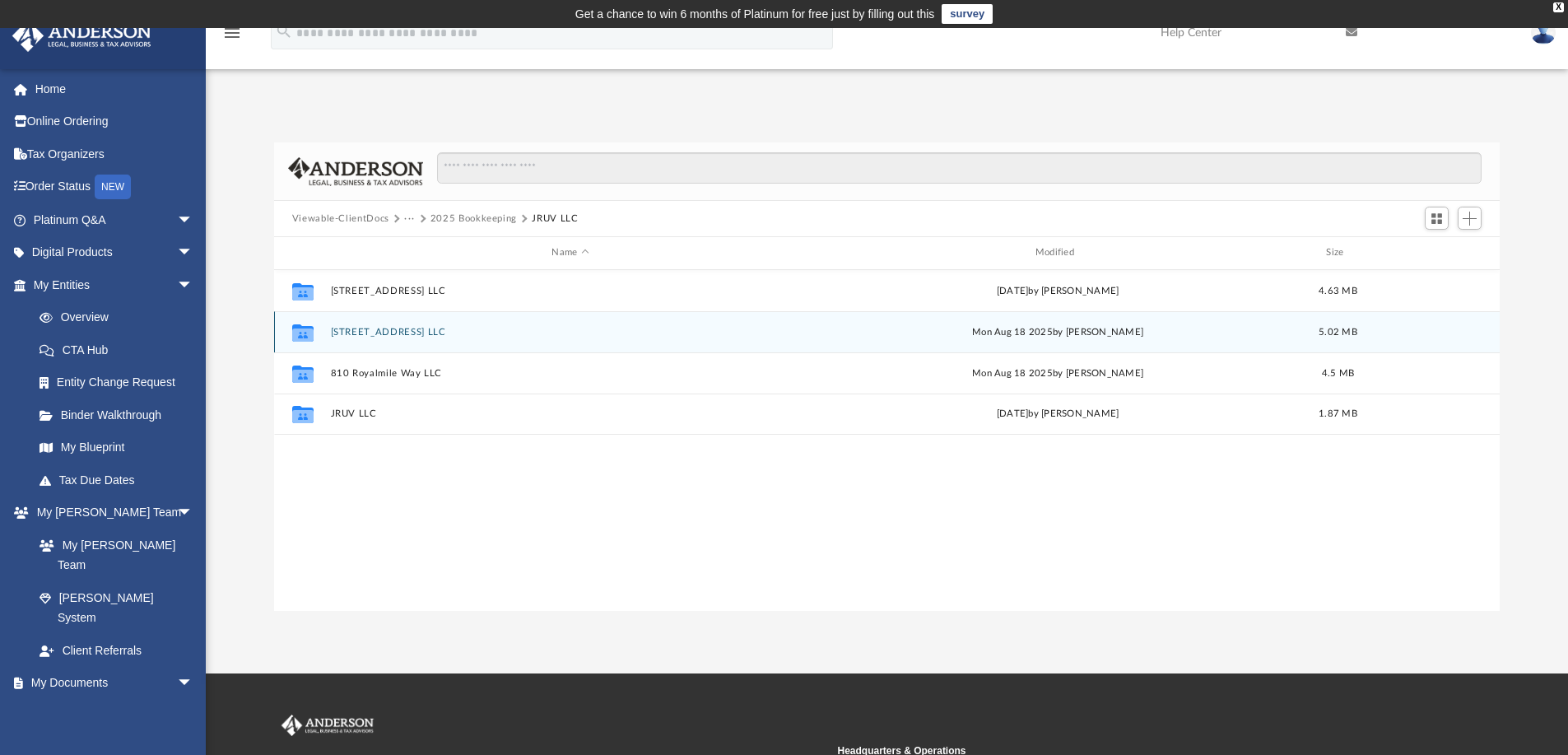
click at [433, 331] on button "[STREET_ADDRESS] LLC" at bounding box center [570, 332] width 480 height 11
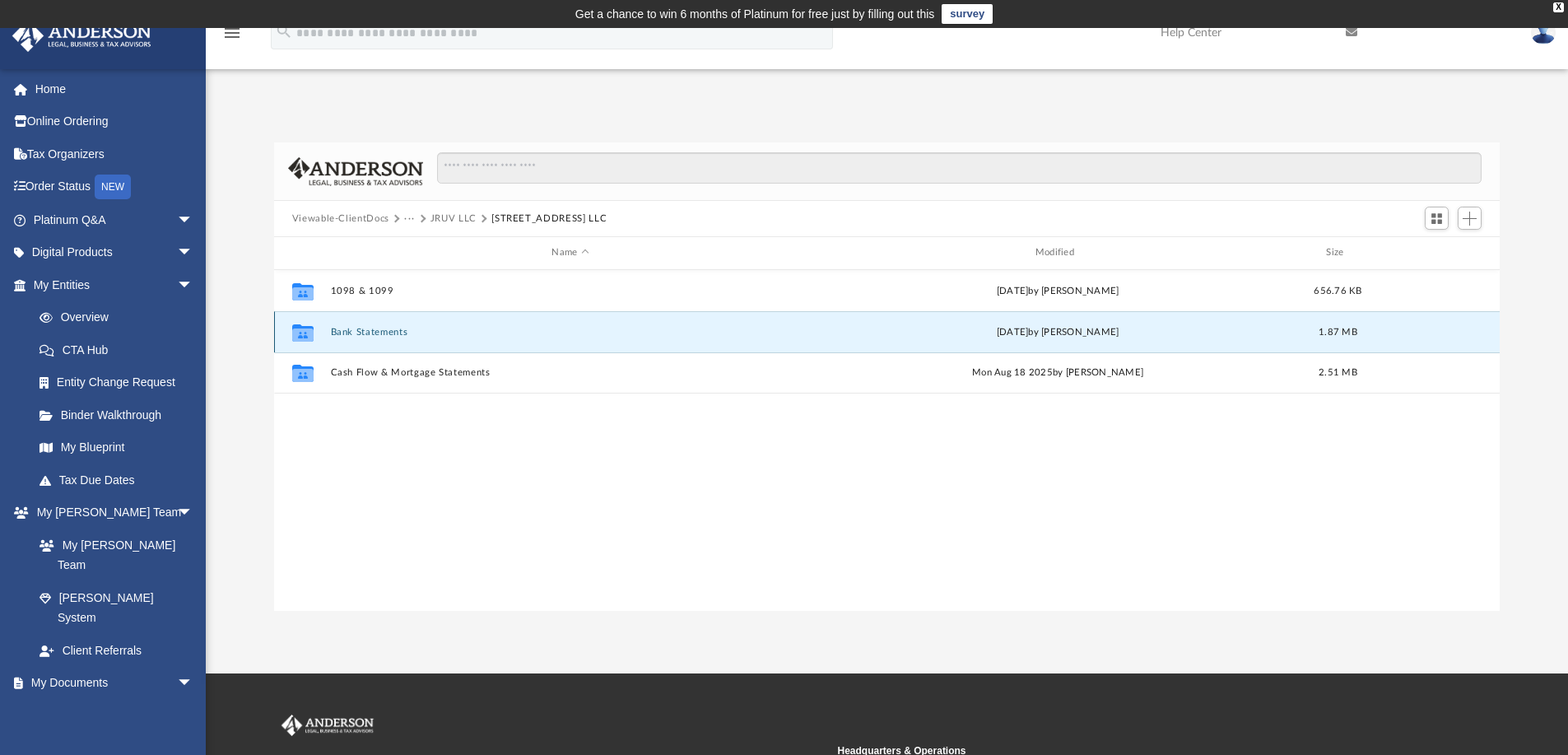
click at [396, 327] on button "Bank Statements" at bounding box center [570, 332] width 480 height 11
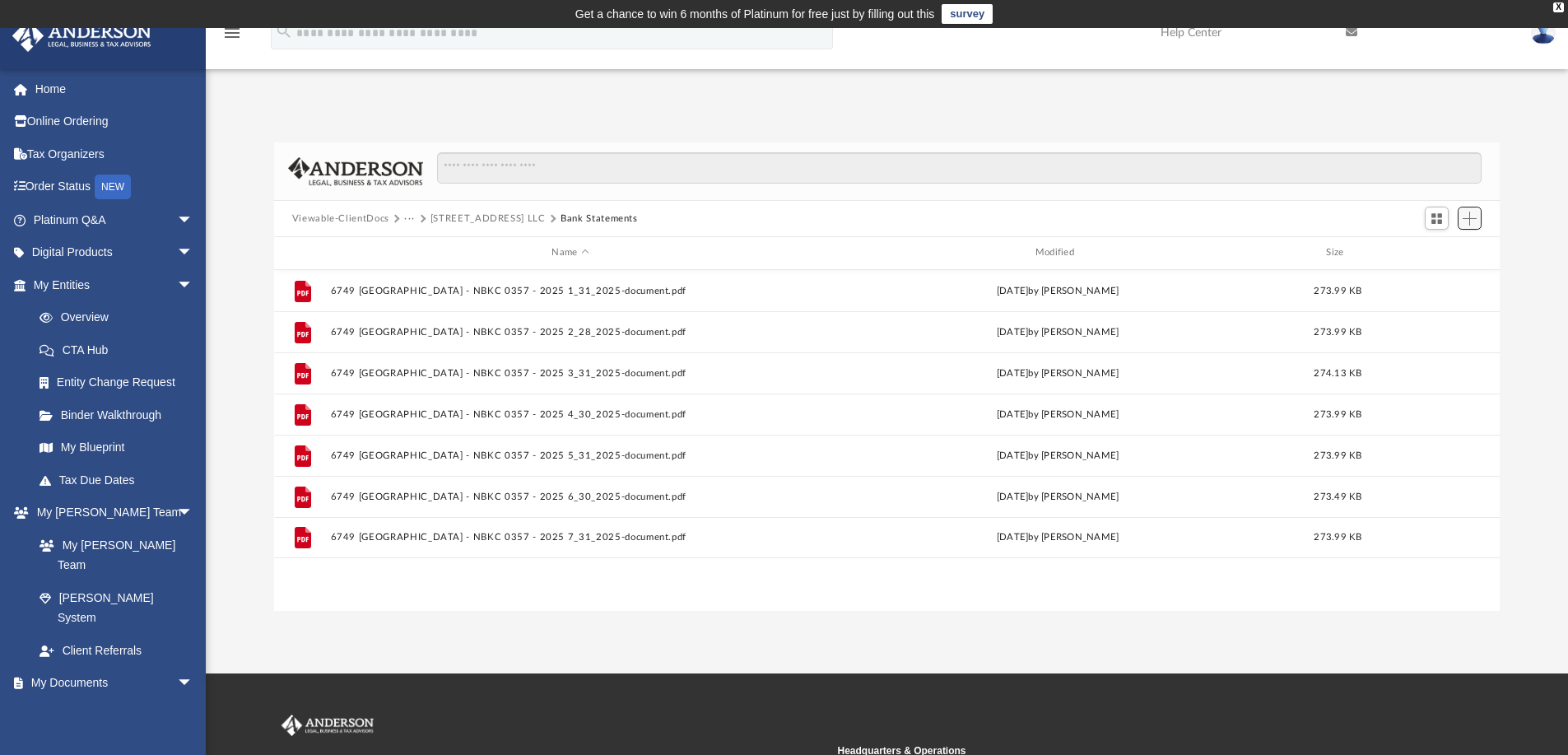
click at [1467, 215] on span "Add" at bounding box center [1469, 218] width 14 height 14
click at [1443, 245] on li "Upload" at bounding box center [1446, 250] width 53 height 17
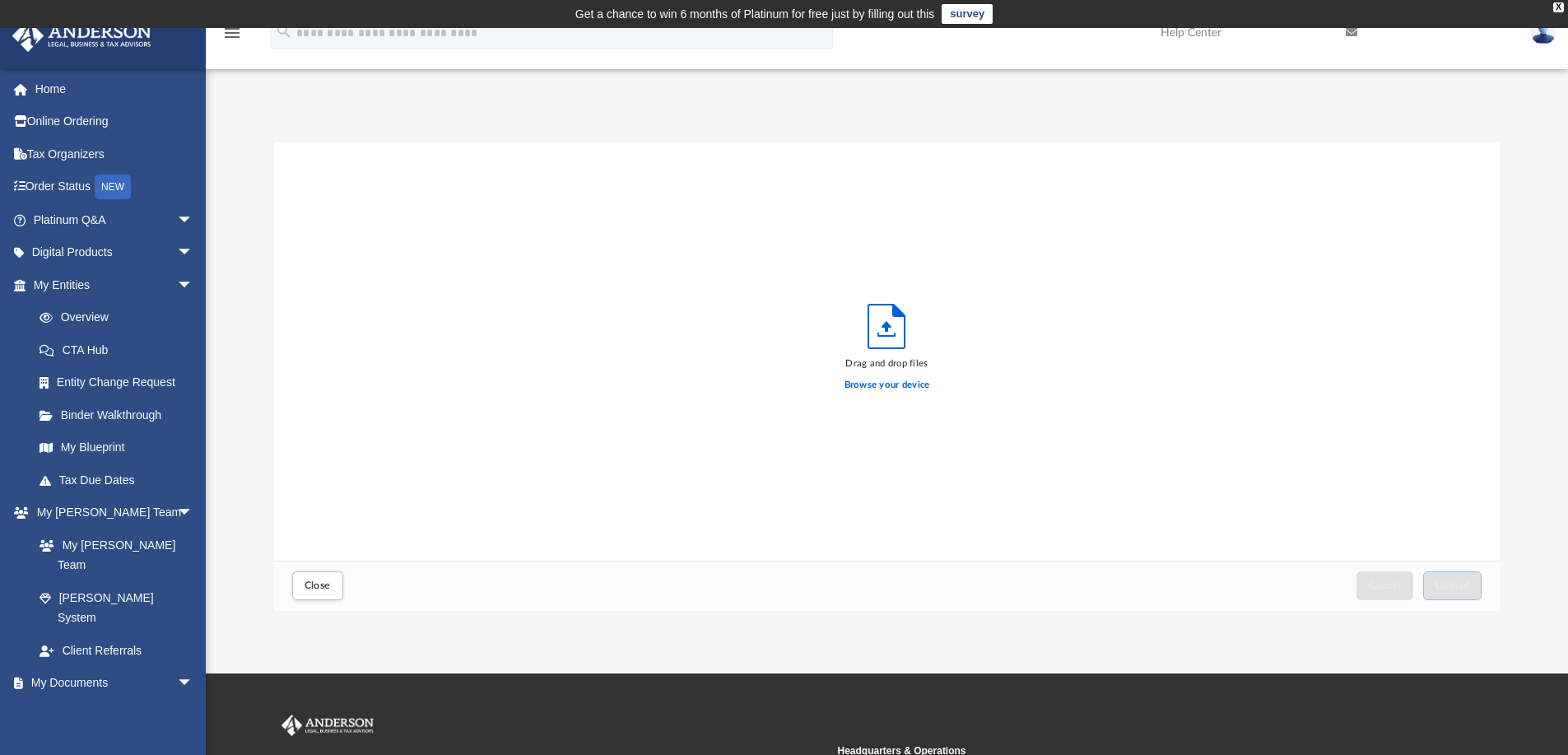
scroll to position [405, 1213]
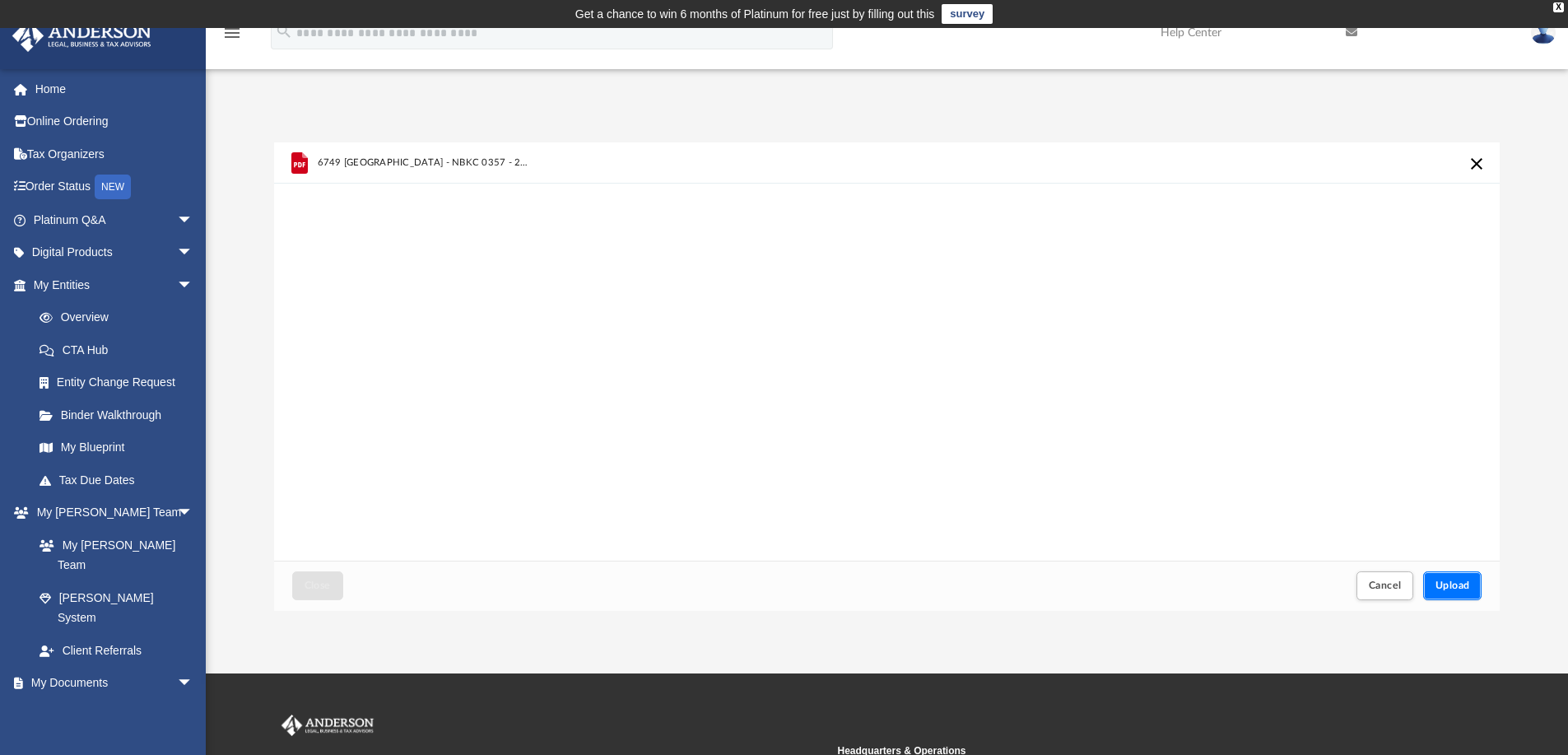
click at [1457, 582] on span "Upload" at bounding box center [1452, 586] width 35 height 10
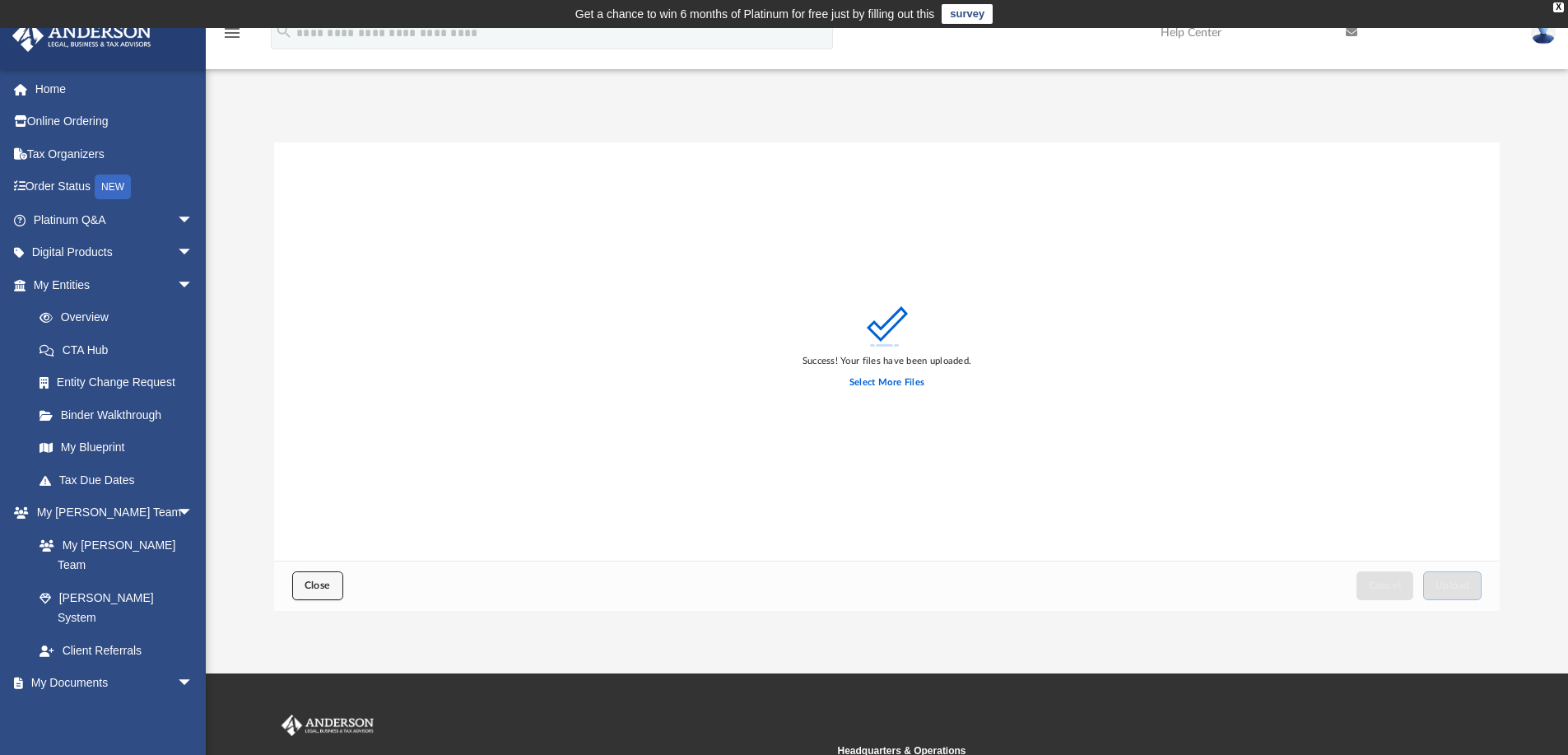
click at [326, 591] on span "Close" at bounding box center [318, 586] width 26 height 10
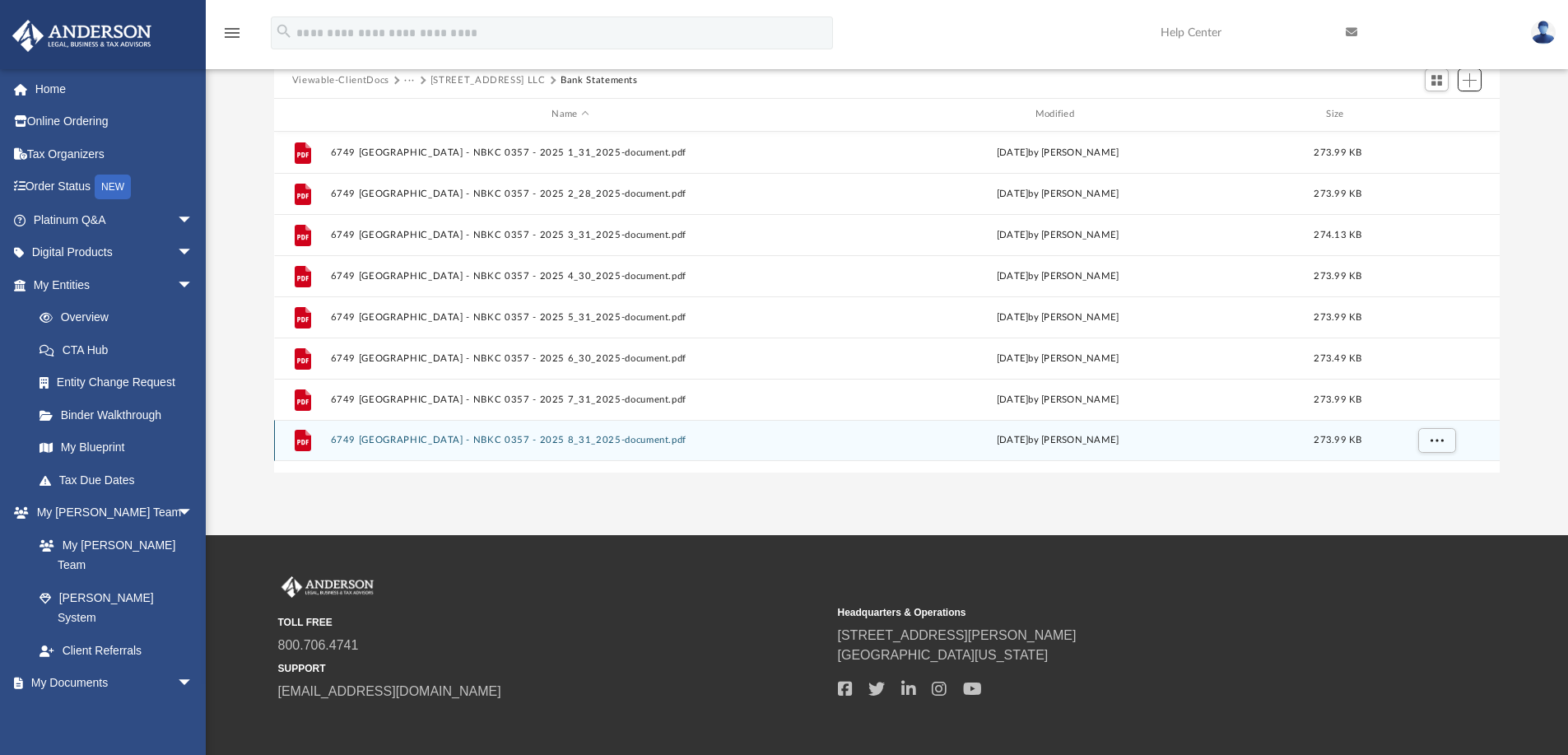
scroll to position [83, 0]
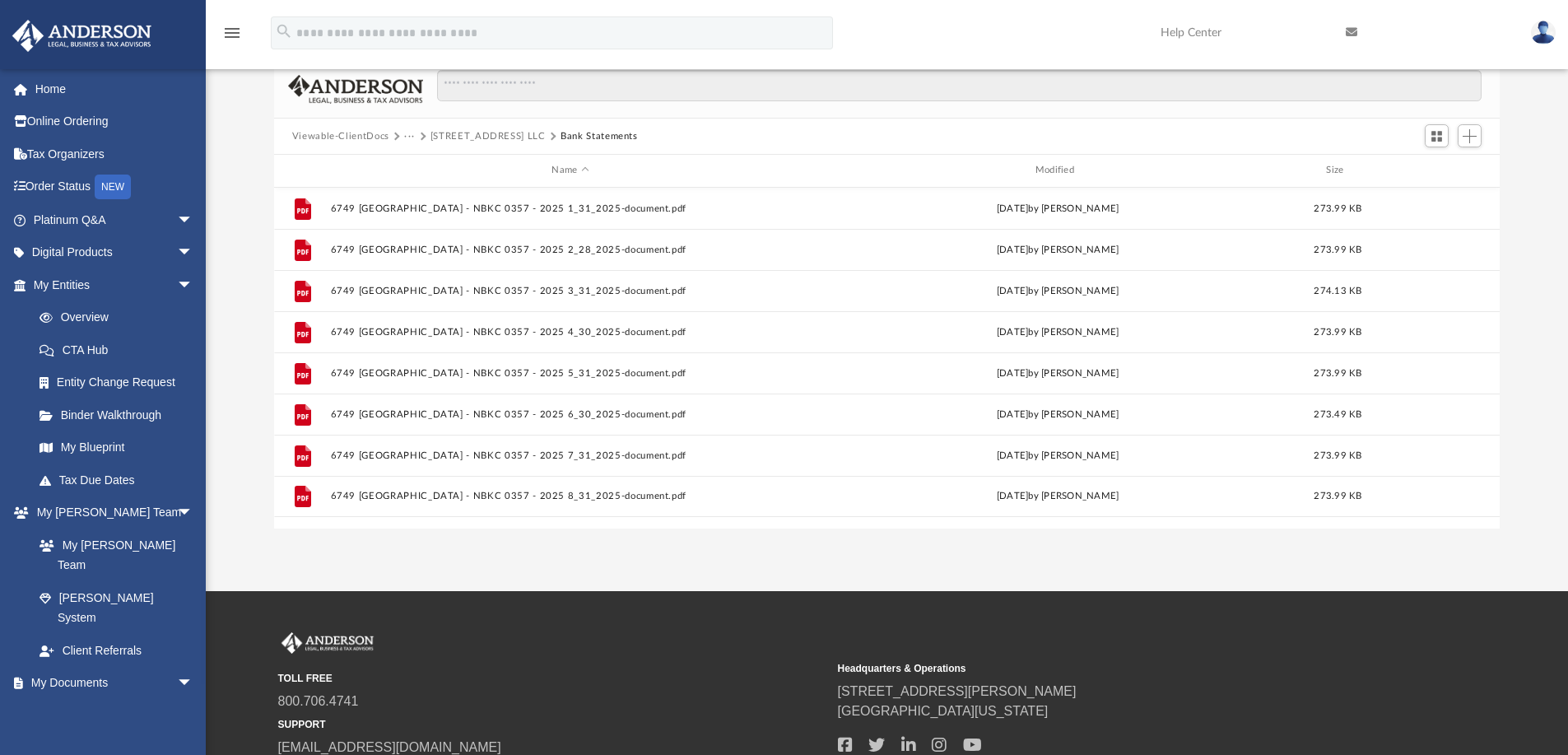
click at [495, 133] on button "[STREET_ADDRESS] LLC" at bounding box center [488, 136] width 116 height 15
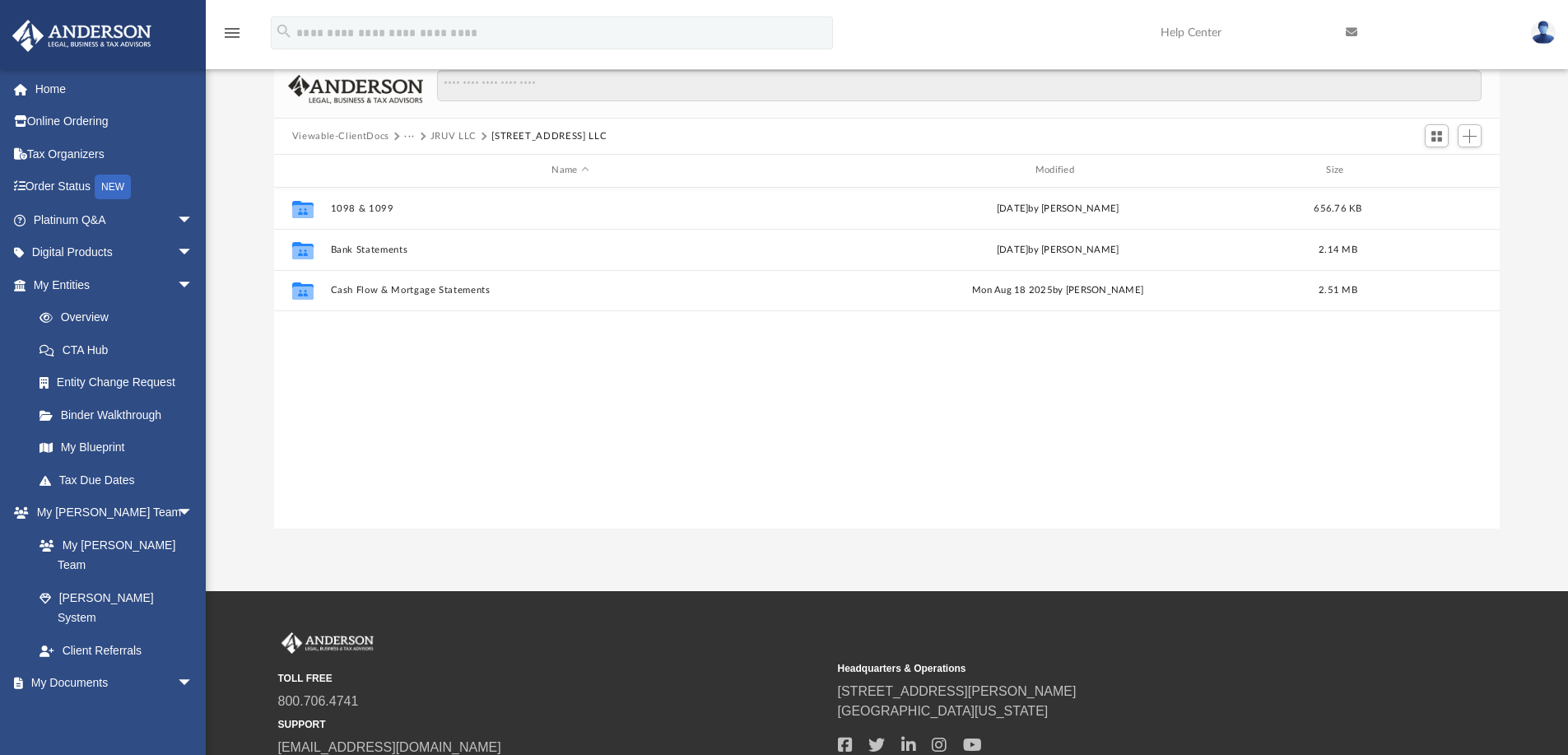
click at [460, 133] on button "JRUV LLC" at bounding box center [453, 136] width 46 height 15
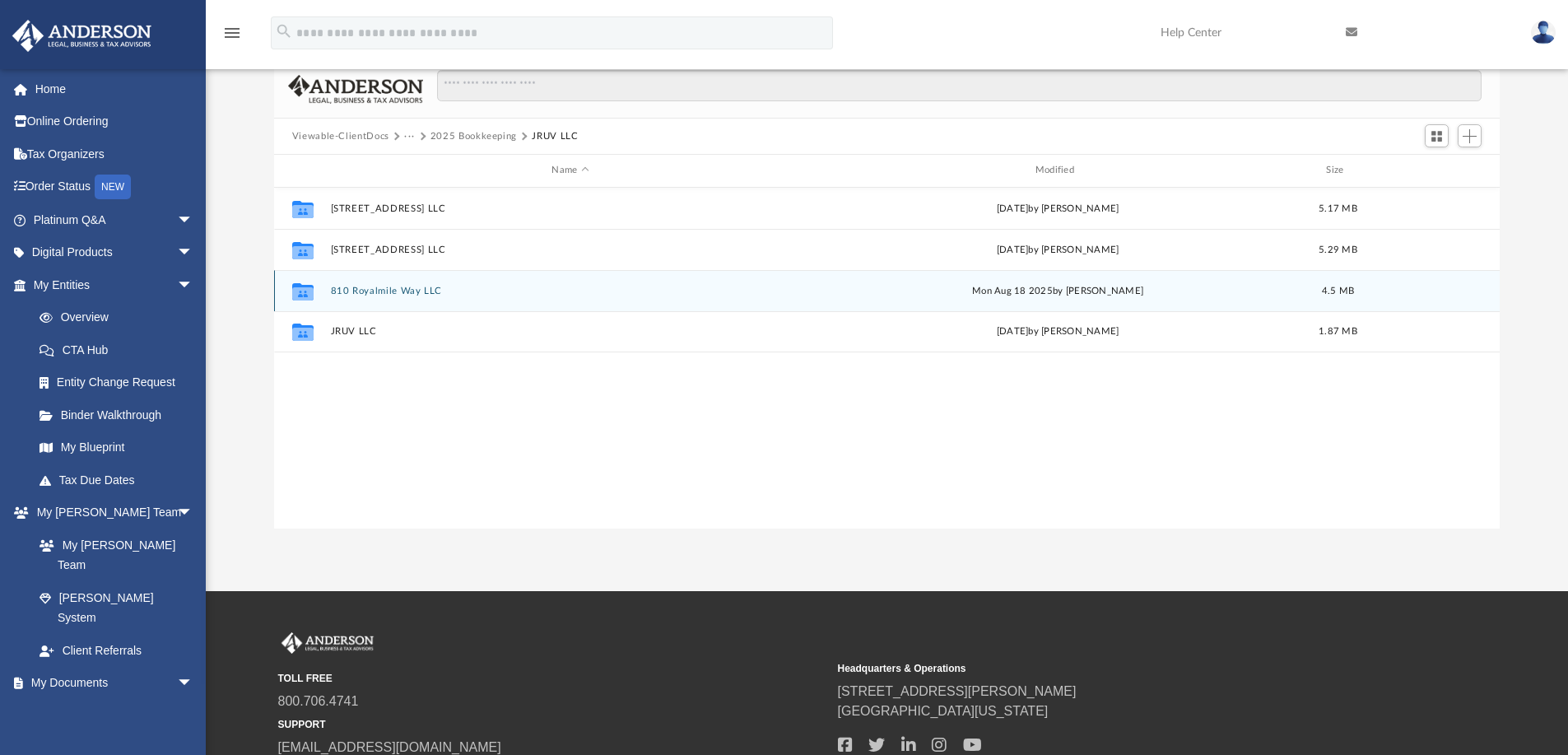
click at [424, 287] on button "810 Royalmile Way LLC" at bounding box center [570, 291] width 480 height 11
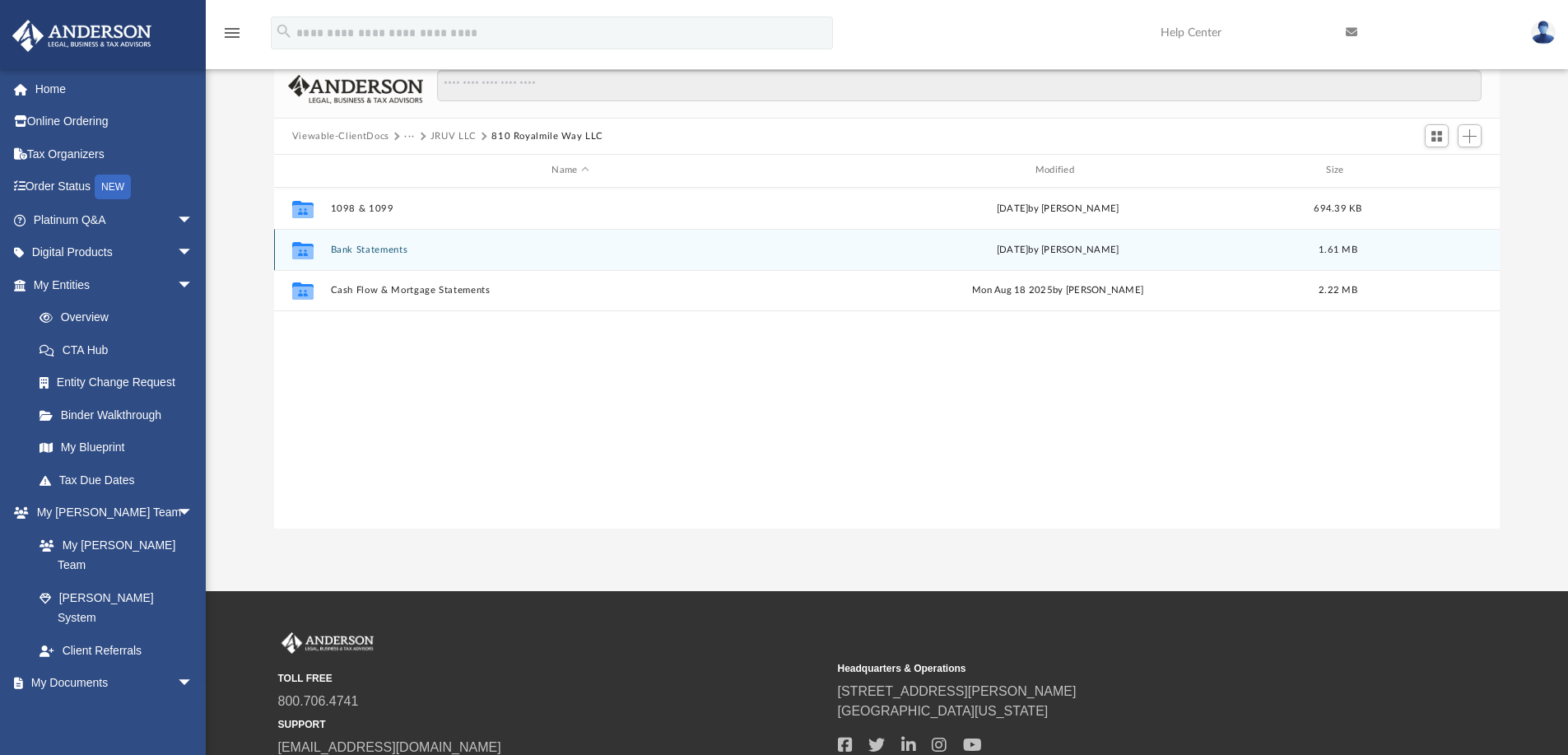
click at [385, 250] on button "Bank Statements" at bounding box center [570, 249] width 480 height 11
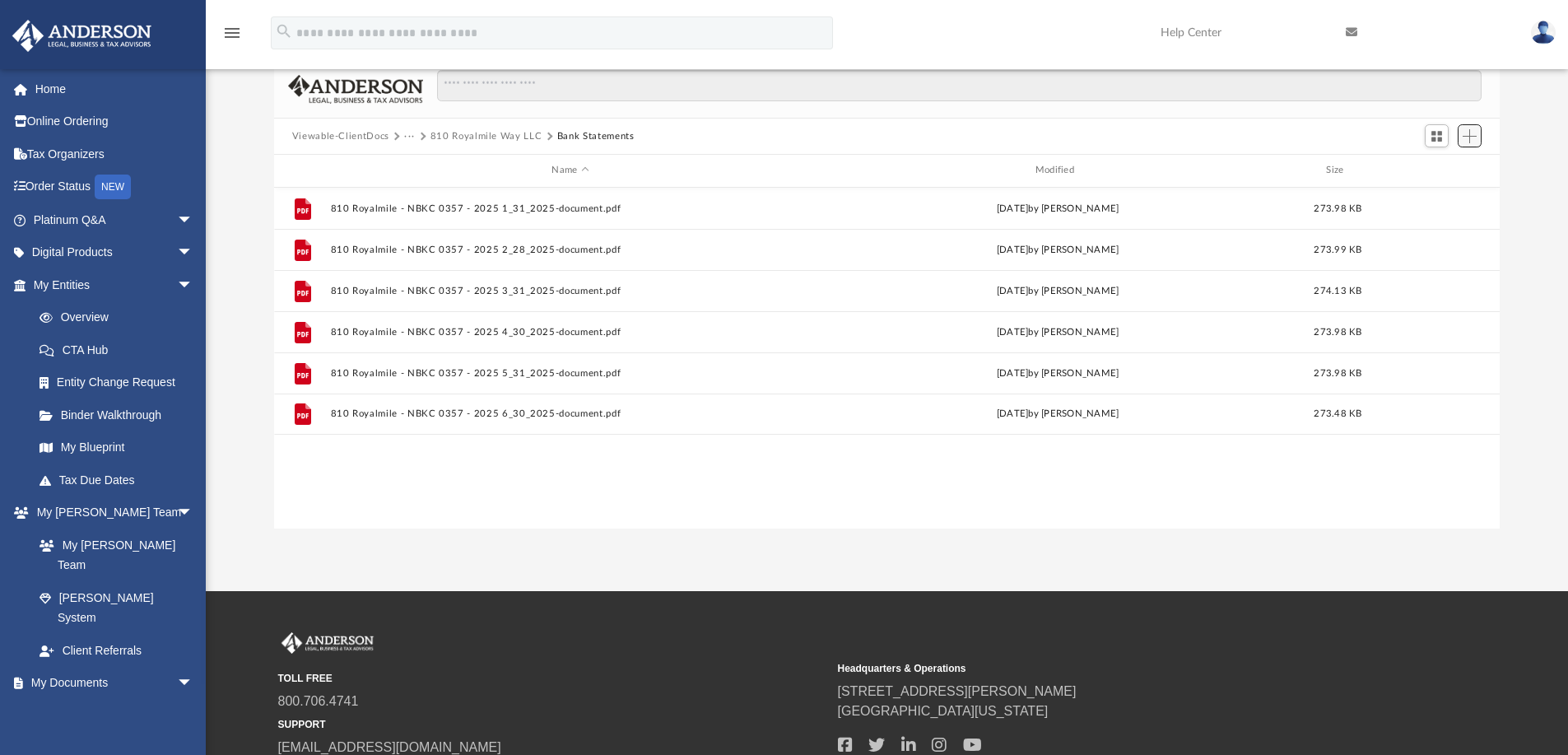
click at [1474, 135] on span "Add" at bounding box center [1469, 135] width 14 height 14
click at [1417, 164] on ul "Upload New Folder" at bounding box center [1446, 186] width 72 height 71
click at [1429, 165] on li "Upload" at bounding box center [1446, 168] width 53 height 17
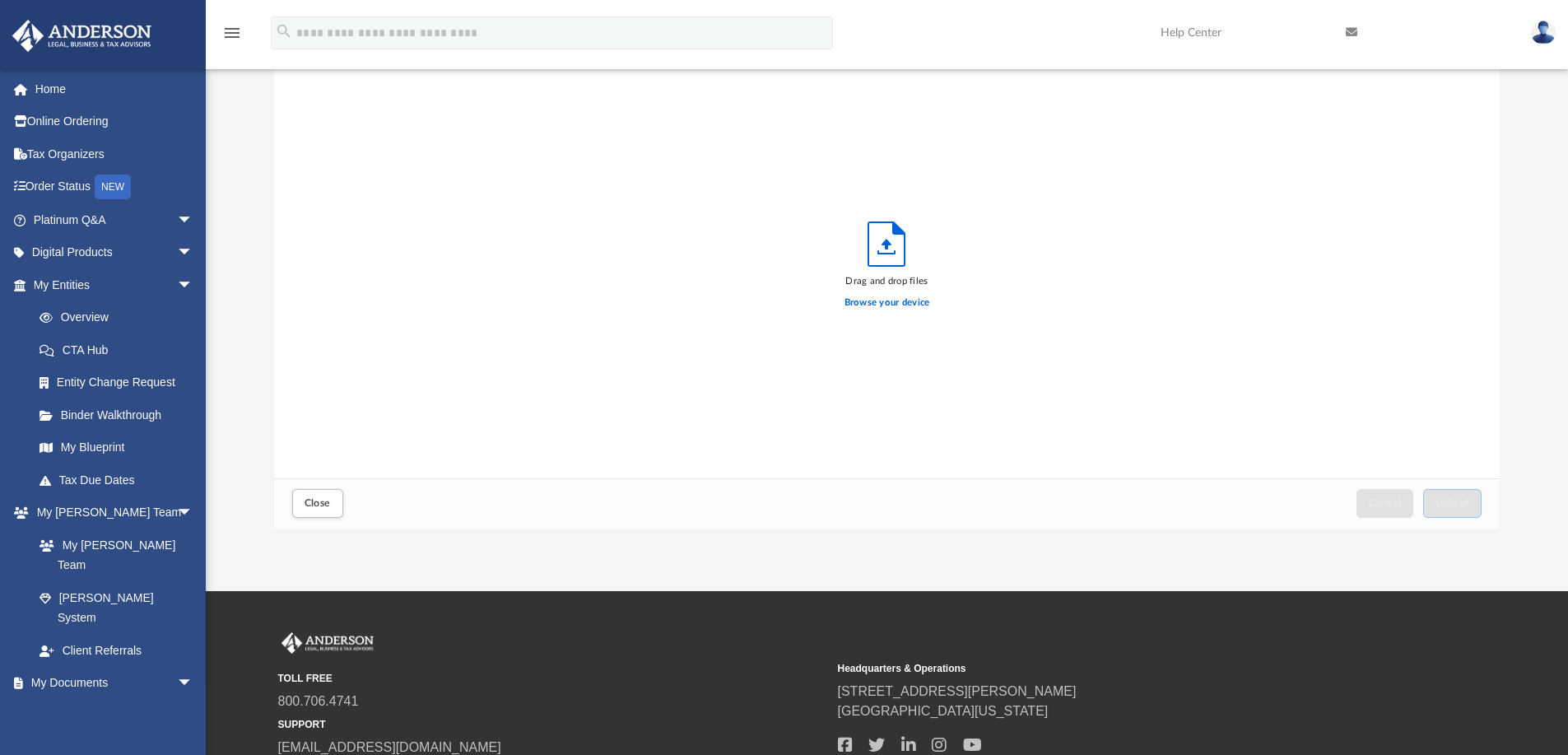
scroll to position [405, 1213]
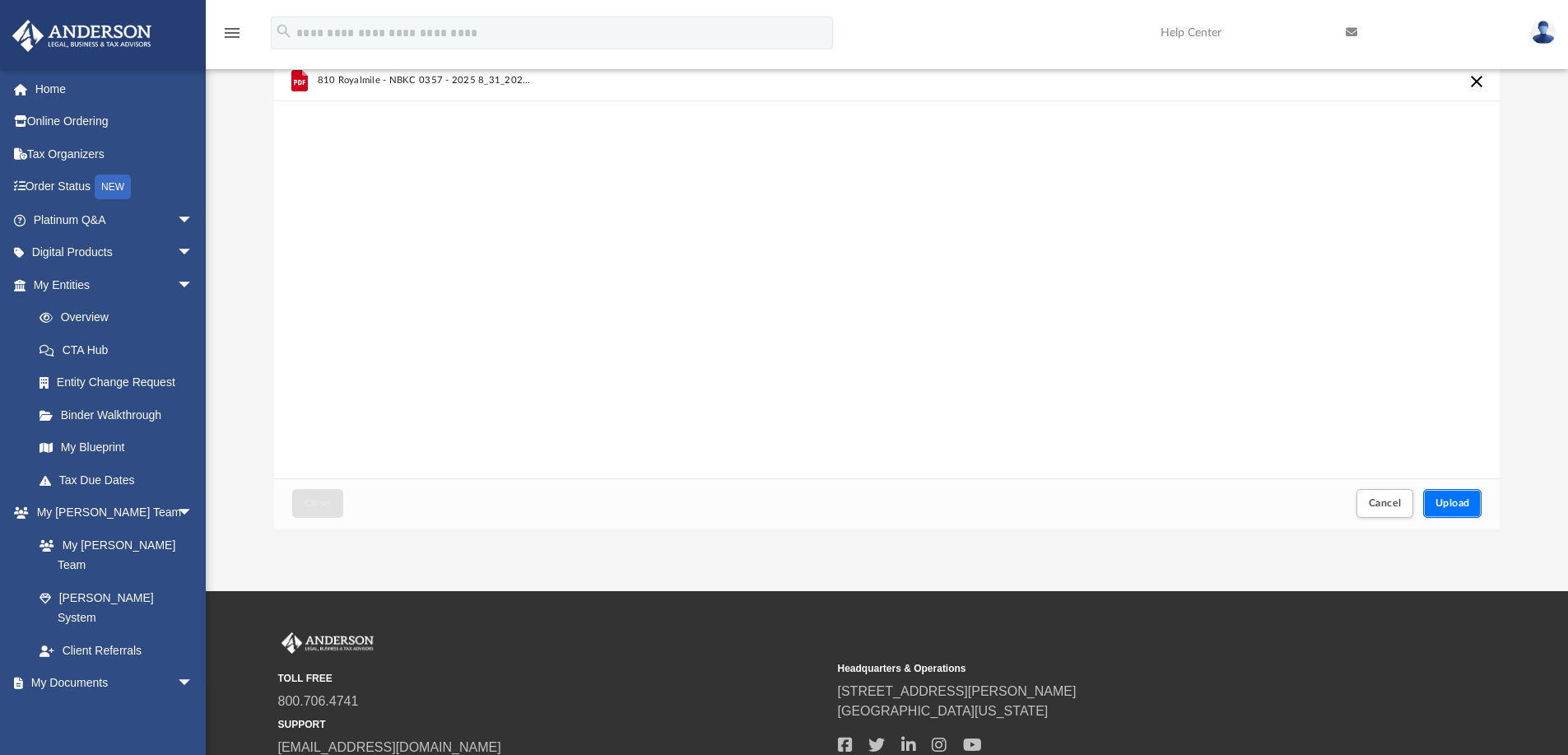
drag, startPoint x: 1445, startPoint y: 496, endPoint x: 1935, endPoint y: 493, distance: 490.0
click at [1568, 493] on html "X Get a chance to win 6 months of Platinum for free just by filling out this su…" at bounding box center [784, 401] width 1568 height 968
click at [1381, 504] on span "Cancel" at bounding box center [1386, 503] width 33 height 10
click at [1443, 493] on button "Upload" at bounding box center [1452, 503] width 59 height 29
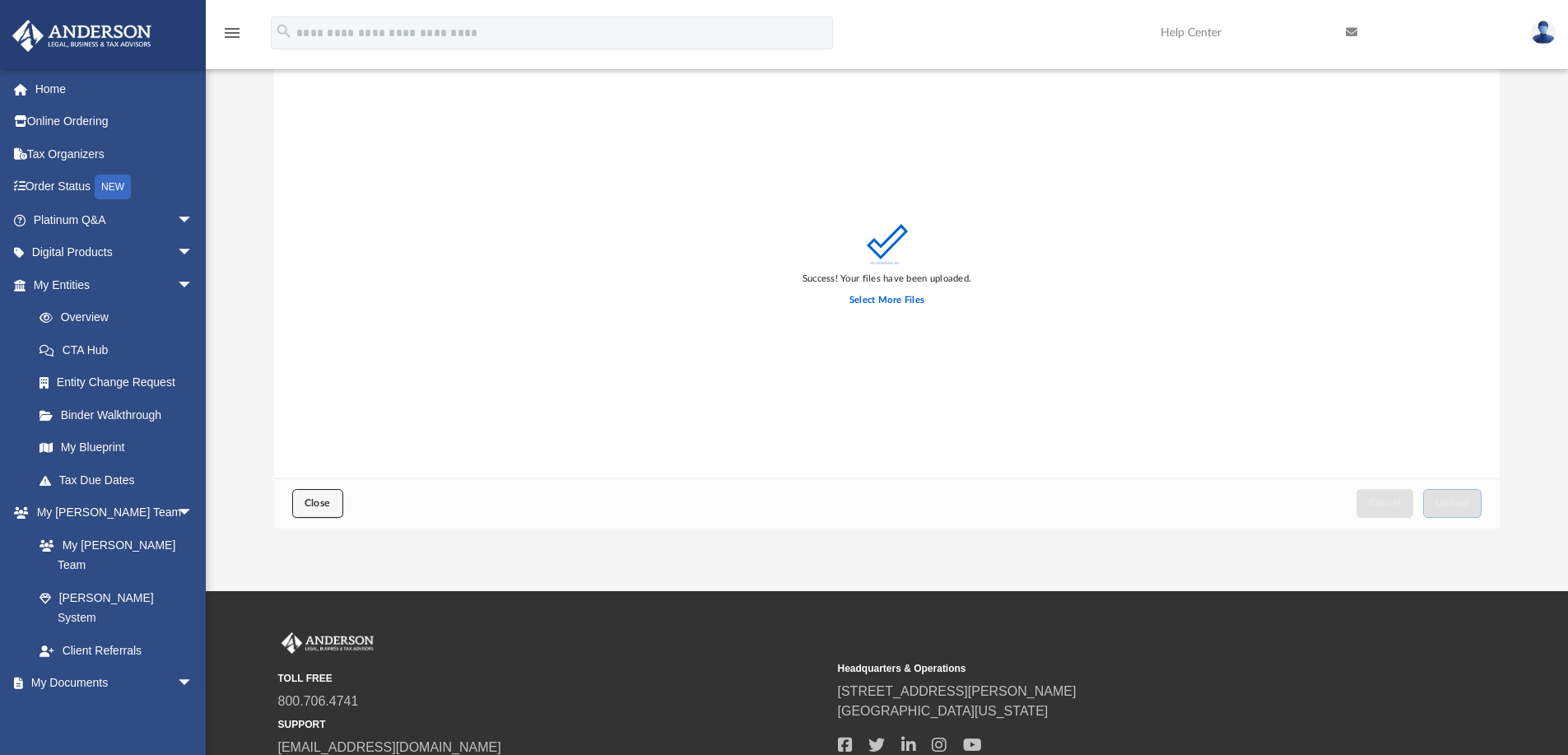
click at [310, 503] on span "Close" at bounding box center [318, 503] width 26 height 10
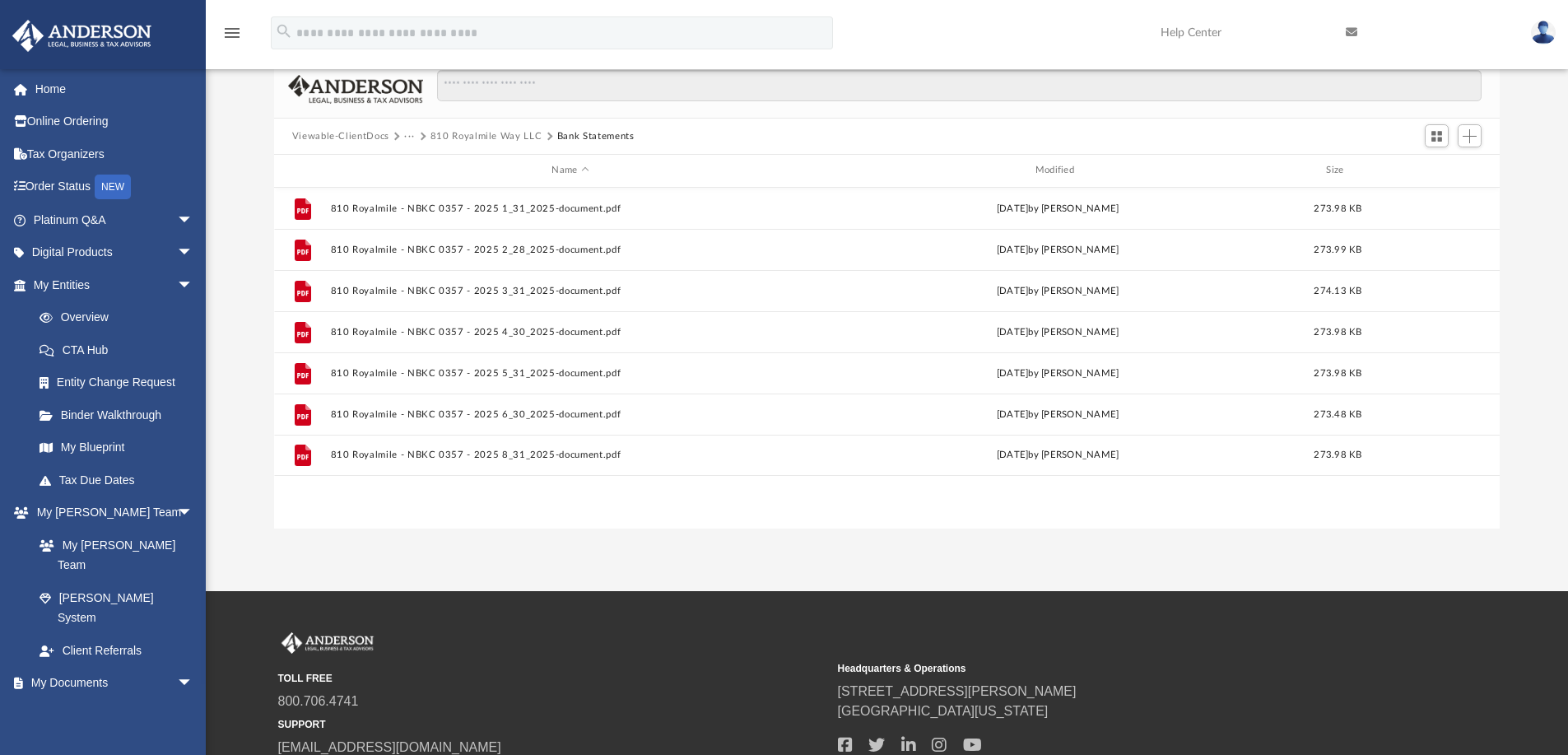
click at [406, 133] on button "···" at bounding box center [409, 136] width 11 height 15
click at [419, 208] on li "JRUV LLC" at bounding box center [456, 216] width 86 height 17
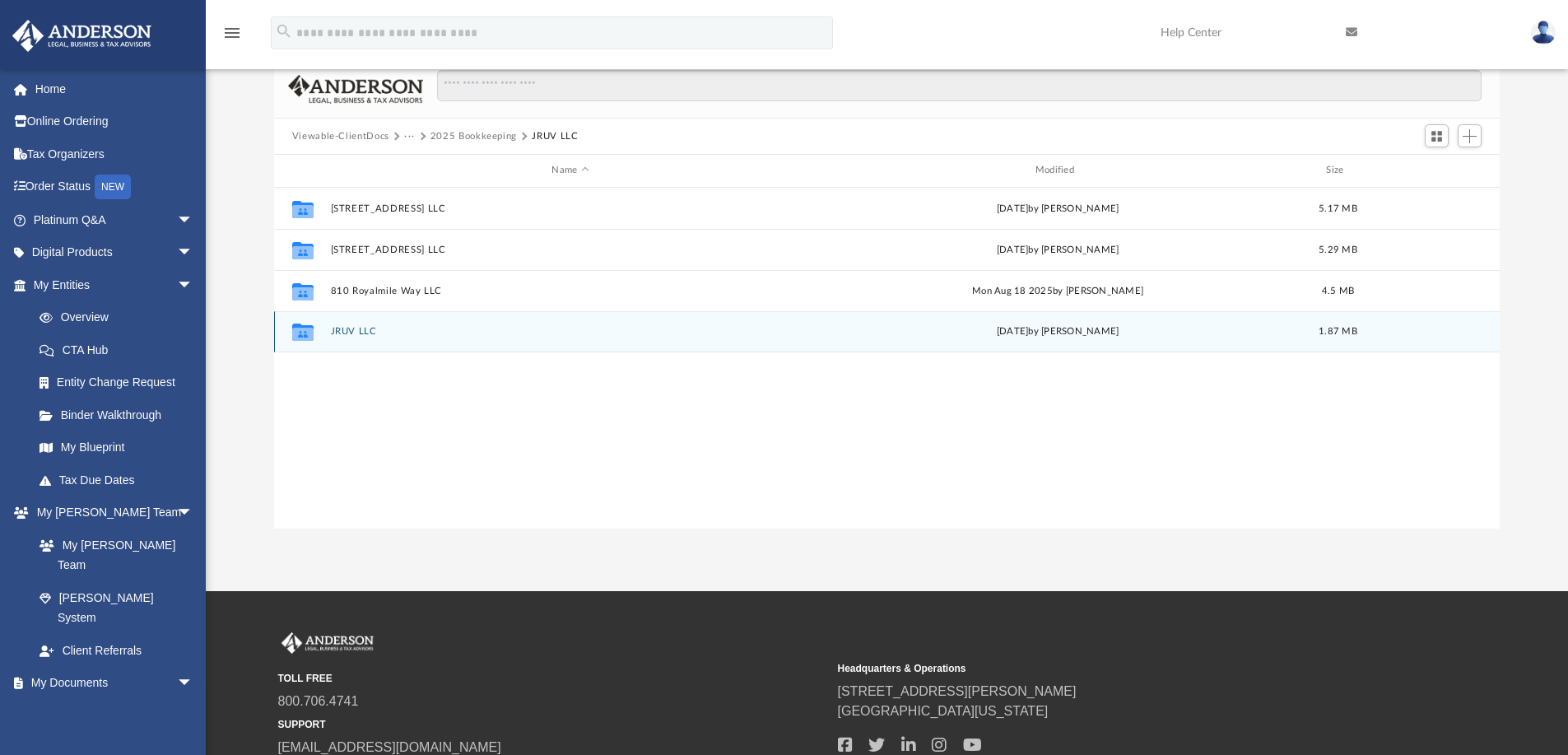
click at [364, 325] on div "Collaborated Folder JRUV LLC [DATE] by [PERSON_NAME] 1.87 MB" at bounding box center [887, 332] width 1226 height 41
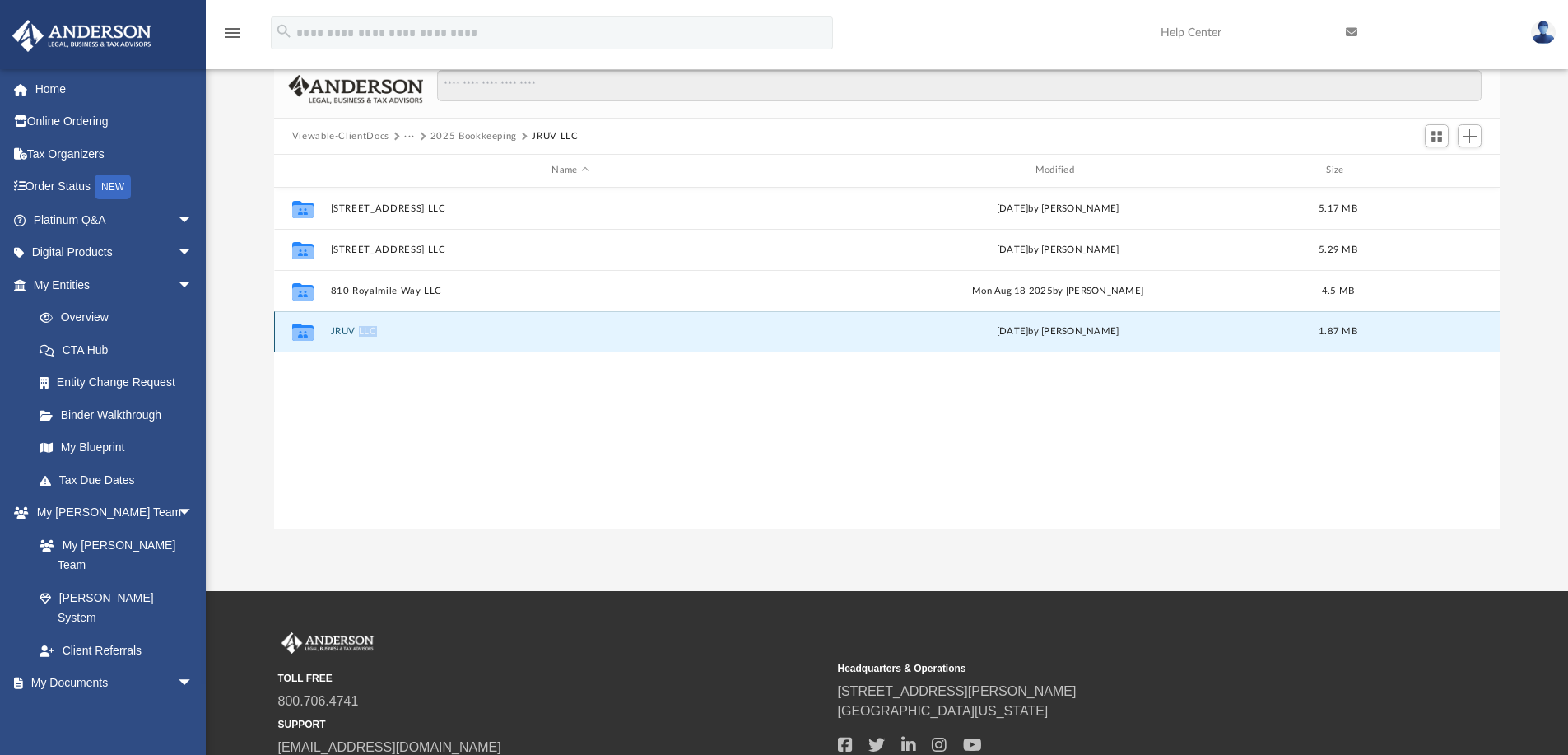
click at [364, 325] on div "Collaborated Folder JRUV LLC [DATE] by [PERSON_NAME] 1.87 MB" at bounding box center [887, 332] width 1226 height 41
click at [341, 332] on button "JRUV LLC" at bounding box center [570, 331] width 480 height 11
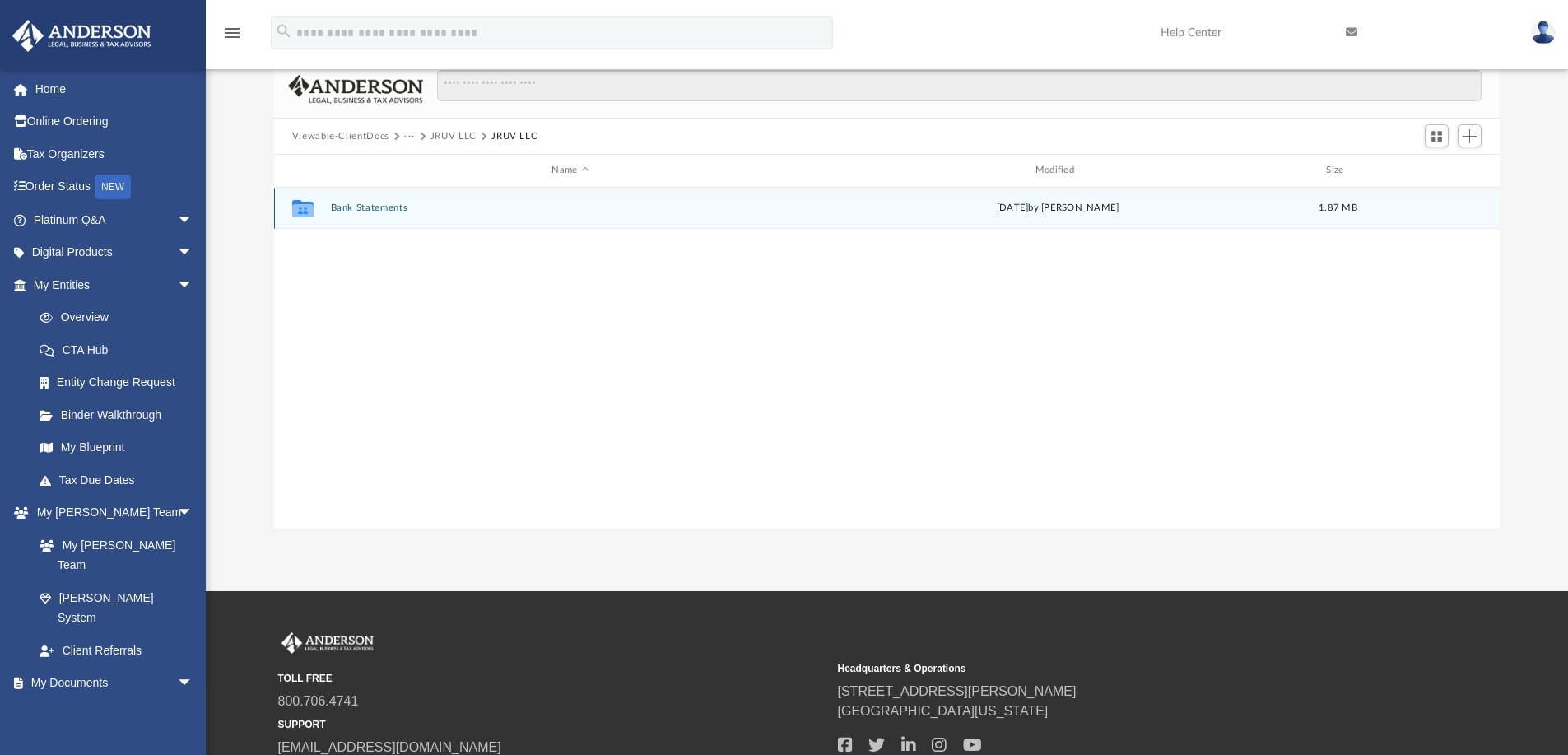
click at [357, 206] on button "Bank Statements" at bounding box center [570, 207] width 480 height 11
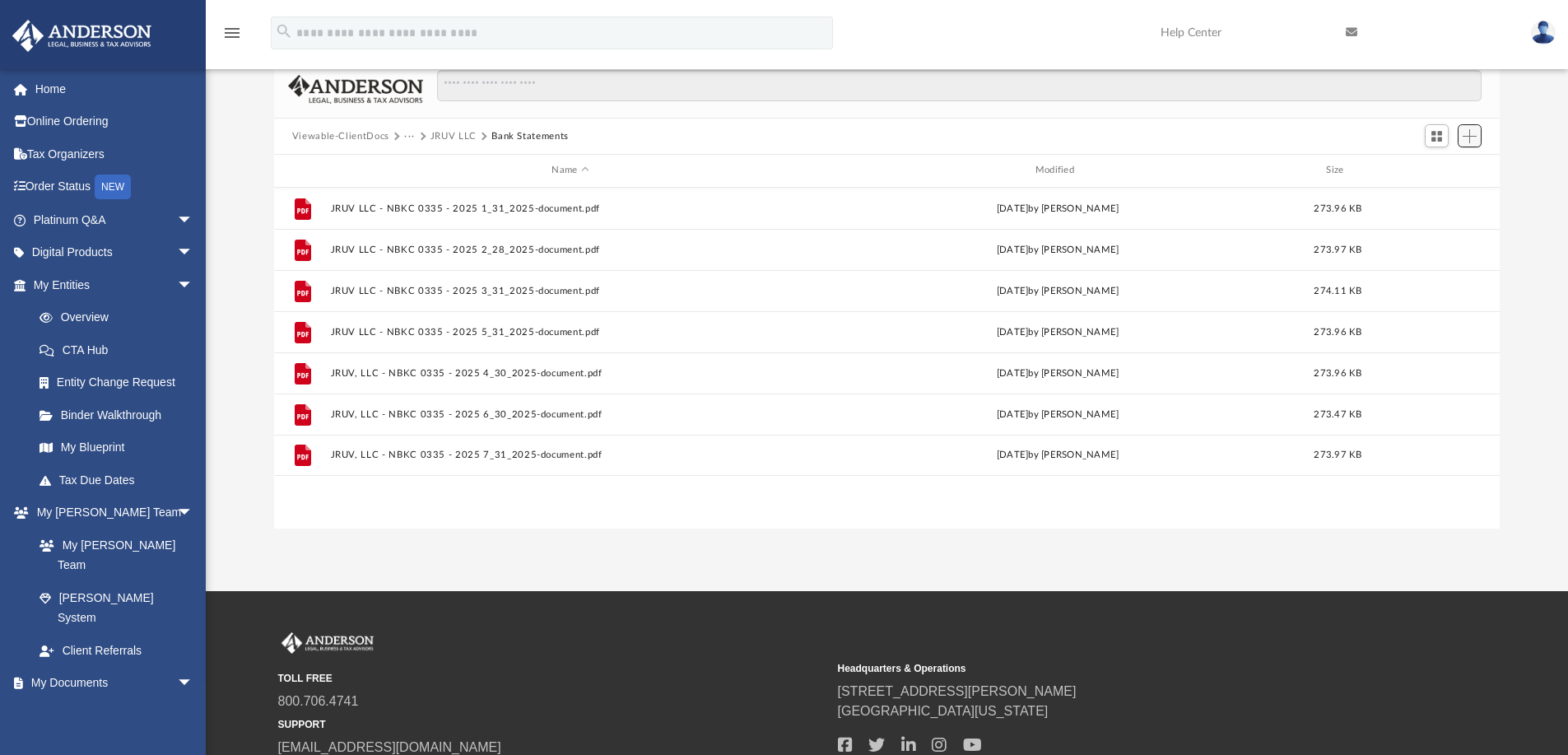
click at [1473, 138] on span "Add" at bounding box center [1469, 135] width 14 height 14
click at [1447, 165] on li "Upload" at bounding box center [1446, 168] width 53 height 17
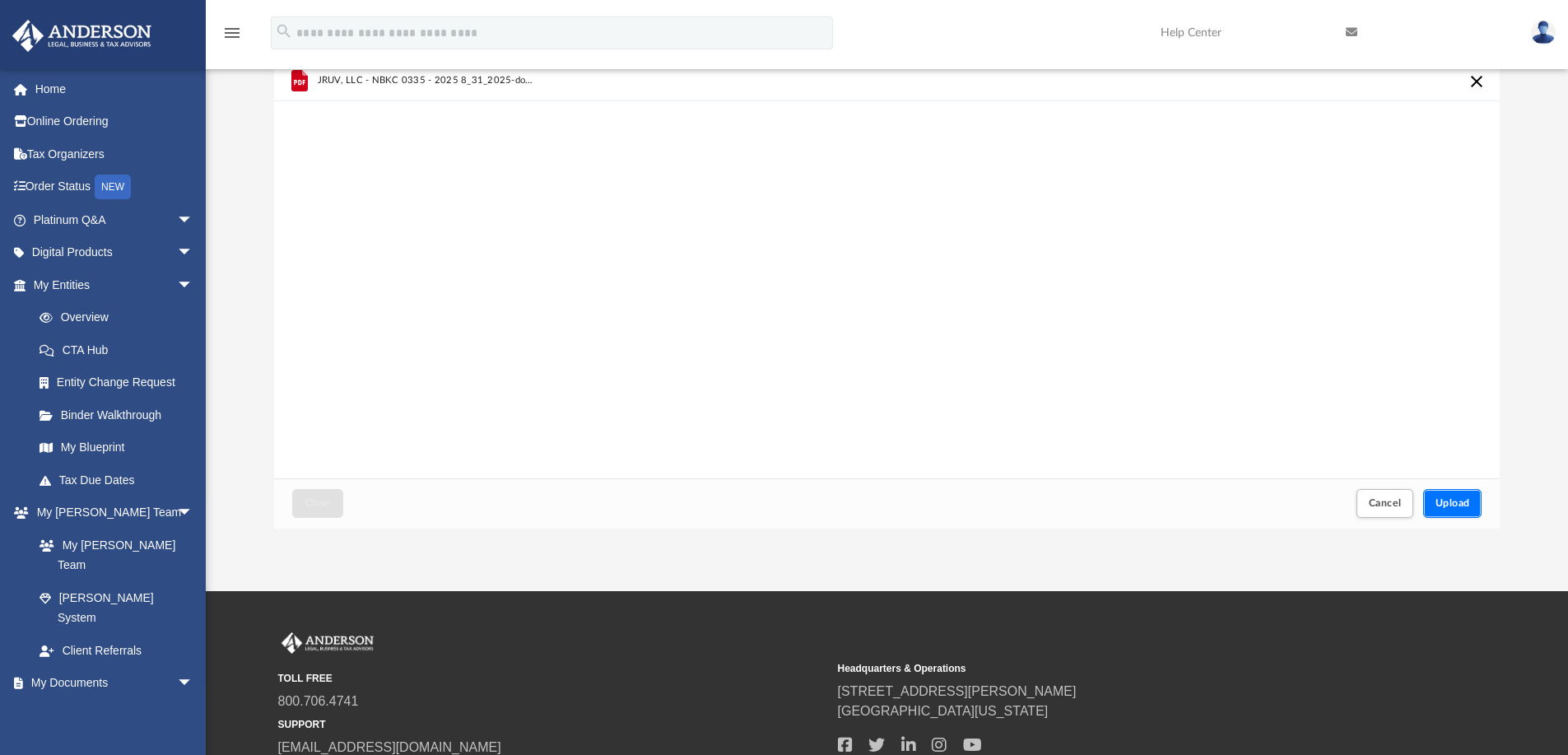
click at [1442, 502] on span "Upload" at bounding box center [1452, 503] width 35 height 10
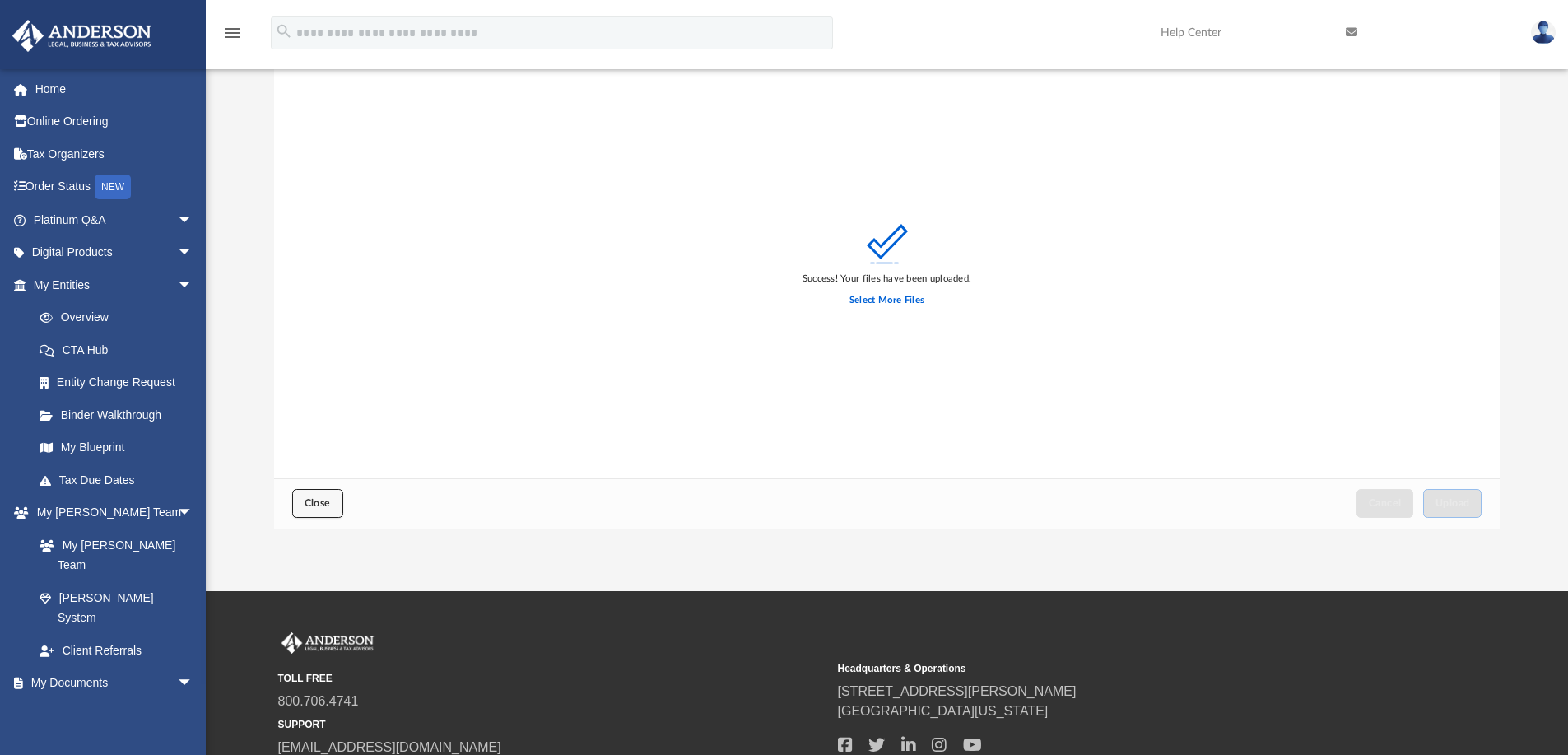
click at [324, 507] on span "Close" at bounding box center [318, 503] width 26 height 10
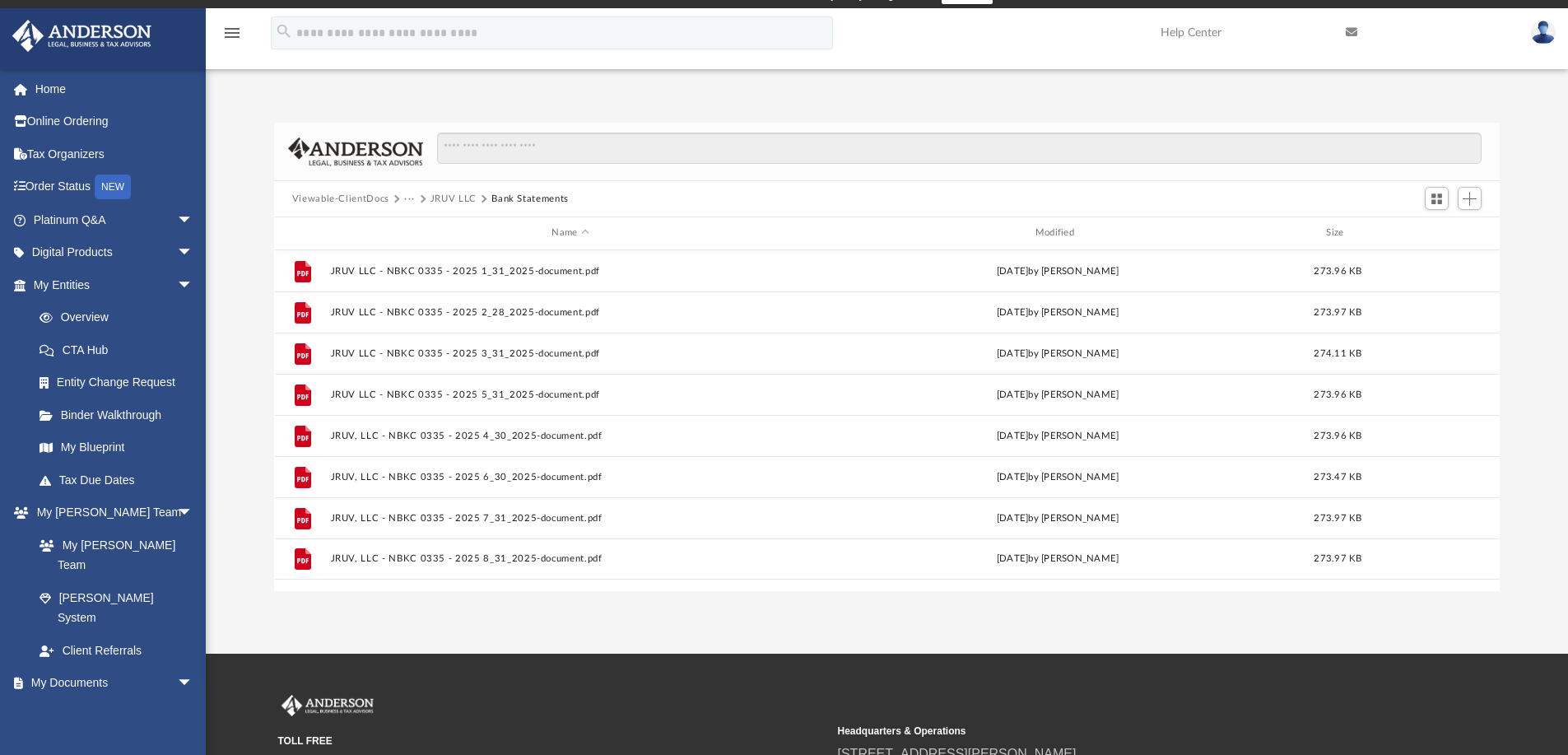
scroll to position [0, 0]
